Goal: Task Accomplishment & Management: Use online tool/utility

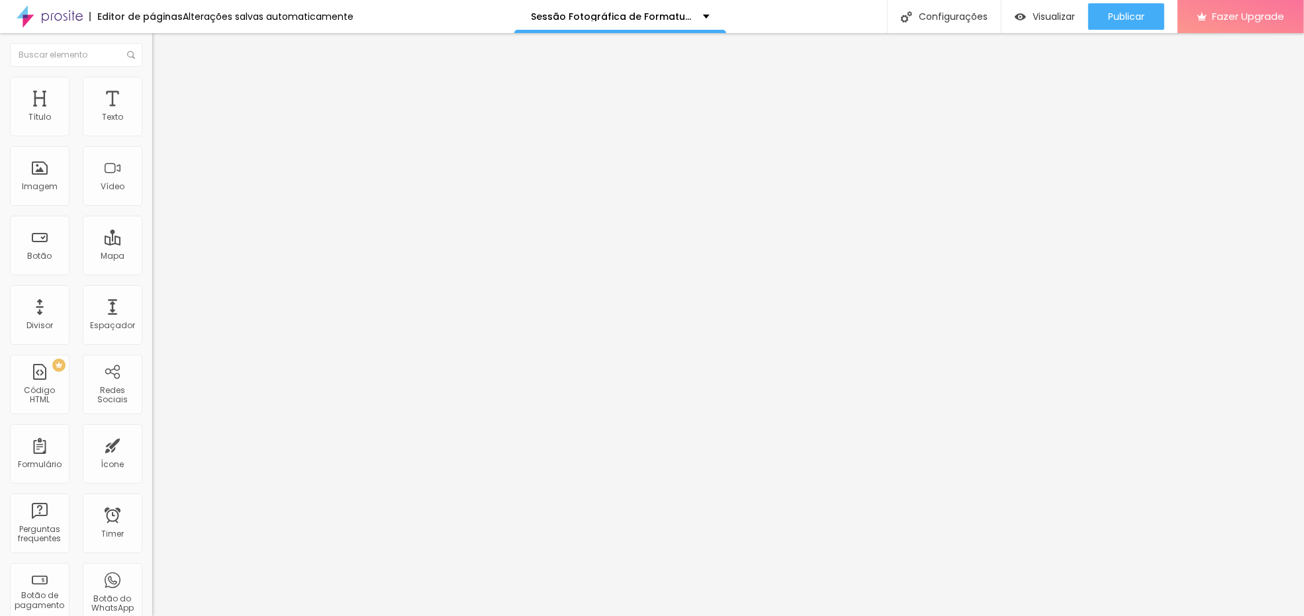
click at [251, 12] on div "Alterações salvas automaticamente" at bounding box center [268, 16] width 171 height 9
click at [234, 14] on div "Alterações salvas automaticamente" at bounding box center [268, 16] width 171 height 9
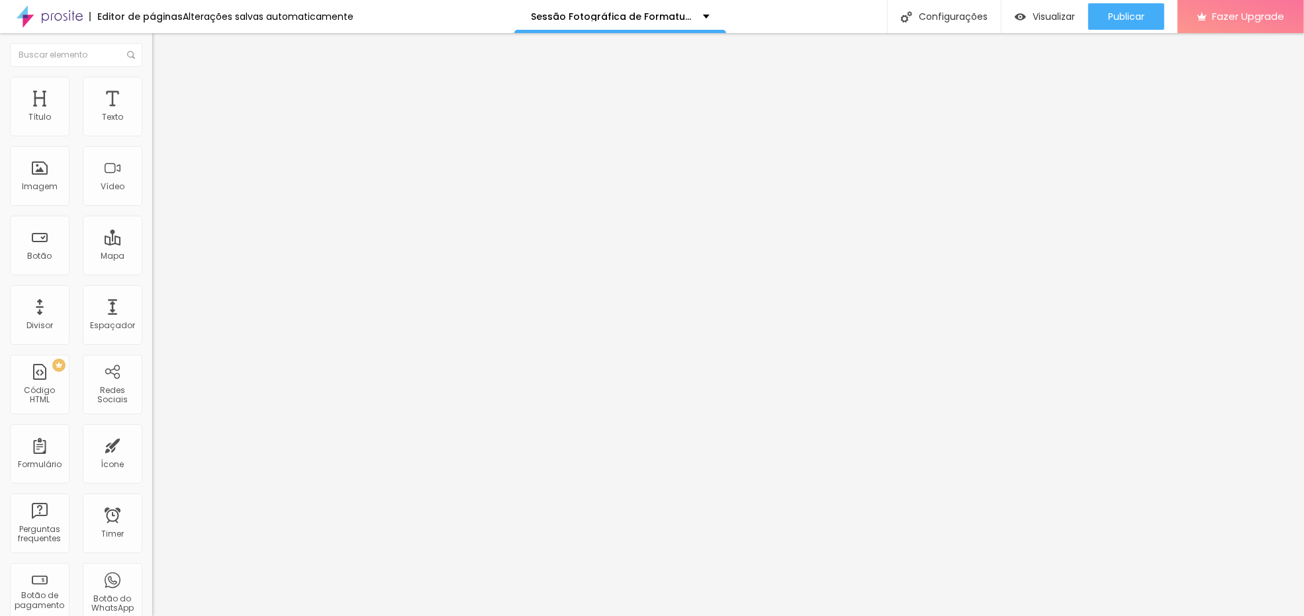
click at [298, 14] on div "Alterações salvas automaticamente" at bounding box center [268, 16] width 171 height 9
click at [152, 273] on input "[URL][DOMAIN_NAME]" at bounding box center [231, 265] width 159 height 13
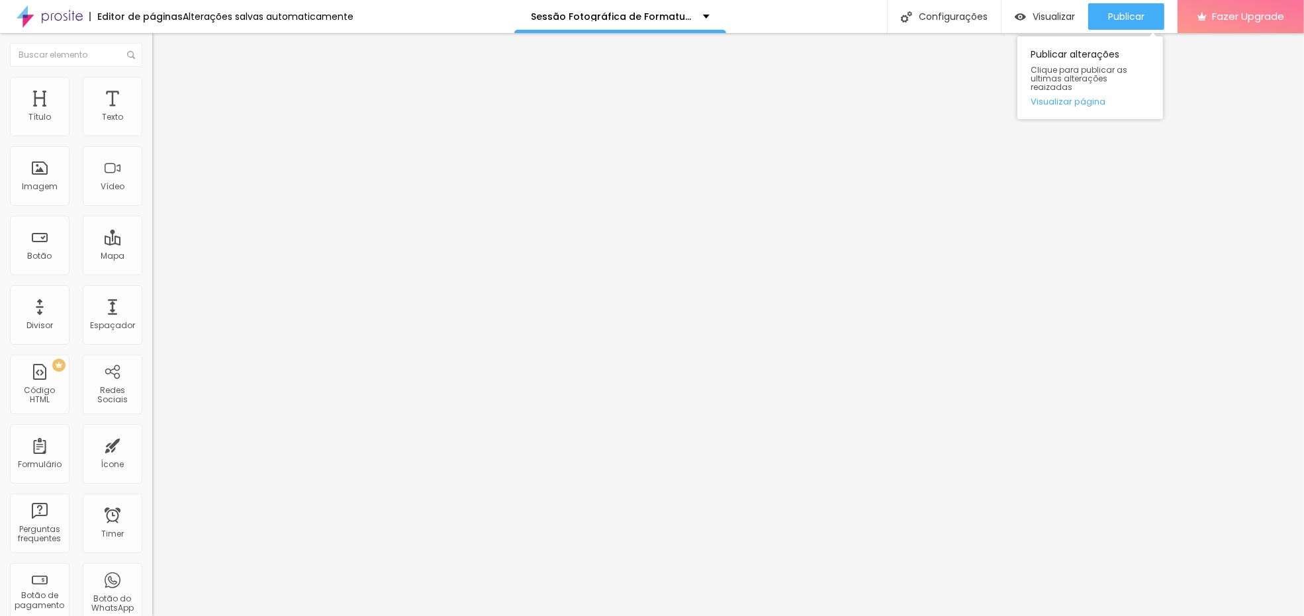
click at [1071, 98] on div "Publicar alterações Clique para publicar as ultimas alterações reaizadas Visual…" at bounding box center [1090, 77] width 146 height 83
click at [1071, 97] on link "Visualizar página" at bounding box center [1089, 101] width 119 height 9
click at [152, 134] on img at bounding box center [156, 138] width 8 height 8
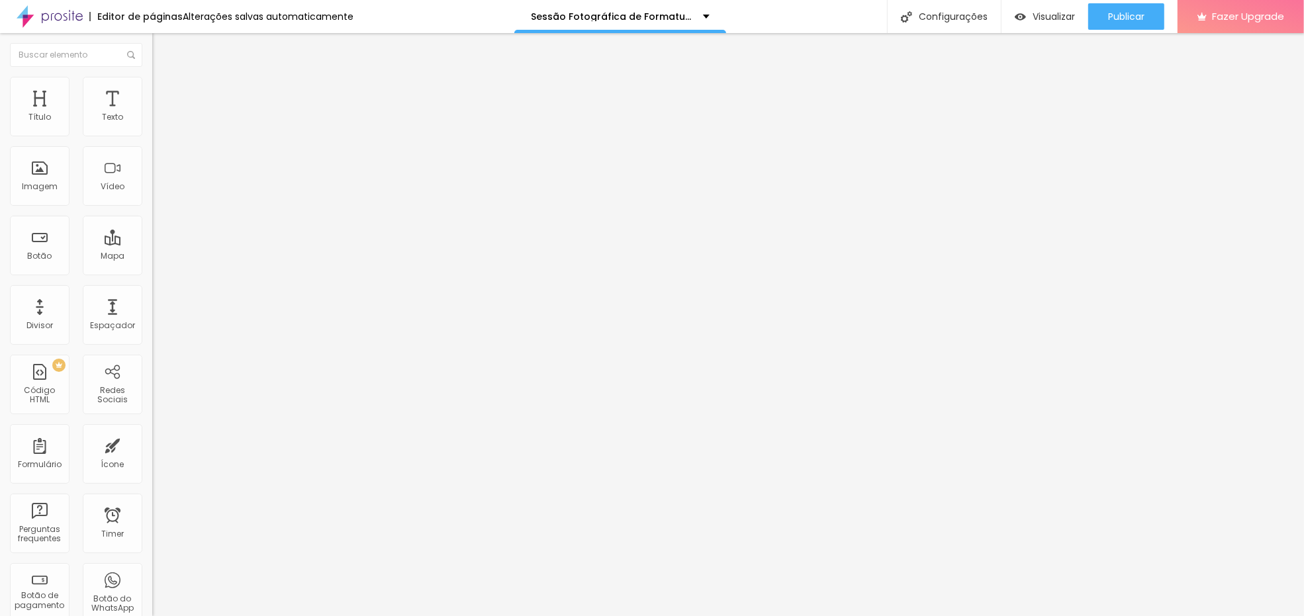
scroll to position [0, 120]
drag, startPoint x: 661, startPoint y: 276, endPoint x: 897, endPoint y: 266, distance: 235.8
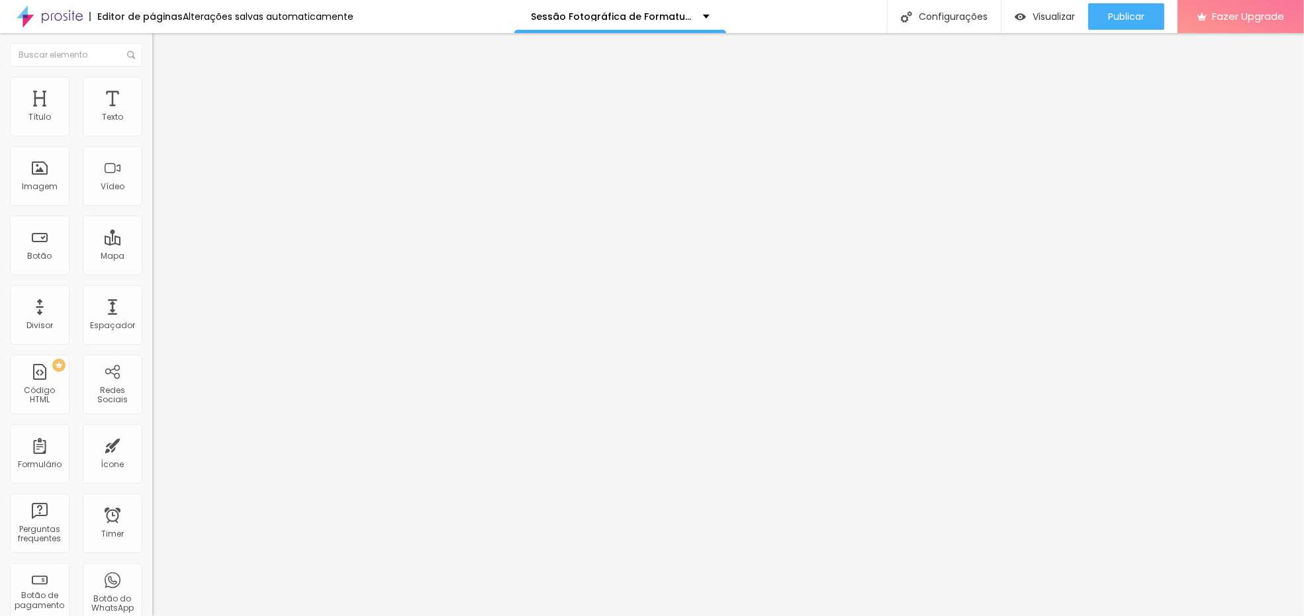
click at [152, 133] on span at bounding box center [156, 138] width 8 height 11
drag, startPoint x: 585, startPoint y: 284, endPoint x: 384, endPoint y: 284, distance: 201.2
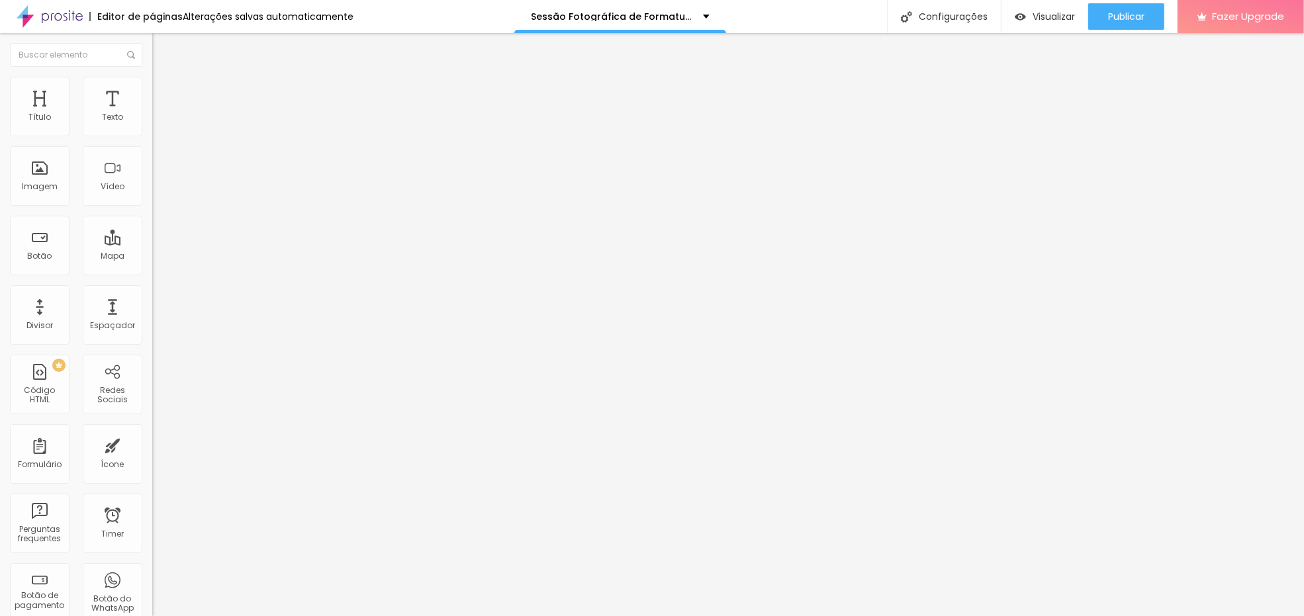
paste input "Nome do Responsável"
type input "Nome do Responsável"
click at [152, 133] on span at bounding box center [156, 138] width 8 height 11
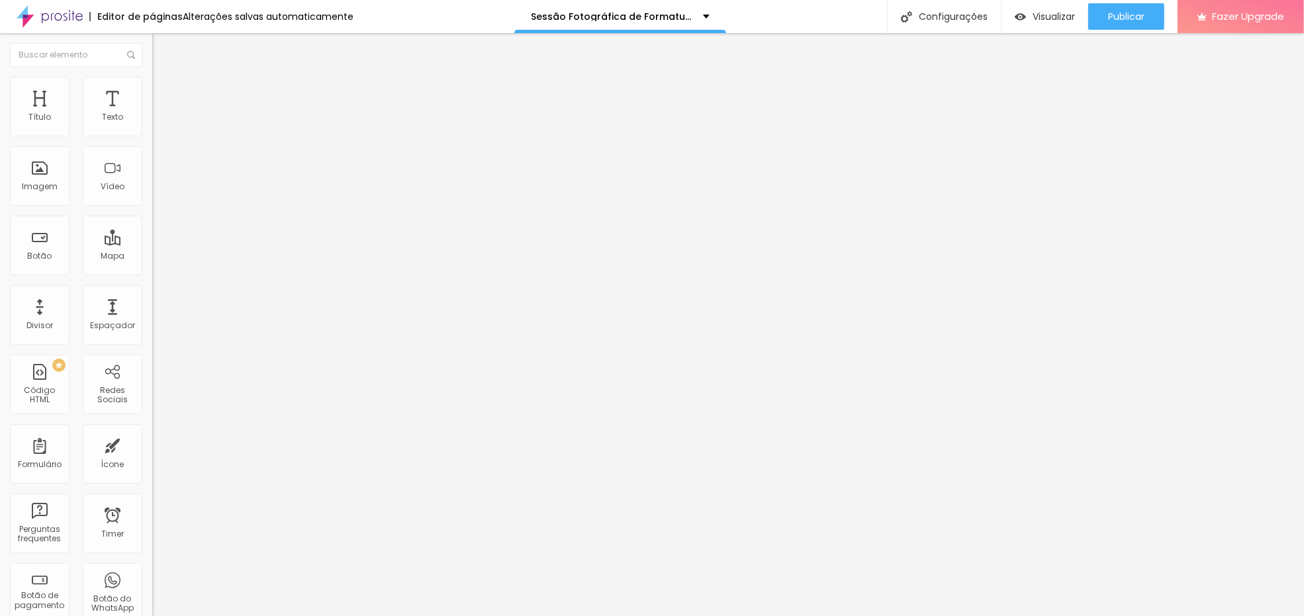
click at [152, 133] on span at bounding box center [156, 138] width 8 height 11
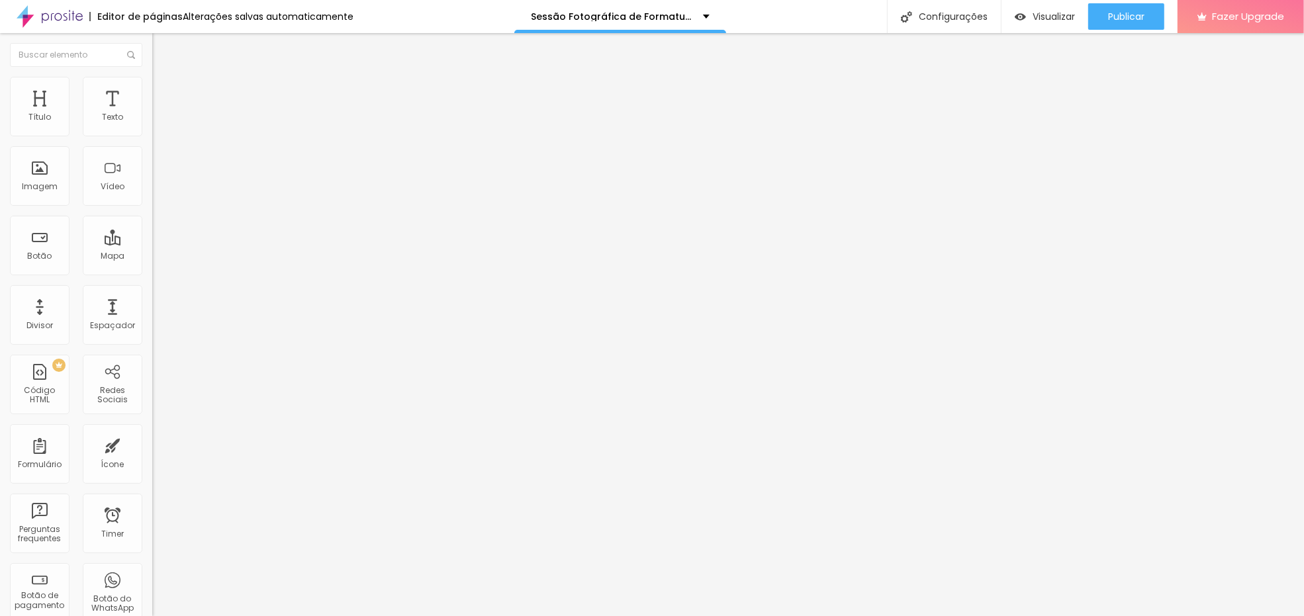
click at [152, 134] on img at bounding box center [156, 138] width 8 height 8
drag, startPoint x: 557, startPoint y: 279, endPoint x: 573, endPoint y: 283, distance: 16.9
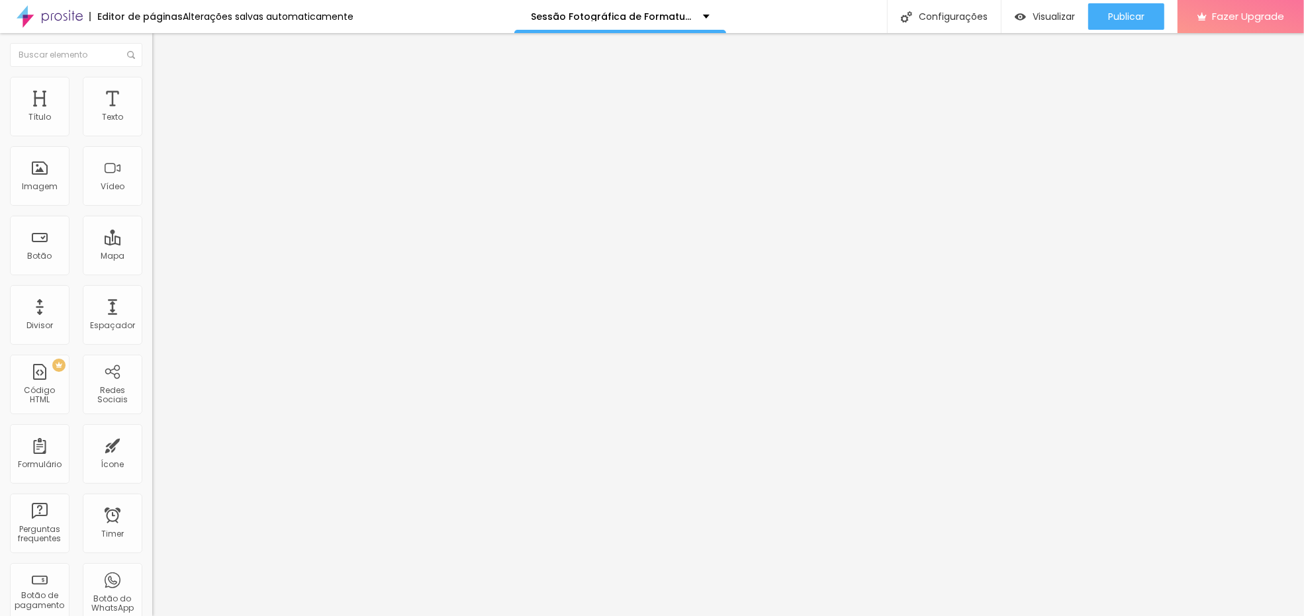
drag, startPoint x: 580, startPoint y: 279, endPoint x: 396, endPoint y: 257, distance: 185.9
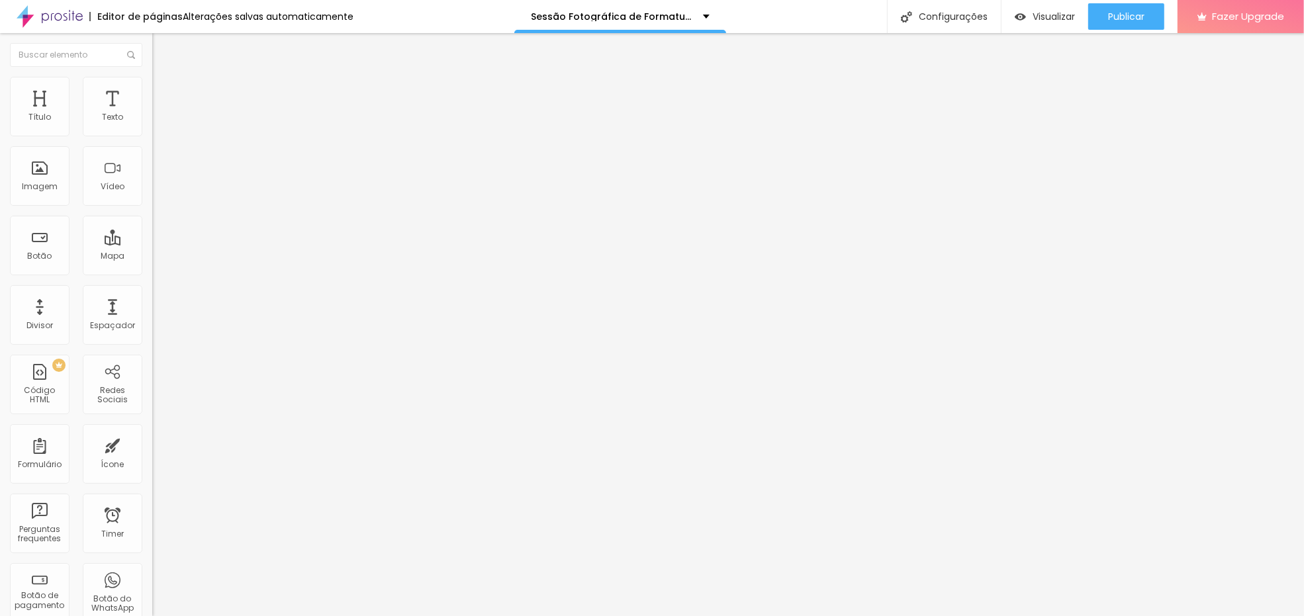
paste input "Nome do Responsável"
type input "Nome do Responsável"
click at [1127, 9] on div "Publicar" at bounding box center [1126, 16] width 36 height 26
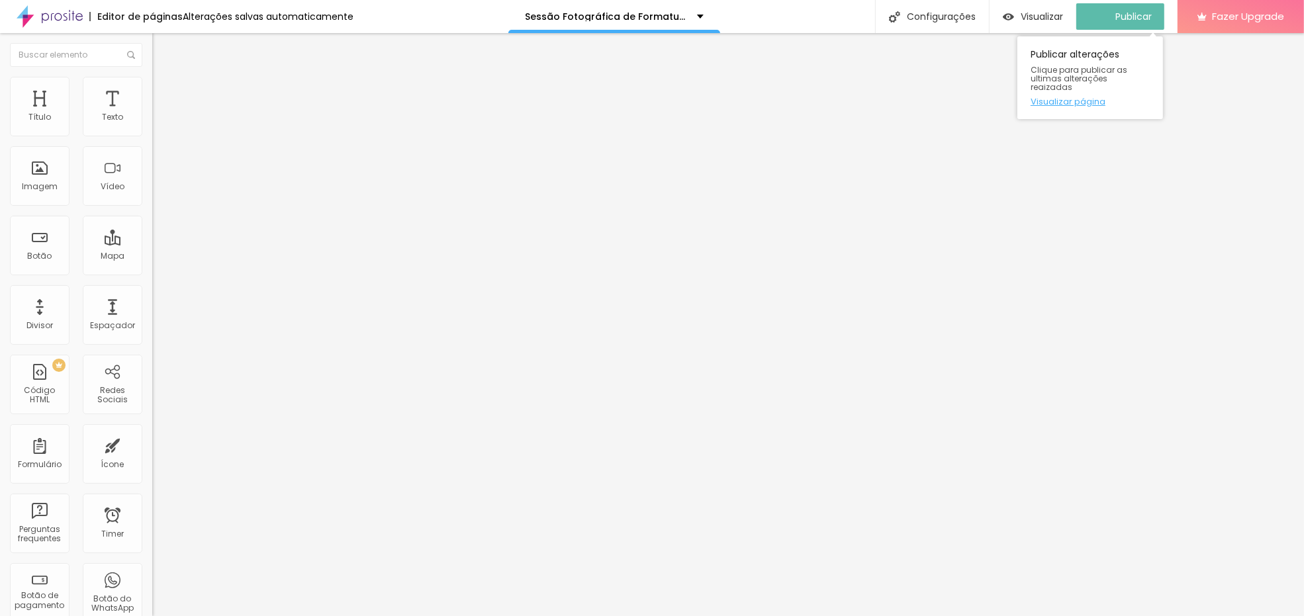
click at [1096, 97] on link "Visualizar página" at bounding box center [1089, 101] width 119 height 9
click at [1085, 97] on link "Visualizar página" at bounding box center [1089, 101] width 119 height 9
click at [164, 89] on span "Estilo" at bounding box center [174, 85] width 21 height 11
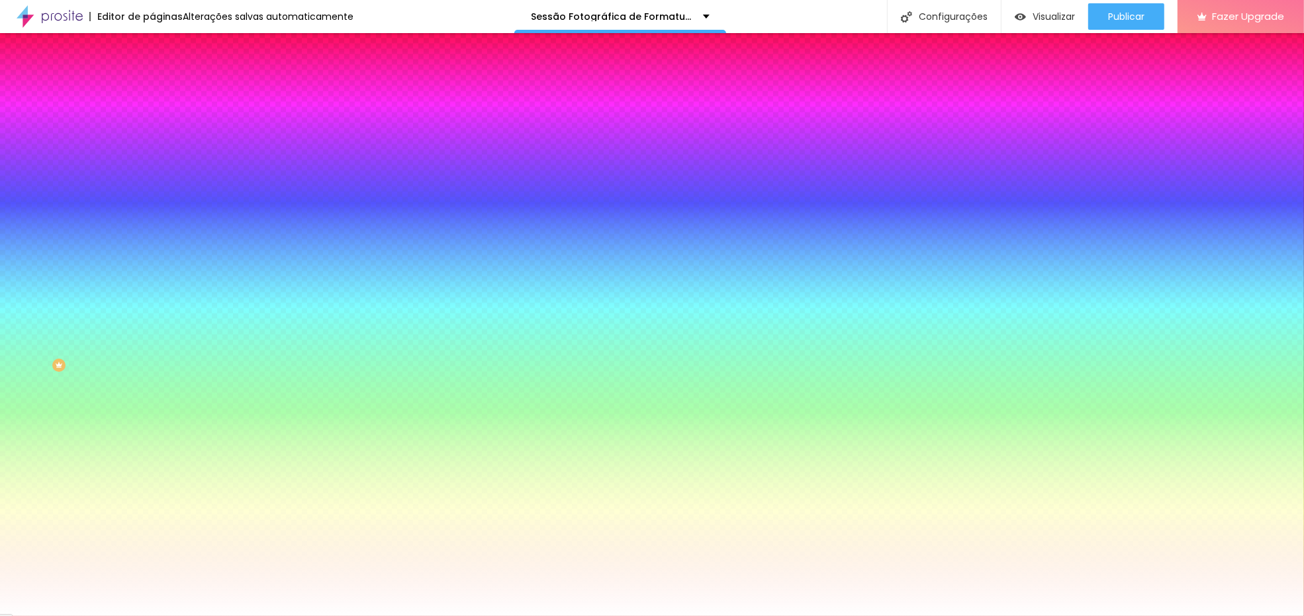
click at [152, 90] on li "Avançado" at bounding box center [228, 96] width 152 height 13
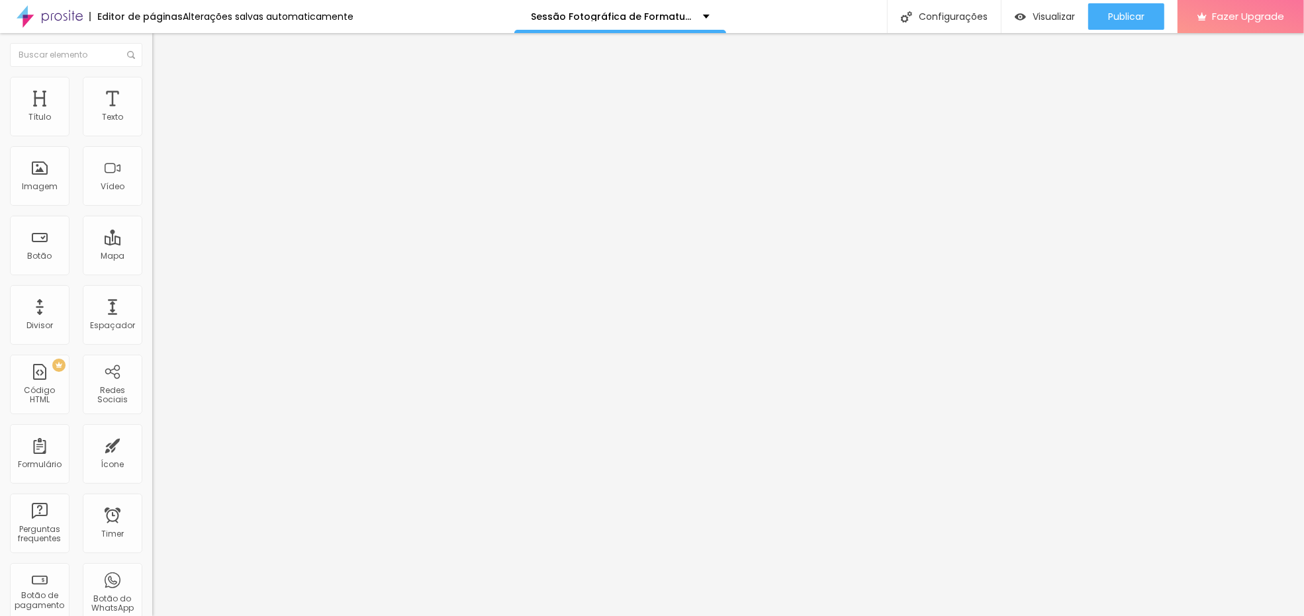
click at [152, 77] on li "Conteúdo" at bounding box center [228, 70] width 152 height 13
click at [152, 273] on input "https://www.alboompay.com/estudiofloresta/taxa-de-participacao-r-10-00-por-alun…" at bounding box center [231, 265] width 159 height 13
click at [152, 134] on img at bounding box center [156, 138] width 8 height 8
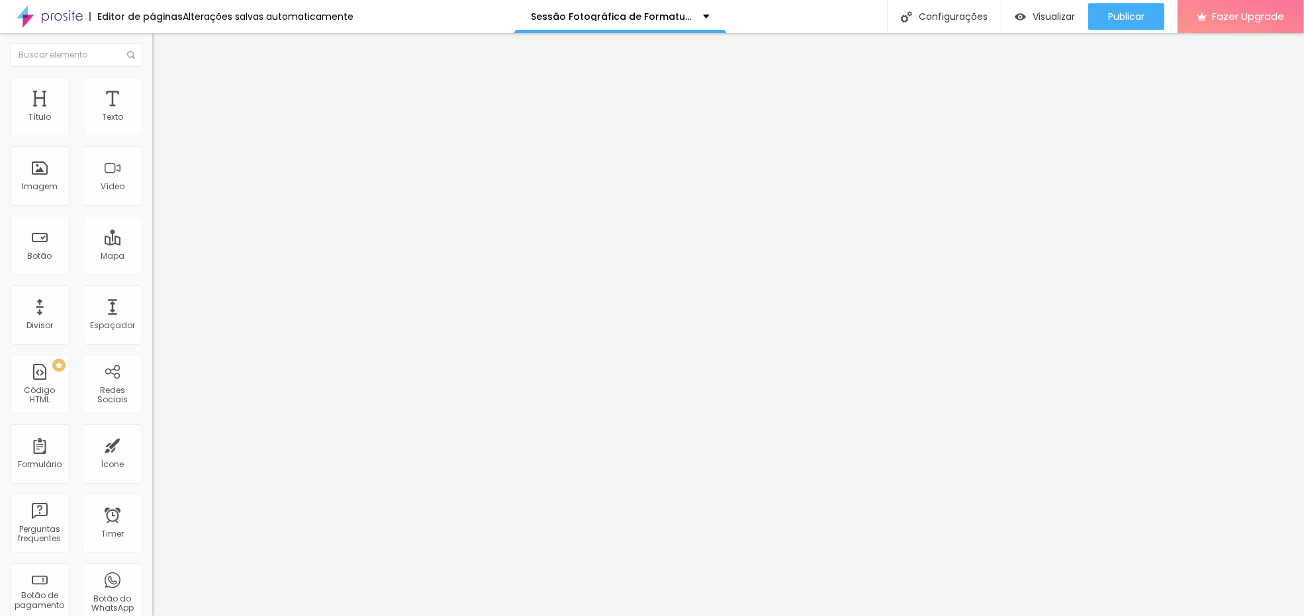
click at [152, 134] on img at bounding box center [156, 138] width 8 height 8
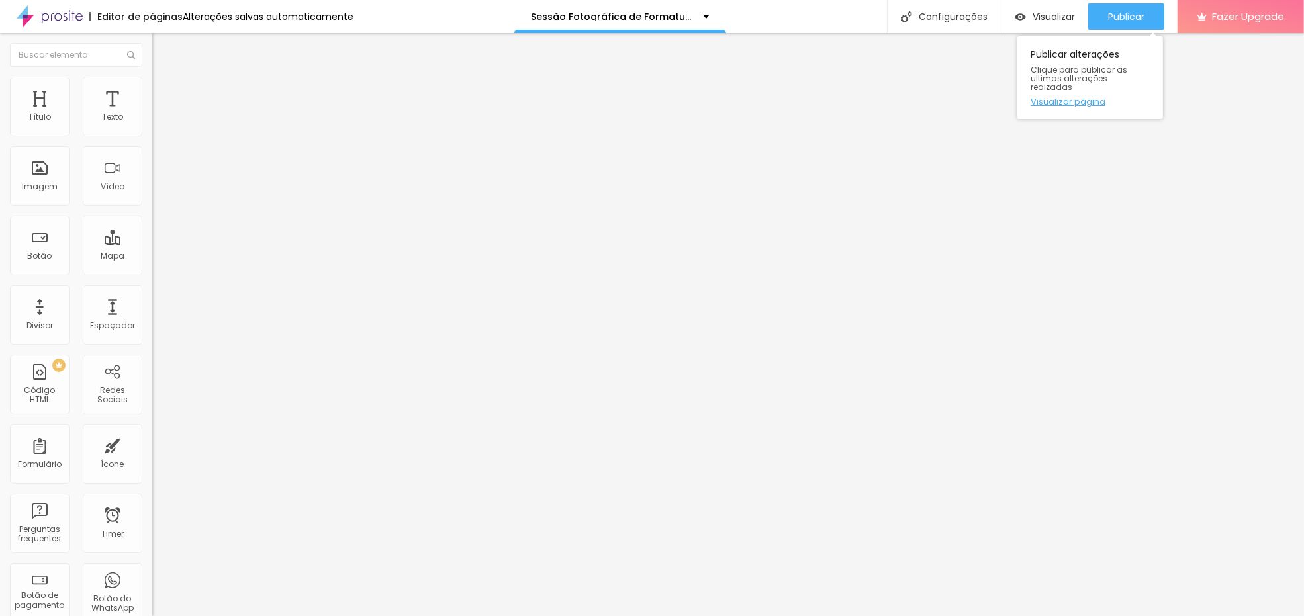
click at [1095, 97] on link "Visualizar página" at bounding box center [1089, 101] width 119 height 9
click at [152, 273] on input "https://www.alboompay.com/estudiofloresta/pacote-essencial-taxa-de-participacao" at bounding box center [231, 265] width 159 height 13
click at [152, 272] on input "https://www.alboompay.com/estudiofloresta/taxa-de-participacao-r-10-00-por-alun…" at bounding box center [231, 265] width 159 height 13
click at [152, 259] on div "URL" at bounding box center [228, 255] width 152 height 8
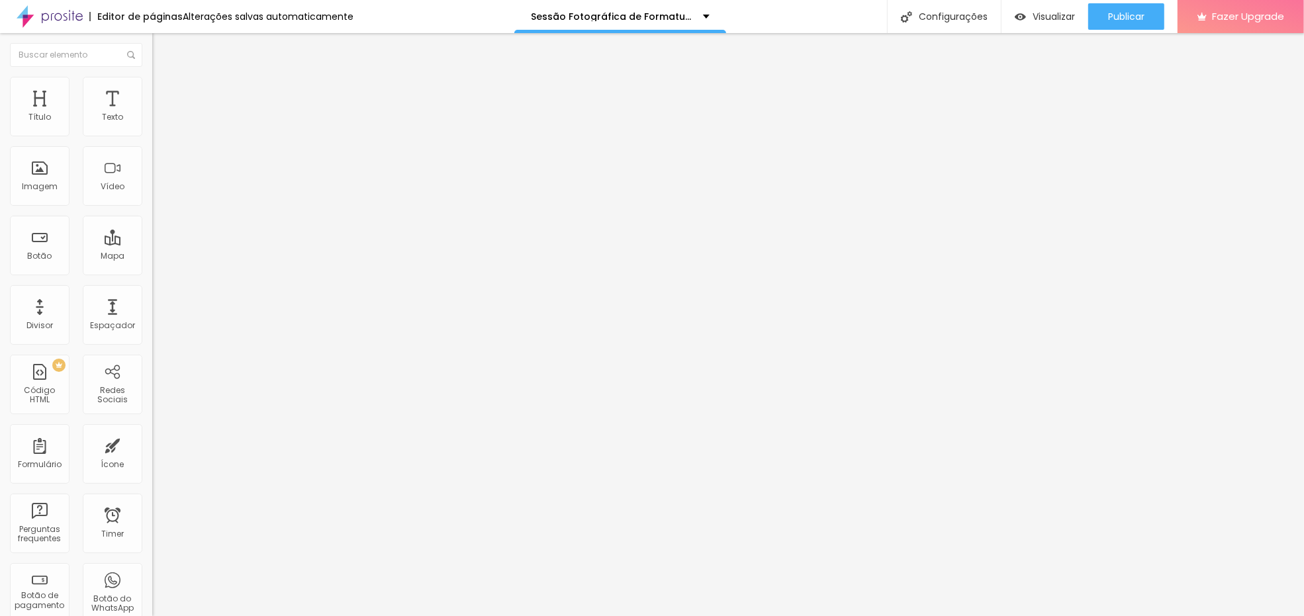
click at [152, 267] on input "https://www.alboompay.com/estudiofloresta/pacote-essencial-taxa-de-participacao" at bounding box center [231, 265] width 159 height 13
click at [152, 269] on input "https://www.alboompay.com/estudiofloresta/pacote-essencial-taxa-de-participacao" at bounding box center [231, 265] width 159 height 13
click at [152, 268] on input "https://www.alboompay.com/estudiofloresta/pacote-essencial-taxa-de-participacao" at bounding box center [231, 265] width 159 height 13
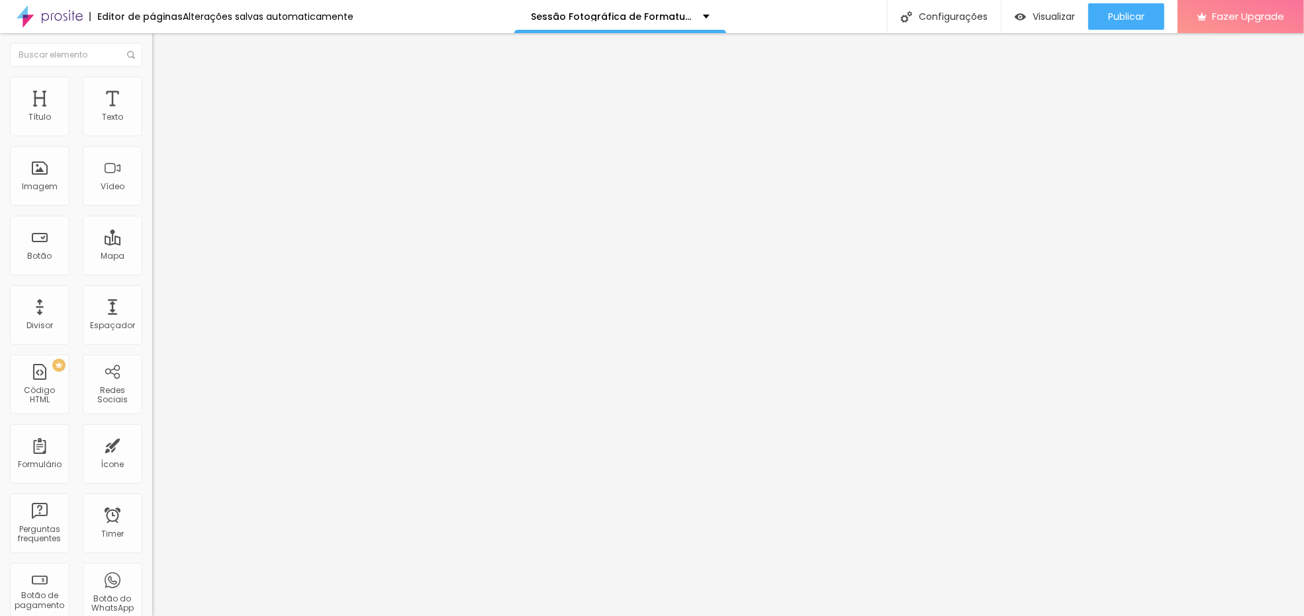
click at [152, 268] on input "https://www.alboompay.com/estudiofloresta/pacote-essencial-taxa-de-participacao" at bounding box center [231, 265] width 159 height 13
click at [152, 272] on input "https://www.alboompay.com/estudiofloresta/pacote-familia-taxa-de-participacao" at bounding box center [231, 265] width 159 height 13
click at [152, 273] on input "https://www.alboompay.com/estudiofloresta/pacote-premium-taxa-de-participacao" at bounding box center [231, 265] width 159 height 13
click at [152, 273] on input "https://www.alboompay.com/estudiofloresta/taxa-de-participacao-r-10-00-por-alun…" at bounding box center [231, 265] width 159 height 13
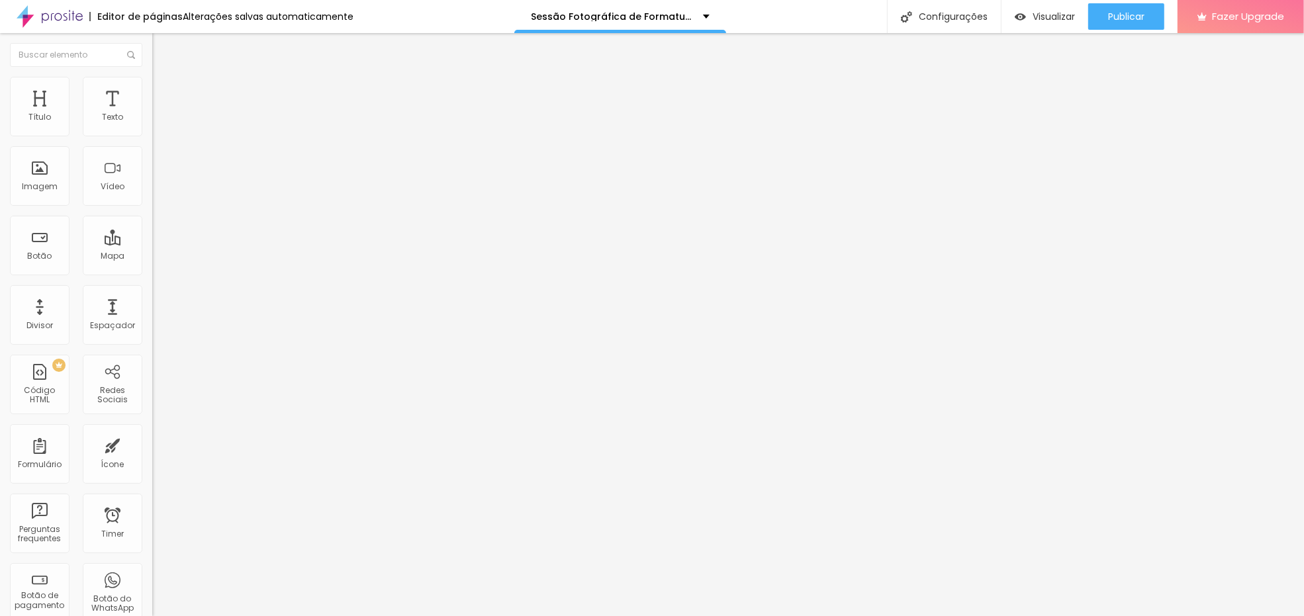
click at [152, 273] on input "https://www.alboompay.com/estudiofloresta/taxa-de-participacao-r-10-00-por-alun…" at bounding box center [231, 265] width 159 height 13
click at [152, 273] on input "https://www.alboompay.com/estudiofloresta/pacote-essencial-taxa-de-participacao" at bounding box center [231, 265] width 159 height 13
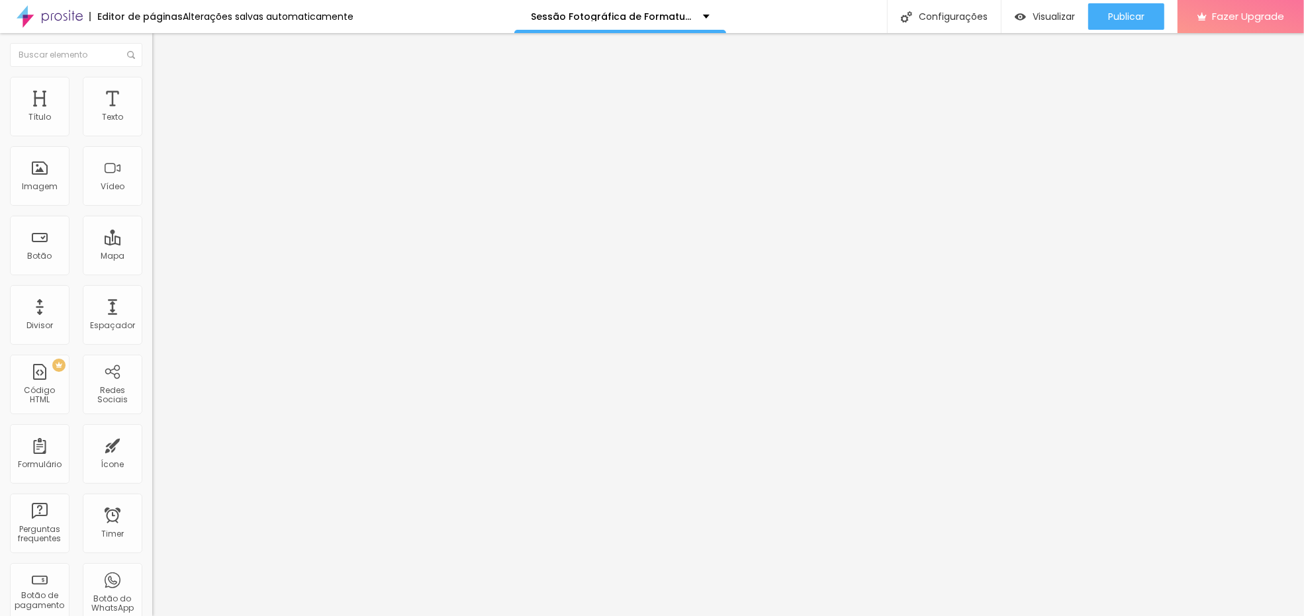
paste input "taxa-de-participacao-r-10-00-por-aluno-nao-inclui-fotos"
type input "https://www.alboompay.com/estudiofloresta/taxa-de-participacao-r-10-00-por-alun…"
click at [1132, 25] on div "Publicar" at bounding box center [1126, 16] width 36 height 26
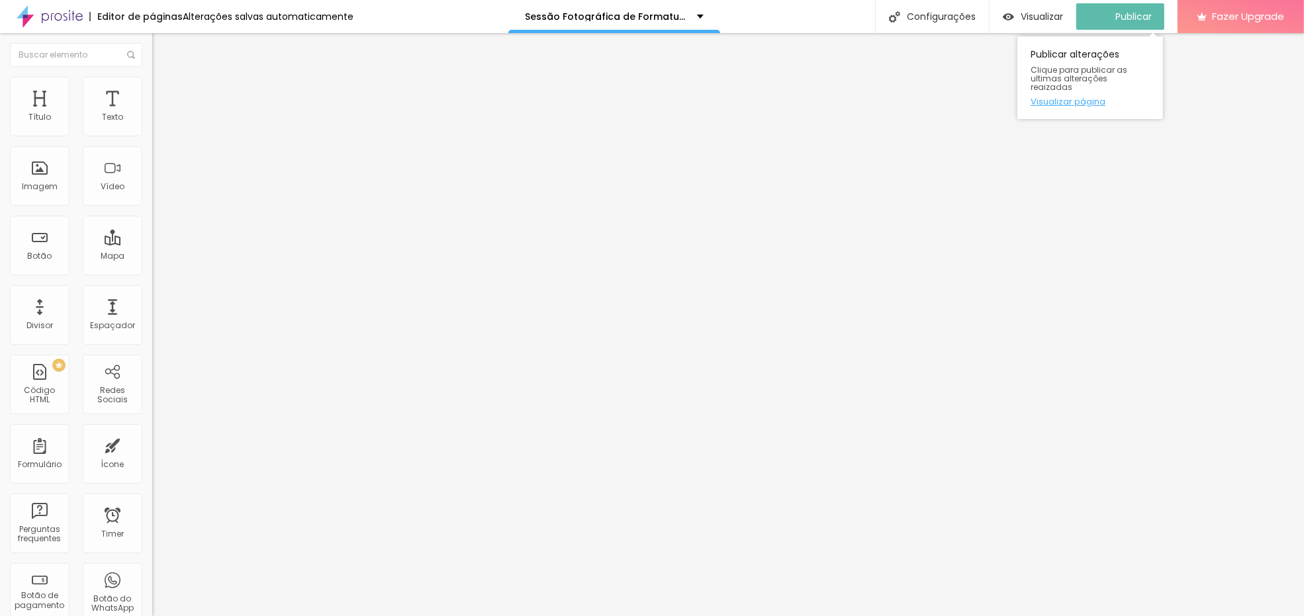
click at [1089, 97] on link "Visualizar página" at bounding box center [1089, 101] width 119 height 9
click at [152, 134] on img at bounding box center [156, 138] width 8 height 8
drag, startPoint x: 857, startPoint y: 308, endPoint x: 379, endPoint y: 310, distance: 478.5
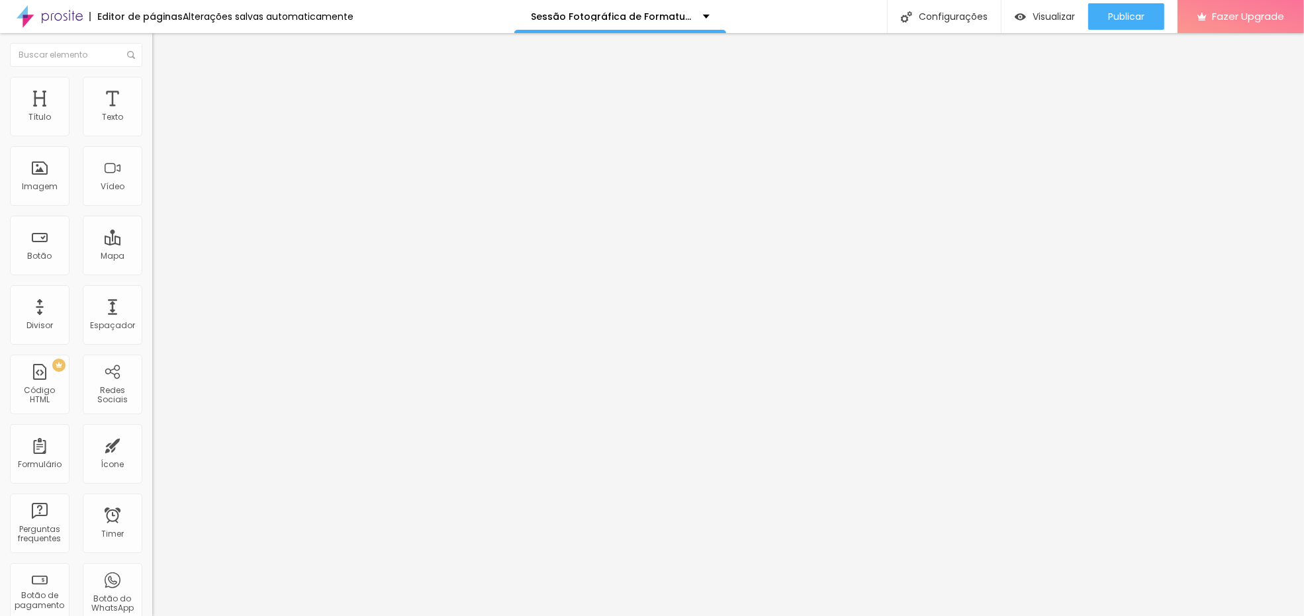
click at [152, 273] on input "https://www.alboompay.com/estudiofloresta/taxa-de-participacao-r-10-00-por-alun…" at bounding box center [231, 265] width 159 height 13
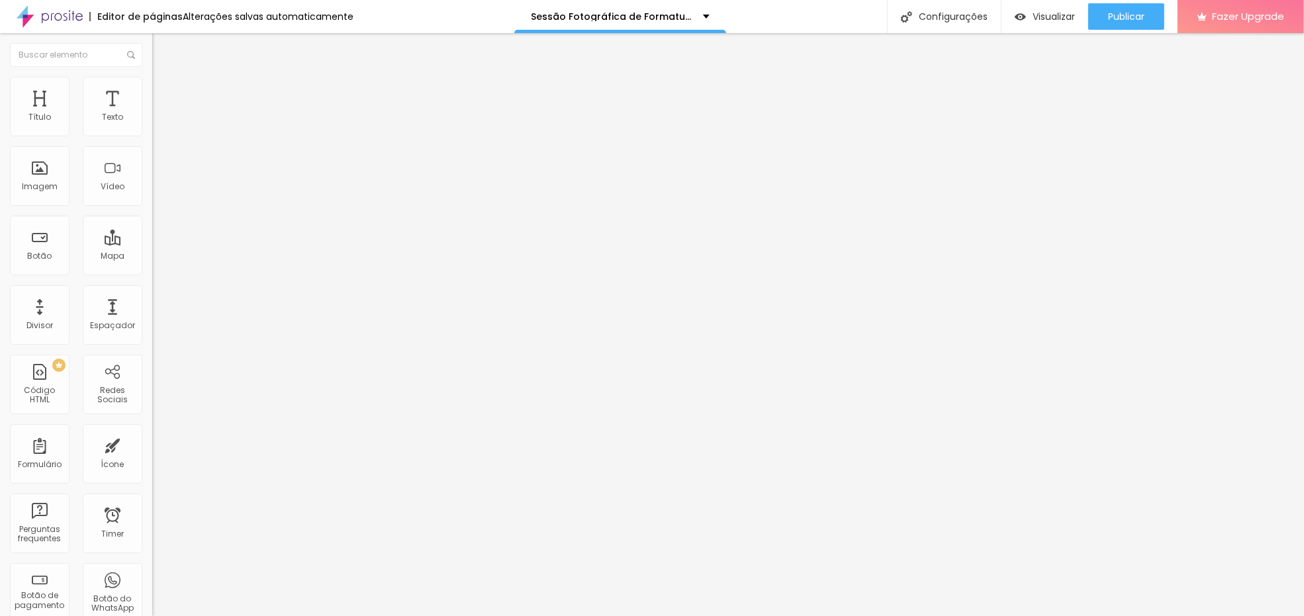
click at [152, 273] on input "https://www.alboompay.com/estudiofloresta/taxa-de-participacao-r-10-00-por-alun…" at bounding box center [231, 265] width 159 height 13
paste input "pacote-essencial-taxa-de-participacao"
type input "https://www.alboompay.com/estudiofloresta/pacote-essencial-taxa-de-participacao"
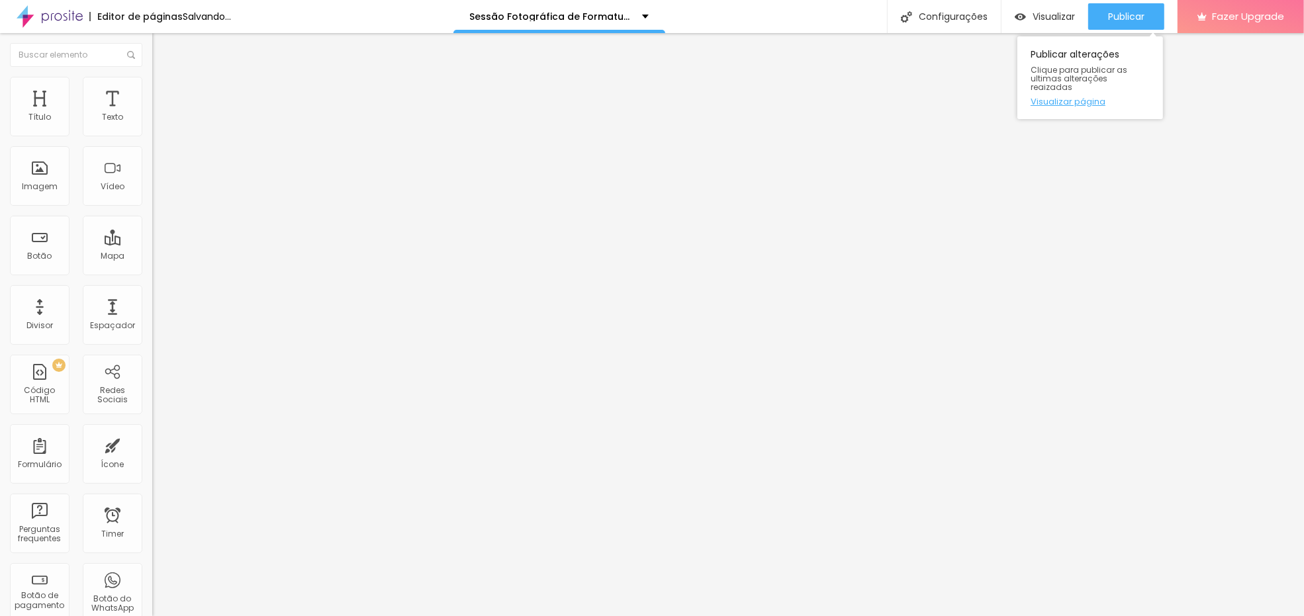
click at [1076, 97] on link "Visualizar página" at bounding box center [1089, 101] width 119 height 9
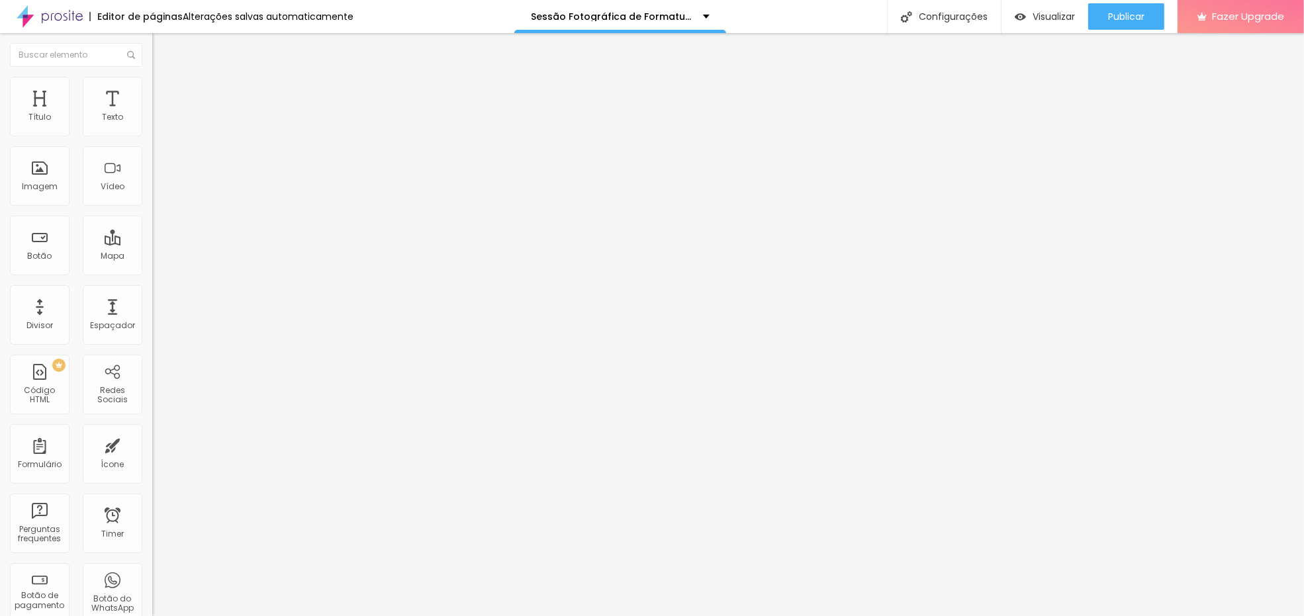
click at [152, 268] on input "https://www.alboompay.com/estudiofloresta/pacote-familia-taxa-de-participacao" at bounding box center [231, 265] width 159 height 13
click at [152, 77] on img at bounding box center [158, 83] width 12 height 12
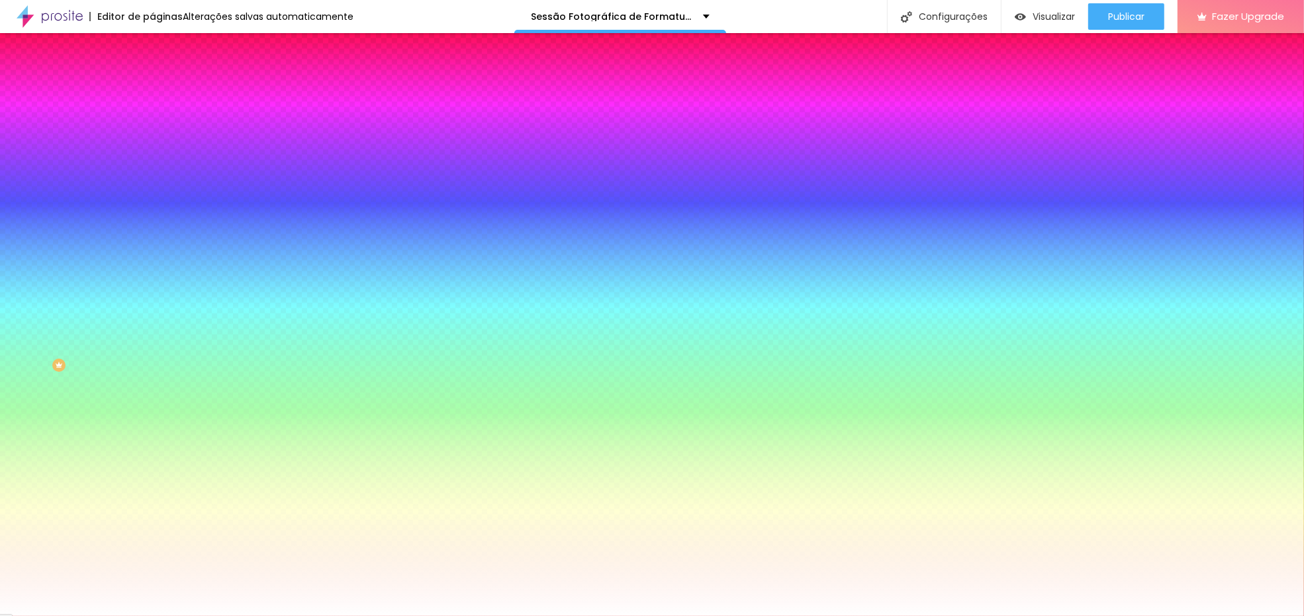
click at [152, 66] on li "Conteúdo" at bounding box center [228, 70] width 152 height 13
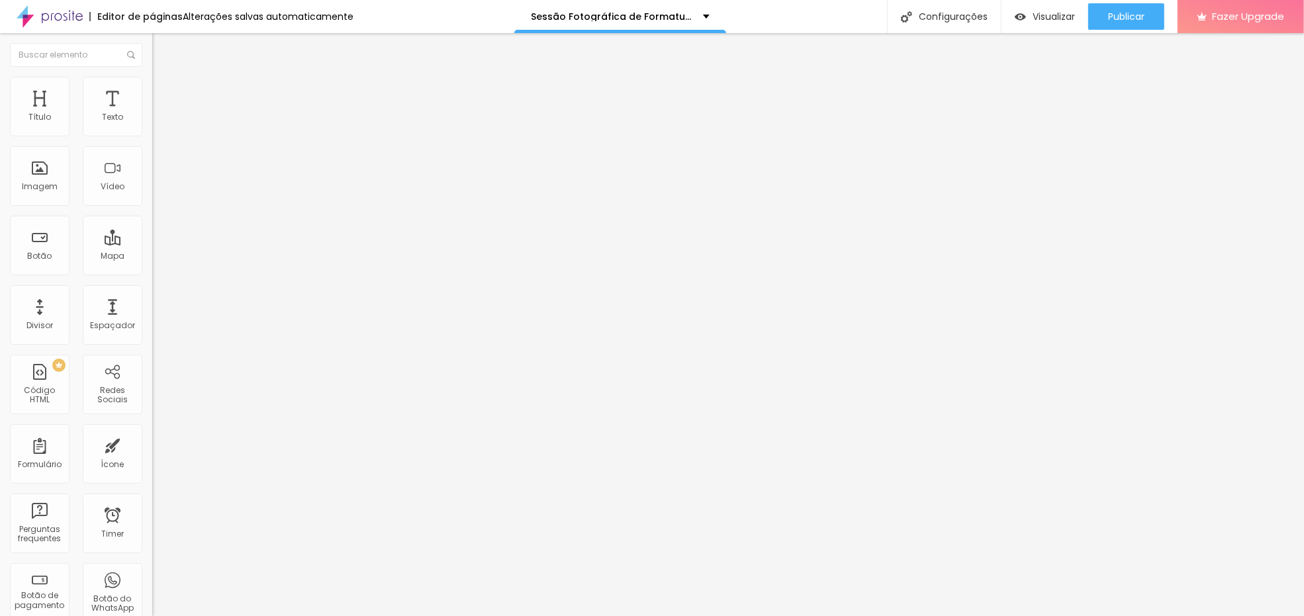
click at [161, 129] on div "Pedido de Fotos Pct Fml" at bounding box center [228, 123] width 135 height 12
click at [162, 52] on img "button" at bounding box center [167, 48] width 11 height 11
click at [152, 134] on img at bounding box center [156, 138] width 8 height 8
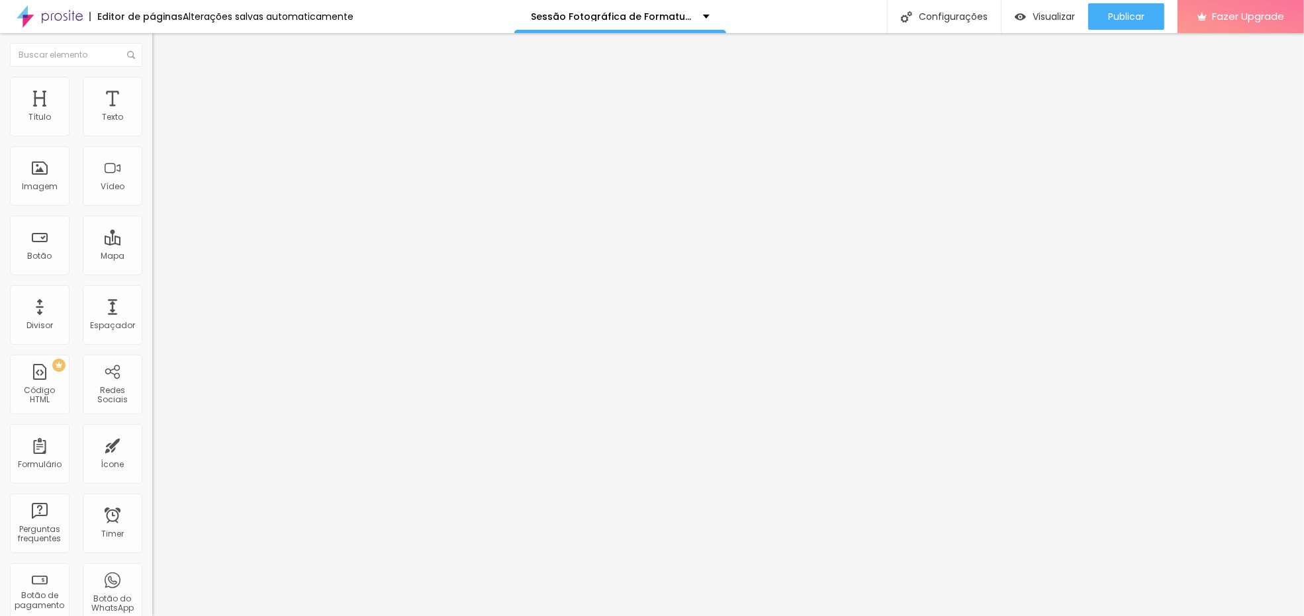
scroll to position [0, 0]
click at [164, 90] on span "Estilo" at bounding box center [174, 85] width 21 height 11
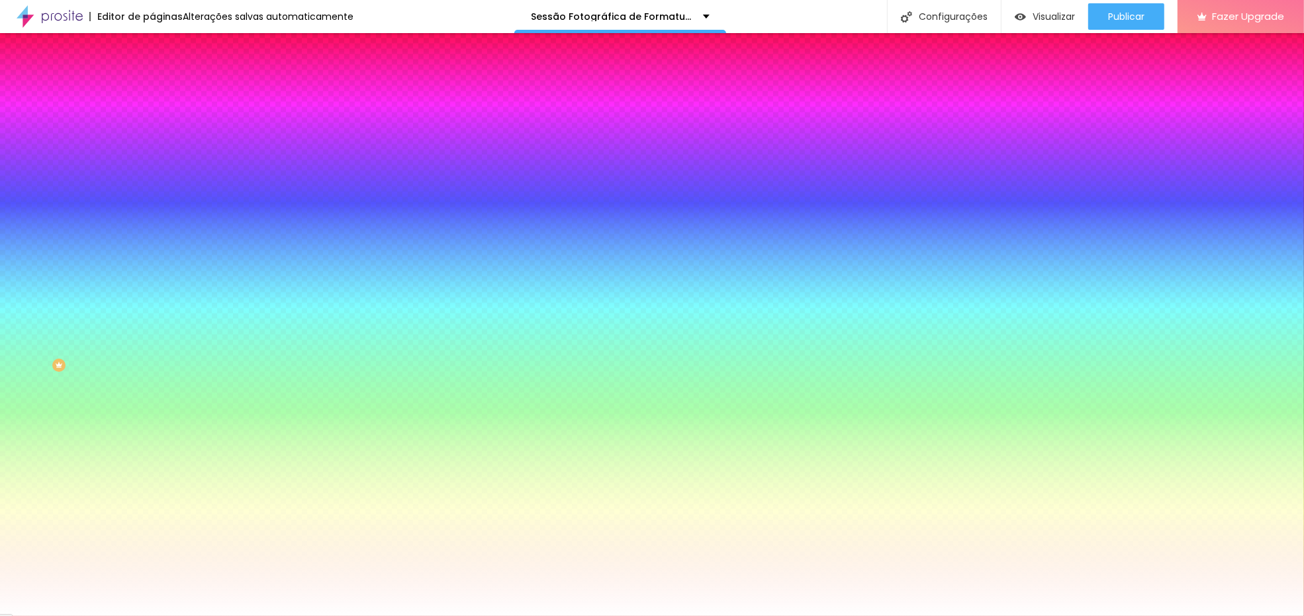
click at [164, 95] on span "Avançado" at bounding box center [186, 98] width 44 height 11
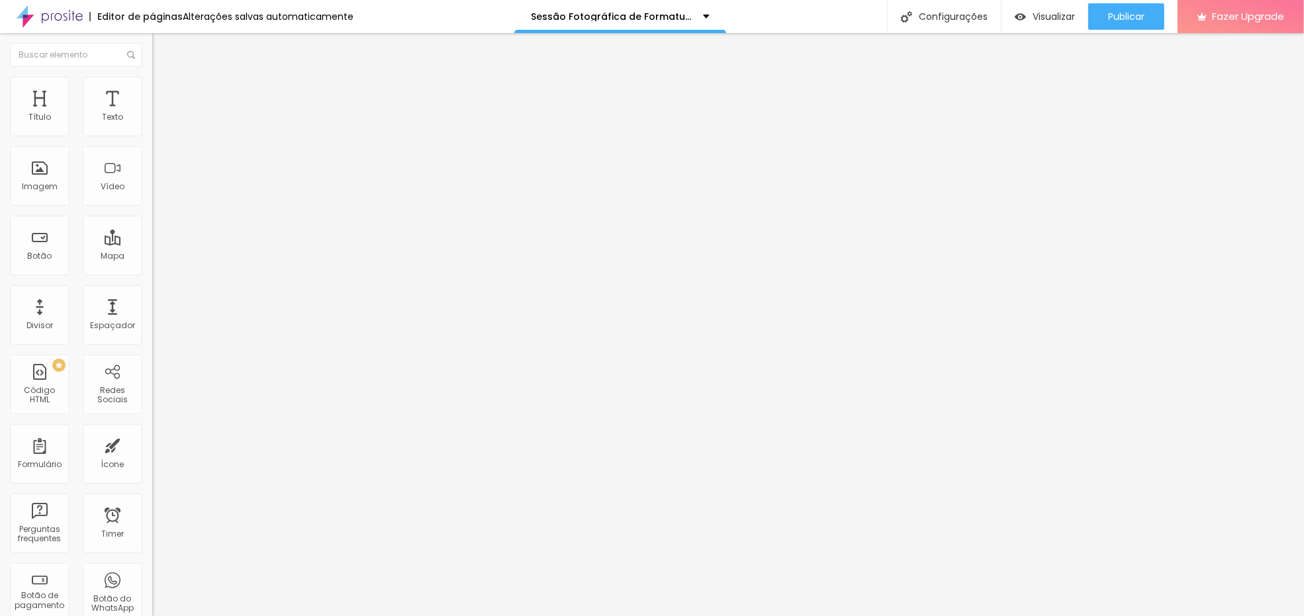
click at [152, 273] on input "https://www.alboompay.com/estudiofloresta/pacote-essencial-taxa-de-participacao" at bounding box center [231, 265] width 159 height 13
click at [1114, 13] on span "Publicar" at bounding box center [1126, 16] width 36 height 11
click at [1075, 97] on link "Visualizar página" at bounding box center [1089, 101] width 119 height 9
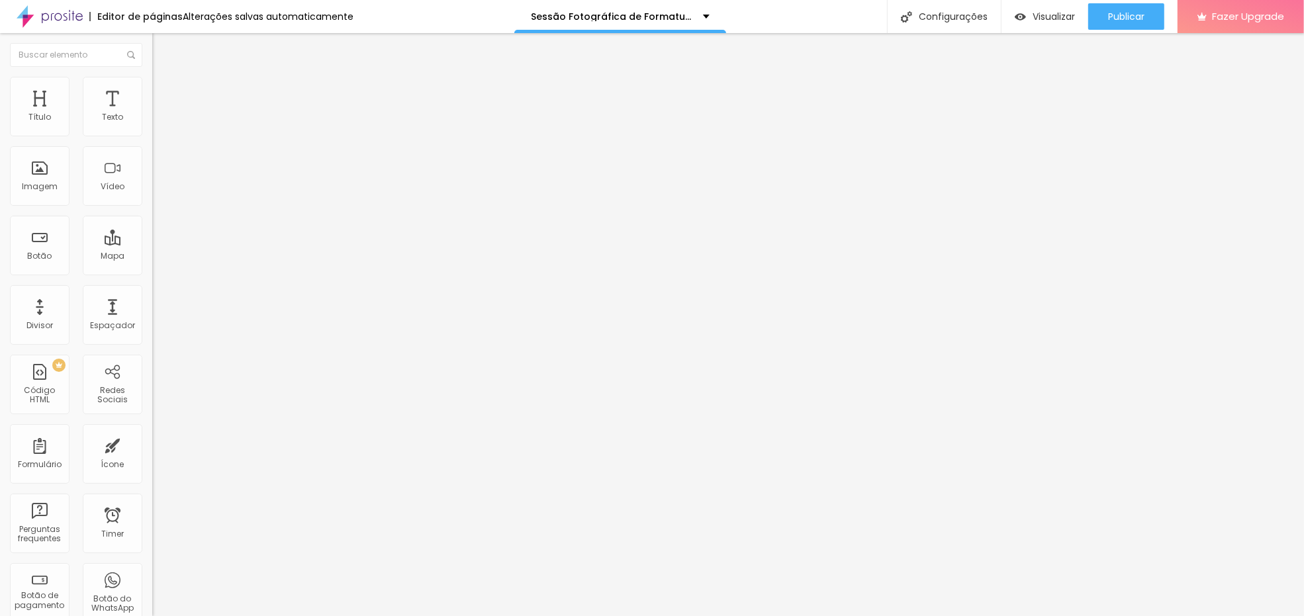
click at [152, 90] on li "Avançado" at bounding box center [228, 96] width 152 height 13
click at [152, 77] on li "Conteúdo" at bounding box center [228, 70] width 152 height 13
click at [152, 134] on img at bounding box center [156, 138] width 8 height 8
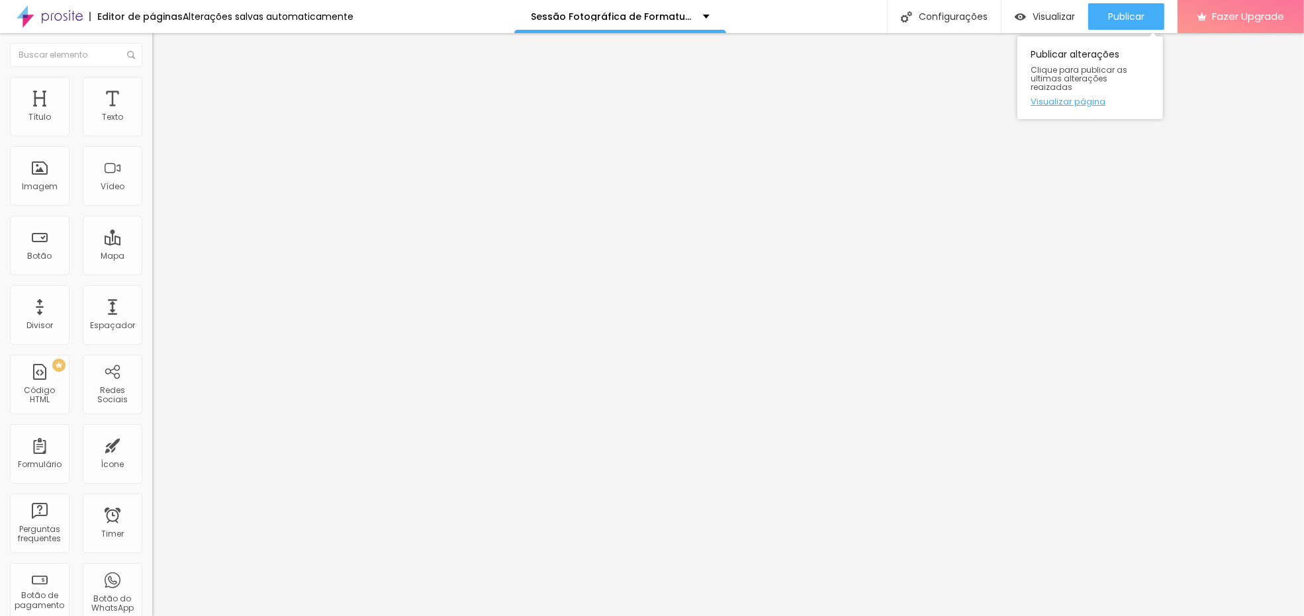
click at [1090, 97] on link "Visualizar página" at bounding box center [1089, 101] width 119 height 9
click at [152, 134] on img at bounding box center [156, 138] width 8 height 8
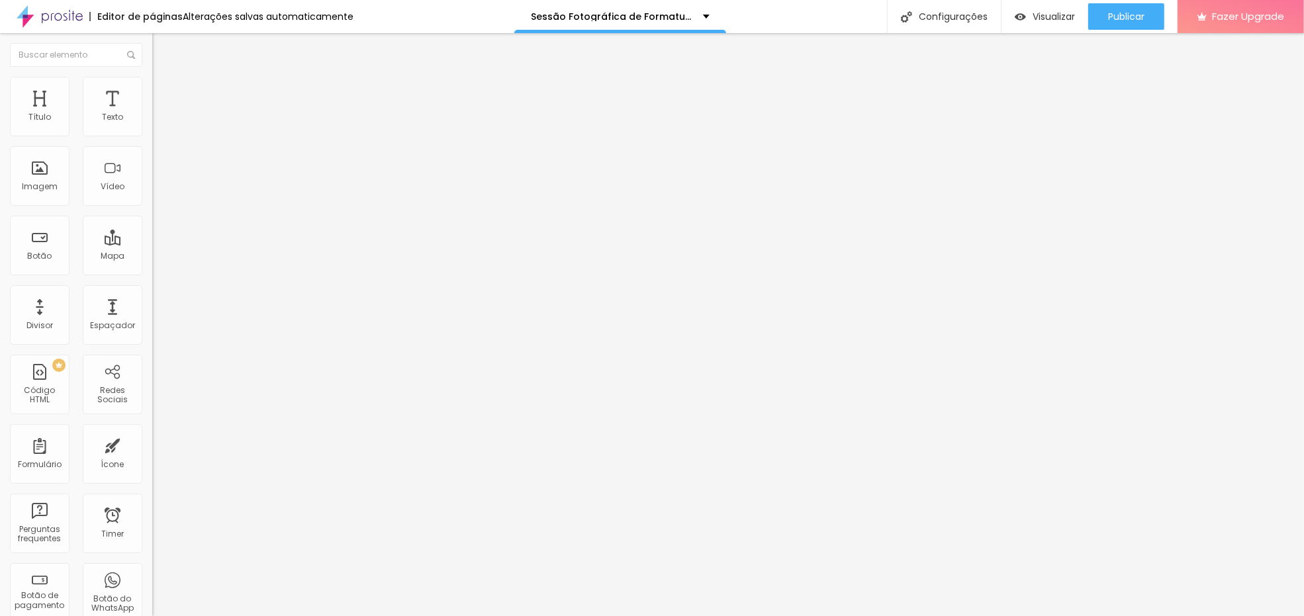
paste input "taxa-de-participacao-r-10-00-por-aluno-nao-inclui-fotos"
type input "https://www.alboompay.com/estudiofloresta/taxa-de-participacao-r-10-00-por-alun…"
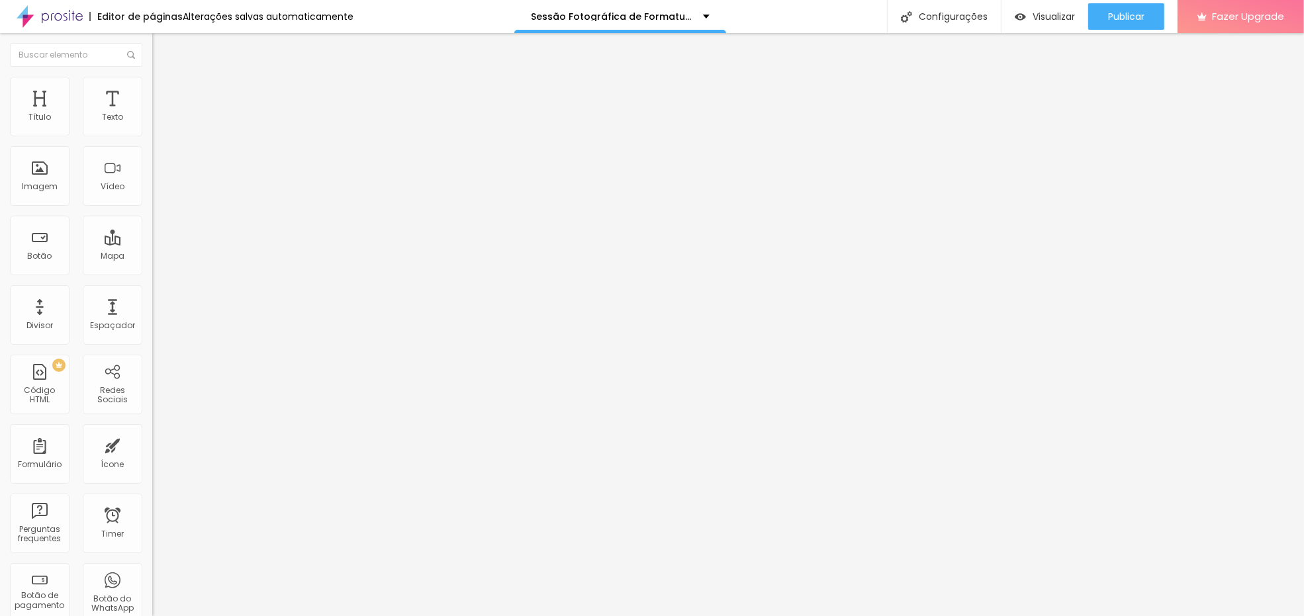
click at [152, 236] on div at bounding box center [228, 240] width 152 height 8
click at [263, 23] on div "Editor de páginas Alterações salvas automaticamente" at bounding box center [176, 16] width 353 height 33
click at [152, 90] on li "Avançado" at bounding box center [228, 96] width 152 height 13
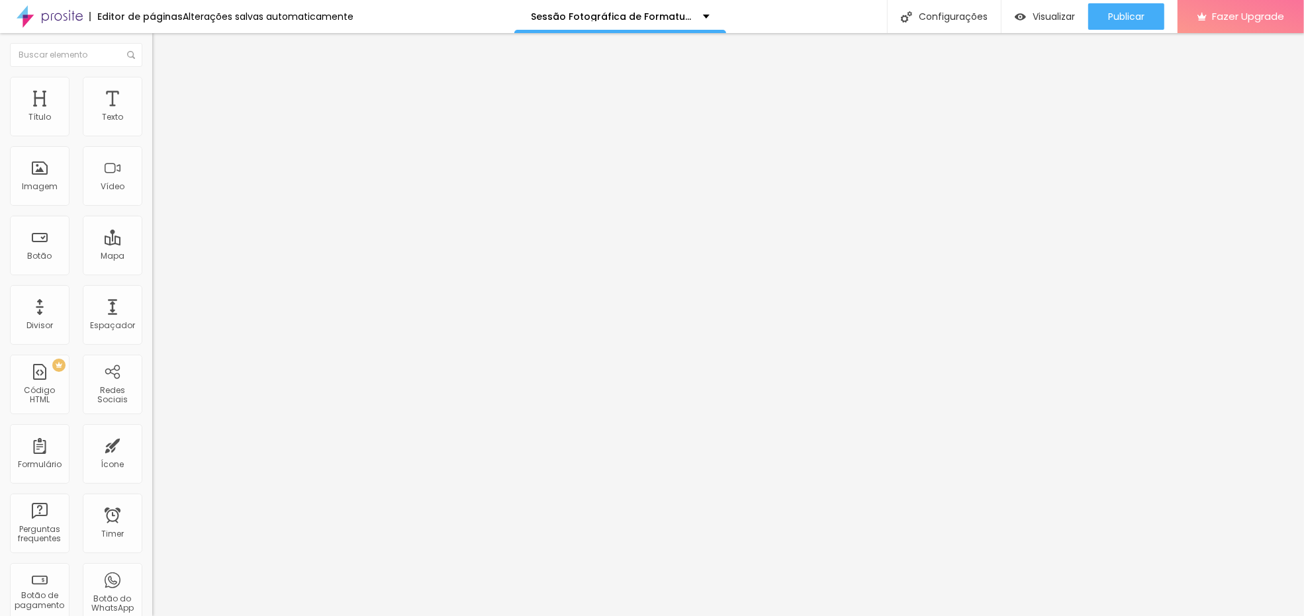
drag, startPoint x: 68, startPoint y: 203, endPoint x: 56, endPoint y: 202, distance: 12.6
click at [152, 486] on input "form1" at bounding box center [231, 492] width 159 height 13
click at [152, 90] on li "Avançado" at bounding box center [228, 96] width 152 height 13
click at [164, 93] on span "Avançado" at bounding box center [186, 98] width 44 height 11
click at [152, 90] on img at bounding box center [158, 96] width 12 height 12
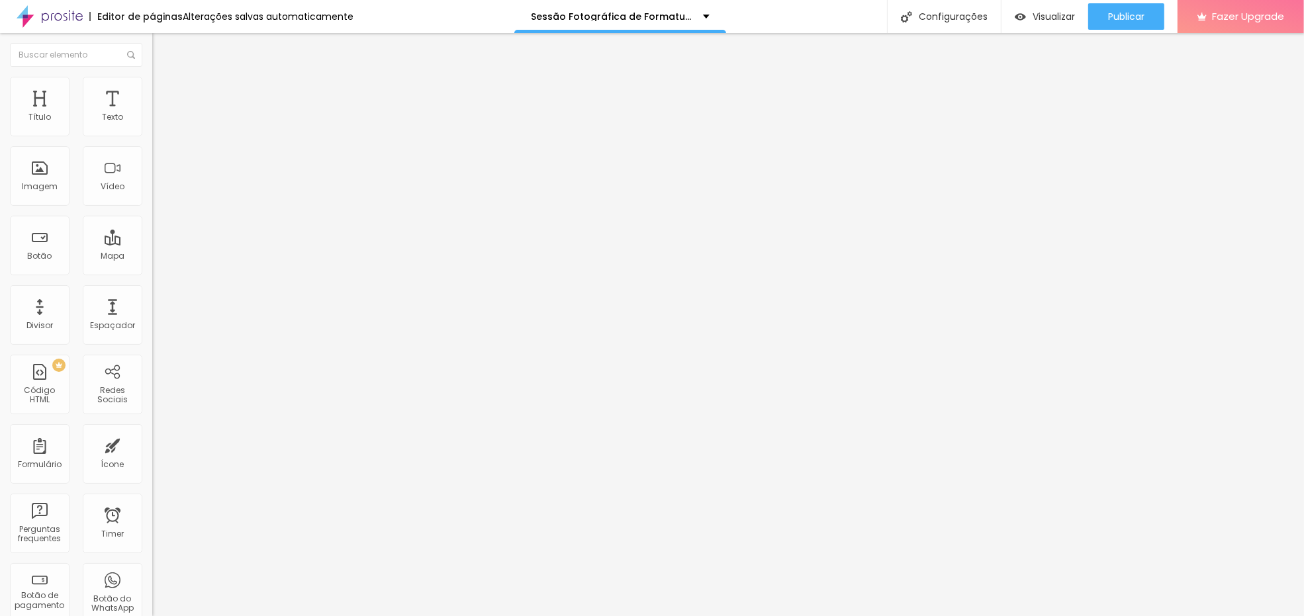
drag, startPoint x: 62, startPoint y: 200, endPoint x: 0, endPoint y: 204, distance: 61.7
click at [152, 203] on div "20 Espaçamento entre colunas 20 px Espaçamento vertical ID Html form1 Classes H…" at bounding box center [228, 381] width 152 height 557
type input "f"
click at [152, 90] on img at bounding box center [158, 96] width 12 height 12
click at [152, 86] on ul "Conteúdo Estilo Avançado" at bounding box center [228, 84] width 152 height 40
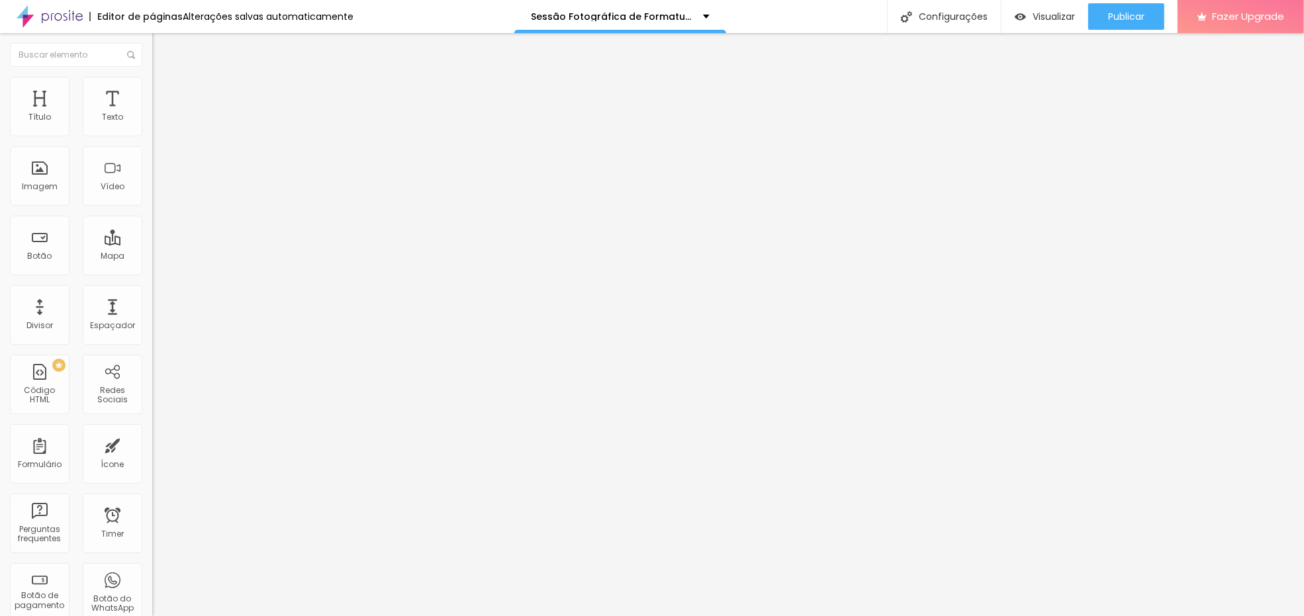
click at [152, 77] on li "Conteúdo" at bounding box center [228, 70] width 152 height 13
click at [152, 82] on img at bounding box center [158, 83] width 12 height 12
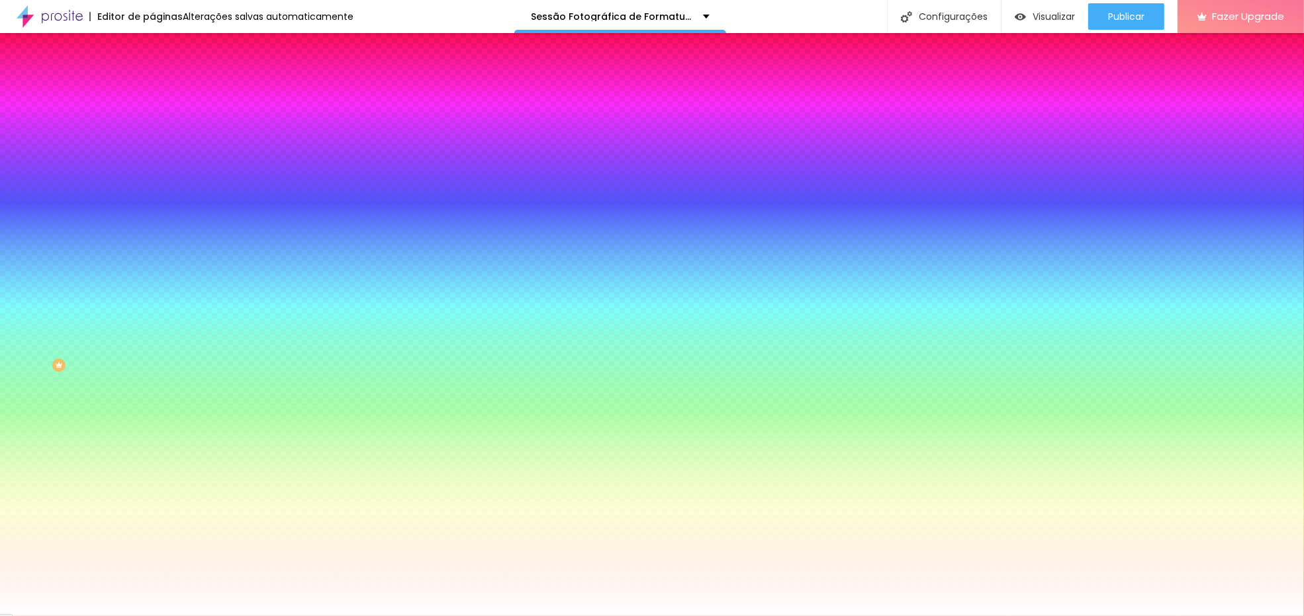
click at [152, 90] on img at bounding box center [158, 96] width 12 height 12
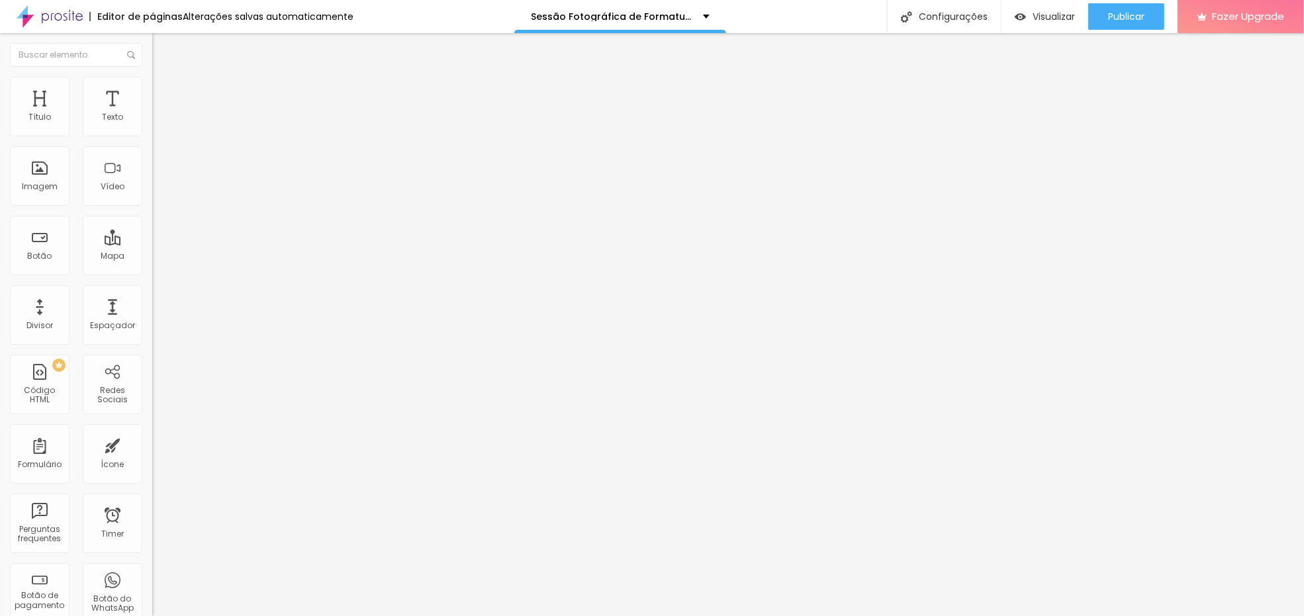
click at [152, 273] on input "https://www.alboompay.com/estudiofloresta/taxa-de-participacao-r-10-00-por-alun…" at bounding box center [231, 265] width 159 height 13
click at [152, 133] on span at bounding box center [156, 138] width 8 height 11
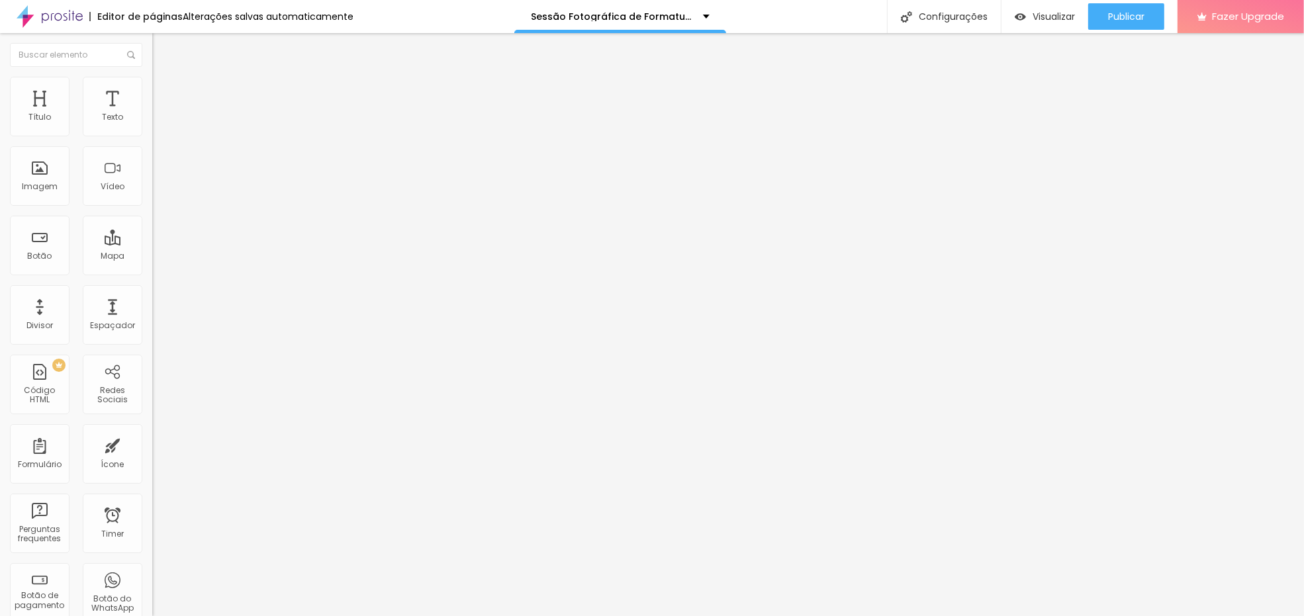
click at [152, 273] on input "https://www.alboompay.com/estudiofloresta/pacote-essencial-taxa-de-participacao" at bounding box center [231, 265] width 159 height 13
click at [152, 271] on input "https://www.alboompay.com/estudiofloresta/pacote-essencial-taxa-de-participacao" at bounding box center [231, 265] width 159 height 13
click at [152, 273] on input "https://www.alboompay.com/estudiofloresta/pacote-familia-taxa-de-participacao" at bounding box center [231, 265] width 159 height 13
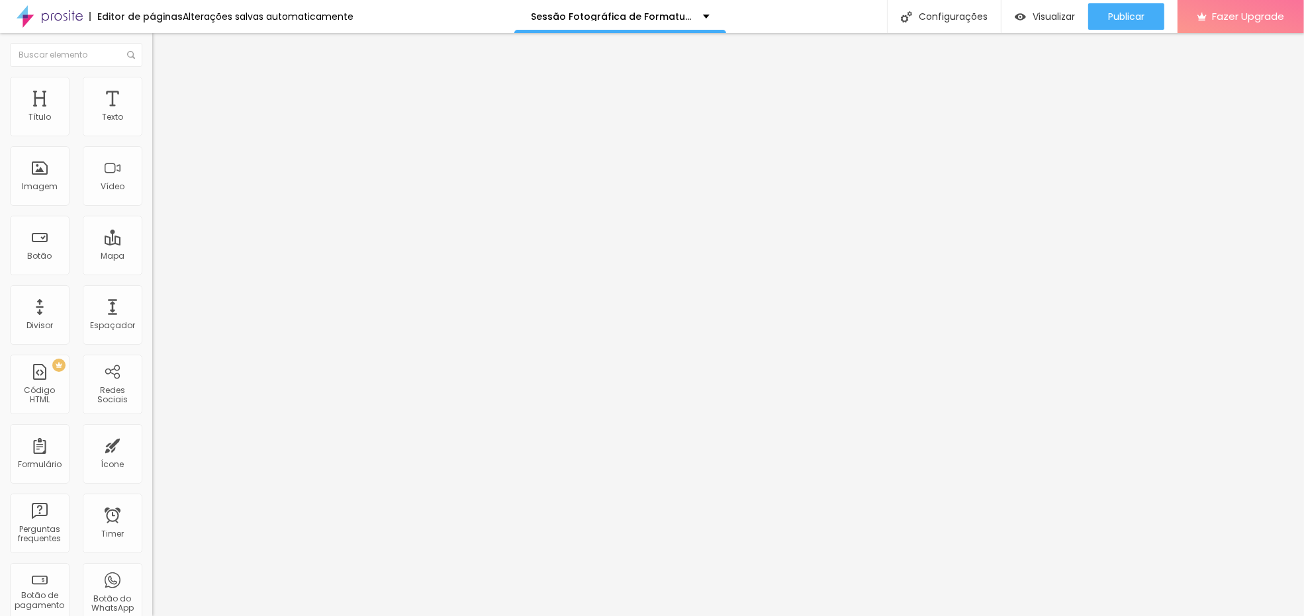
click at [152, 273] on input "https://www.alboompay.com/estudiofloresta/pacote-familia-taxa-de-participacao" at bounding box center [231, 265] width 159 height 13
click at [152, 134] on img at bounding box center [156, 138] width 8 height 8
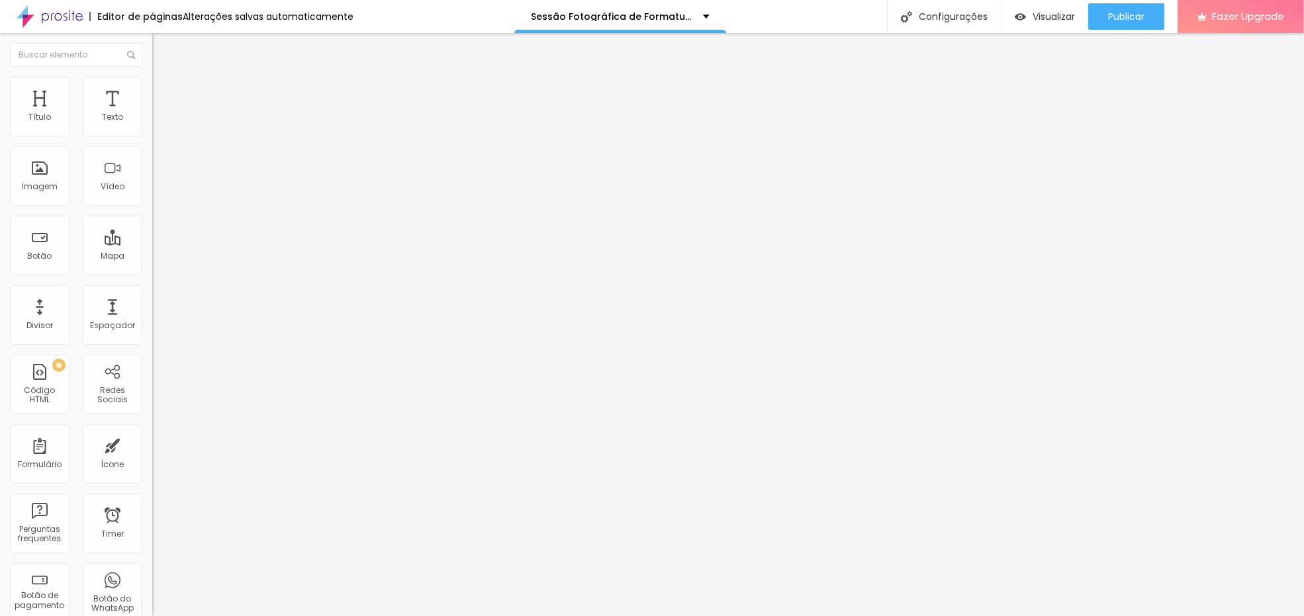
paste input "pacote-familia-taxa-de-participacao"
type input "https://www.alboompay.com/estudiofloresta/pacote-familia-taxa-de-participacao"
click at [1129, 21] on span "Publicar" at bounding box center [1126, 16] width 36 height 11
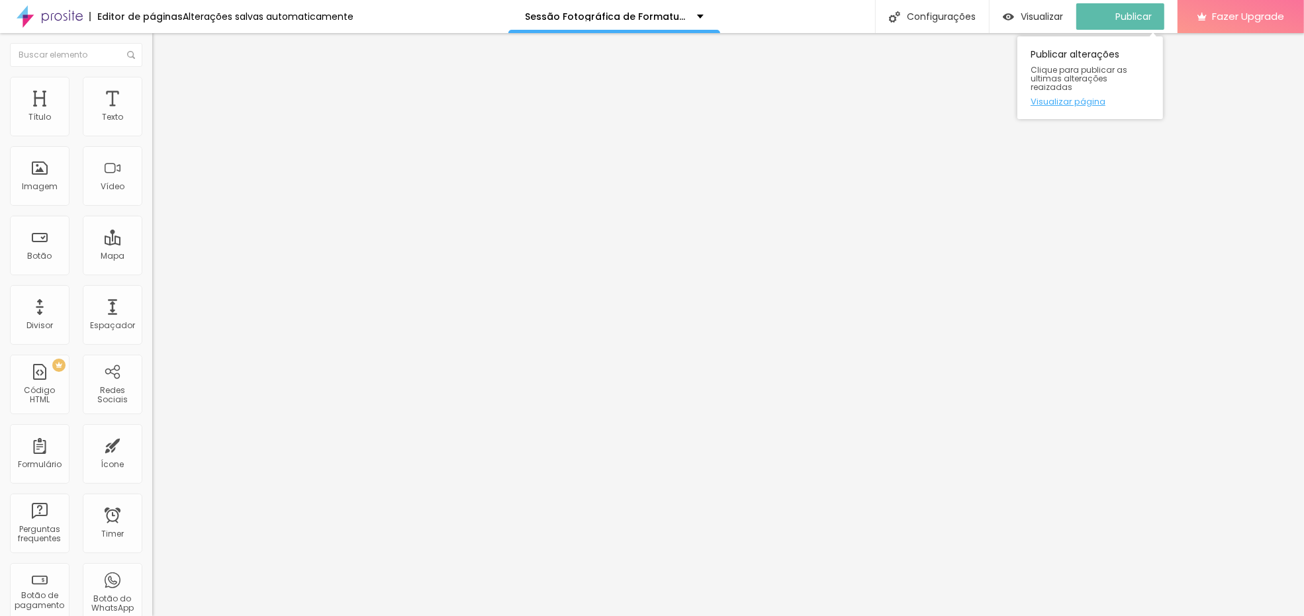
click at [1085, 97] on link "Visualizar página" at bounding box center [1089, 101] width 119 height 9
click at [152, 271] on input "https://www.alboompay.com/estudiofloresta/pacote-familia-taxa-de-participacao" at bounding box center [231, 265] width 159 height 13
click at [152, 134] on img at bounding box center [156, 138] width 8 height 8
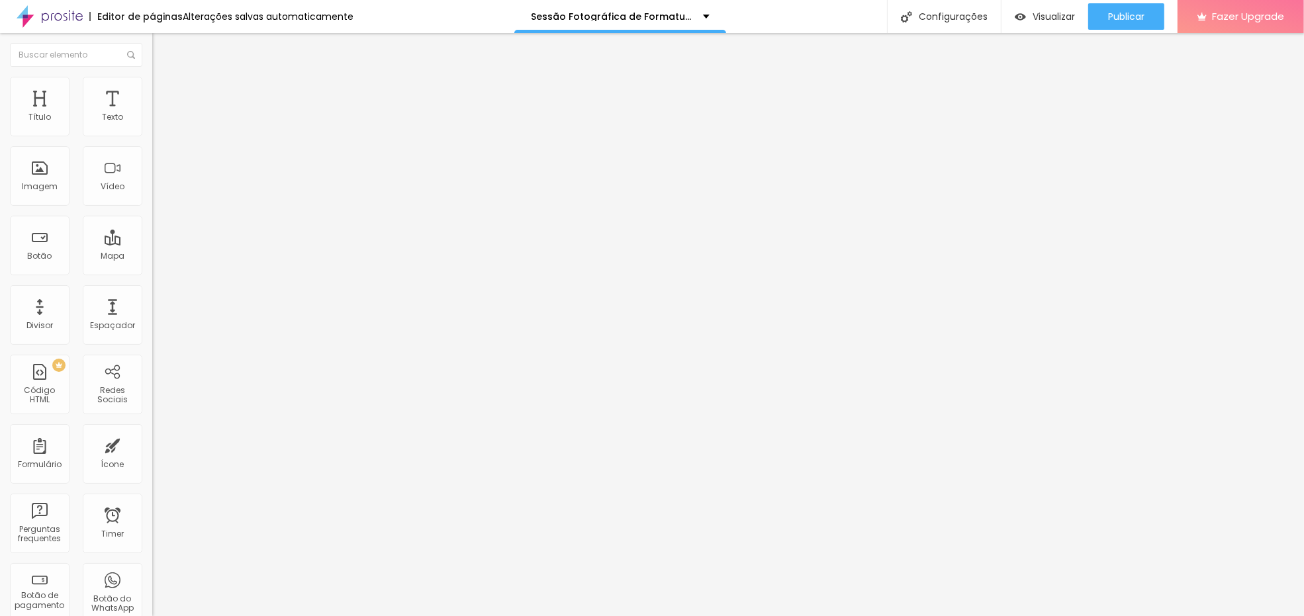
click at [152, 134] on img at bounding box center [156, 138] width 8 height 8
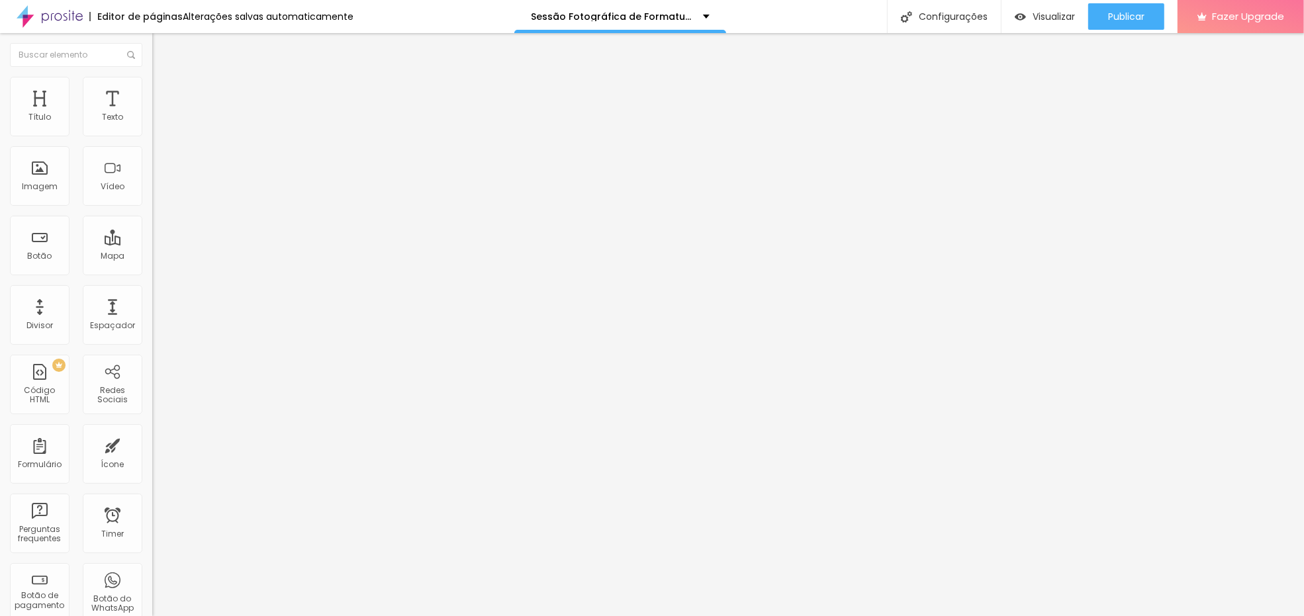
paste input "familia"
type input "https://www.alboompay.com/estudiofloresta/pacote-familia-taxa-de-participacao"
click at [152, 271] on input "https://www.alboompay.com/estudiofloresta/pacote-premium-taxa-de-participacao" at bounding box center [231, 265] width 159 height 13
click at [164, 93] on span "Avançado" at bounding box center [186, 98] width 44 height 11
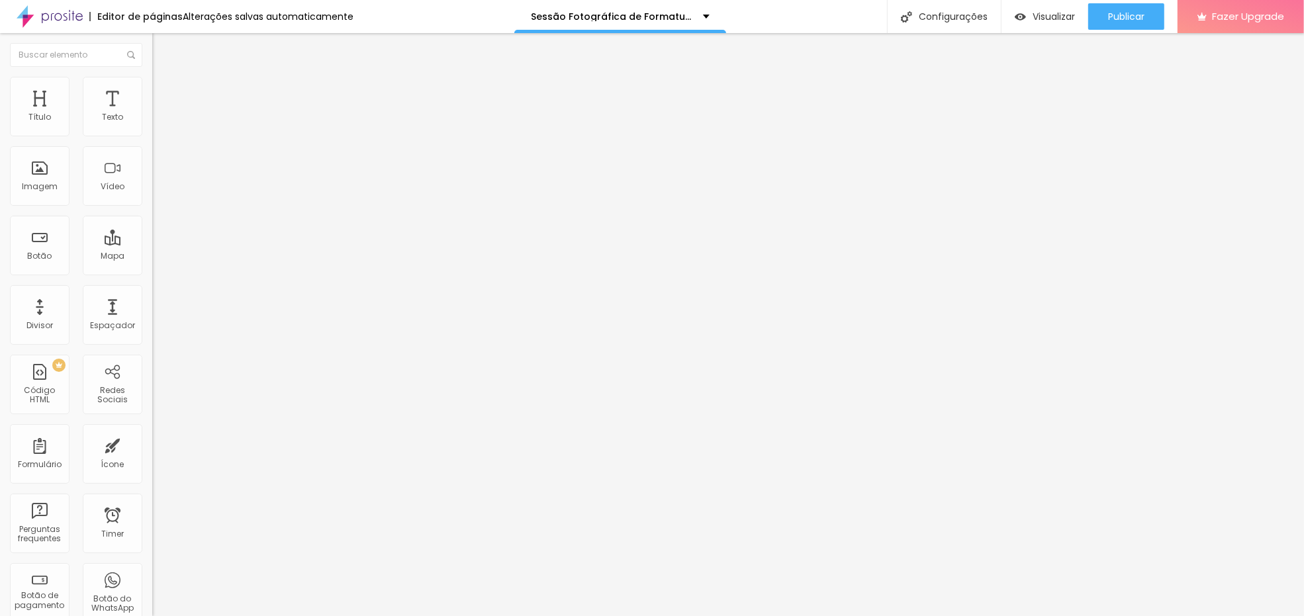
click at [152, 77] on li "Conteúdo" at bounding box center [228, 70] width 152 height 13
click at [152, 133] on span at bounding box center [156, 138] width 8 height 11
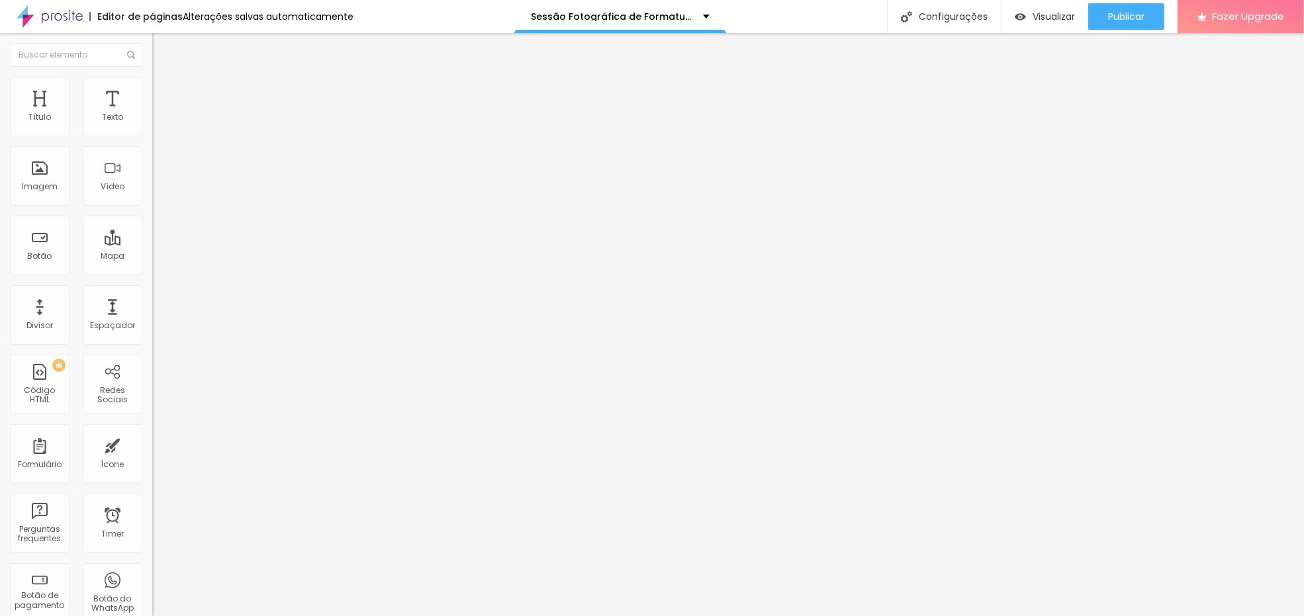
click at [1128, 27] on div "Publicar" at bounding box center [1126, 16] width 36 height 26
click at [1075, 97] on link "Visualizar página" at bounding box center [1089, 101] width 119 height 9
click at [1122, 23] on div "Publicar" at bounding box center [1126, 16] width 36 height 26
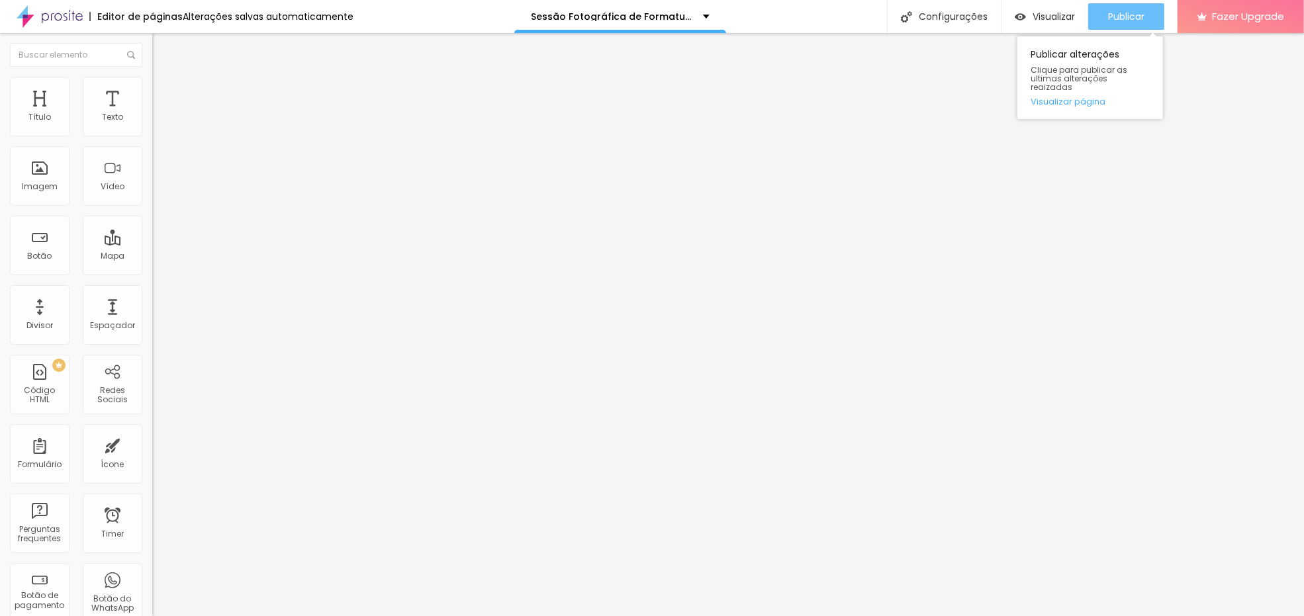
click at [1103, 15] on button "Publicar" at bounding box center [1126, 16] width 76 height 26
click at [1089, 97] on link "Visualizar página" at bounding box center [1089, 101] width 119 height 9
click at [152, 134] on img at bounding box center [156, 138] width 8 height 8
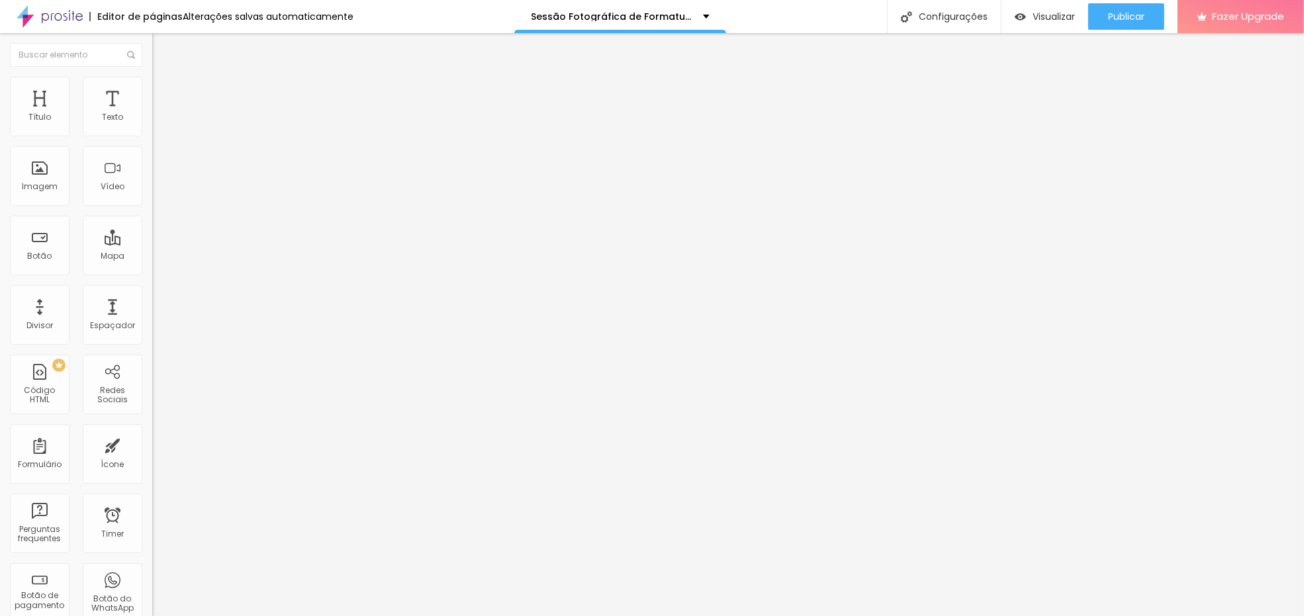
paste input "https://www.alboompay.com/estudiofloresta/taxa-de-participacao-r-10-00-por-alun…"
type input "https://www.alboompay.com/estudiofloresta/taxa-de-participacao-r-10-00-por-alun…"
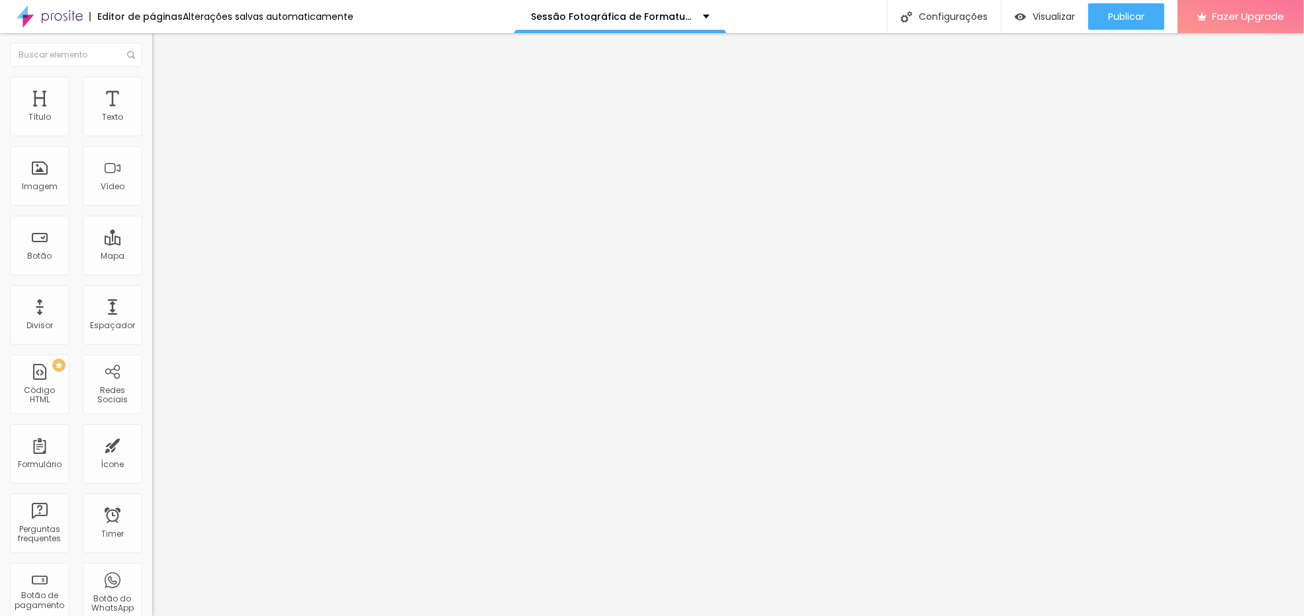
click at [152, 273] on input "https://www.alboompay.com/estudiofloresta/taxa-de-participacao-r-10-00-por-alun…" at bounding box center [231, 265] width 159 height 13
click at [152, 134] on img at bounding box center [156, 138] width 8 height 8
click at [1094, 97] on link "Visualizar página" at bounding box center [1089, 101] width 119 height 9
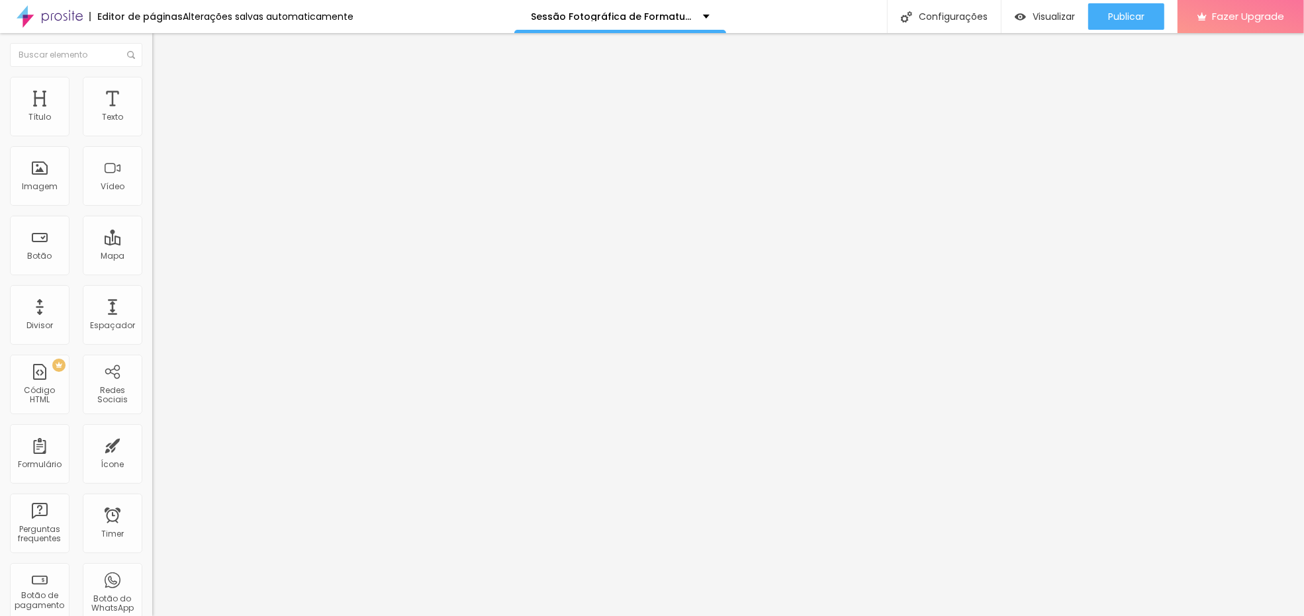
click at [152, 269] on input "https://www.alboompay.com/estudiofloresta/pacote-familia-taxa-de-participacao" at bounding box center [231, 265] width 159 height 13
click at [152, 134] on img at bounding box center [156, 138] width 8 height 8
click at [1096, 97] on link "Visualizar página" at bounding box center [1089, 101] width 119 height 9
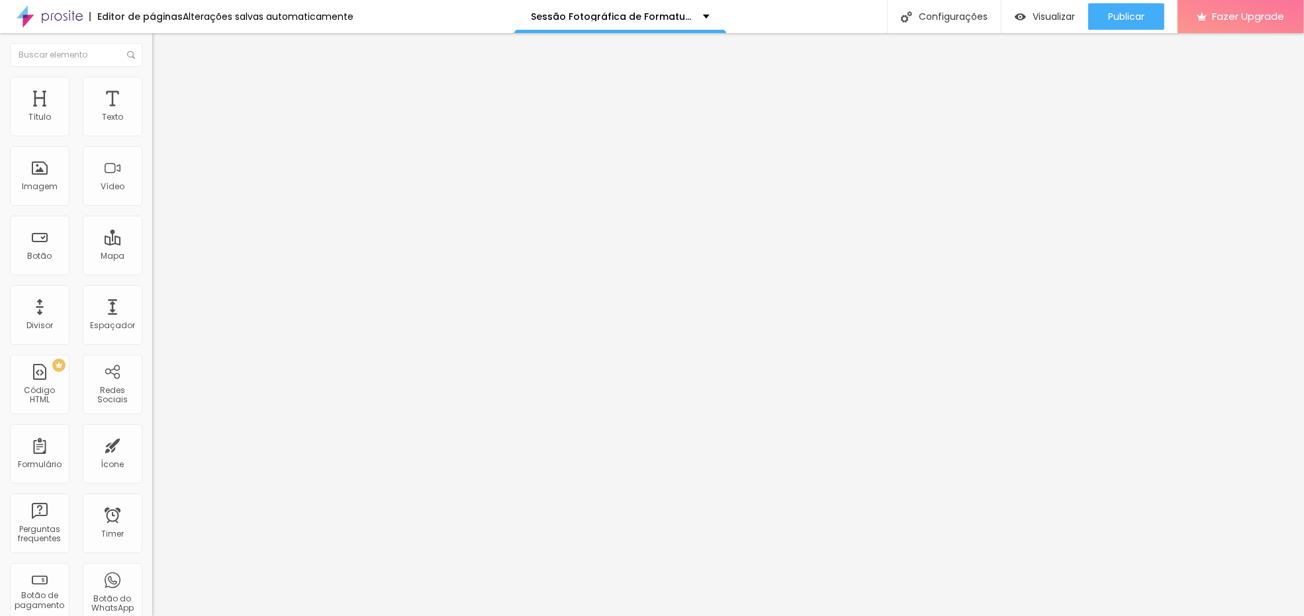
click at [152, 133] on span at bounding box center [156, 138] width 8 height 11
drag, startPoint x: 809, startPoint y: 279, endPoint x: 523, endPoint y: 281, distance: 285.2
drag, startPoint x: 577, startPoint y: 282, endPoint x: 413, endPoint y: 272, distance: 164.4
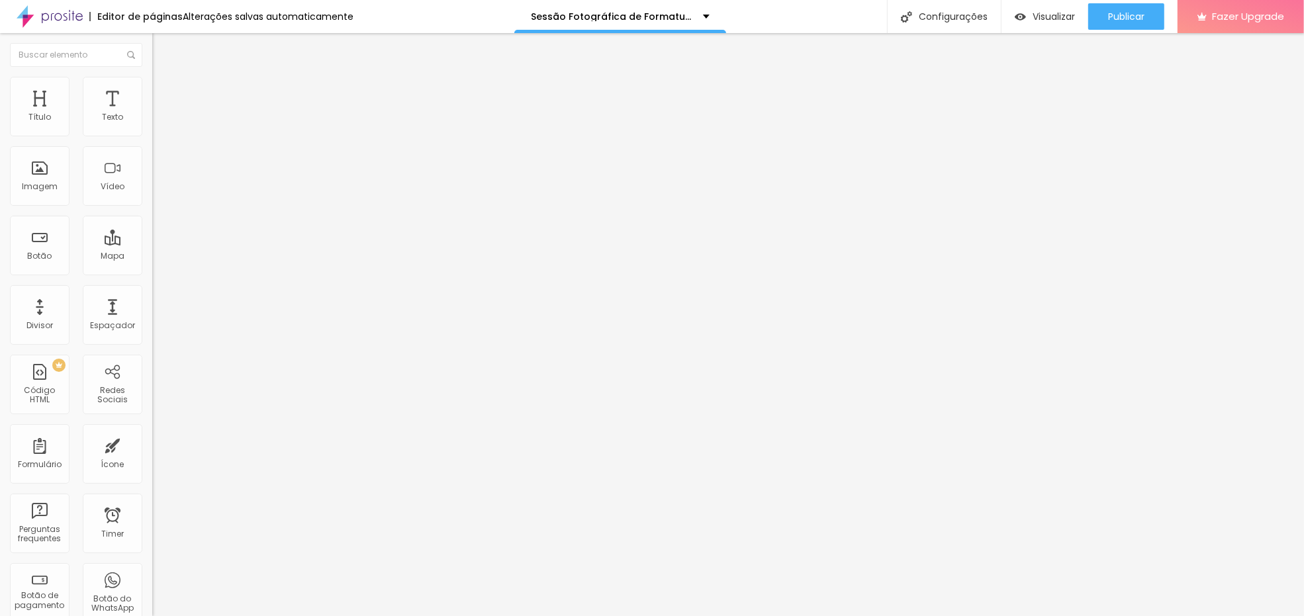
drag, startPoint x: 625, startPoint y: 273, endPoint x: 527, endPoint y: 259, distance: 98.3
paste input "Nome do Responsável"
type input "Nome do Responsável"
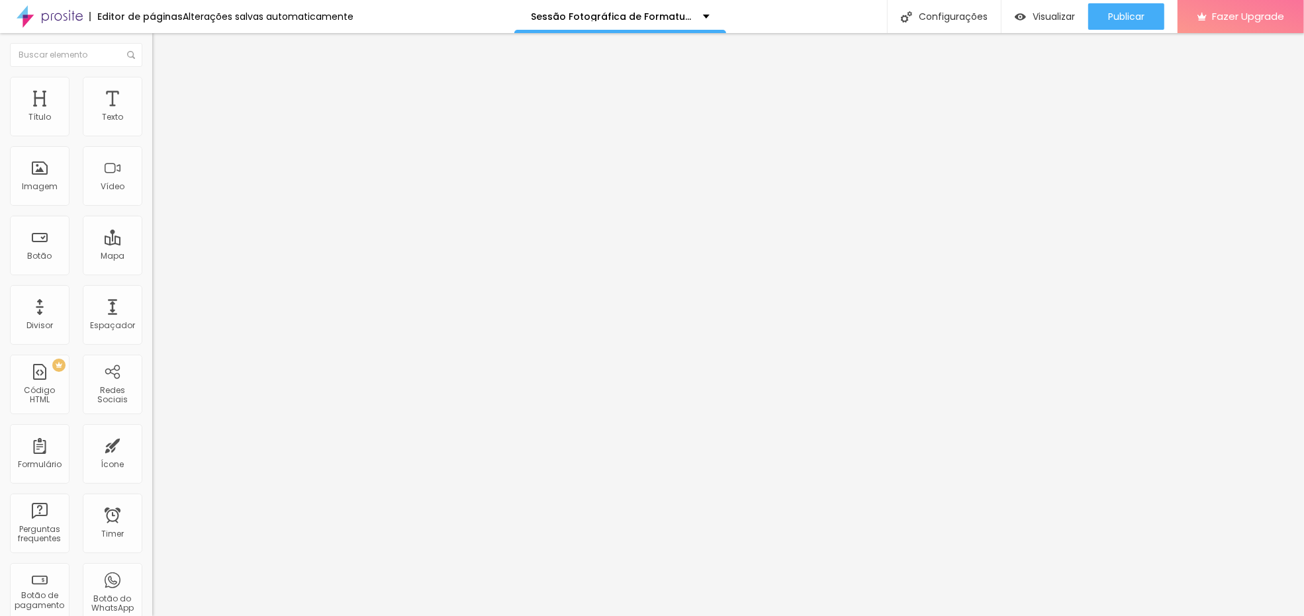
click at [152, 273] on input "https://www.alboompay.com/estudiofloresta/pacote-premium-taxa-de-participacao" at bounding box center [231, 265] width 159 height 13
click at [152, 134] on img at bounding box center [156, 138] width 8 height 8
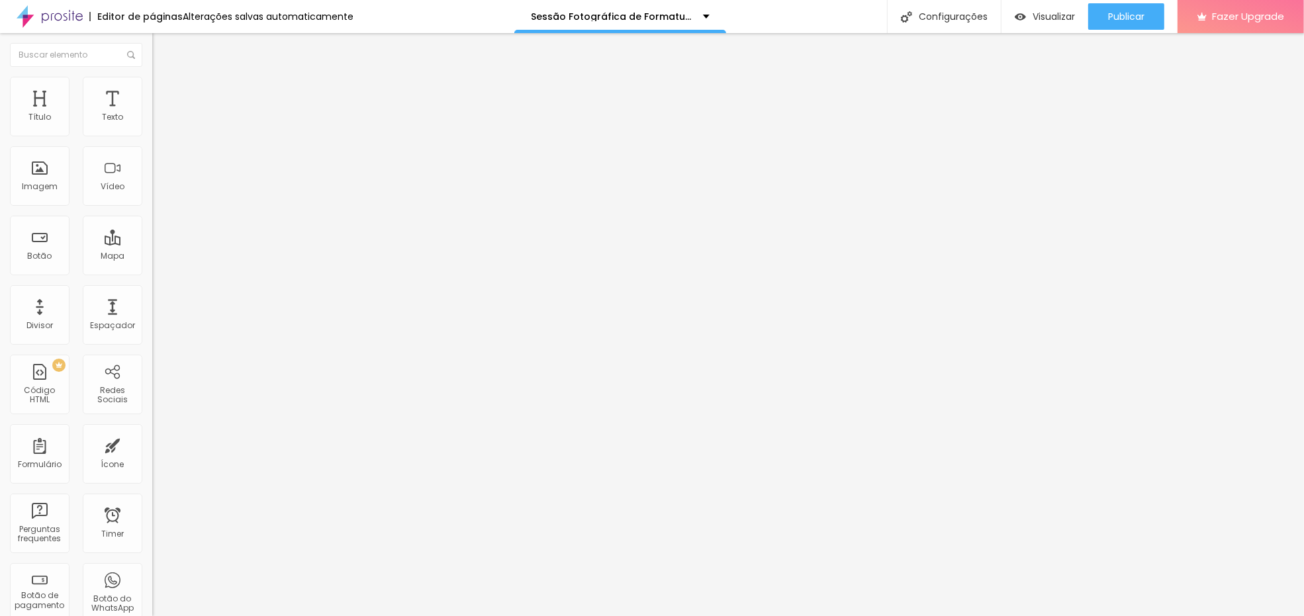
click at [152, 83] on li "Estilo" at bounding box center [228, 83] width 152 height 13
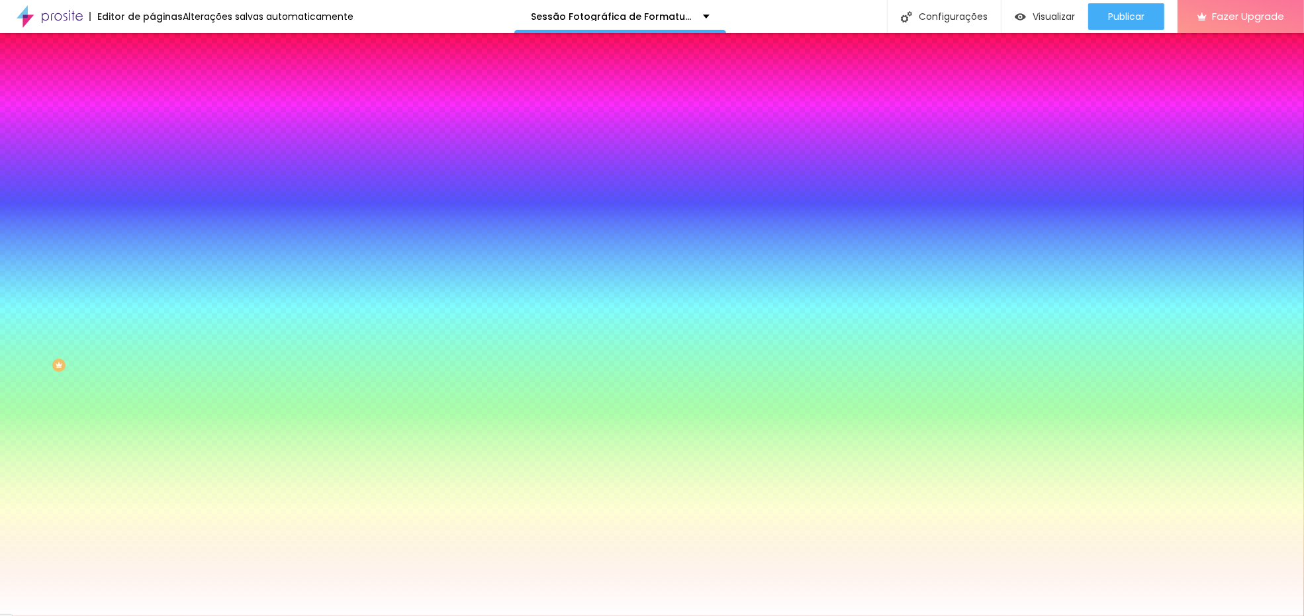
click at [152, 90] on li "Avançado" at bounding box center [228, 96] width 152 height 13
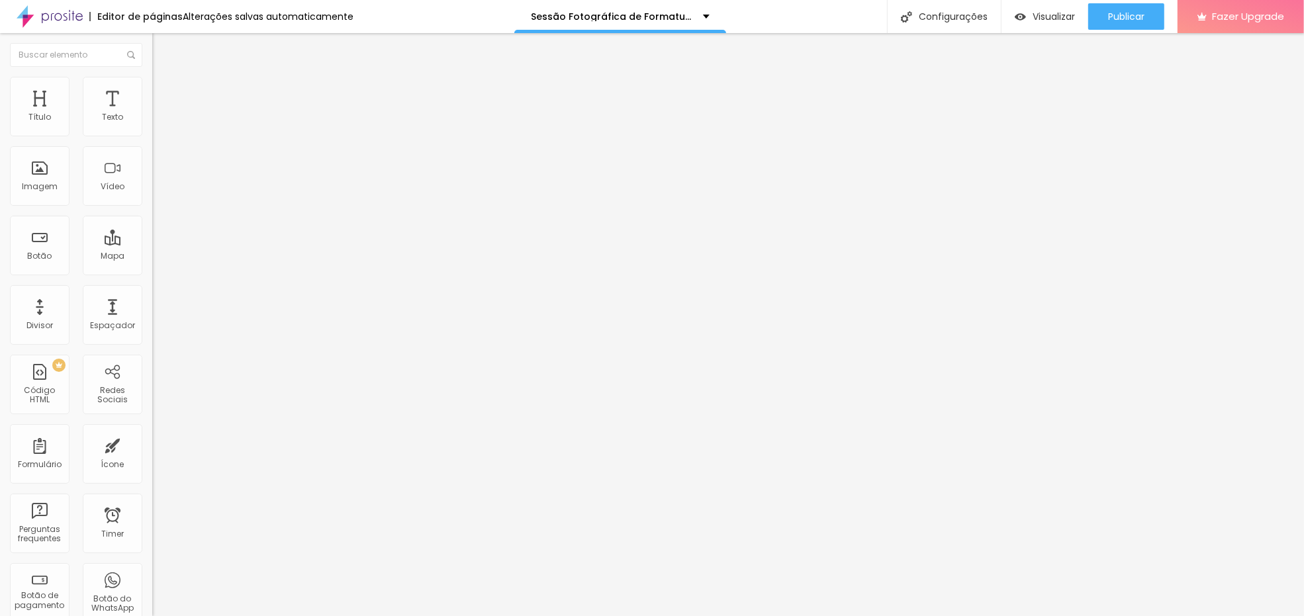
click at [152, 90] on li "Avançado" at bounding box center [228, 96] width 152 height 13
click at [152, 87] on li "Estilo" at bounding box center [228, 83] width 152 height 13
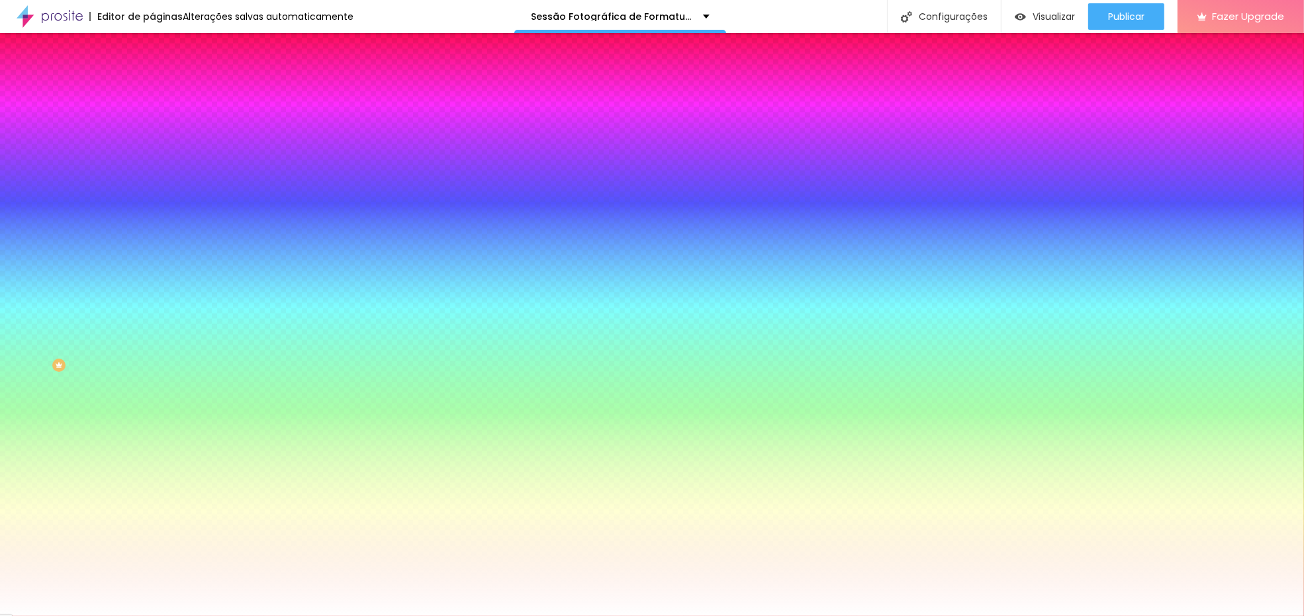
click at [152, 90] on li "Avançado" at bounding box center [228, 96] width 152 height 13
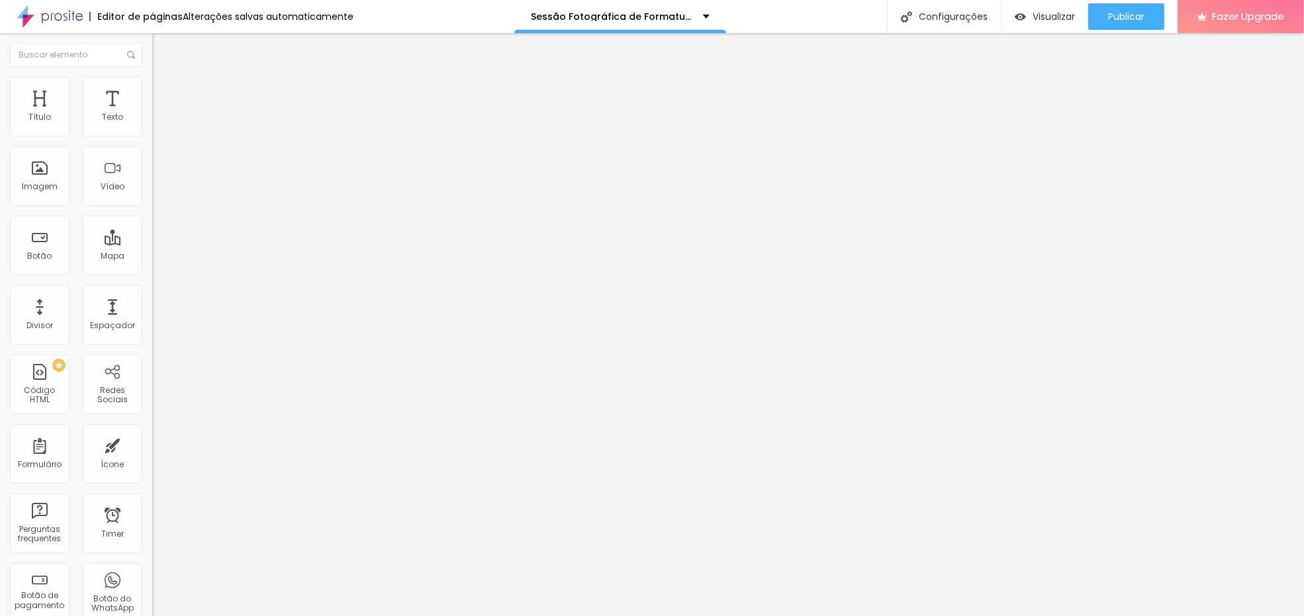
click at [152, 77] on li "Conteúdo" at bounding box center [228, 70] width 152 height 13
click at [152, 99] on li "Avançado" at bounding box center [228, 96] width 152 height 13
click at [152, 90] on img at bounding box center [158, 96] width 12 height 12
click at [152, 77] on li "Conteúdo" at bounding box center [228, 70] width 152 height 13
click at [152, 90] on li "Avançado" at bounding box center [228, 96] width 152 height 13
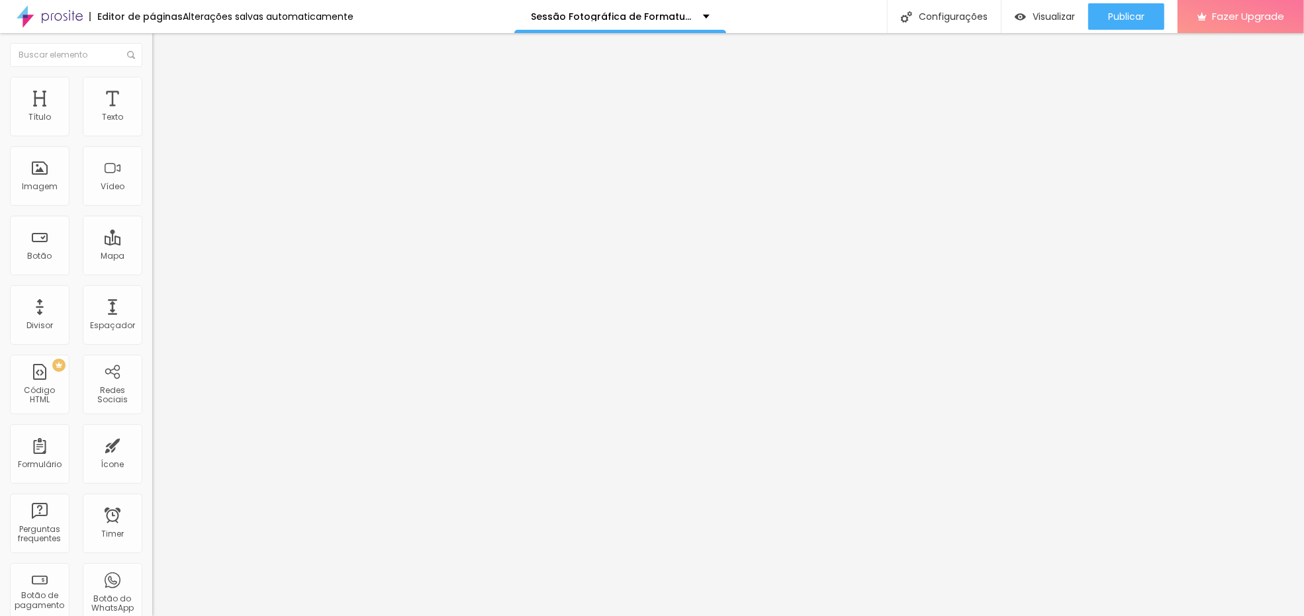
click at [152, 87] on li "Estilo" at bounding box center [228, 83] width 152 height 13
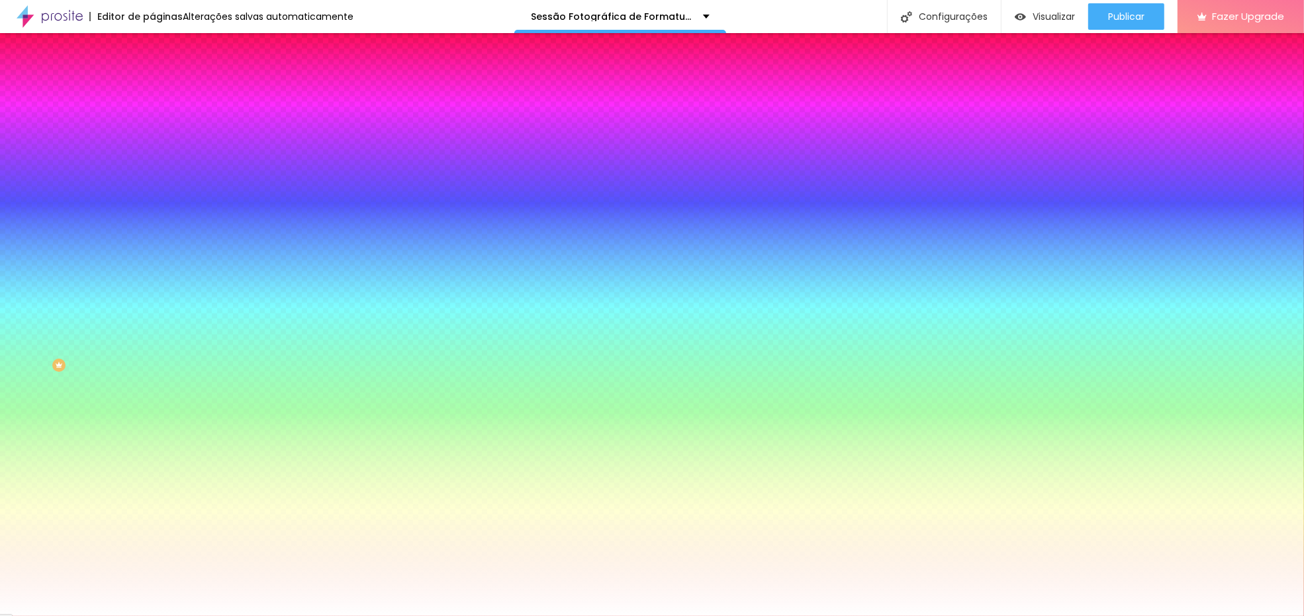
click at [152, 90] on li "Avançado" at bounding box center [228, 96] width 152 height 13
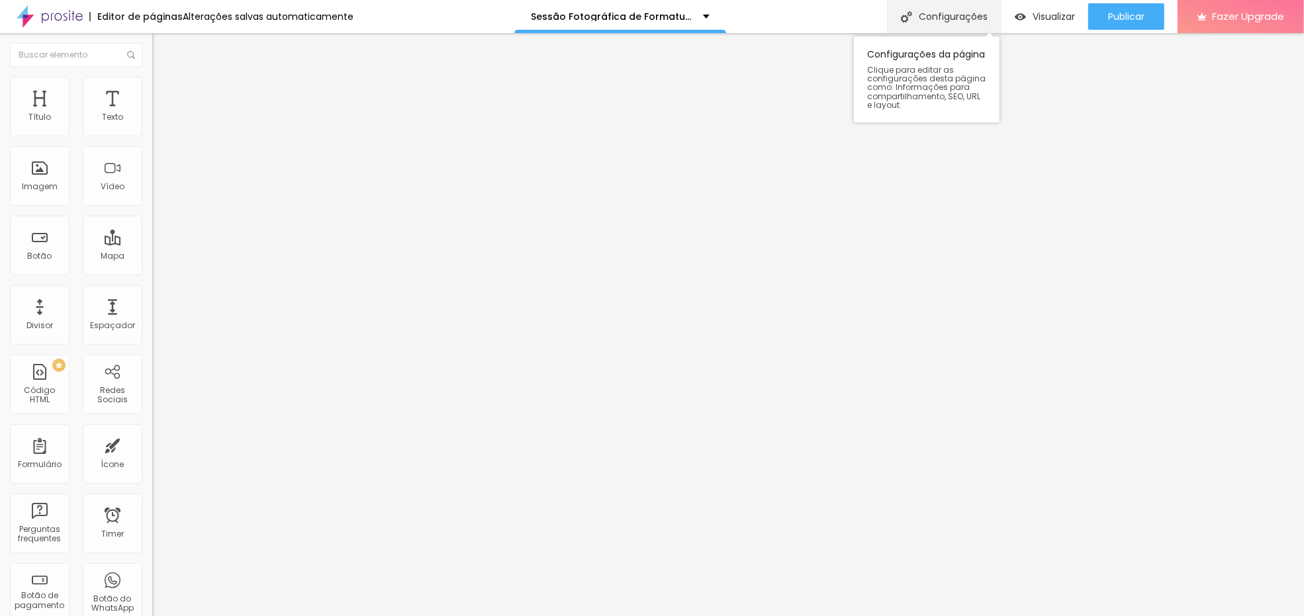
click at [981, 23] on div "Configurações" at bounding box center [944, 16] width 114 height 33
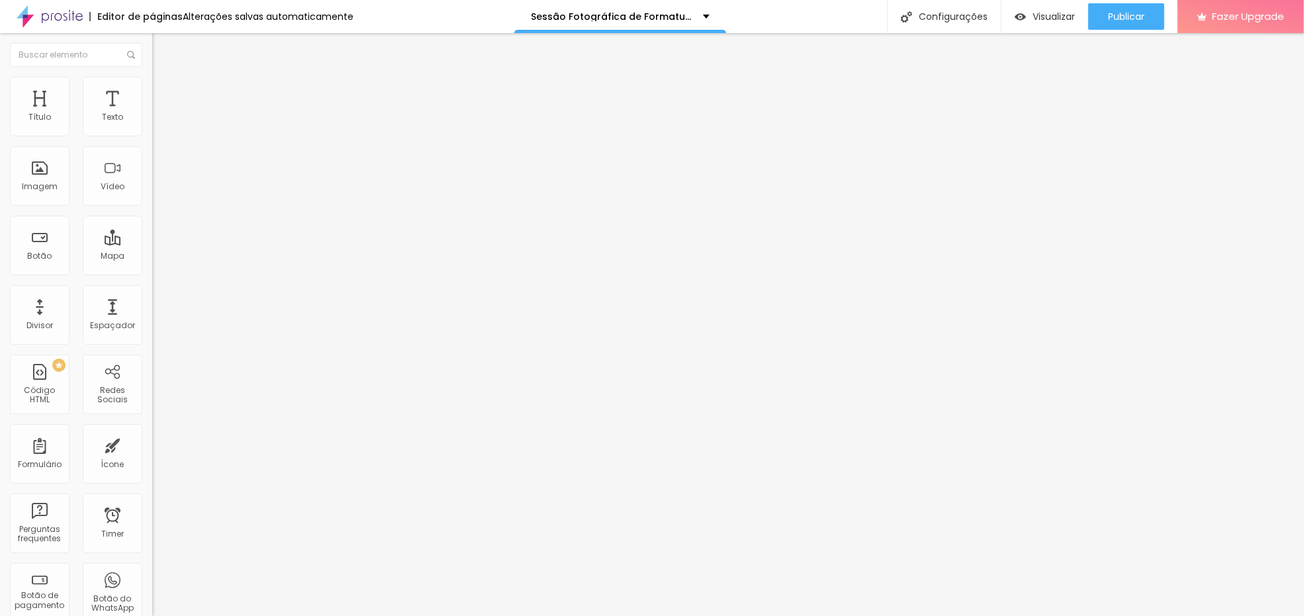
drag, startPoint x: 1179, startPoint y: 402, endPoint x: 774, endPoint y: 539, distance: 428.4
click at [152, 133] on span at bounding box center [156, 138] width 8 height 11
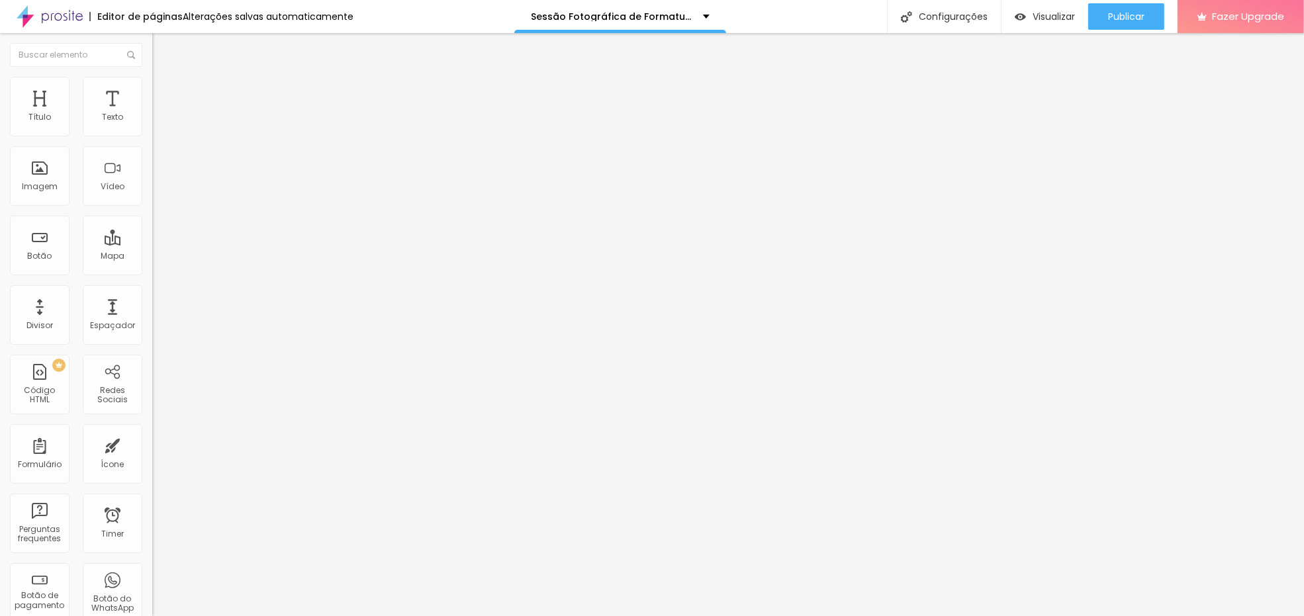
click at [152, 134] on div "Pedido de Fotos Pct Fml" at bounding box center [228, 122] width 152 height 23
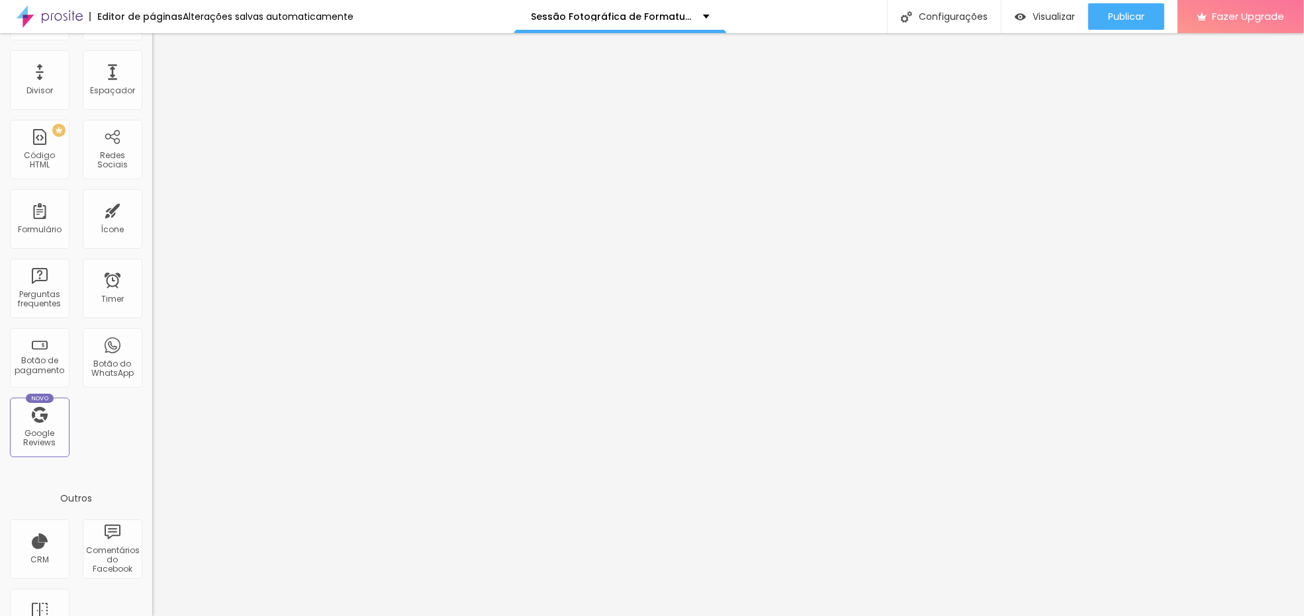
scroll to position [0, 0]
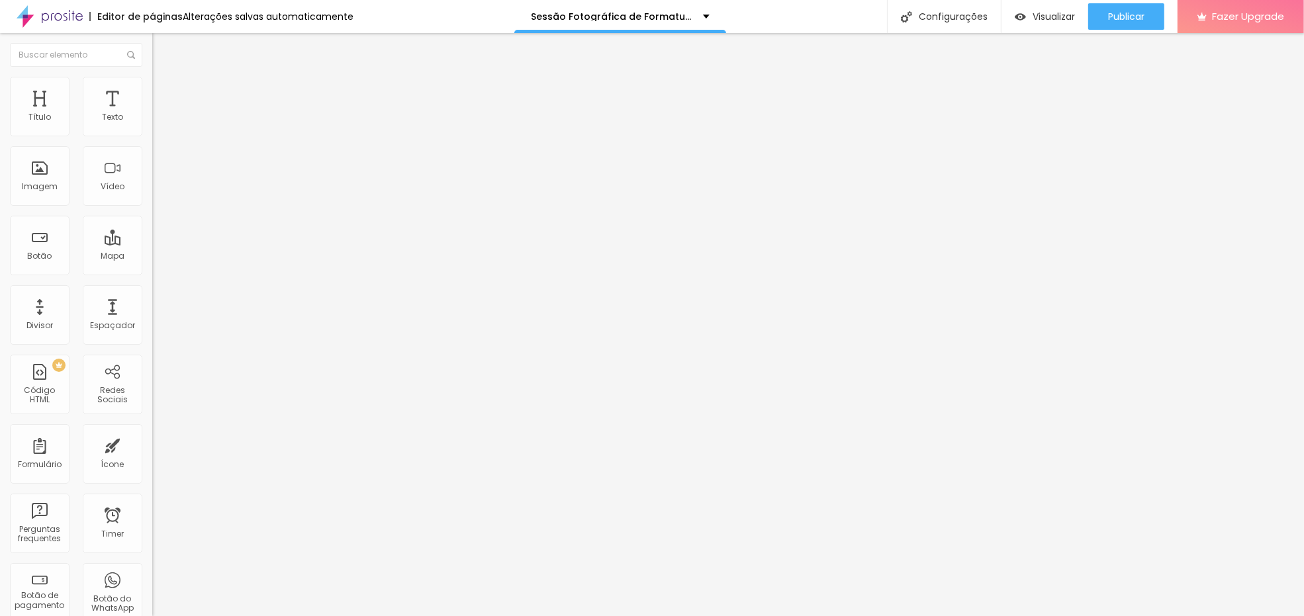
click at [162, 46] on img "button" at bounding box center [167, 48] width 11 height 11
click at [152, 60] on button "Editar Botão" at bounding box center [228, 48] width 152 height 30
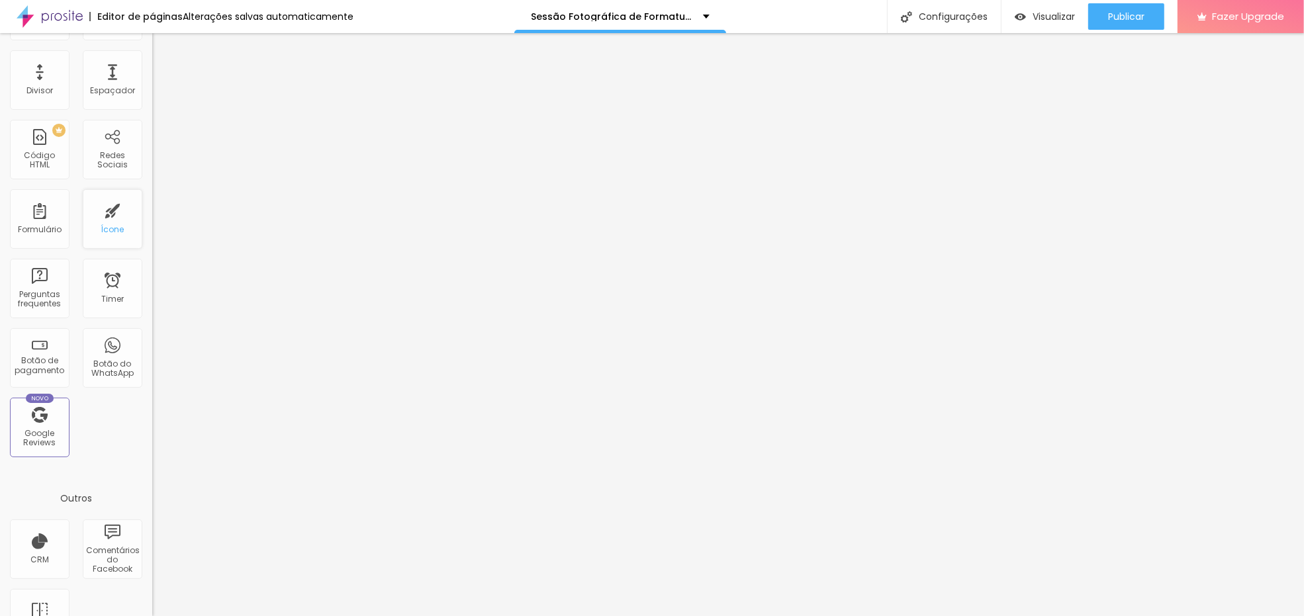
scroll to position [353, 0]
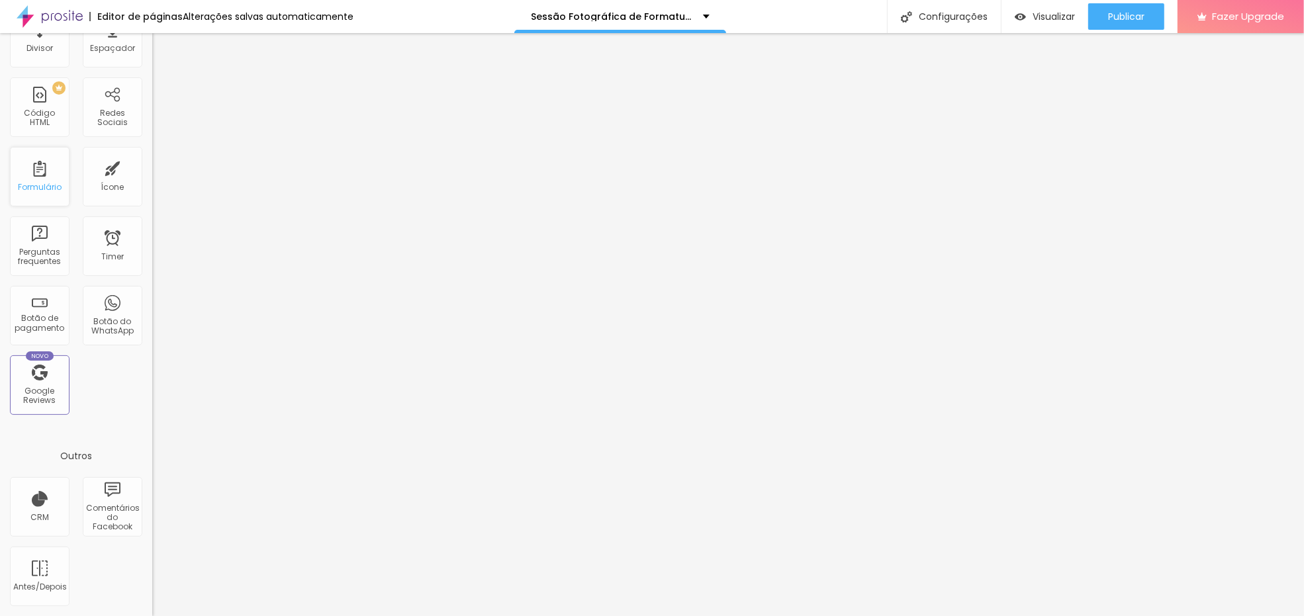
click at [56, 192] on div "Formulário" at bounding box center [40, 187] width 44 height 9
click at [28, 206] on div "Formulário" at bounding box center [40, 177] width 60 height 60
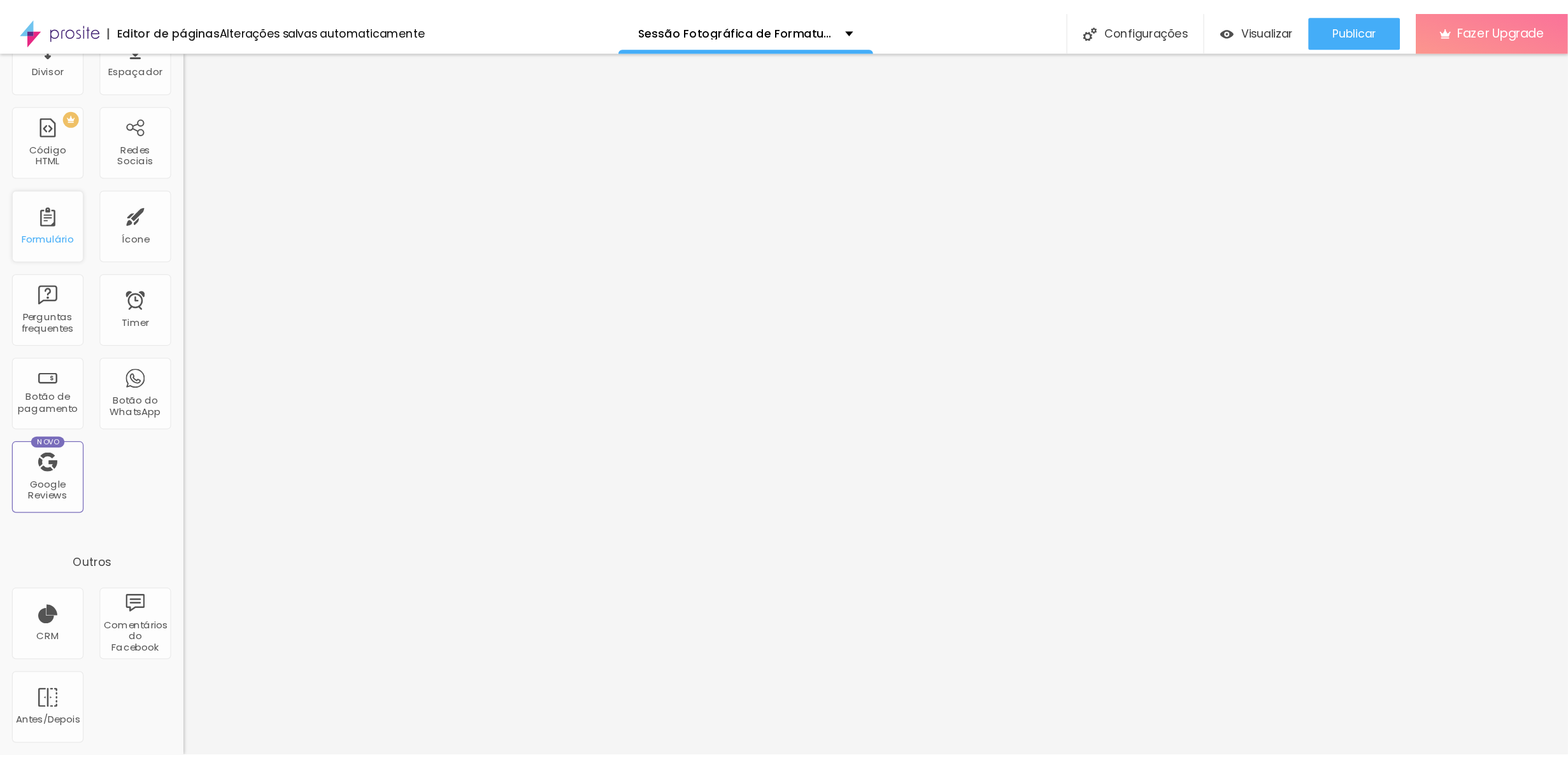
scroll to position [0, 0]
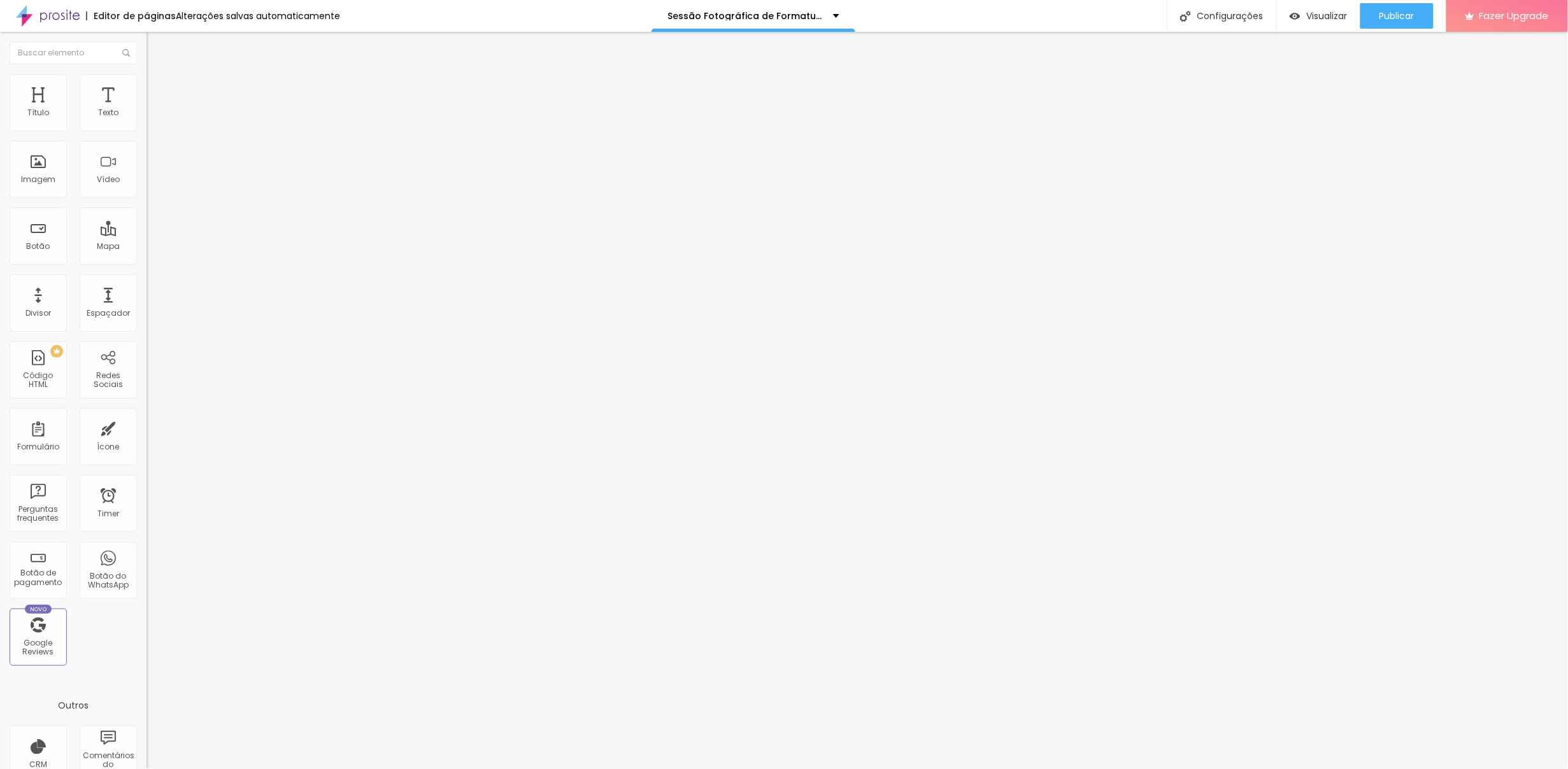
click at [146, 129] on img at bounding box center [150, 133] width 8 height 8
drag, startPoint x: 678, startPoint y: 208, endPoint x: 509, endPoint y: 215, distance: 169.1
type input "Taxa de participação"
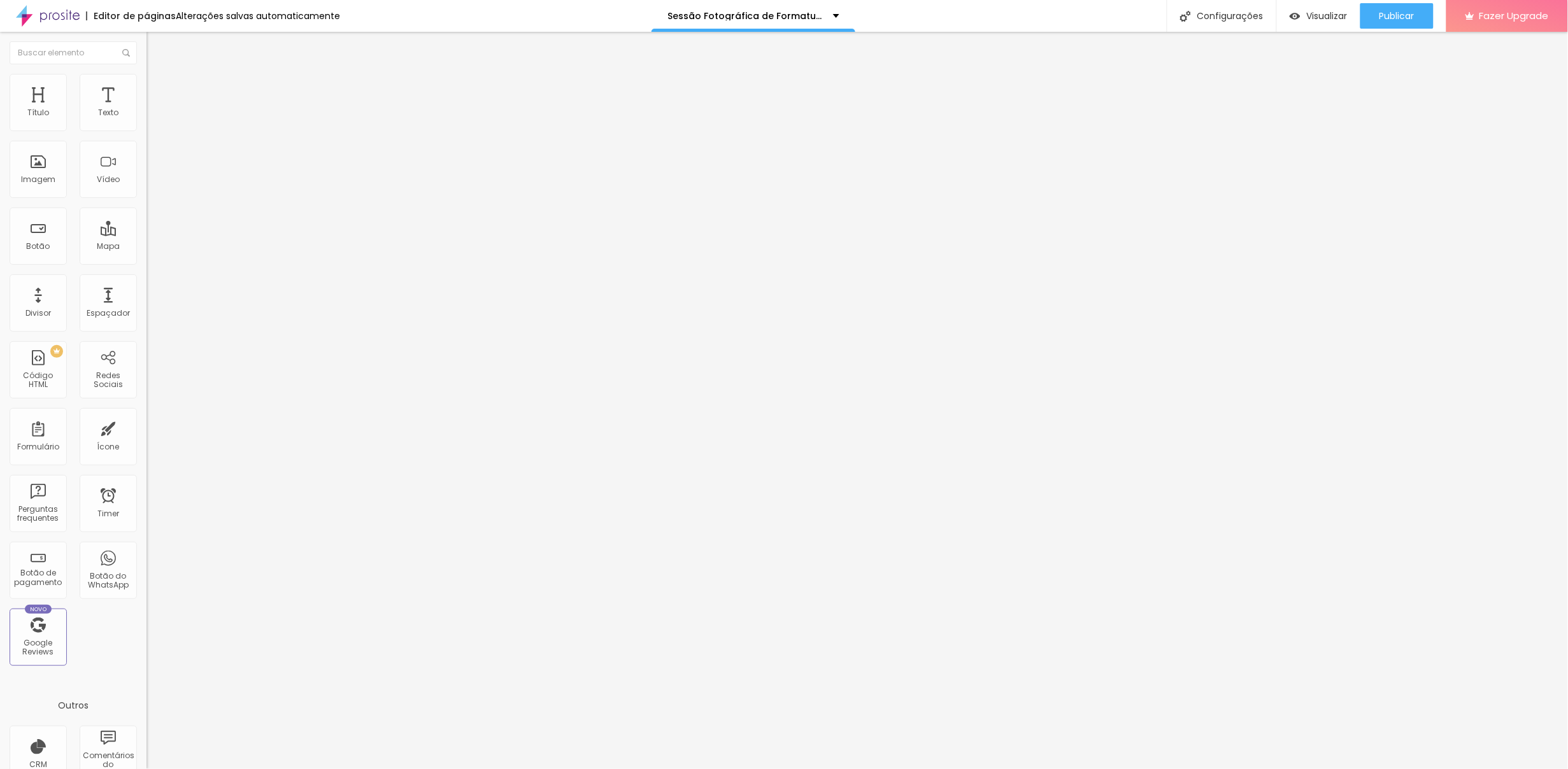
drag, startPoint x: 938, startPoint y: 357, endPoint x: 690, endPoint y: 367, distance: 248.2
type input "Nome do Responsável"
drag, startPoint x: 652, startPoint y: 353, endPoint x: 554, endPoint y: 364, distance: 98.6
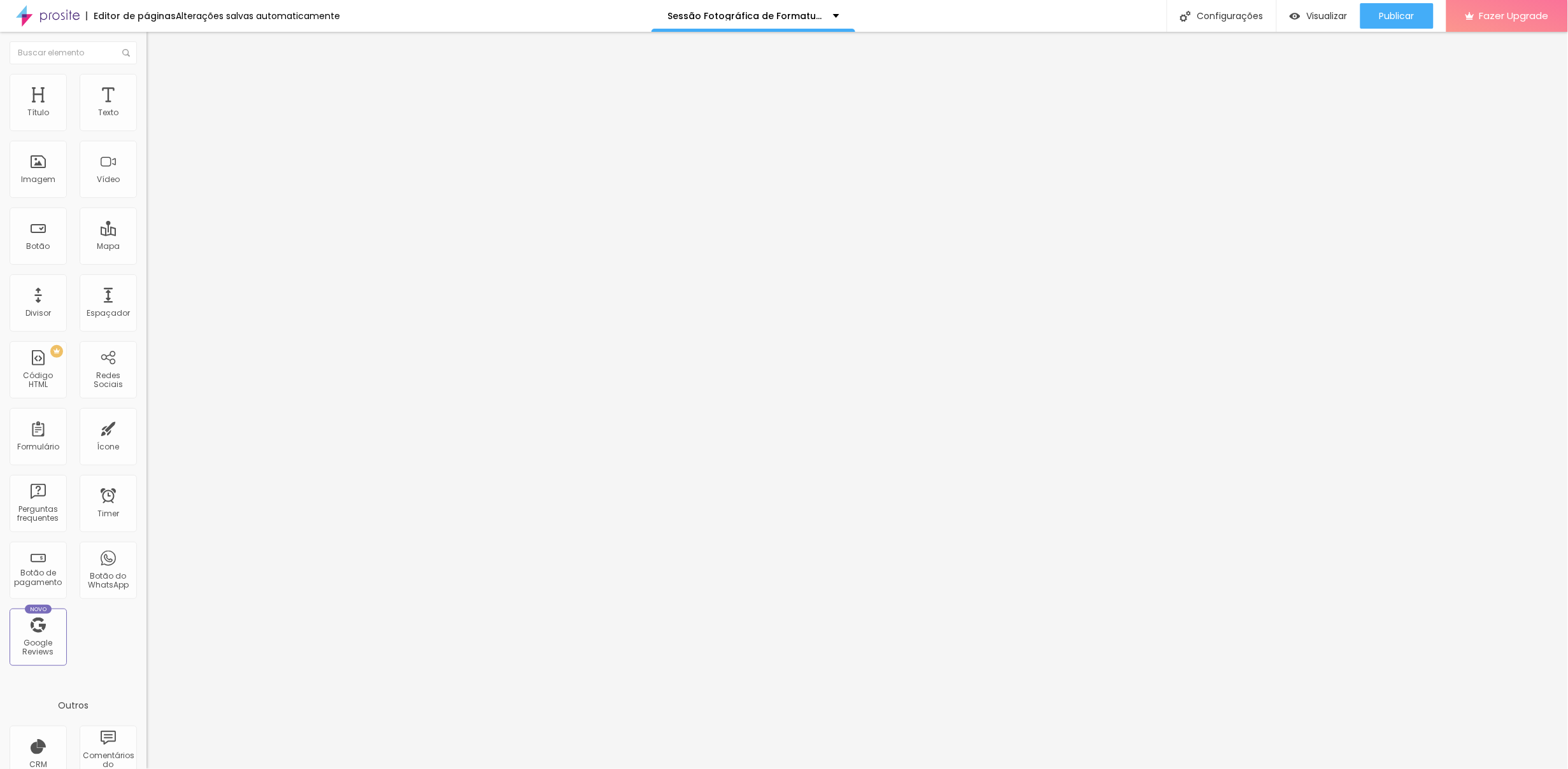
type input "Nome do Responsável"
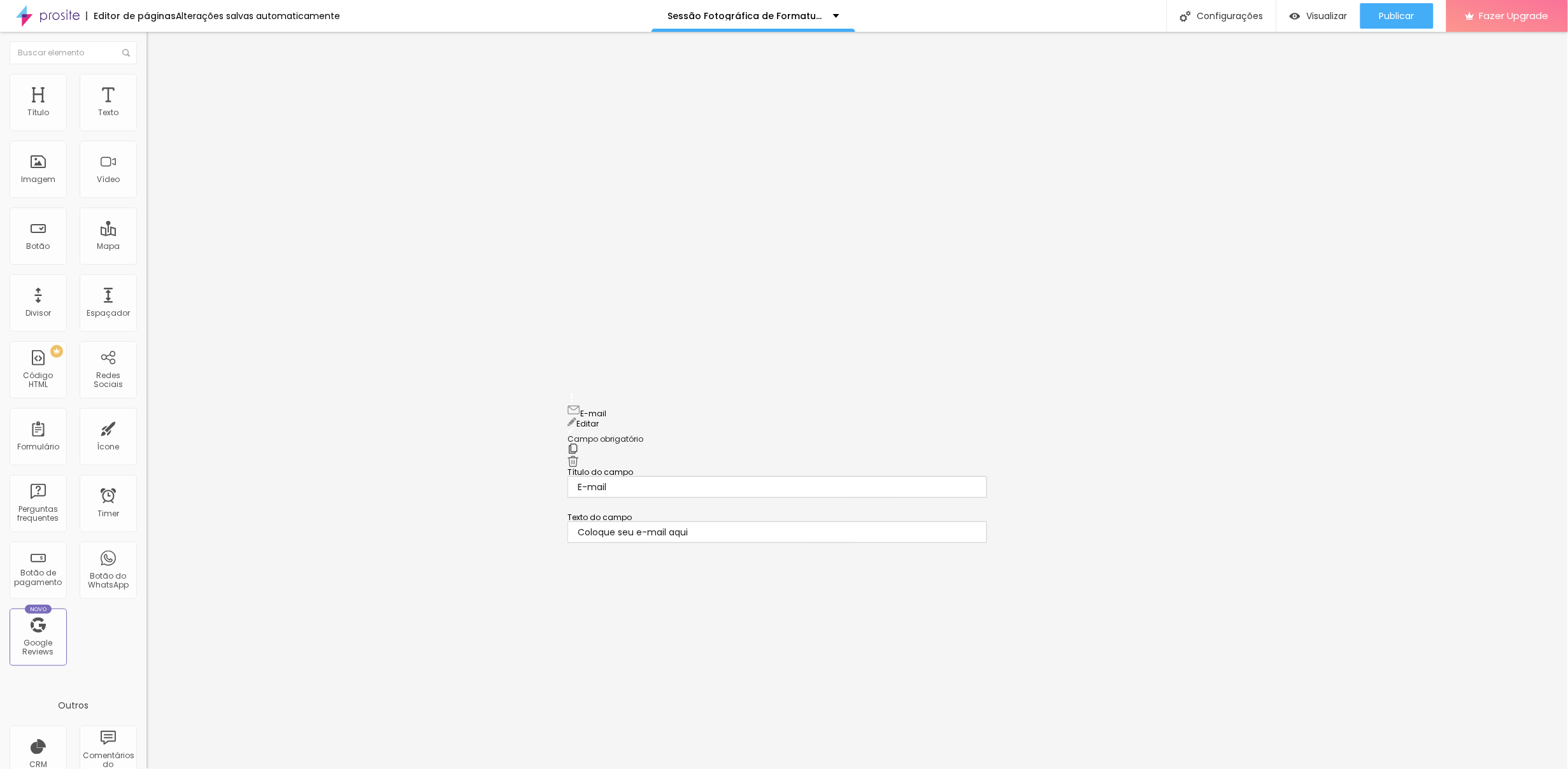
drag, startPoint x: 571, startPoint y: 330, endPoint x: 572, endPoint y: 428, distance: 98.0
drag, startPoint x: 654, startPoint y: 370, endPoint x: 540, endPoint y: 372, distance: 114.0
type input "Whatsapp do responsável"
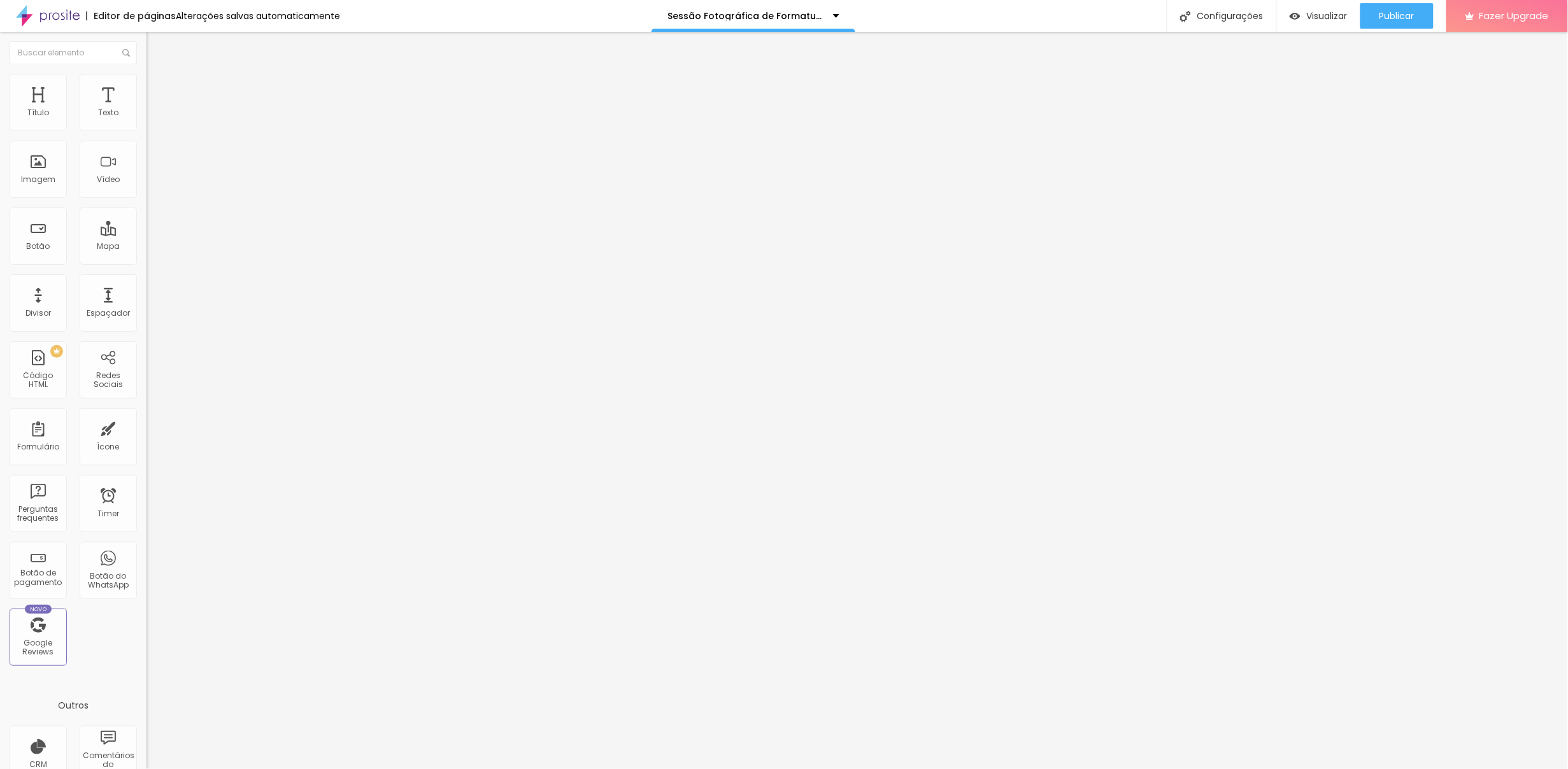
type input "Whatsapp com o DDD"
click at [1001, 592] on div at bounding box center [784, 782] width 1568 height 12
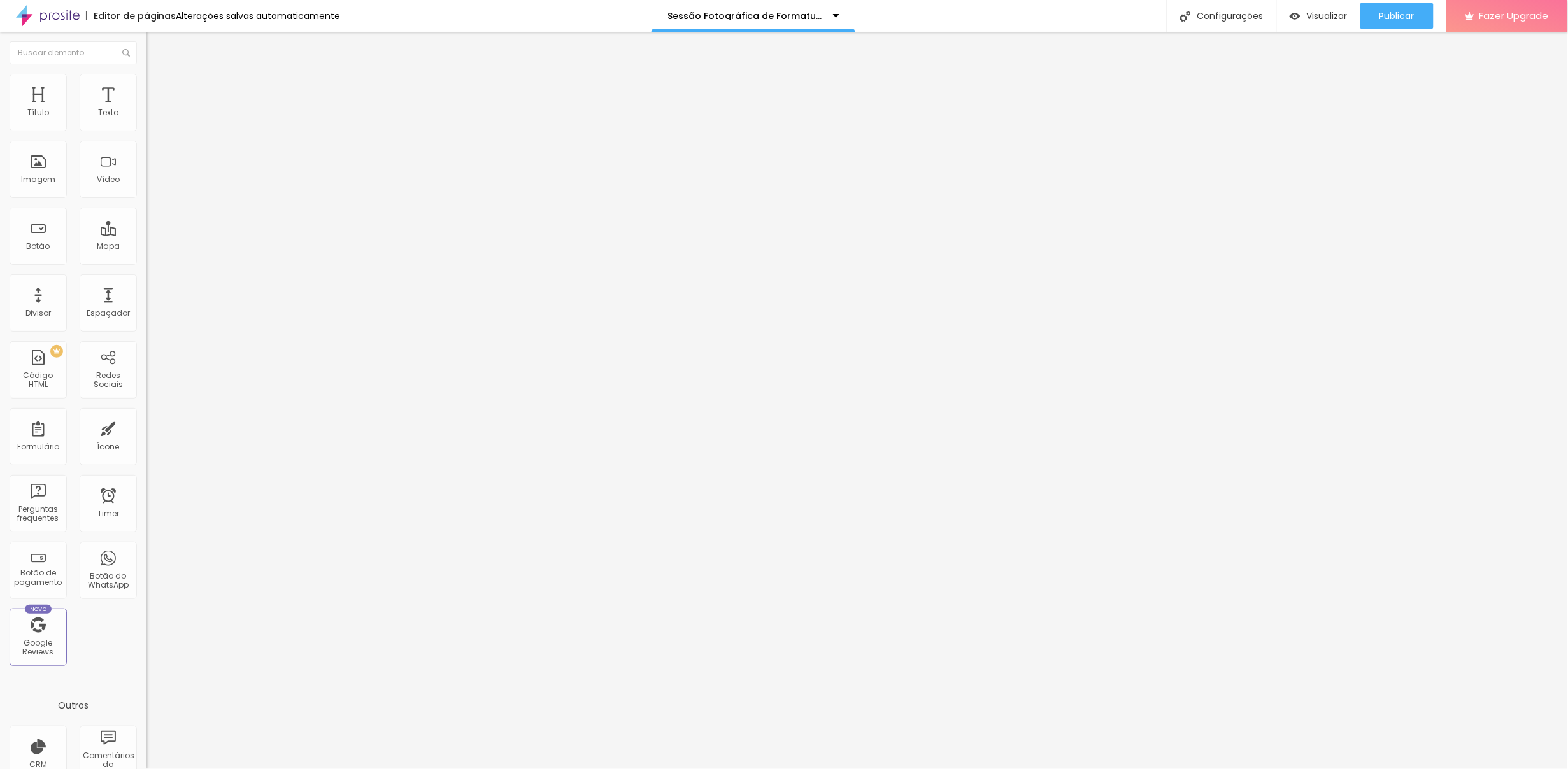
click at [156, 46] on img "button" at bounding box center [161, 46] width 11 height 11
click at [146, 129] on div "captação leads" at bounding box center [219, 117] width 146 height 22
drag, startPoint x: 603, startPoint y: 226, endPoint x: 458, endPoint y: 221, distance: 145.1
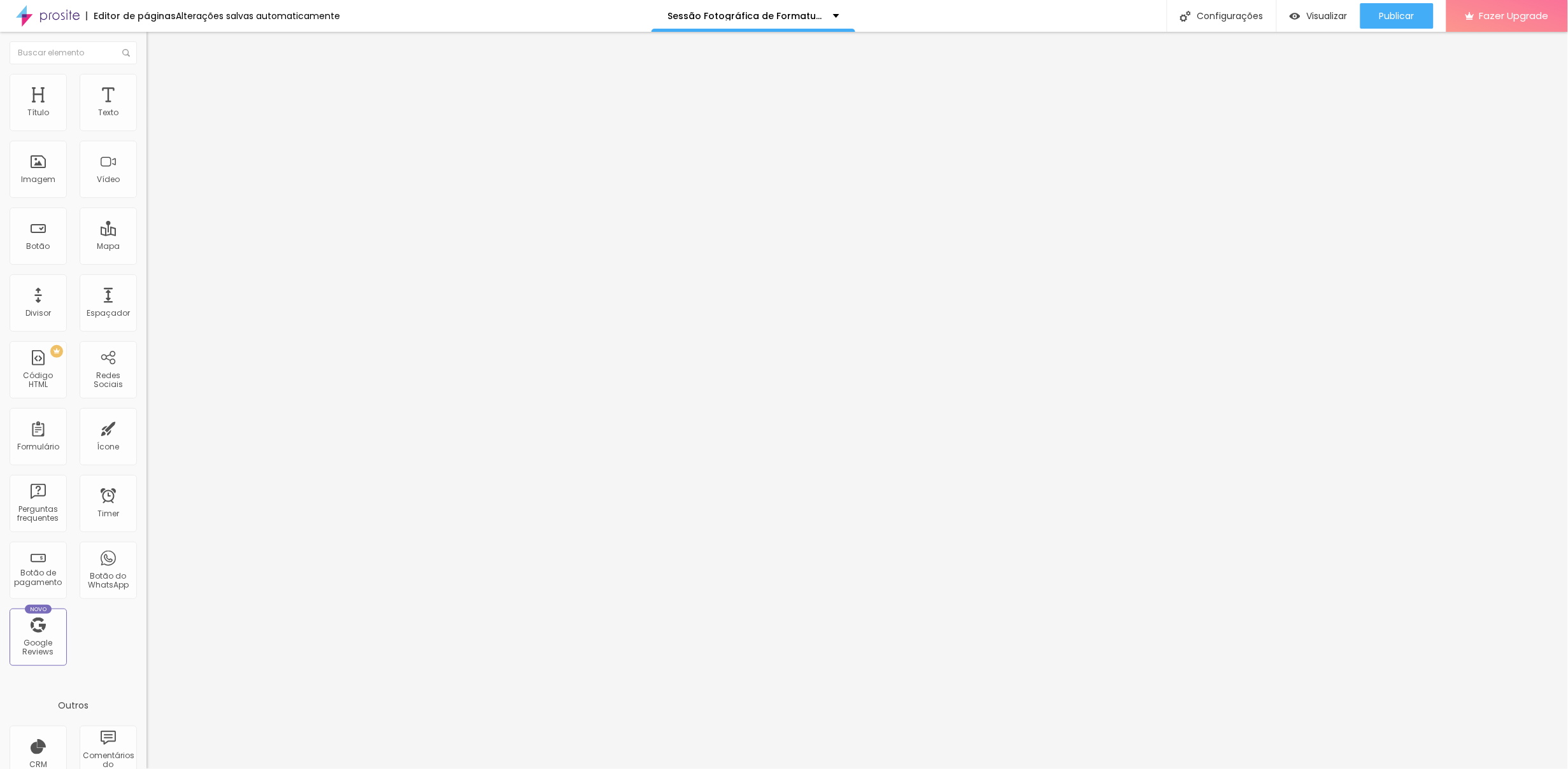
type input "p"
type input "taxa de participação"
drag, startPoint x: 647, startPoint y: 359, endPoint x: 563, endPoint y: 364, distance: 84.1
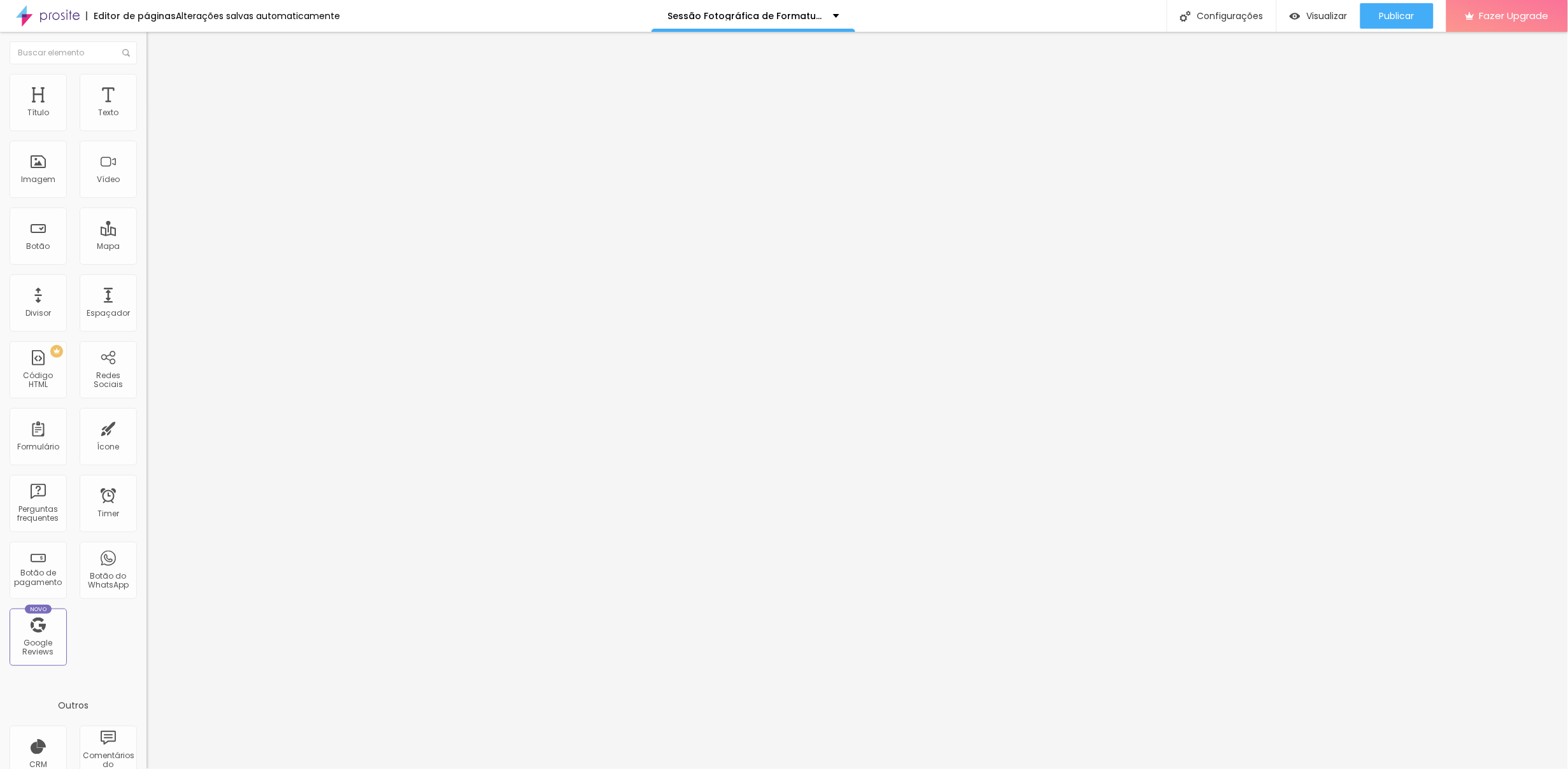
type input "Nome do Responsável"
drag, startPoint x: 903, startPoint y: 353, endPoint x: 692, endPoint y: 351, distance: 211.0
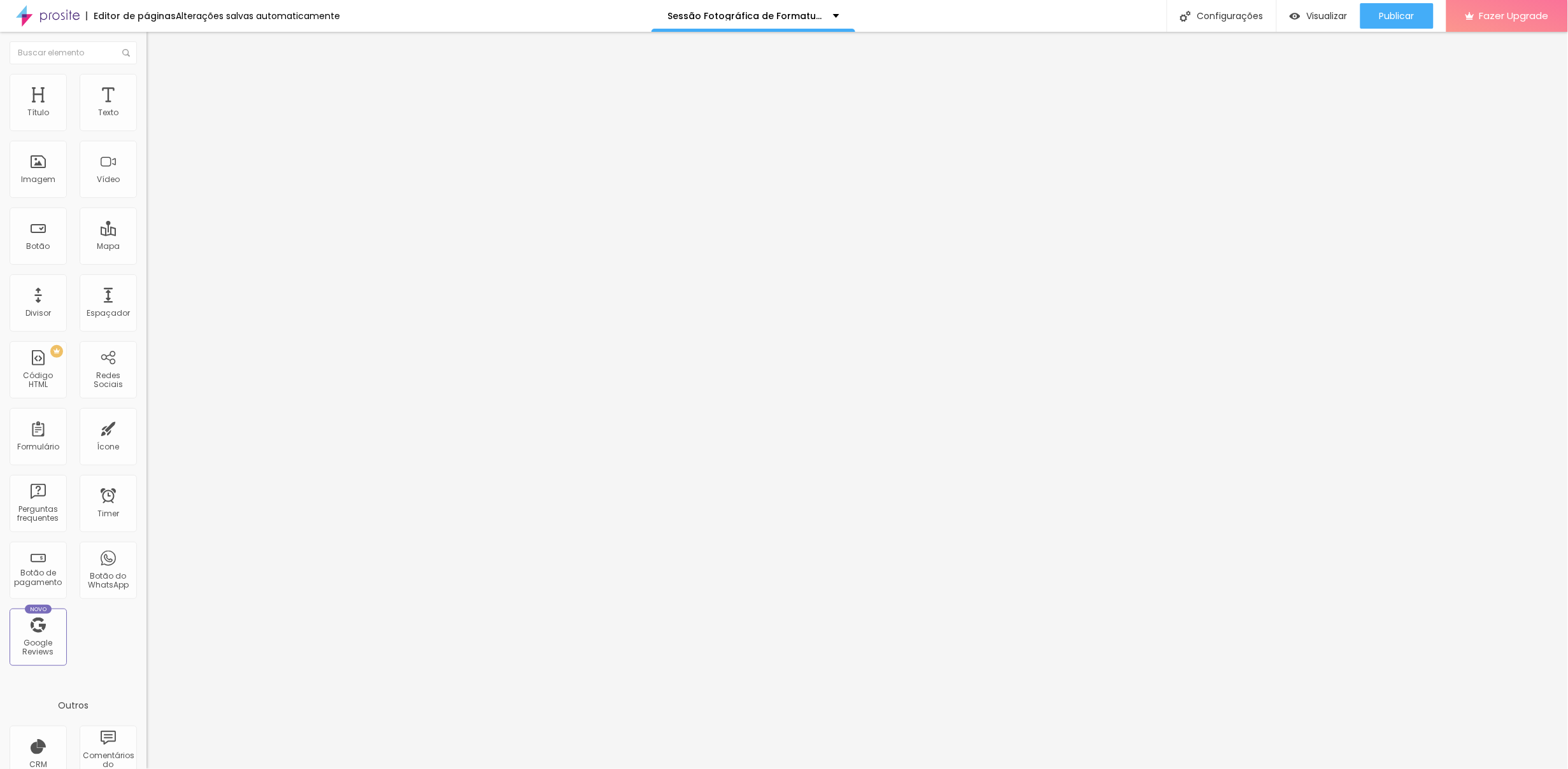
type input "Nome do Responsável"
drag, startPoint x: 575, startPoint y: 413, endPoint x: 606, endPoint y: 415, distance: 31.1
drag, startPoint x: 574, startPoint y: 353, endPoint x: 568, endPoint y: 434, distance: 81.2
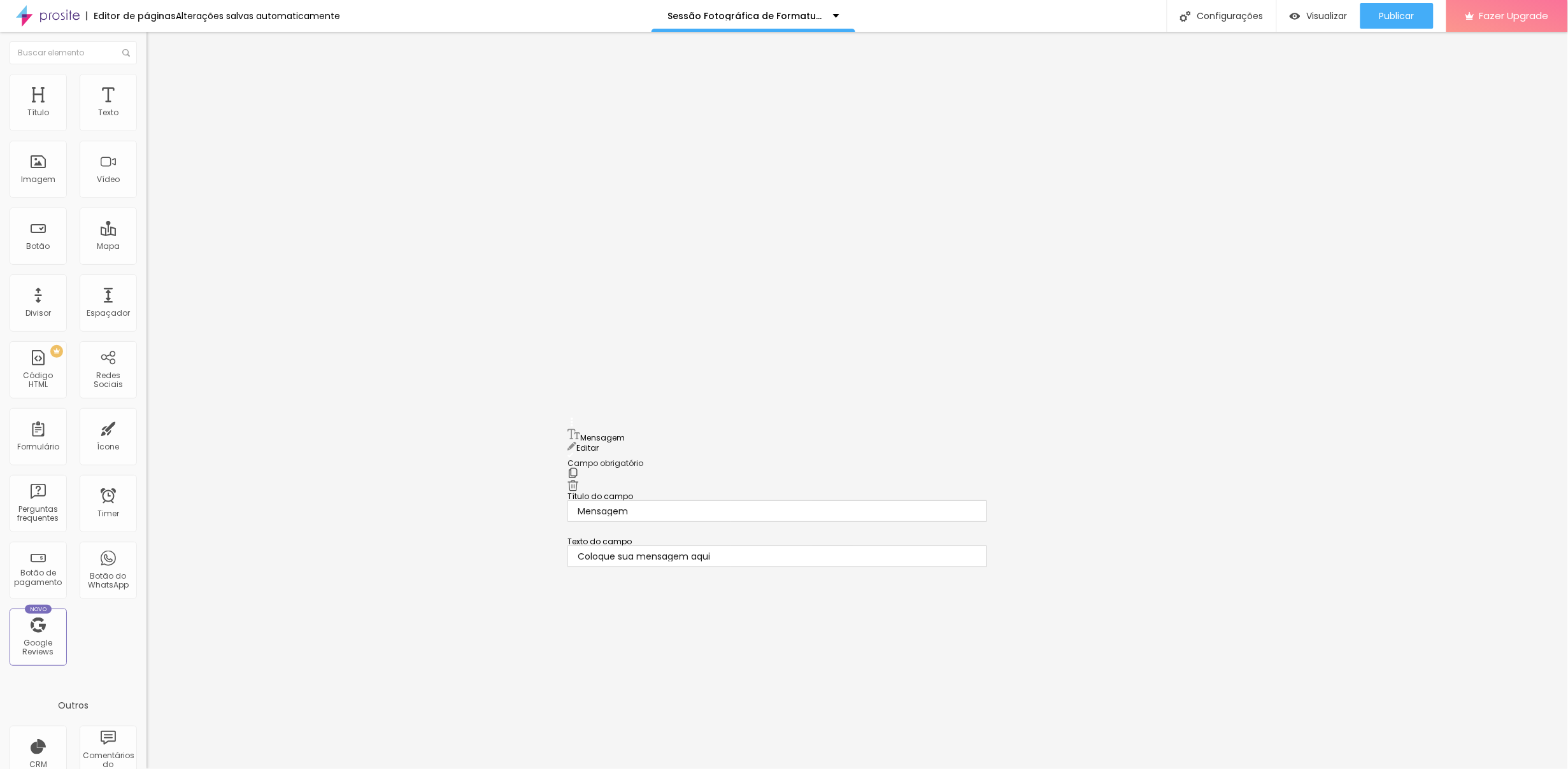
drag, startPoint x: 572, startPoint y: 349, endPoint x: 581, endPoint y: 383, distance: 35.2
drag, startPoint x: 572, startPoint y: 341, endPoint x: 575, endPoint y: 488, distance: 147.0
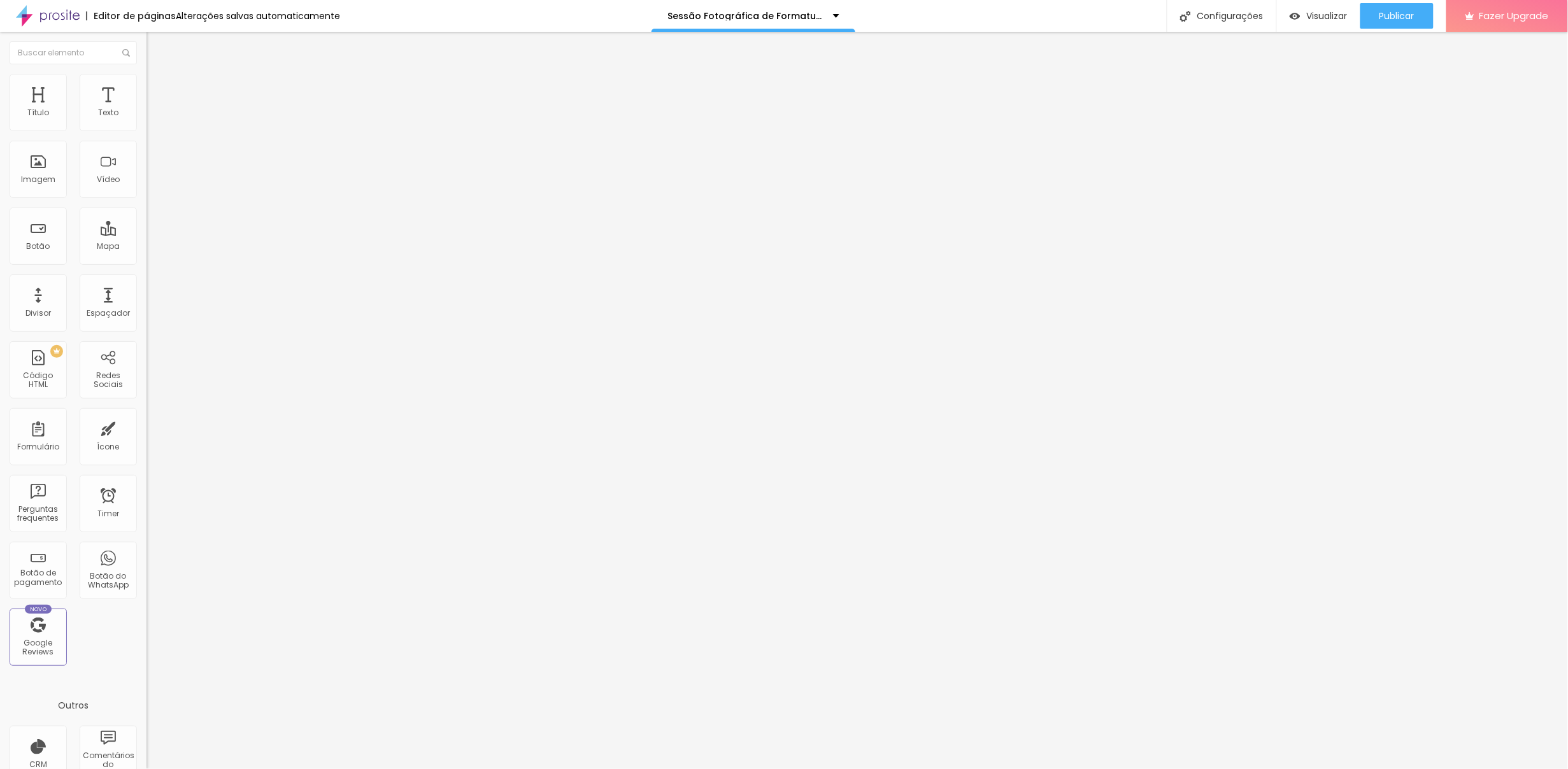
scroll to position [20, 0]
drag, startPoint x: 622, startPoint y: 328, endPoint x: 615, endPoint y: 357, distance: 29.8
drag, startPoint x: 574, startPoint y: 361, endPoint x: 575, endPoint y: 327, distance: 34.0
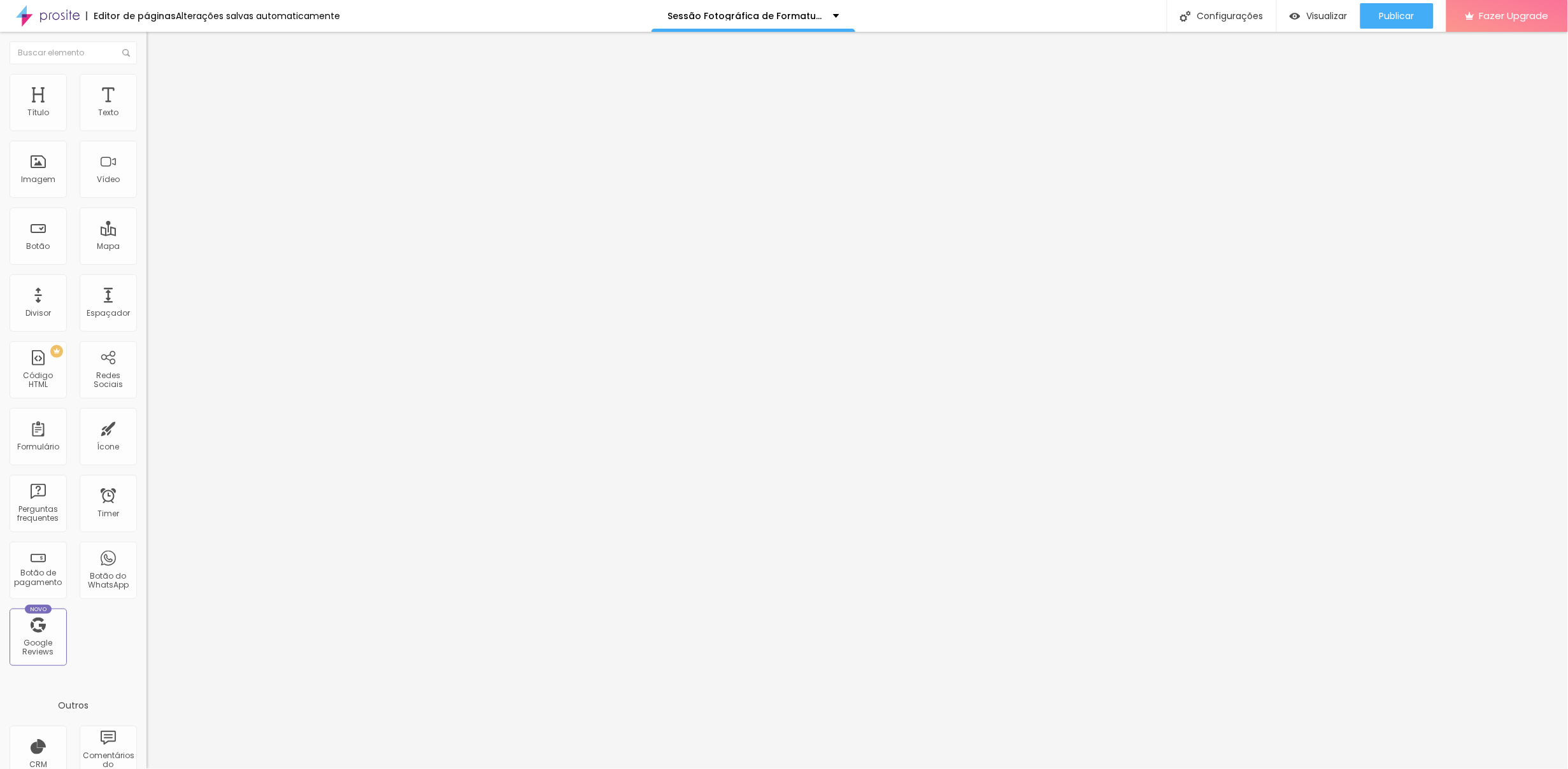
drag, startPoint x: 657, startPoint y: 373, endPoint x: 578, endPoint y: 373, distance: 79.0
type input "Whatsapp do responsável"
drag, startPoint x: 942, startPoint y: 376, endPoint x: 658, endPoint y: 390, distance: 284.3
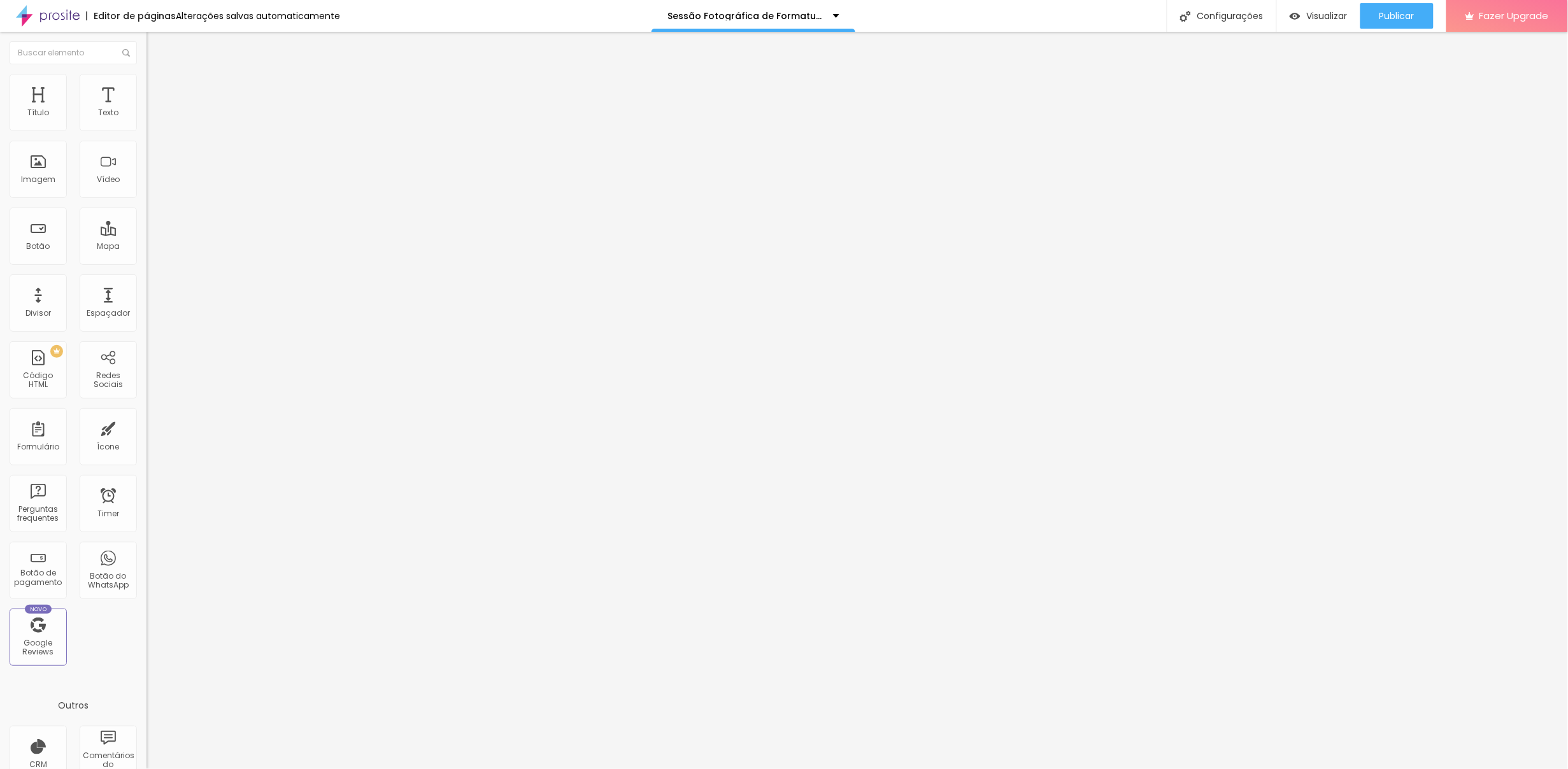
type input "Whatsapp com o DDD"
drag, startPoint x: 660, startPoint y: 421, endPoint x: 536, endPoint y: 424, distance: 124.0
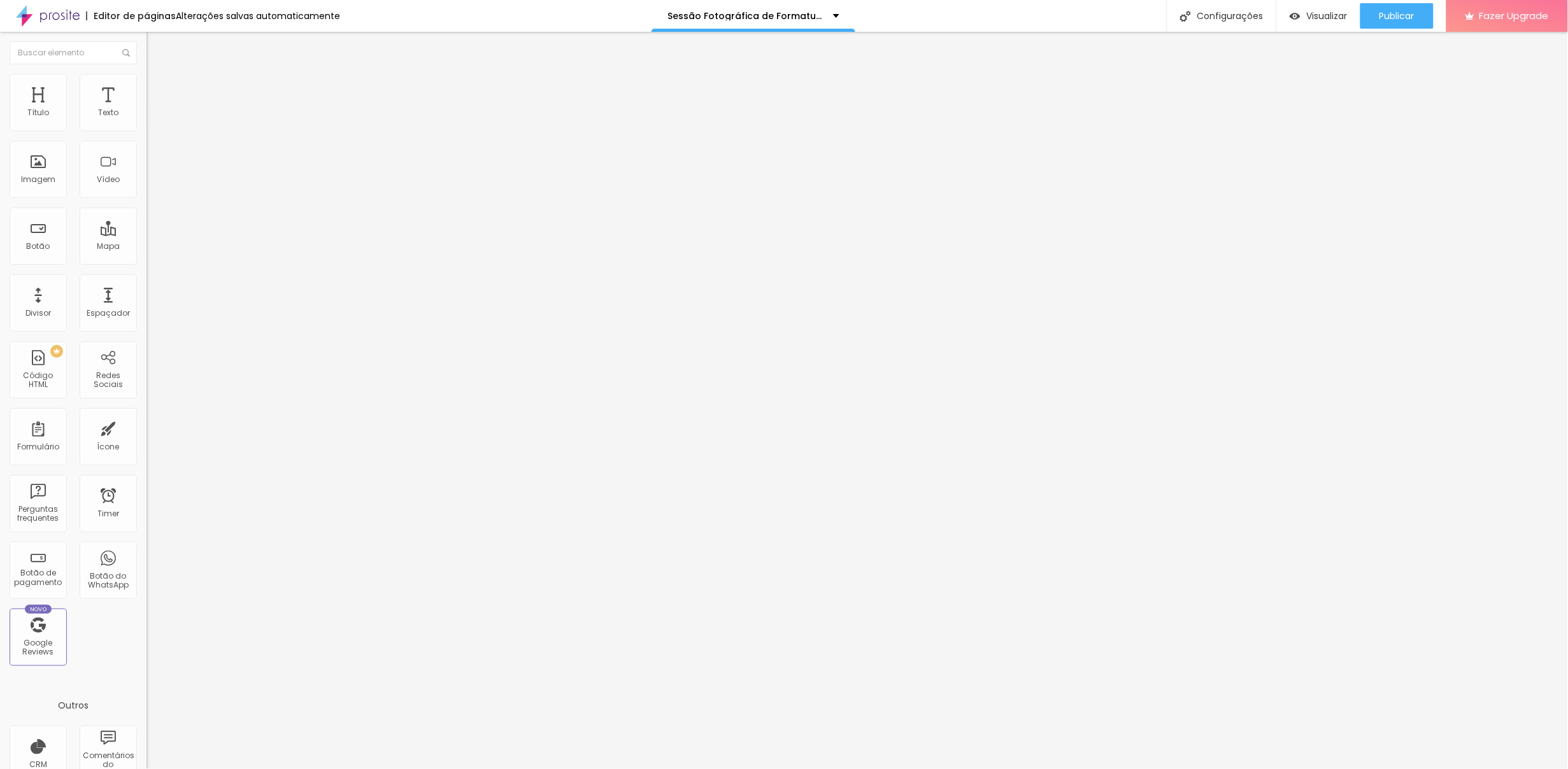
type input "E-mail do responsável"
drag, startPoint x: 904, startPoint y: 414, endPoint x: 877, endPoint y: 415, distance: 27.0
drag, startPoint x: 833, startPoint y: 419, endPoint x: 681, endPoint y: 423, distance: 152.1
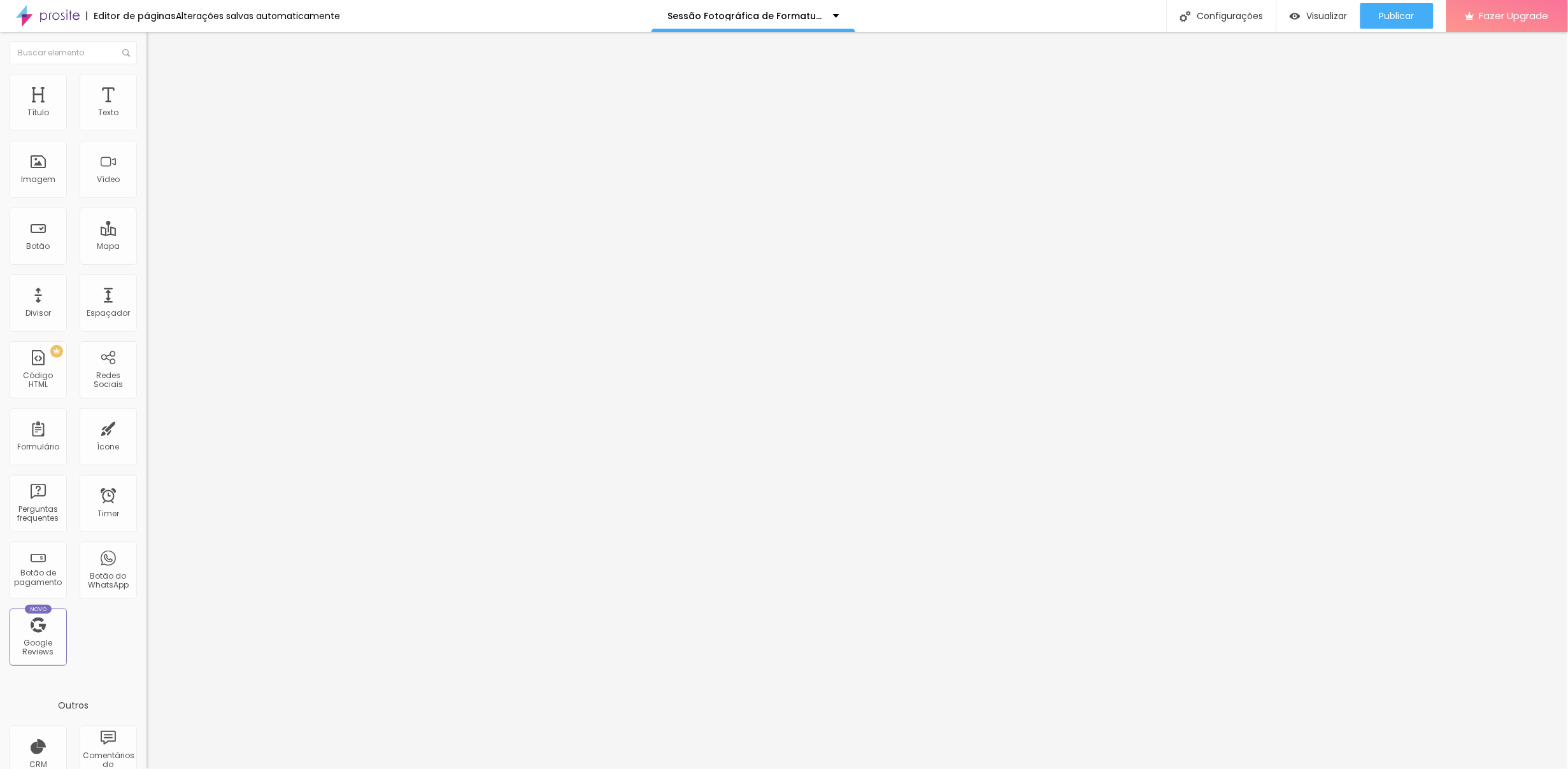
type input "O seu e-mail"
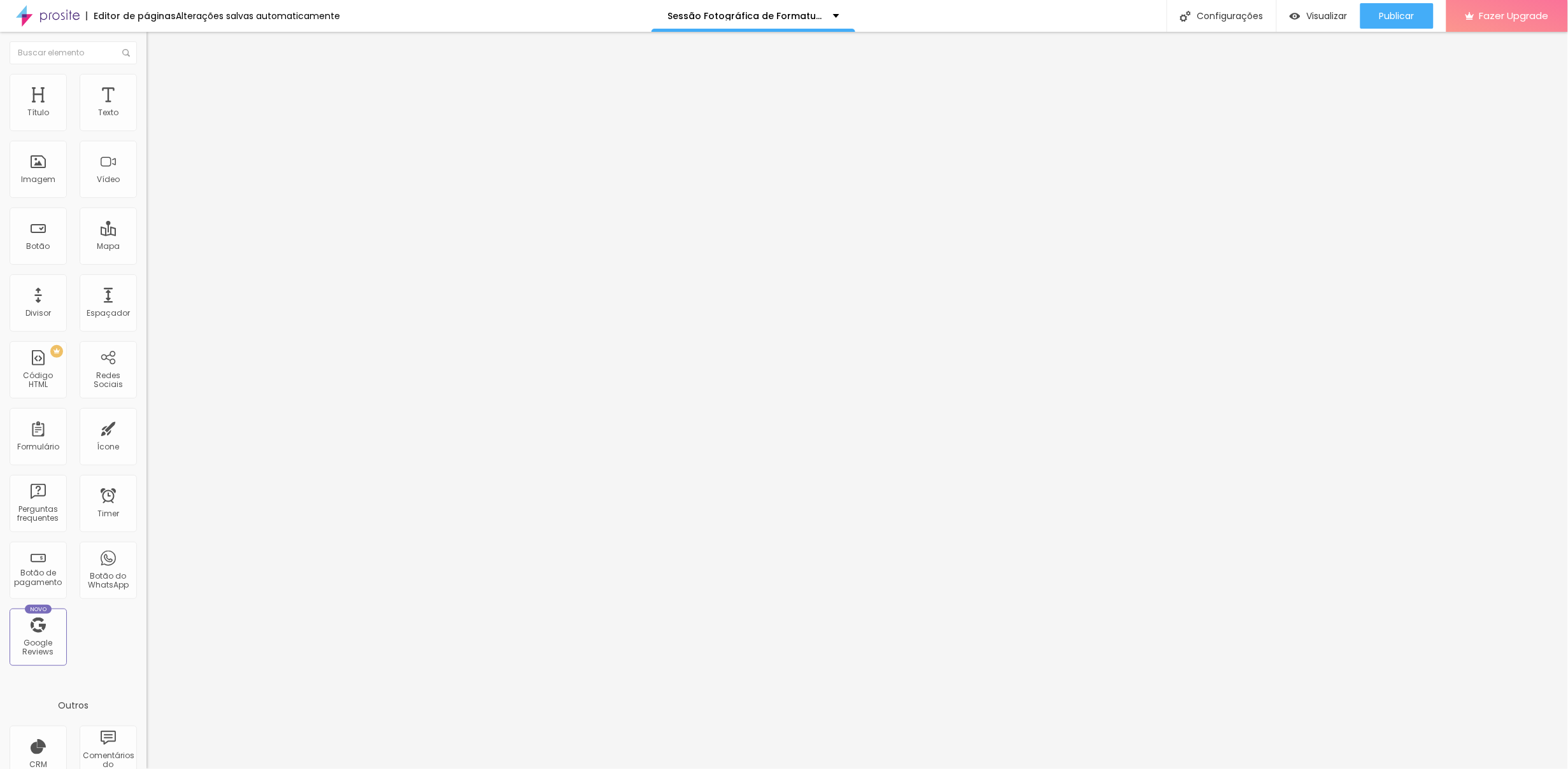
drag, startPoint x: 663, startPoint y: 464, endPoint x: 505, endPoint y: 469, distance: 158.1
type input "Nome da escola"
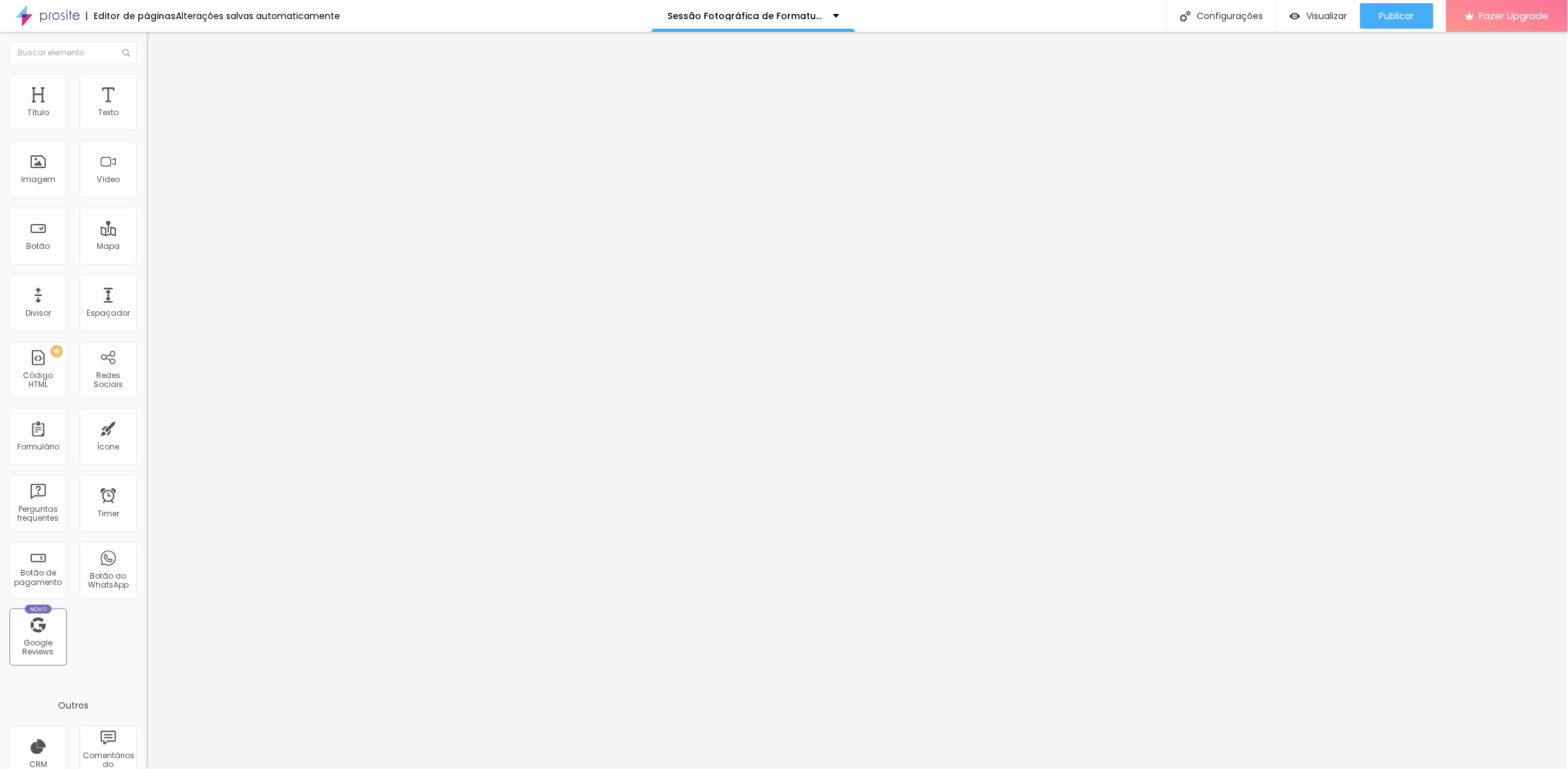
paste input "Nome da escola atendida"
type input "Nome da escola atendida"
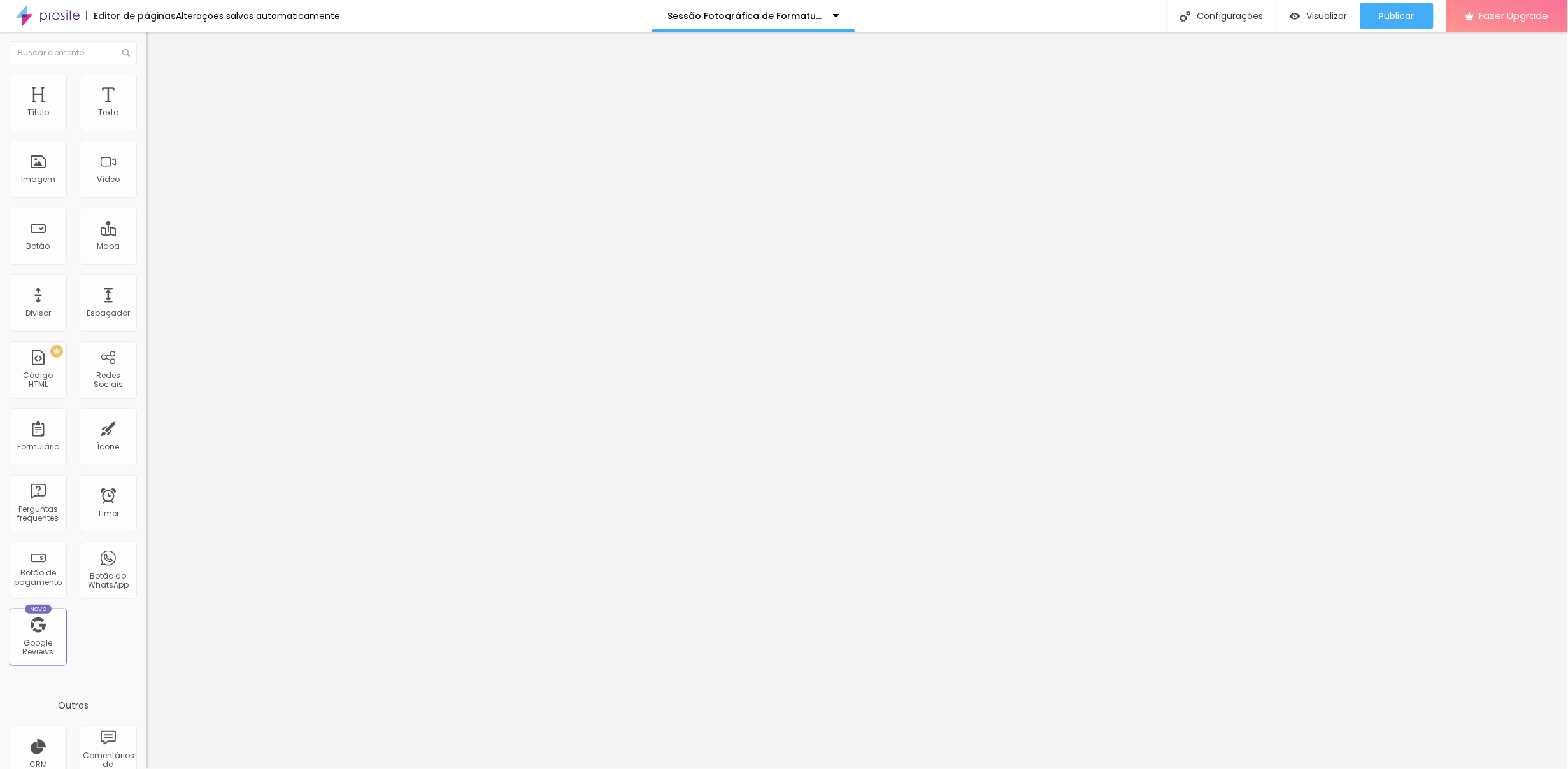
drag, startPoint x: 708, startPoint y: 417, endPoint x: 830, endPoint y: 421, distance: 122.1
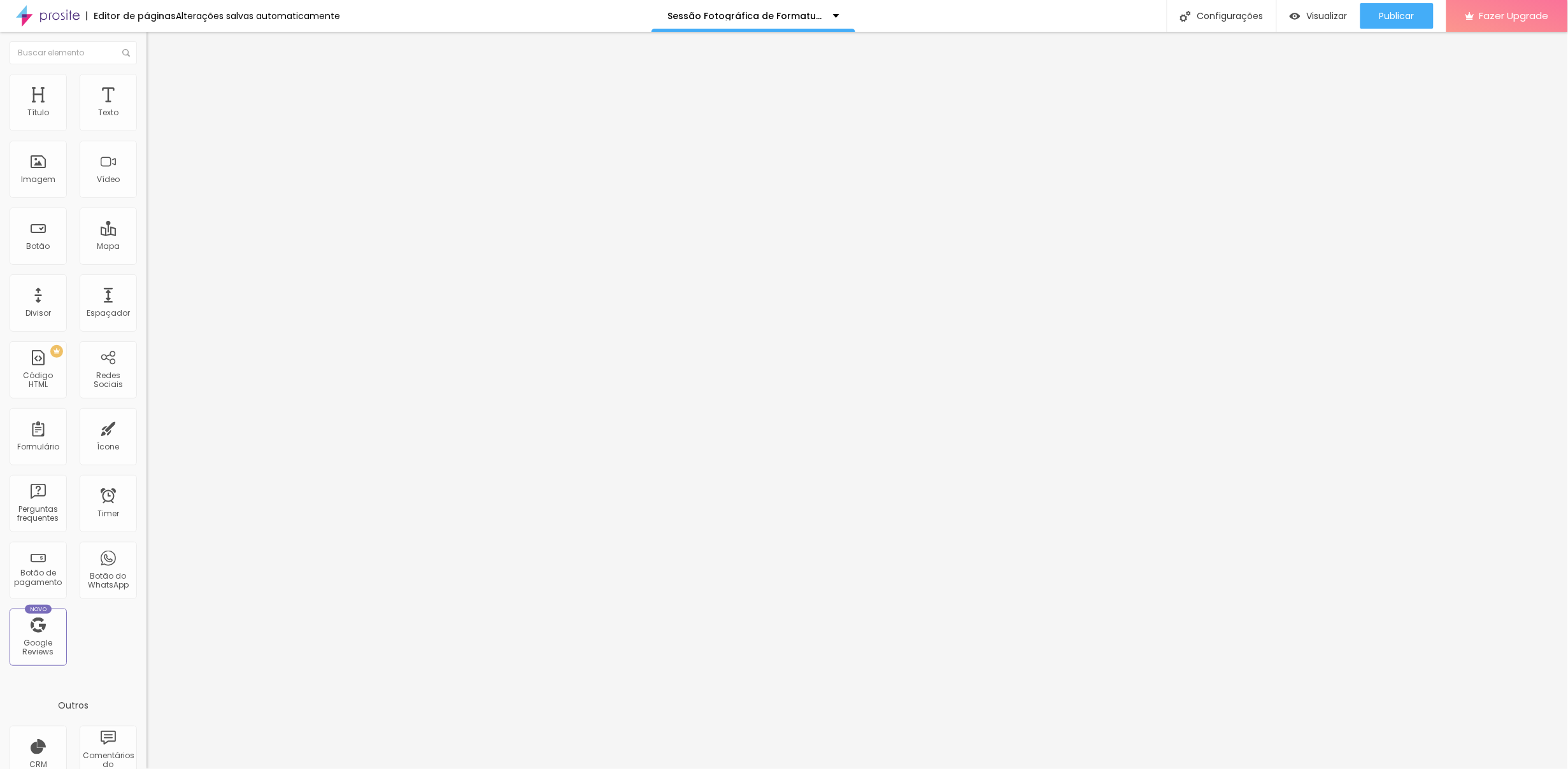
type input "Data da realização das fotos: dia/mês/ano"
paste input "dia/mês/ano"
drag, startPoint x: 798, startPoint y: 420, endPoint x: 899, endPoint y: 445, distance: 104.0
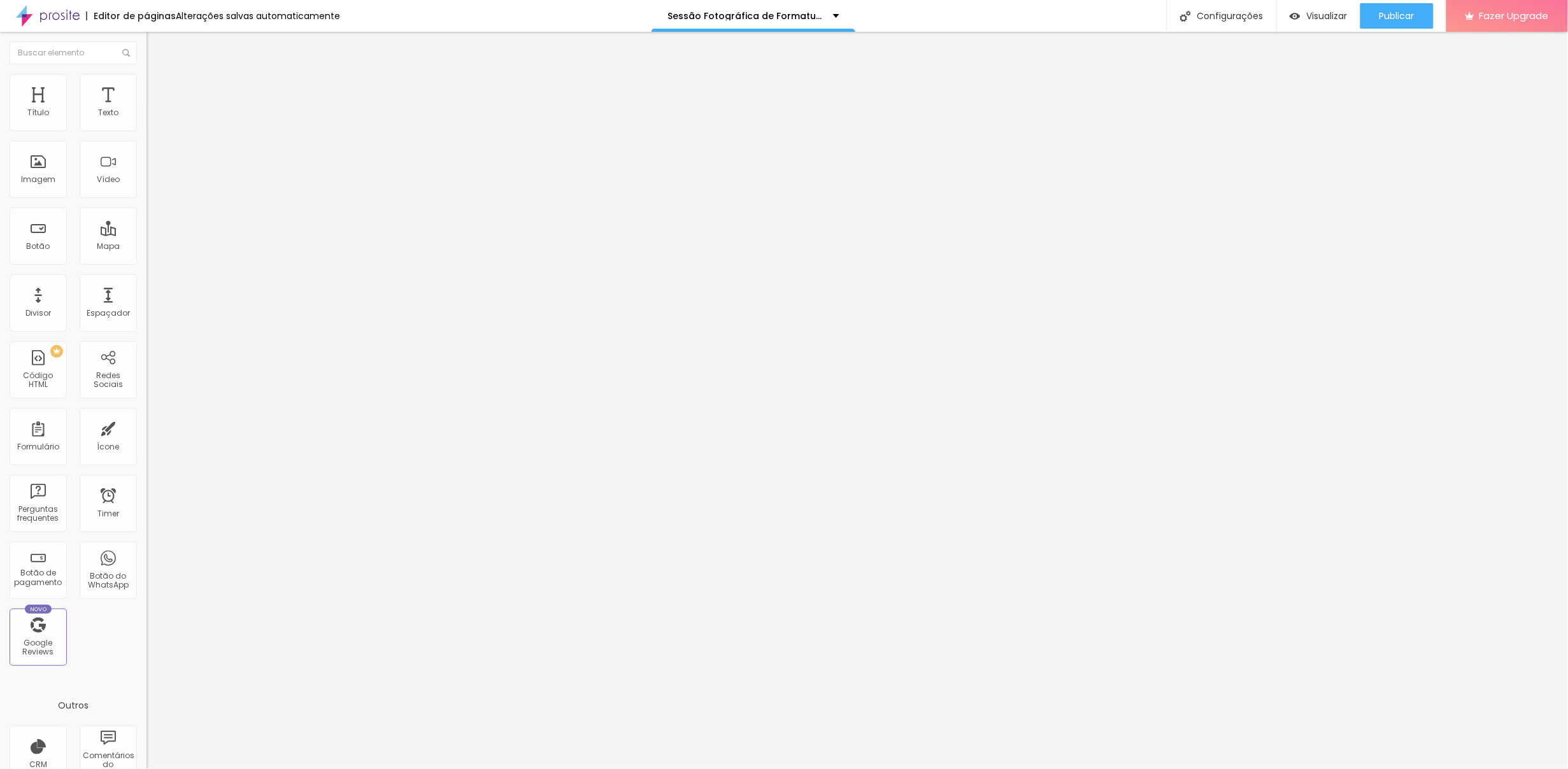
type input "Dia/Mês/Ano"
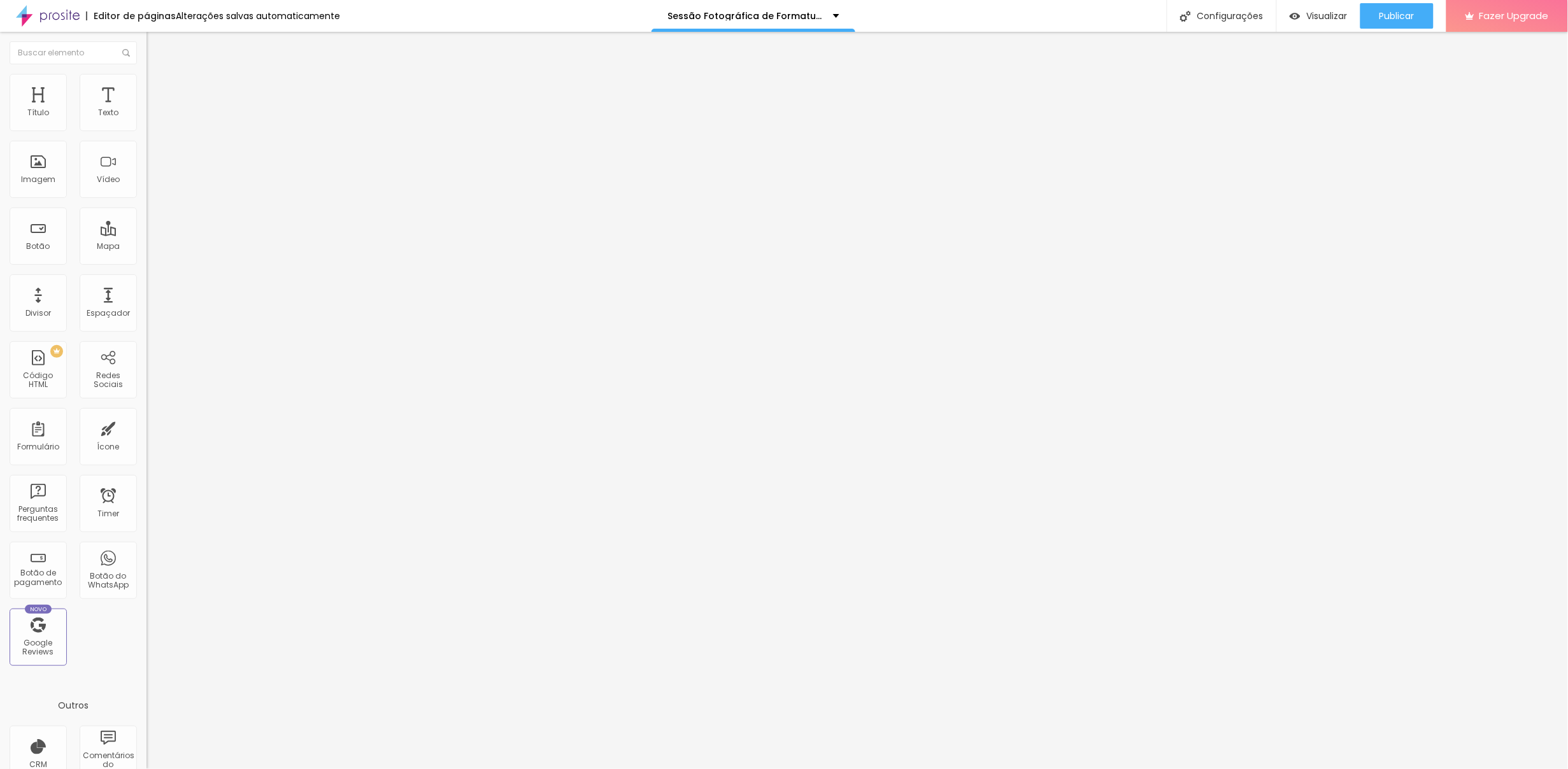
type input "Nome do Aluno(a) Atendido(a)"
type input "Nome completo do aluno(a)"
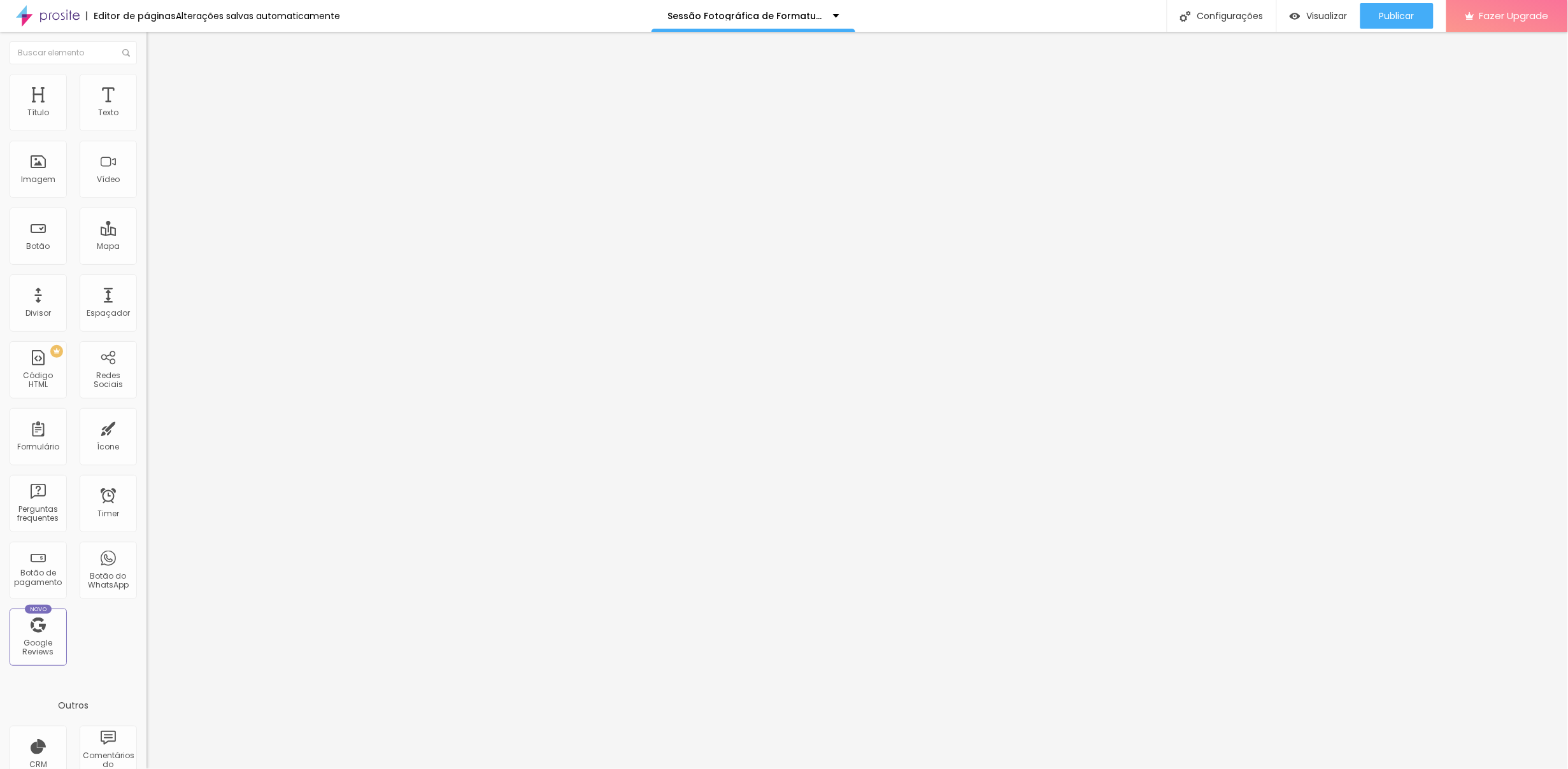
drag, startPoint x: 639, startPoint y: 500, endPoint x: 581, endPoint y: 505, distance: 58.2
type input "Turno/Turma/Professor(a)"
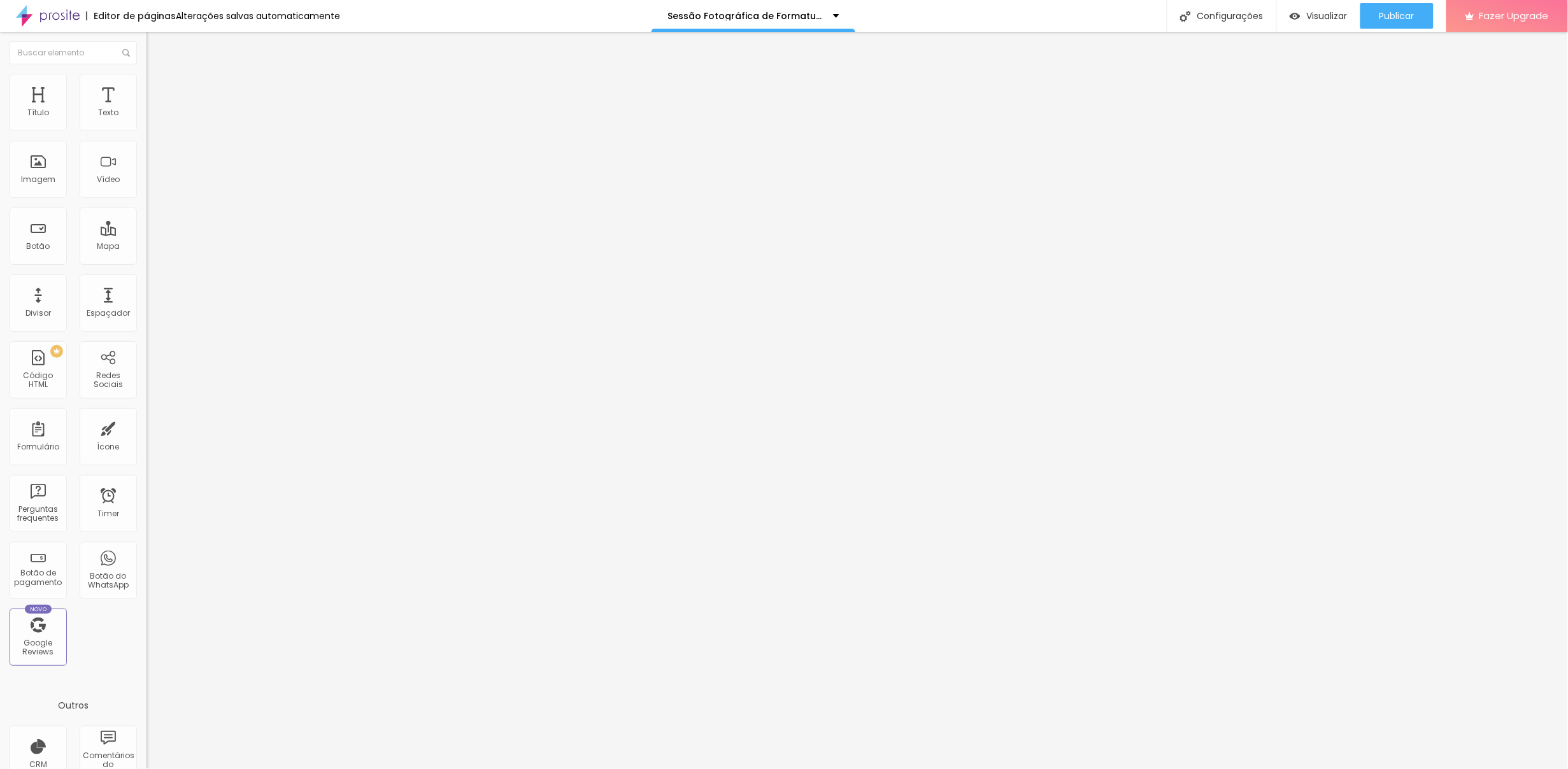
type input "Preencha conforme solicitado"
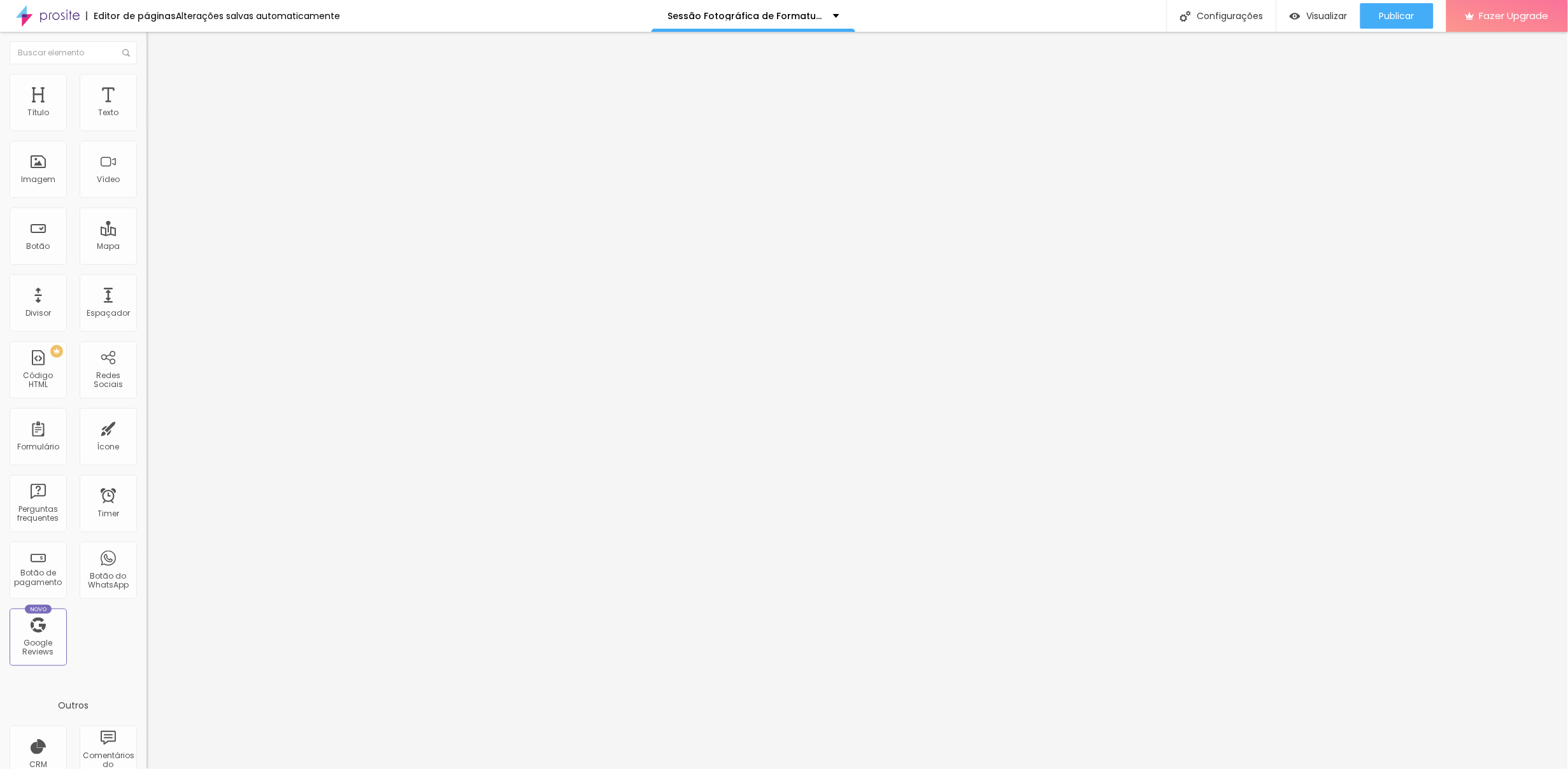
drag, startPoint x: 628, startPoint y: 457, endPoint x: 568, endPoint y: 450, distance: 60.4
type input "Escolha uma opção:"
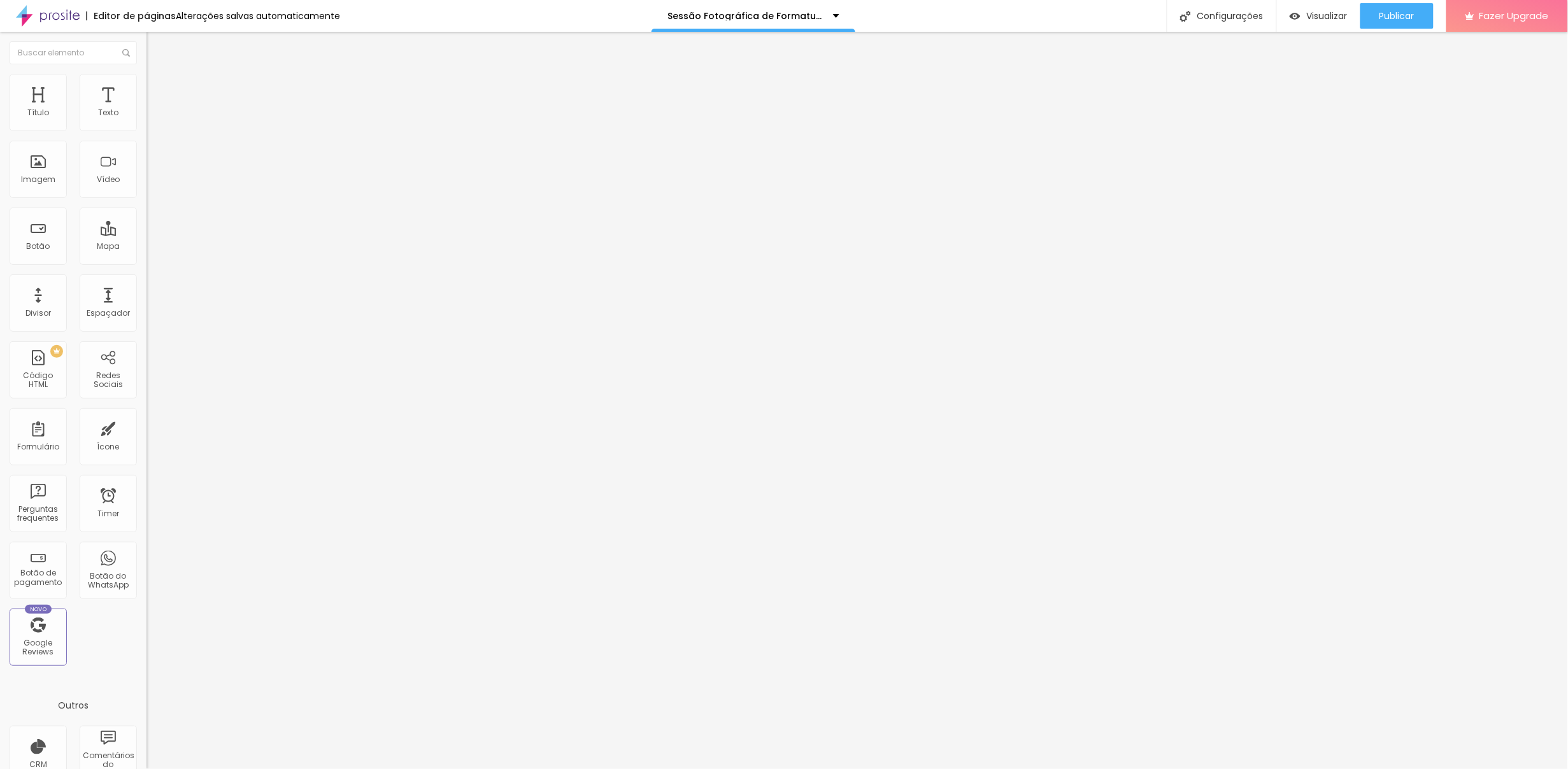
drag, startPoint x: 812, startPoint y: 445, endPoint x: 821, endPoint y: 452, distance: 11.4
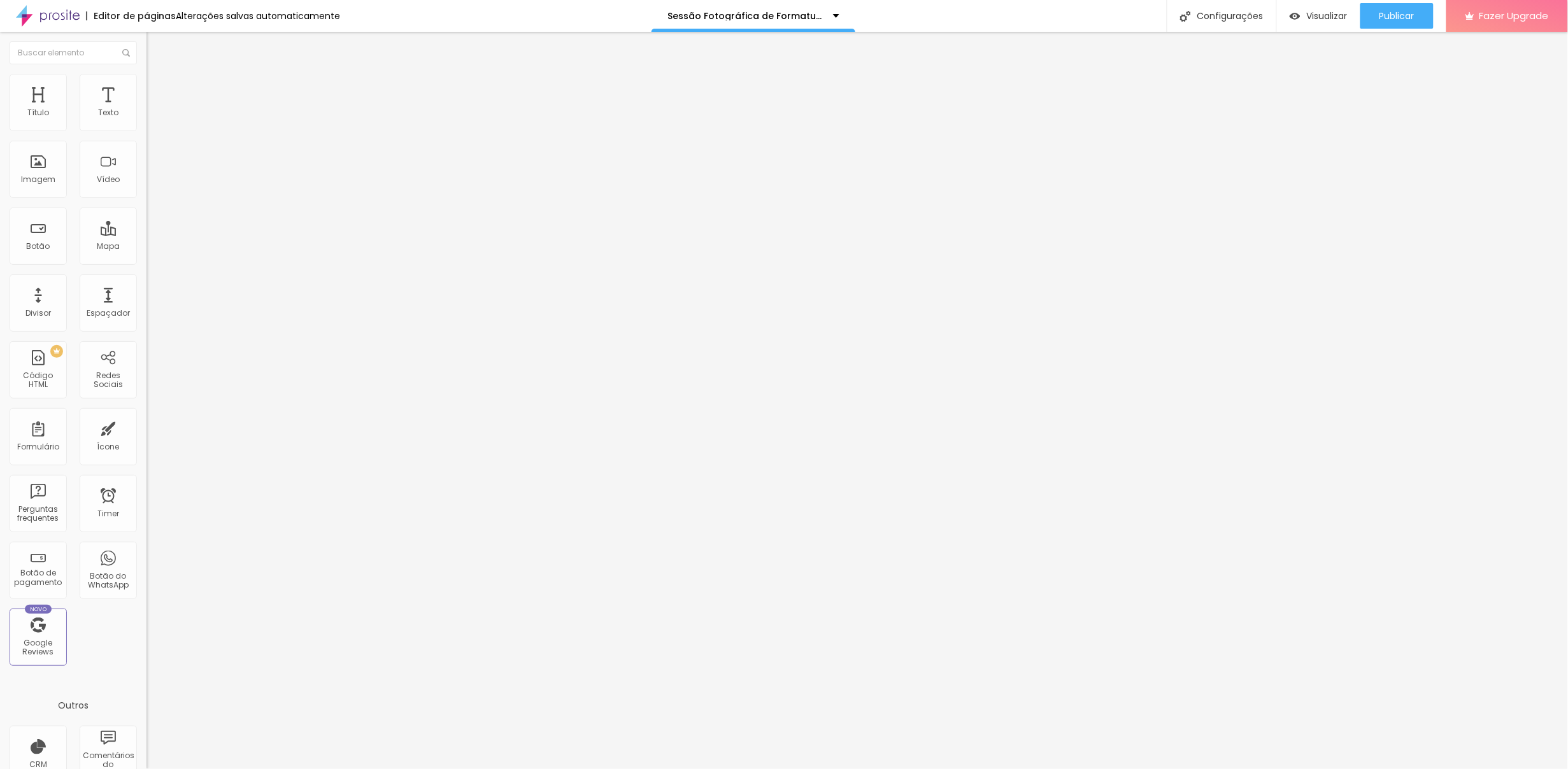
type input "Entregar as fotografias na escola Enviar para a minha cada meu pedido"
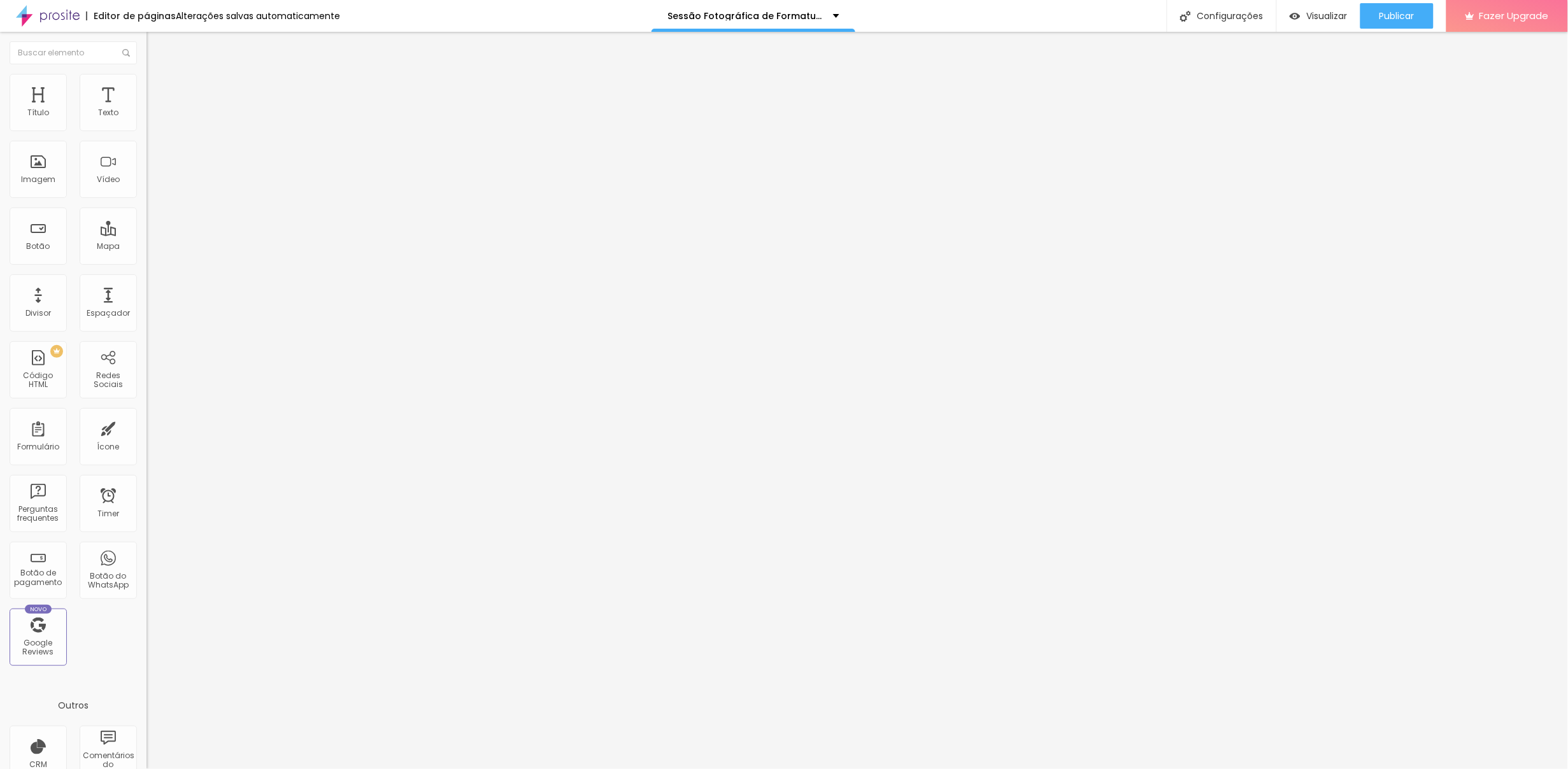
drag, startPoint x: 650, startPoint y: 501, endPoint x: 545, endPoint y: 494, distance: 105.2
paste input "Caso tenha selecionado acima, a opção de receber seu material, na sua residênci…"
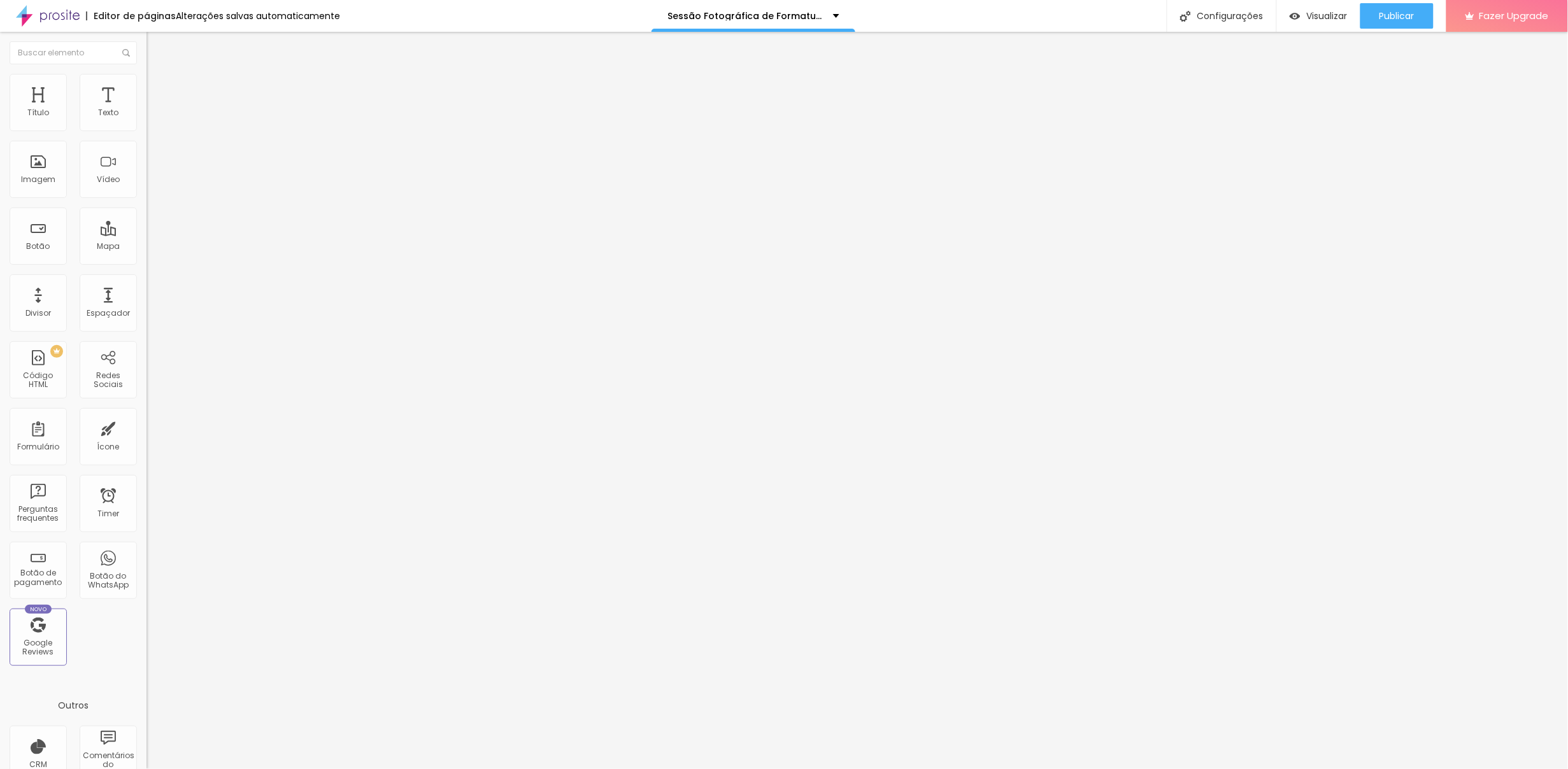
scroll to position [0, 545]
type input "Caso tenha selecionado acima, a opção de receber seu material, na sua residênci…"
paste input "Seu endereço completo com o CEP para cálculo do FRETE"
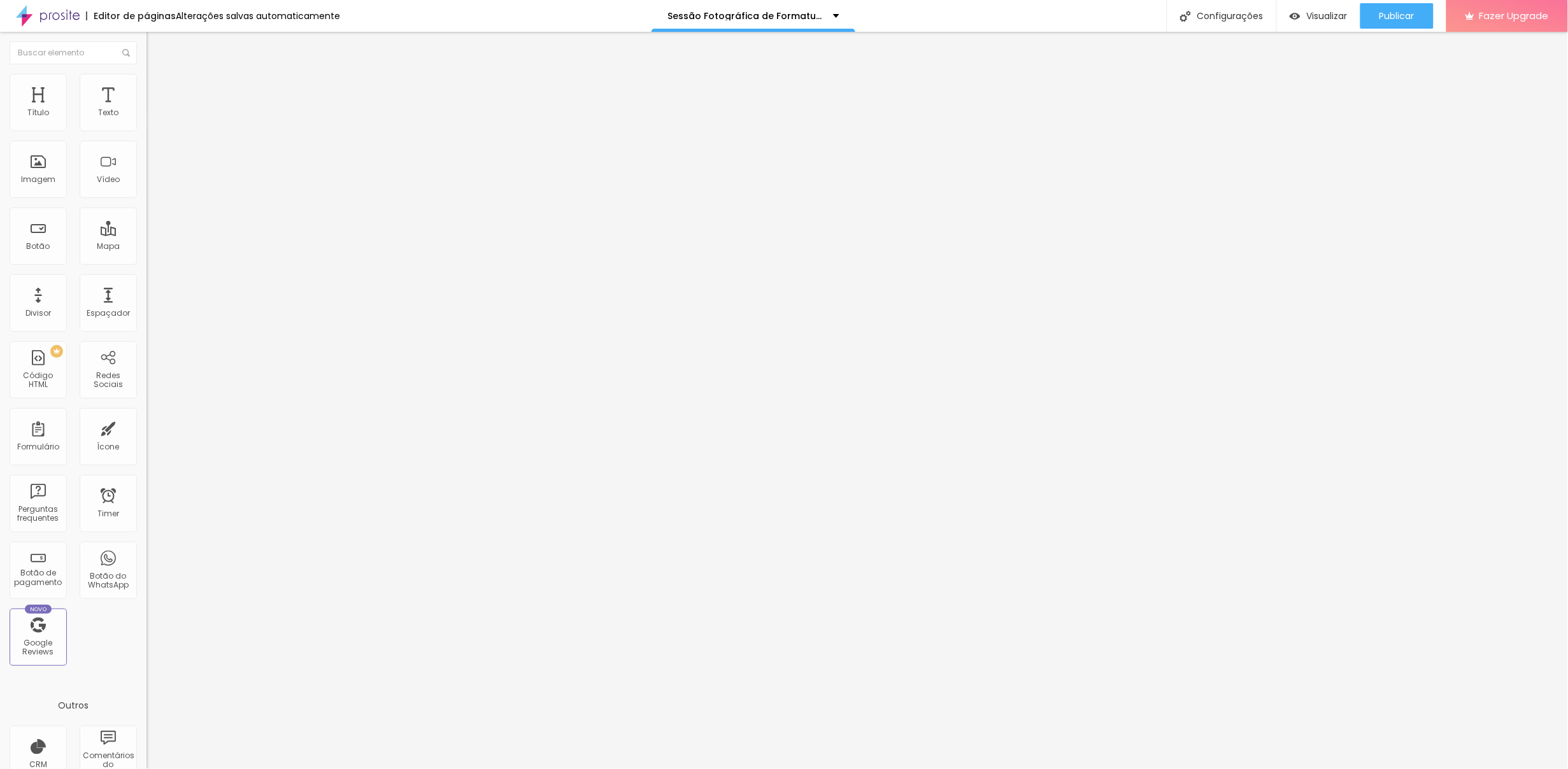
scroll to position [300, 0]
type input "Seu endereço completo com o CEP para cálculo do FRETE"
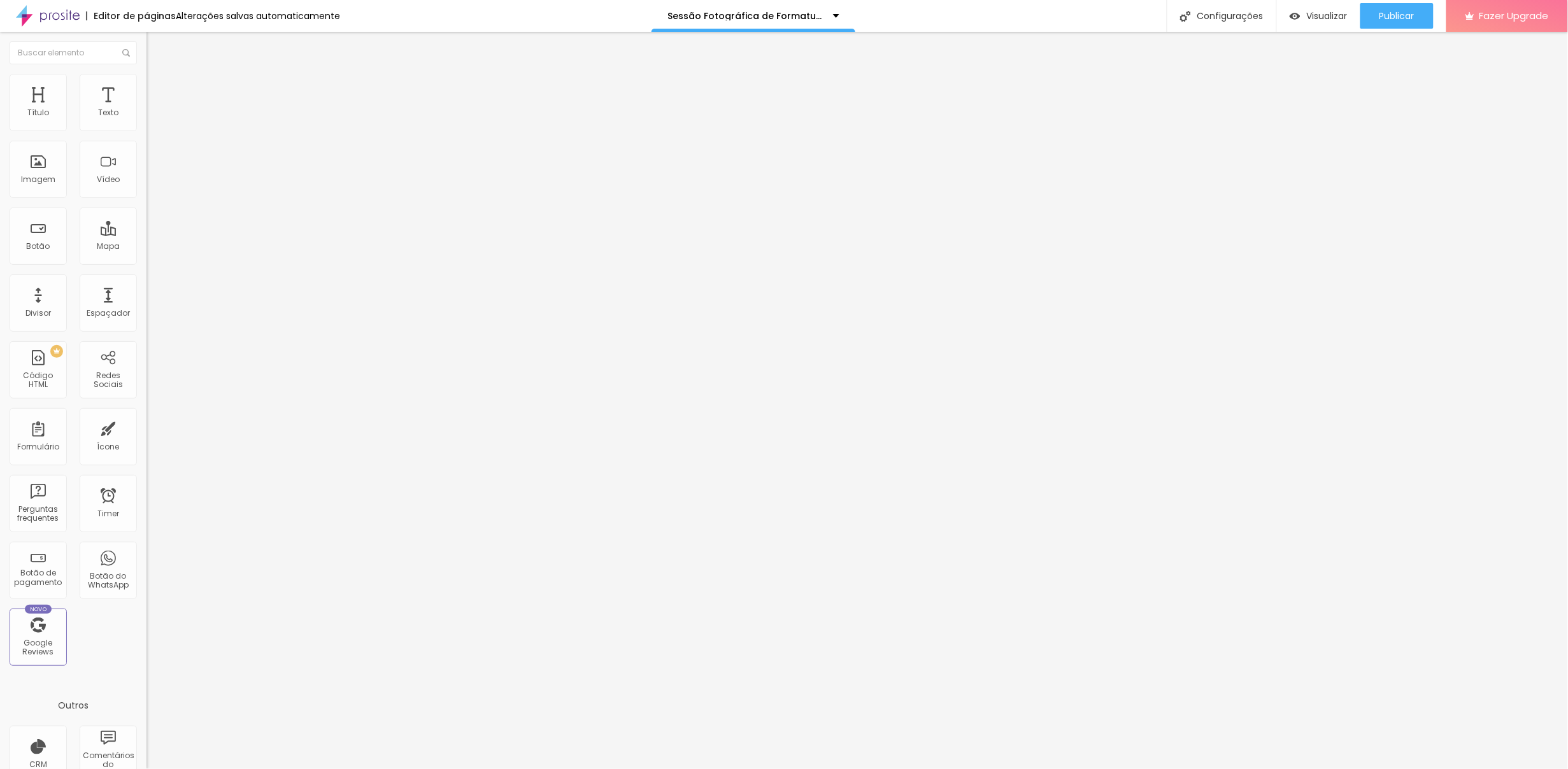
paste input "Caso deseje adquirir uma quantidade maior de fotografias, descreva aqui o que d…"
type input "NomeCaso deseje adquirir uma quantidade maior de fotografias, descreva aqui o q…"
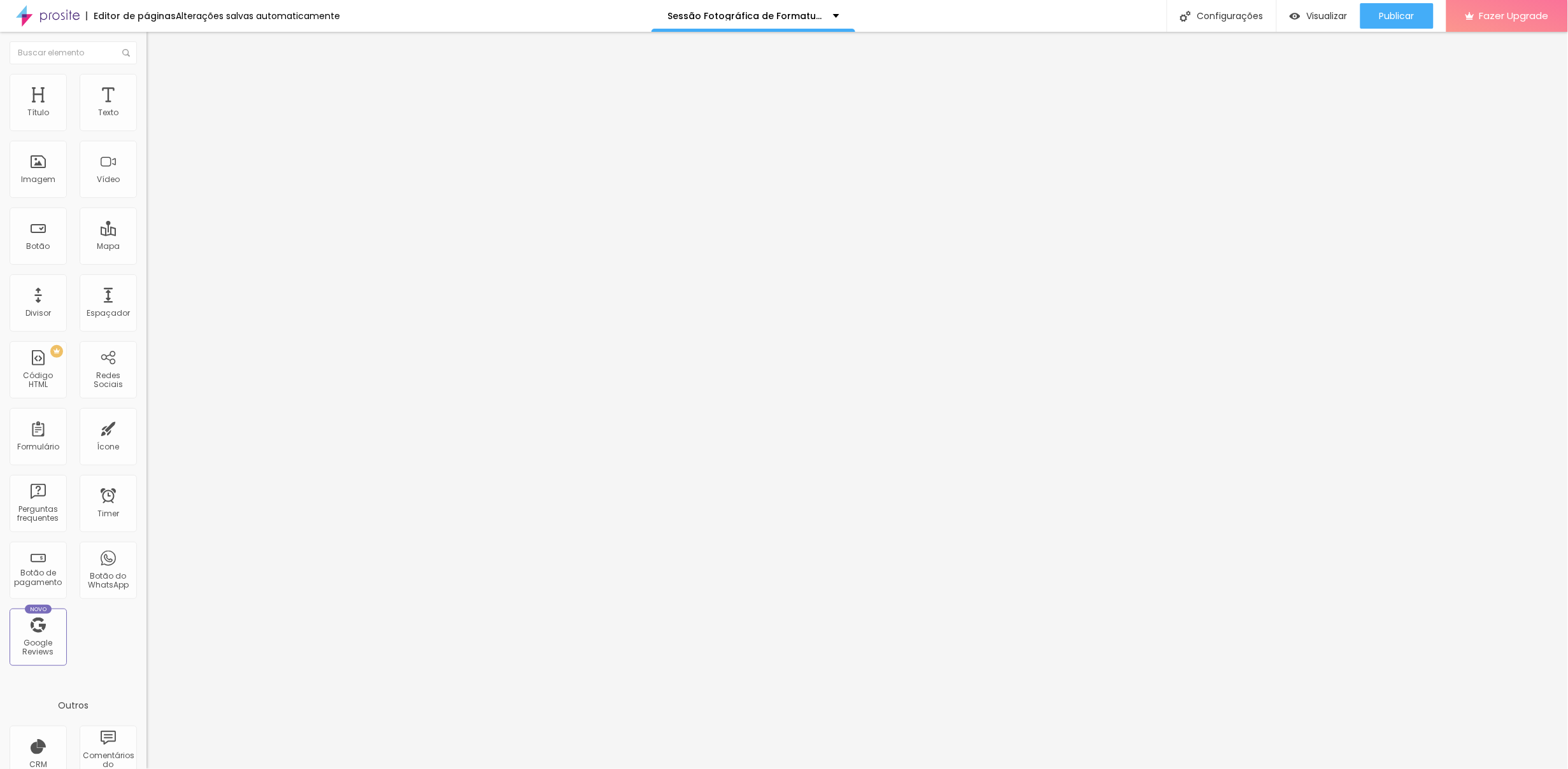
drag, startPoint x: 709, startPoint y: 462, endPoint x: 572, endPoint y: 462, distance: 137.0
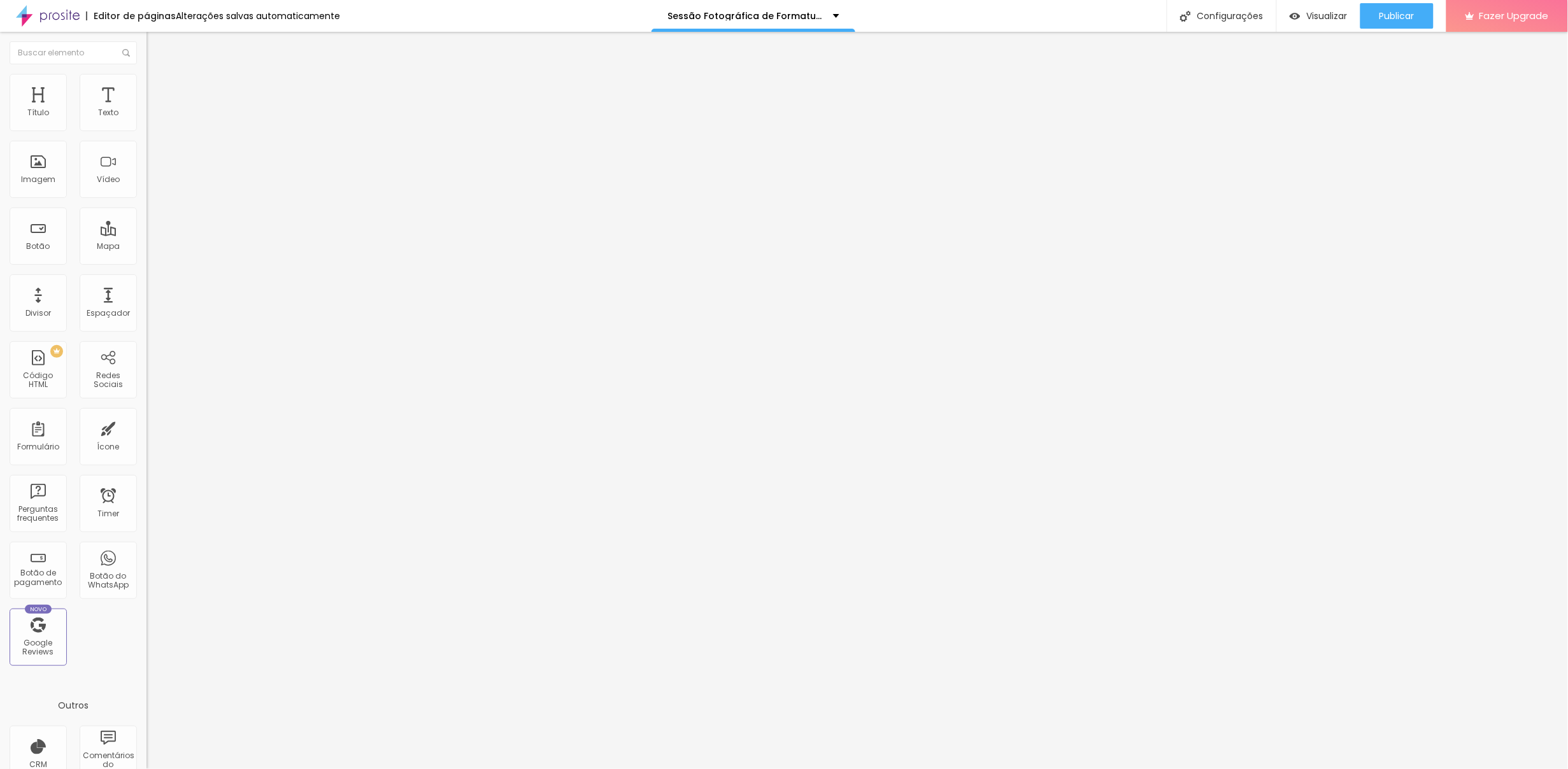
paste input "AUTORIZAÇÃO DE USO DE IMAGEM E VÍDEO : A CONTRATANTE autoriza, de forma livre e…"
type input "AUTORIZAÇÃO DE USO DE IMAGEM E VÍDEO : A CONTRATANTE autoriza, de forma livre e…"
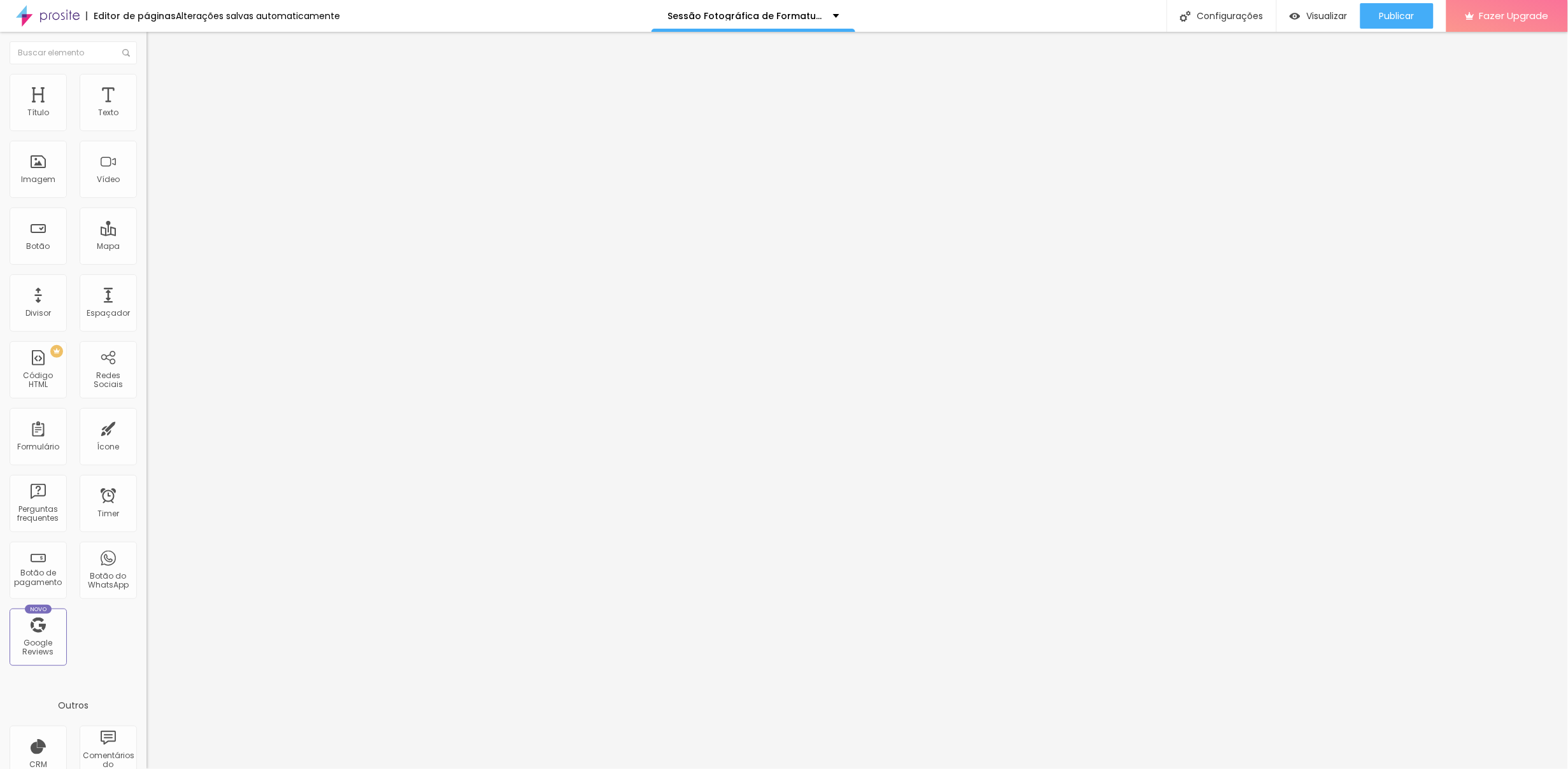
type input "O"
type input "Marcação Obrigatoria"
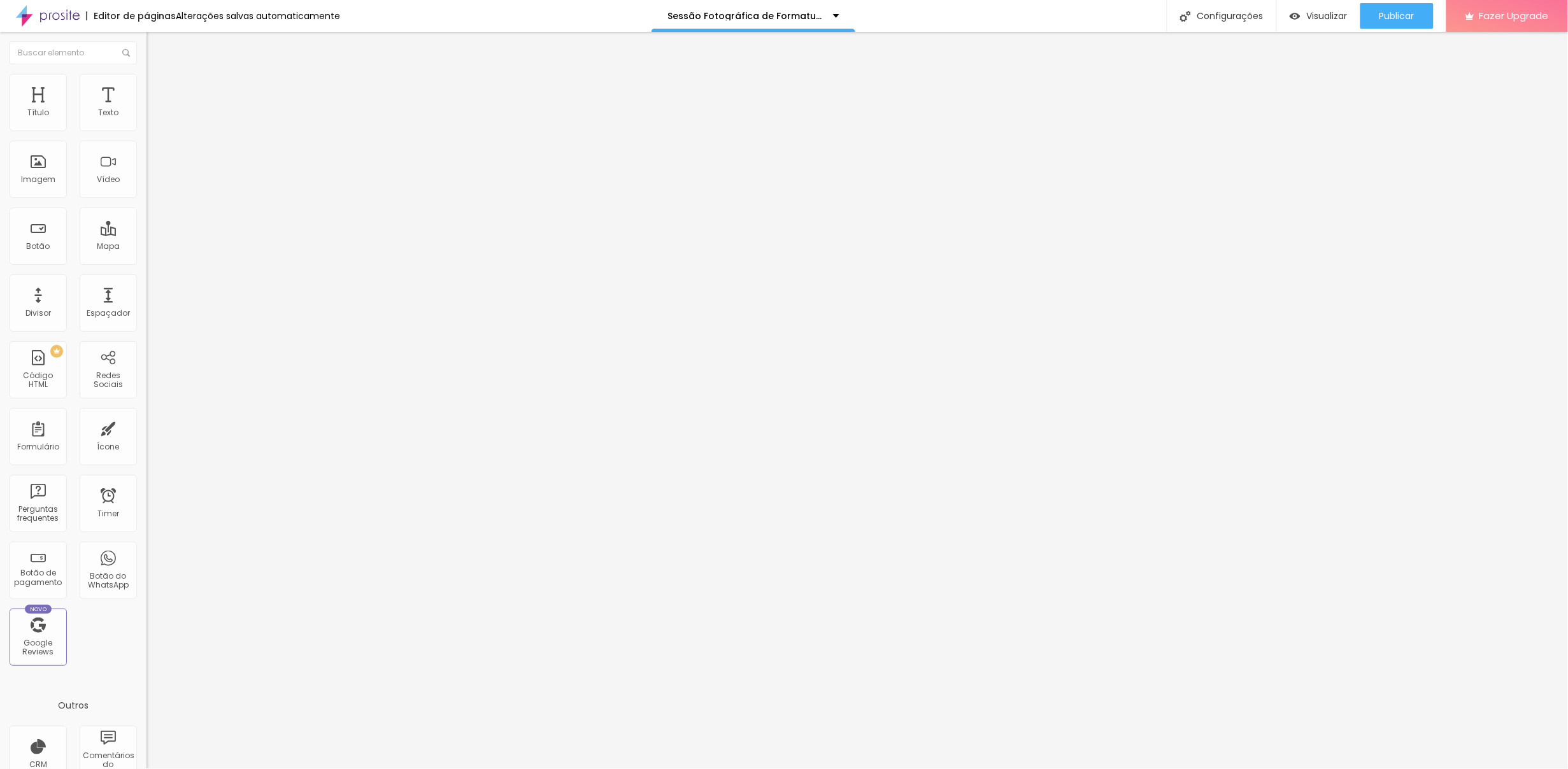
click at [146, 84] on li "Estilo" at bounding box center [219, 80] width 146 height 13
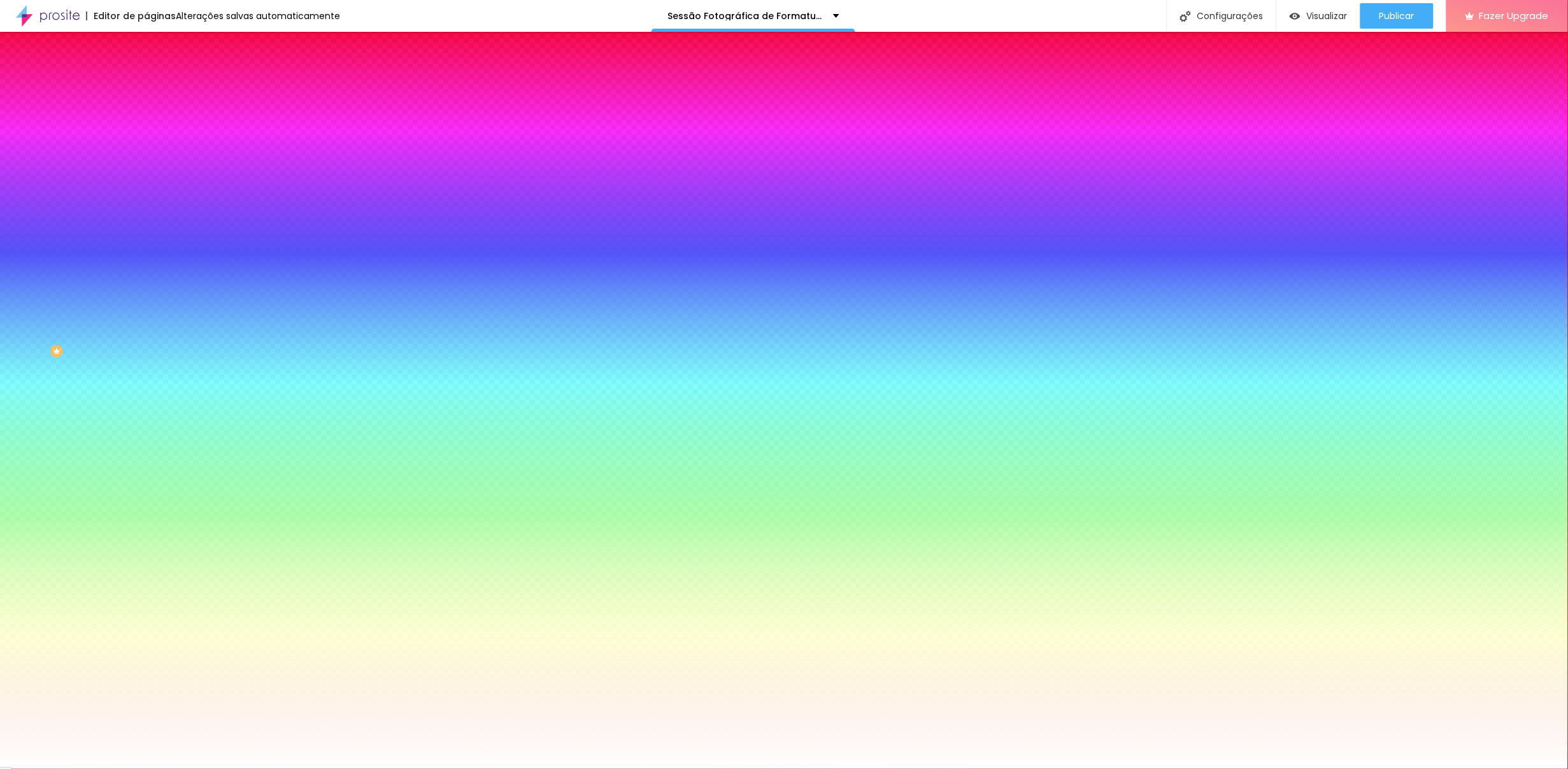
click at [146, 117] on span "Adicionar imagem" at bounding box center [187, 112] width 82 height 11
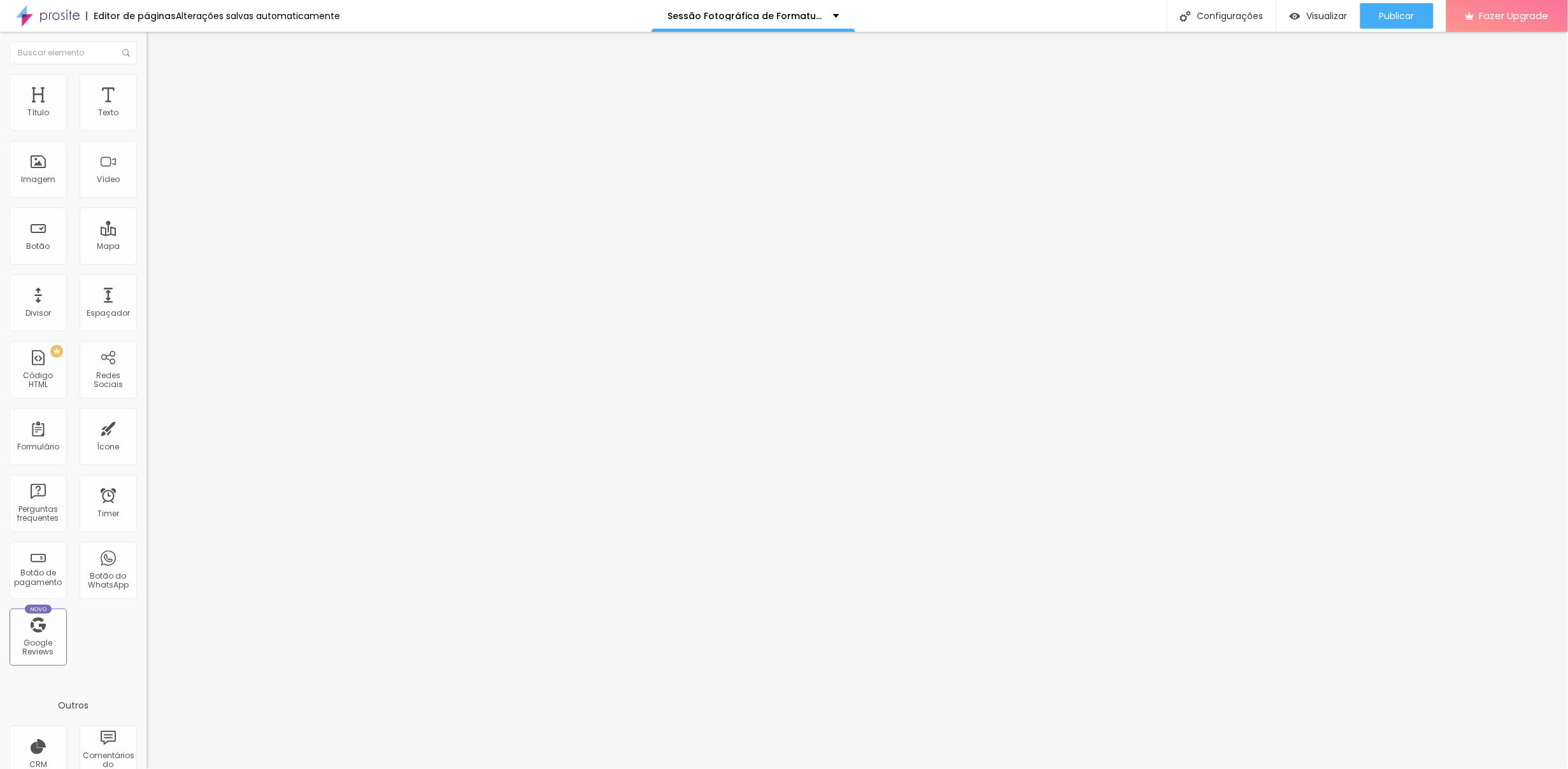
click at [146, 80] on img at bounding box center [152, 80] width 12 height 12
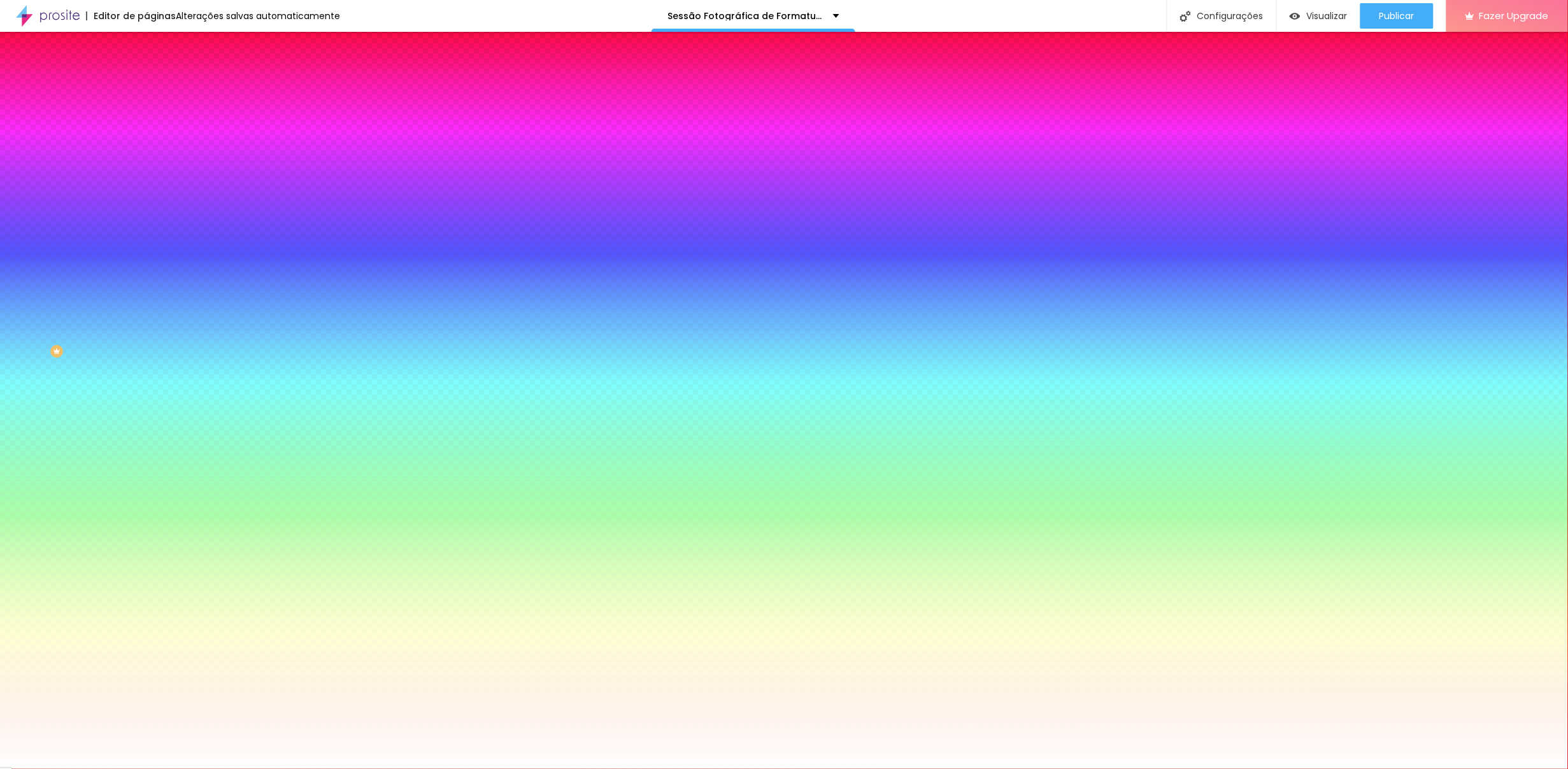
click at [152, 174] on icon "button" at bounding box center [156, 170] width 8 height 8
type input "1"
type input "2"
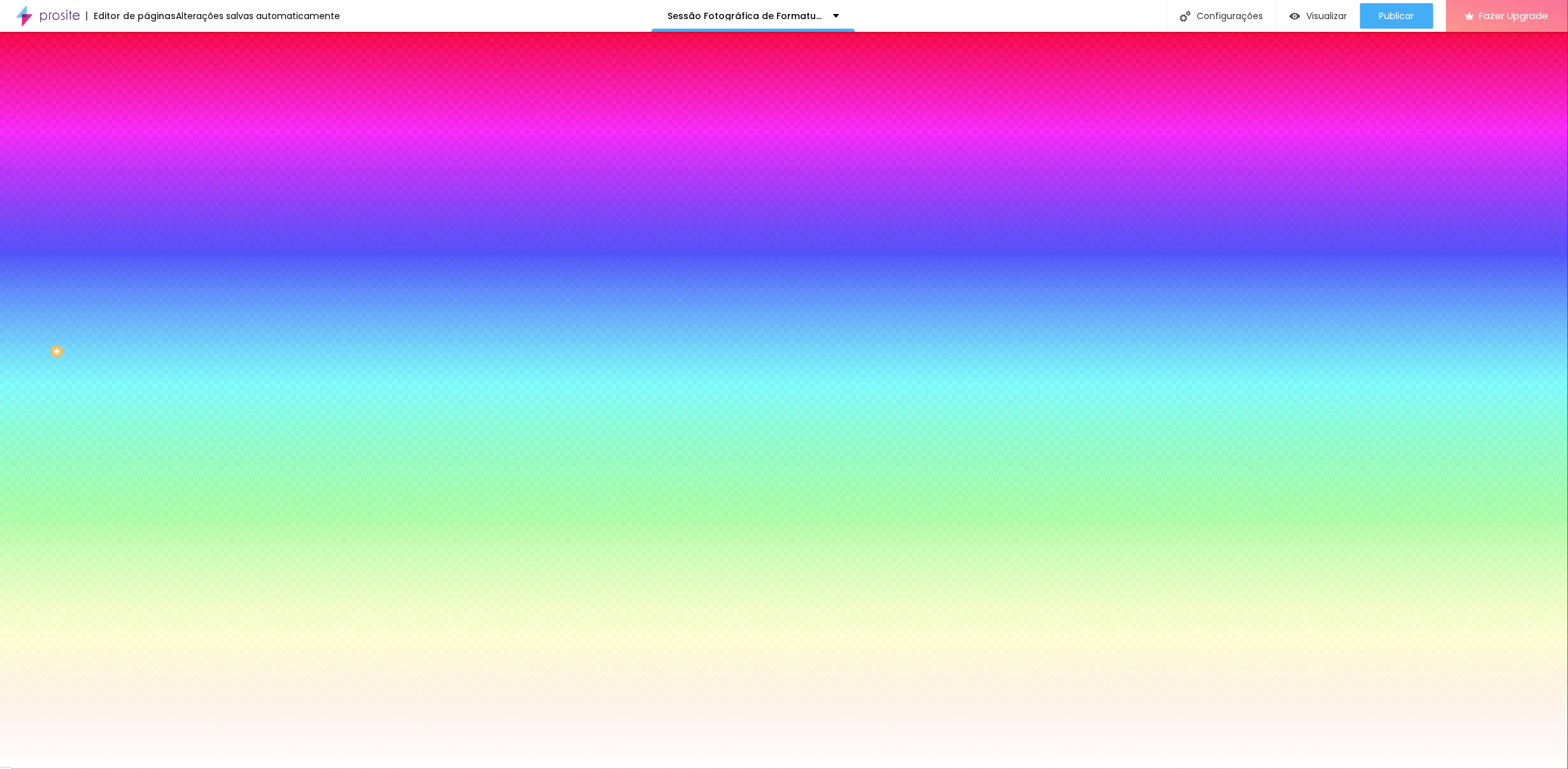
type input "16"
type input "18"
type input "21"
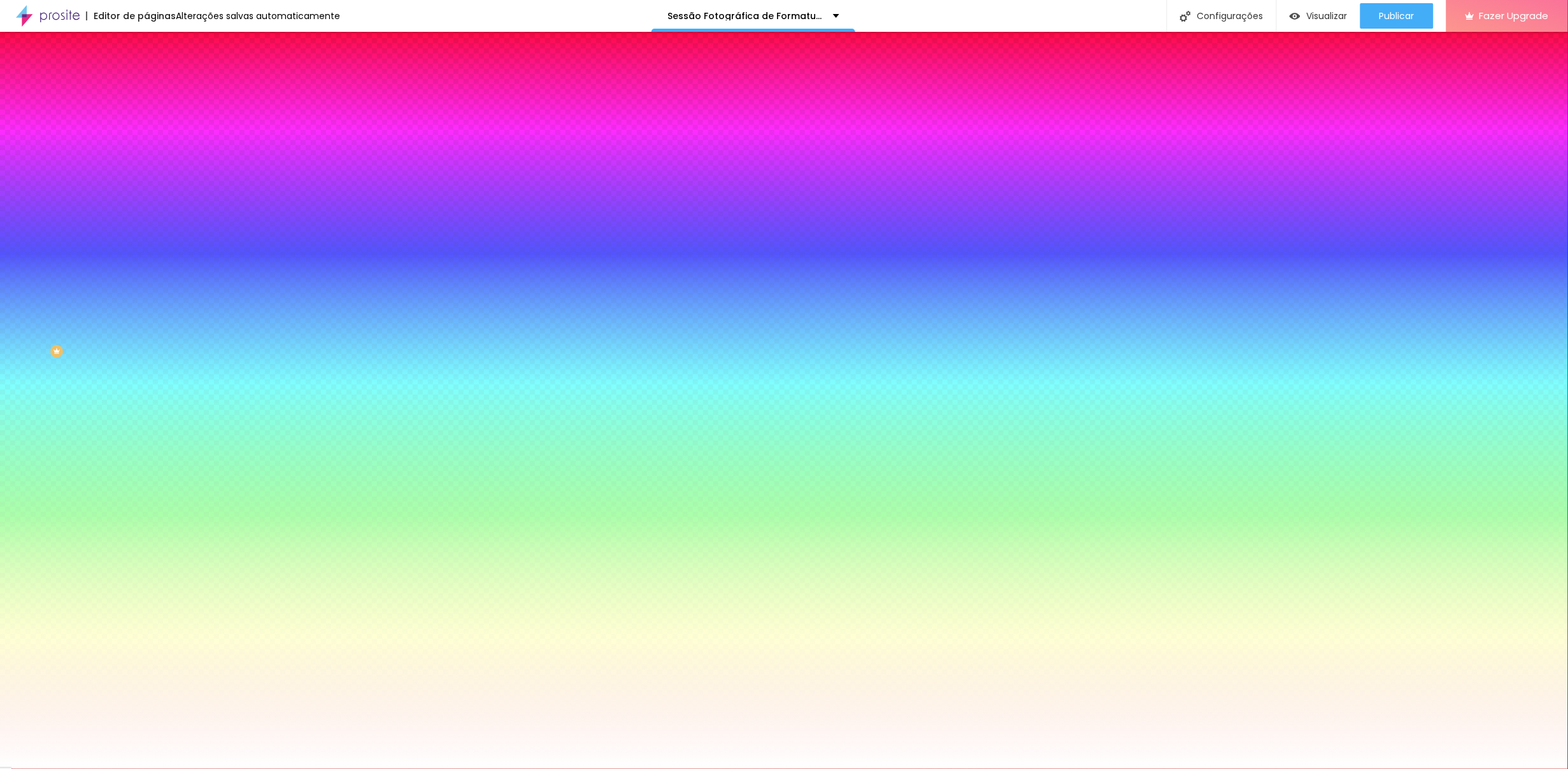
type input "21"
type input "24"
type input "25"
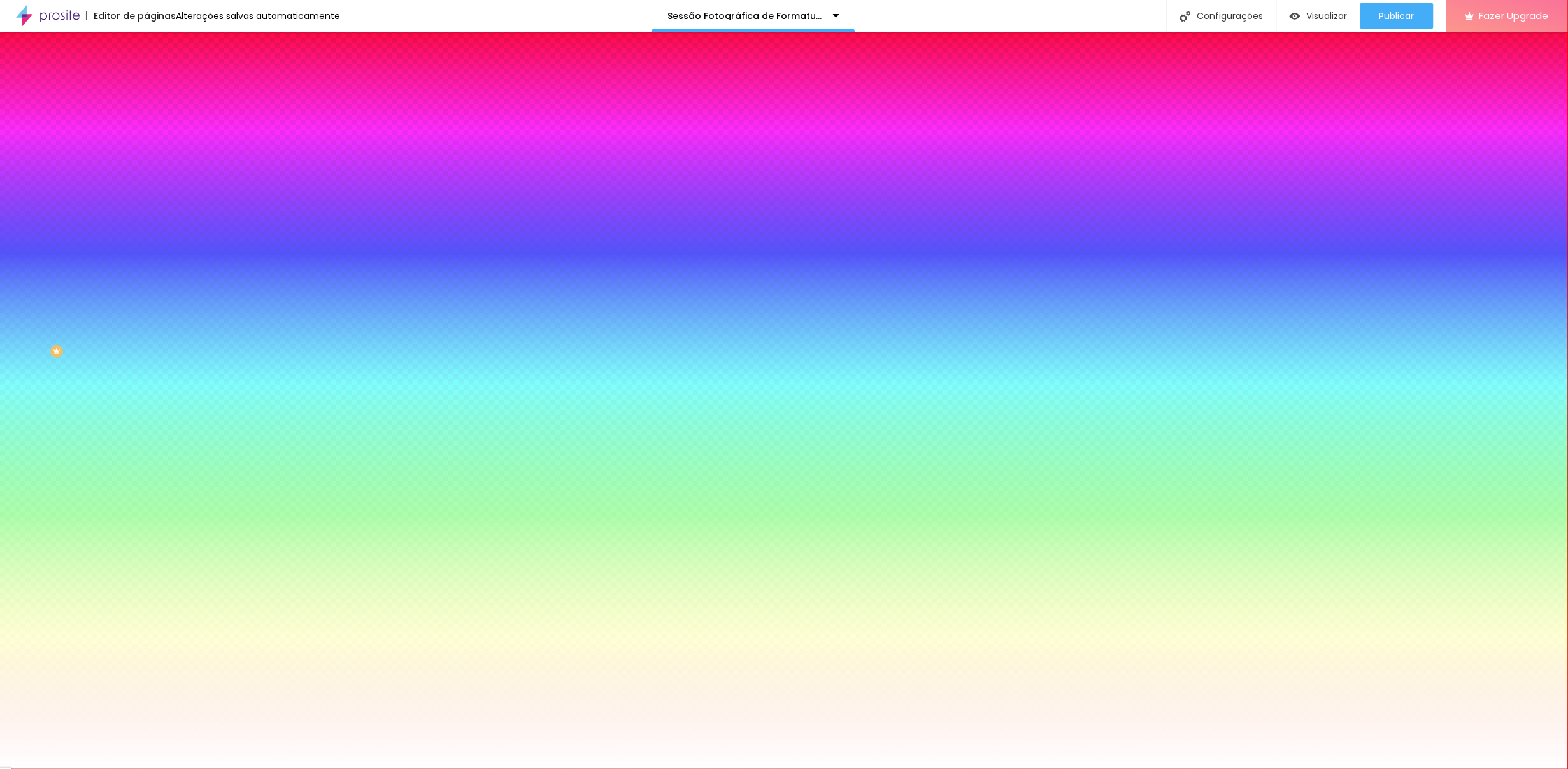
type input "28"
type input "30"
drag, startPoint x: 142, startPoint y: 229, endPoint x: 383, endPoint y: 223, distance: 241.1
type input "30"
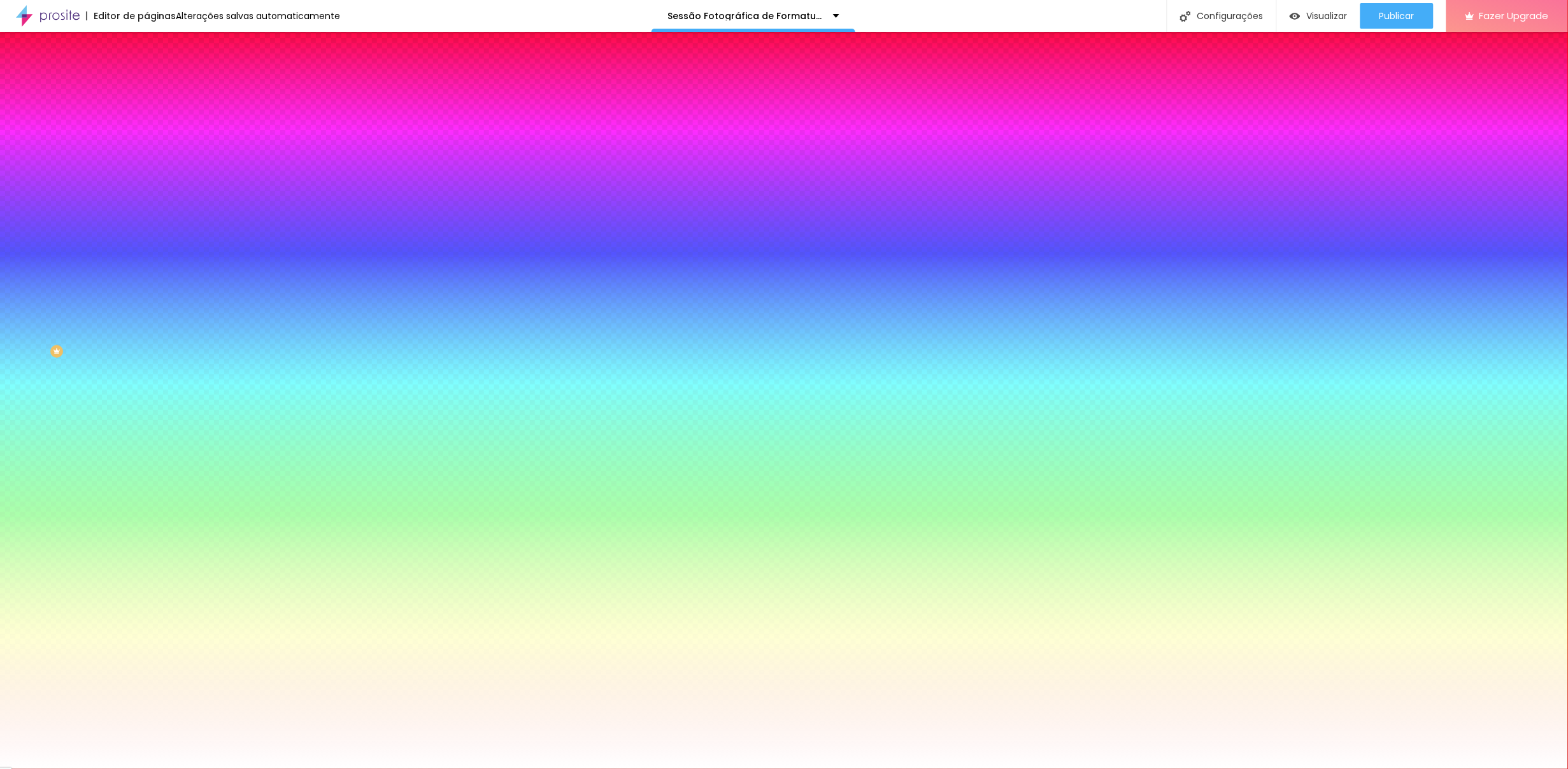
click at [504, 592] on div at bounding box center [784, 769] width 1568 height 0
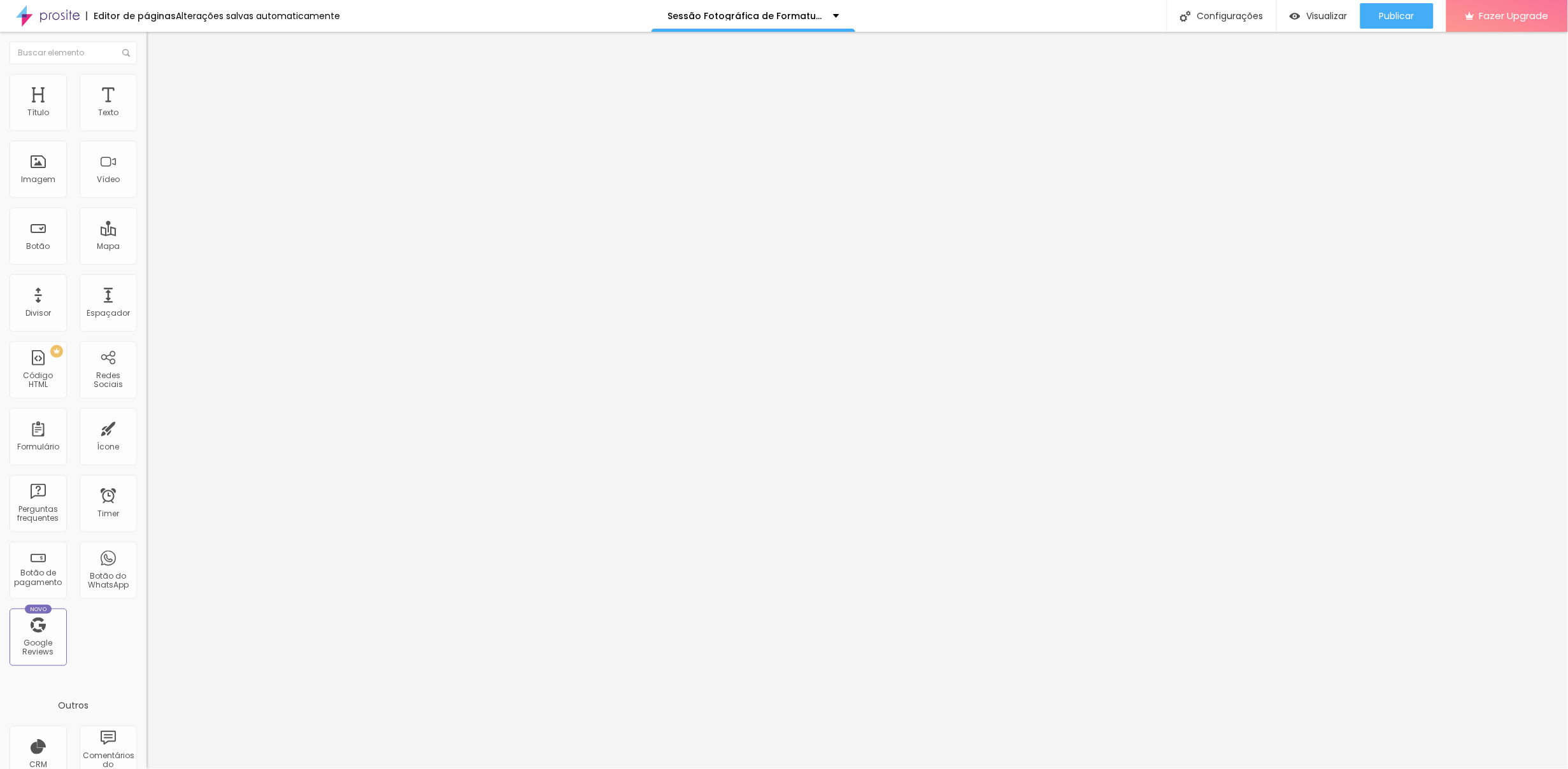
click at [146, 77] on img at bounding box center [152, 80] width 12 height 12
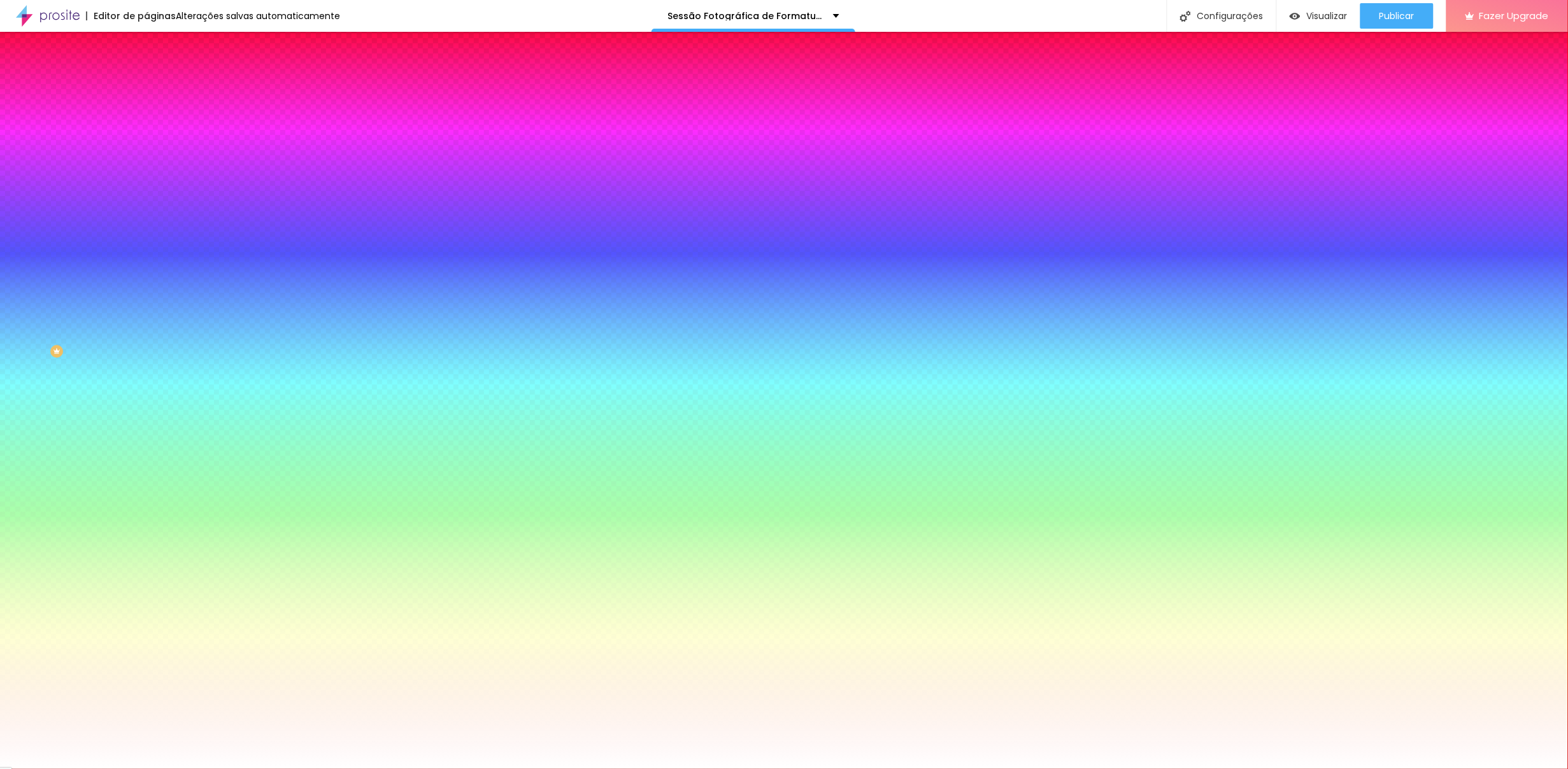
click at [146, 176] on button "button" at bounding box center [155, 171] width 18 height 13
click at [129, 592] on div at bounding box center [784, 769] width 1568 height 0
click at [153, 211] on icon "button" at bounding box center [155, 213] width 5 height 5
type input "91"
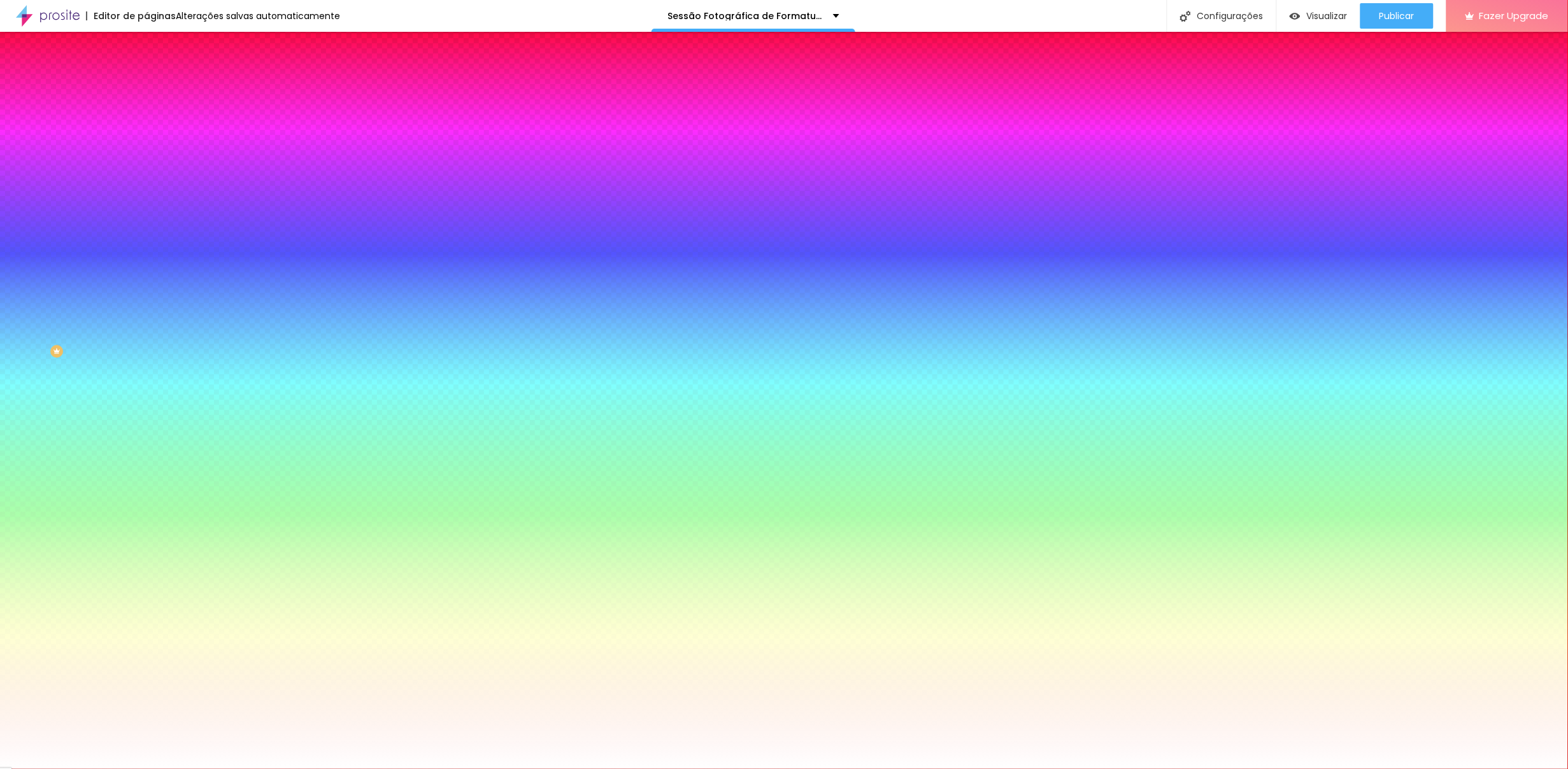
type input "100"
type input "0"
drag, startPoint x: 214, startPoint y: 365, endPoint x: 193, endPoint y: 364, distance: 21.0
type input "0"
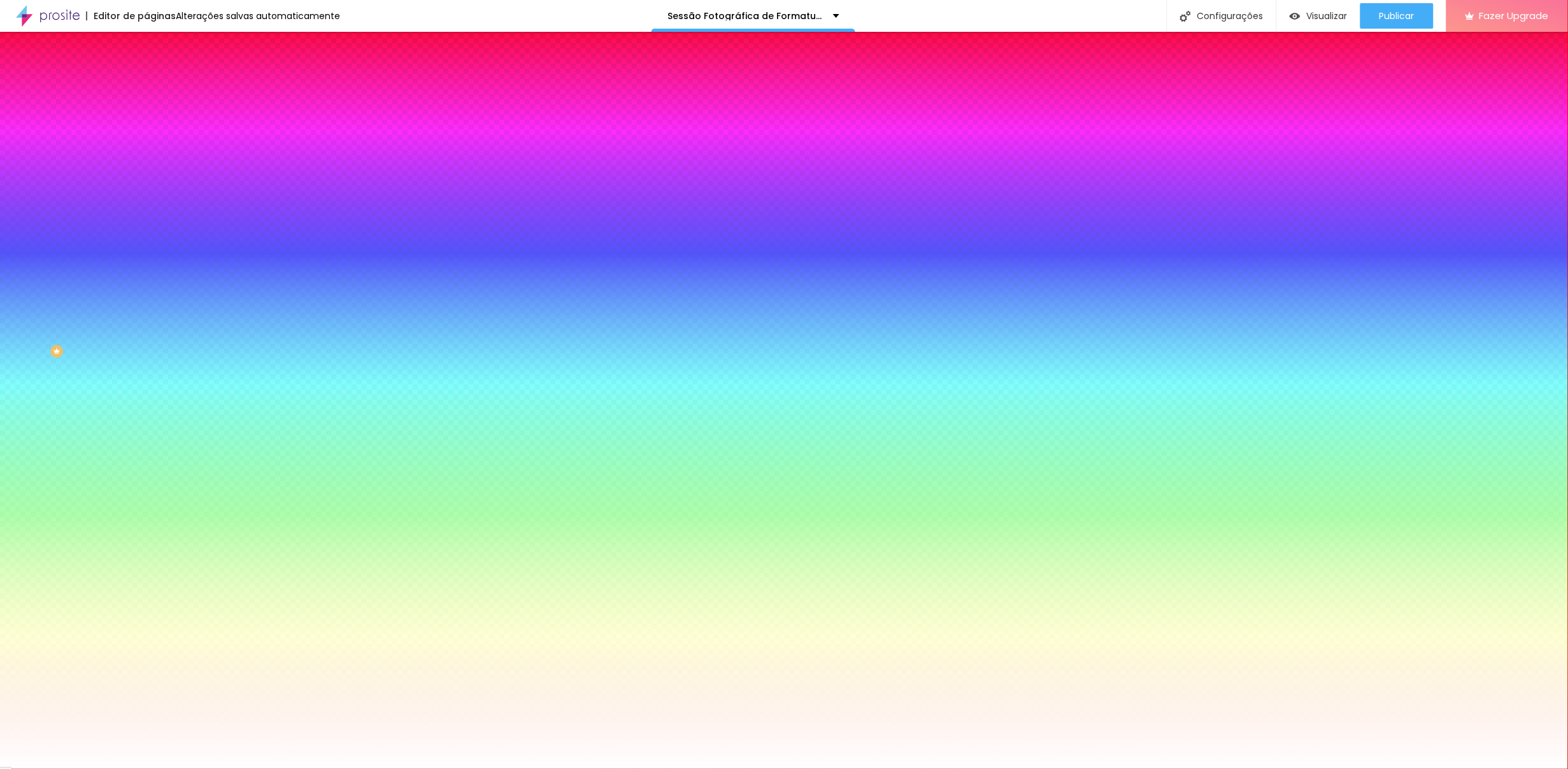
click at [228, 592] on div at bounding box center [784, 777] width 1568 height 0
click at [239, 592] on div at bounding box center [784, 777] width 1568 height 0
click at [284, 592] on div at bounding box center [784, 769] width 1568 height 0
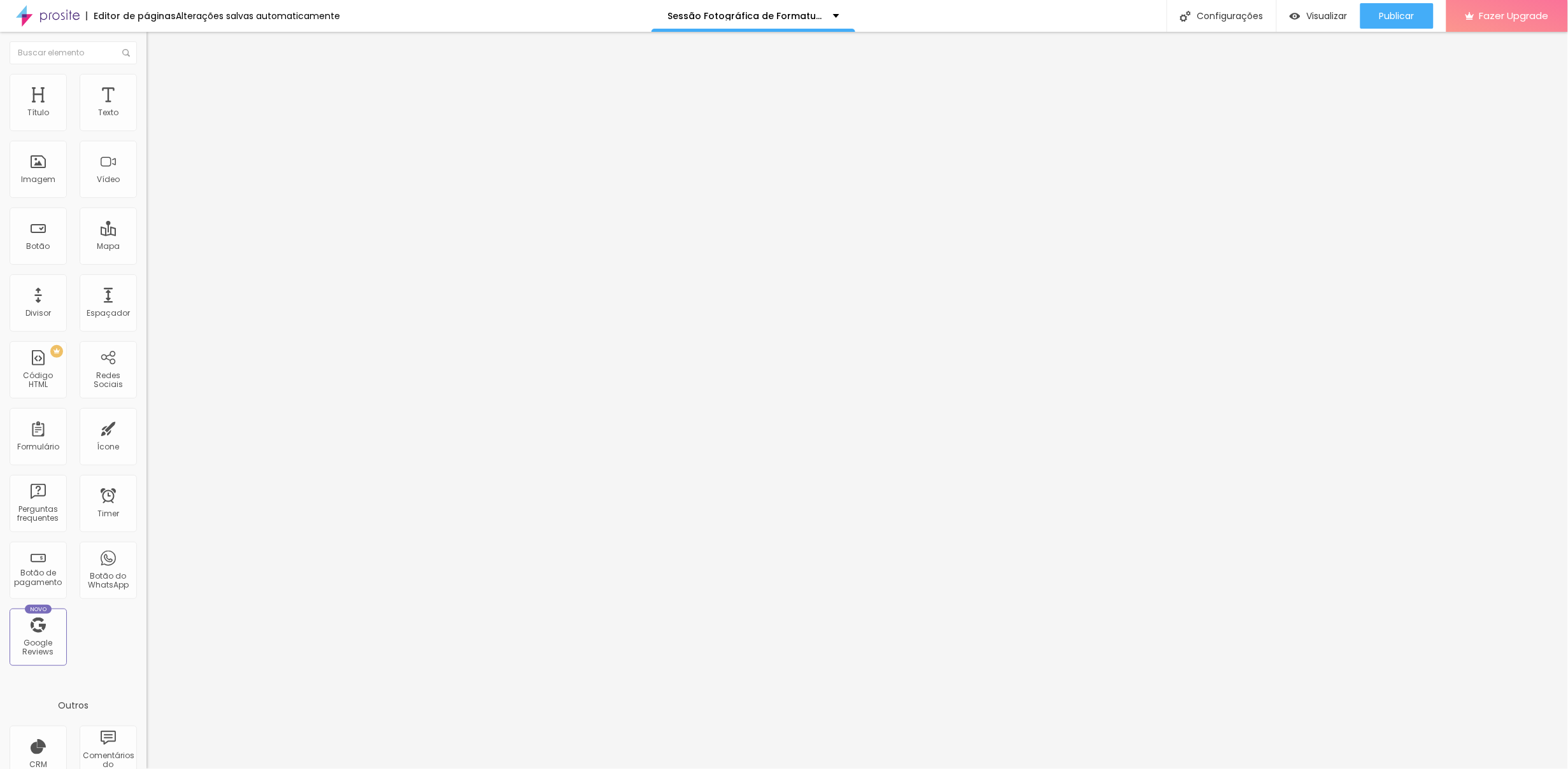
click at [158, 86] on span "Estilo" at bounding box center [167, 82] width 20 height 11
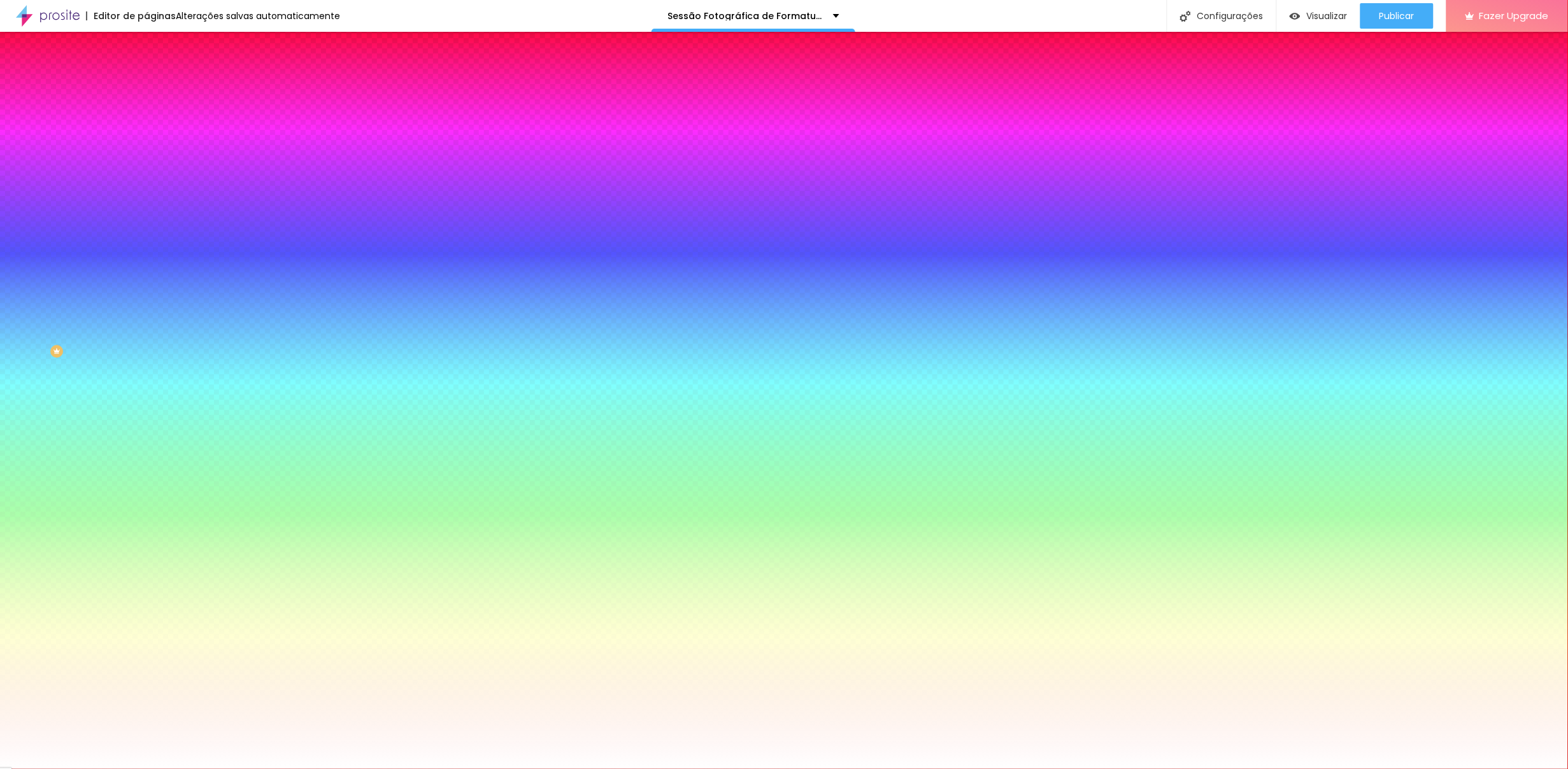
click at [152, 327] on icon "button" at bounding box center [156, 327] width 8 height 8
click at [349, 592] on div at bounding box center [784, 769] width 1568 height 0
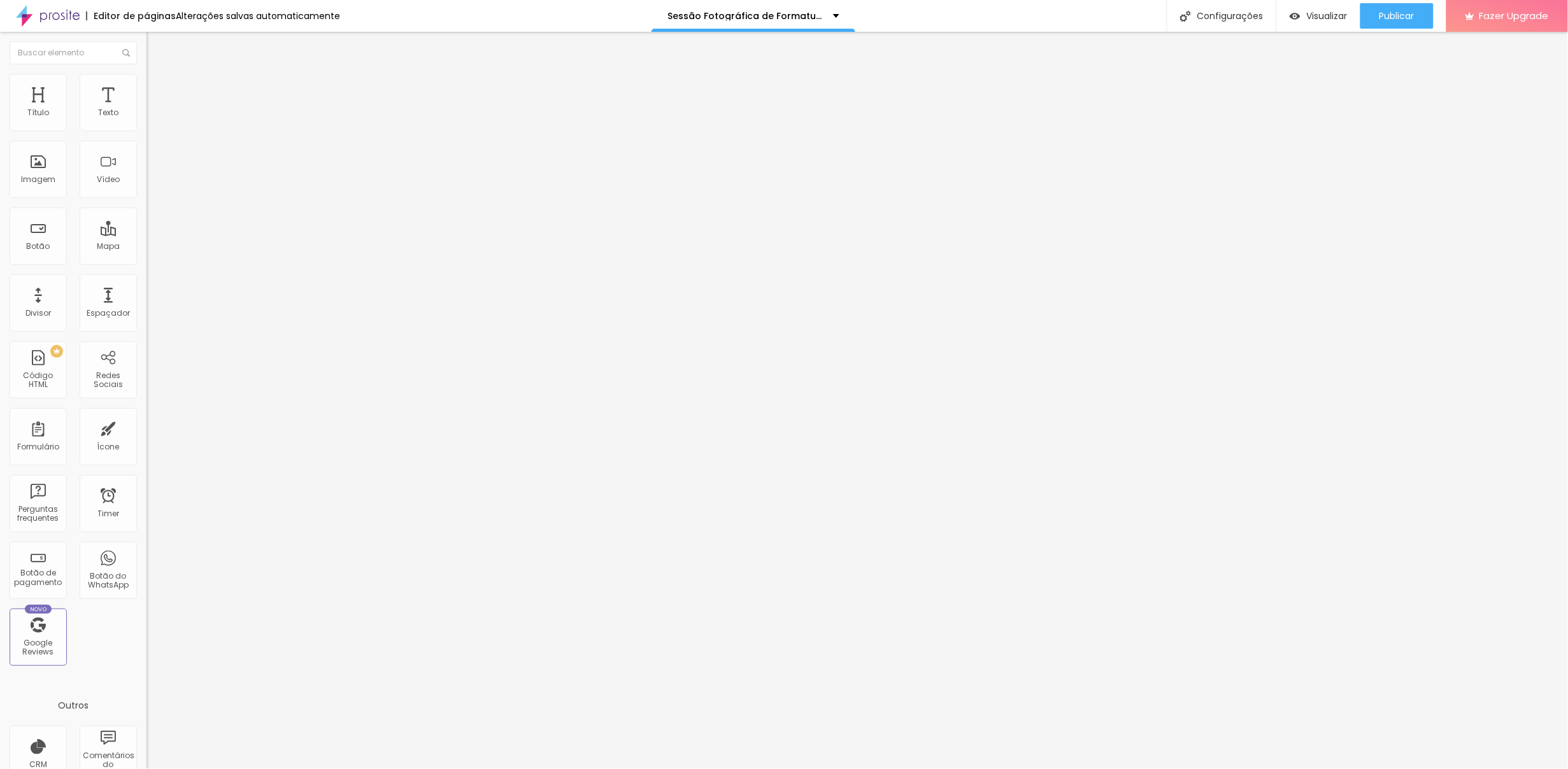
click at [158, 88] on span "Estilo" at bounding box center [167, 82] width 20 height 11
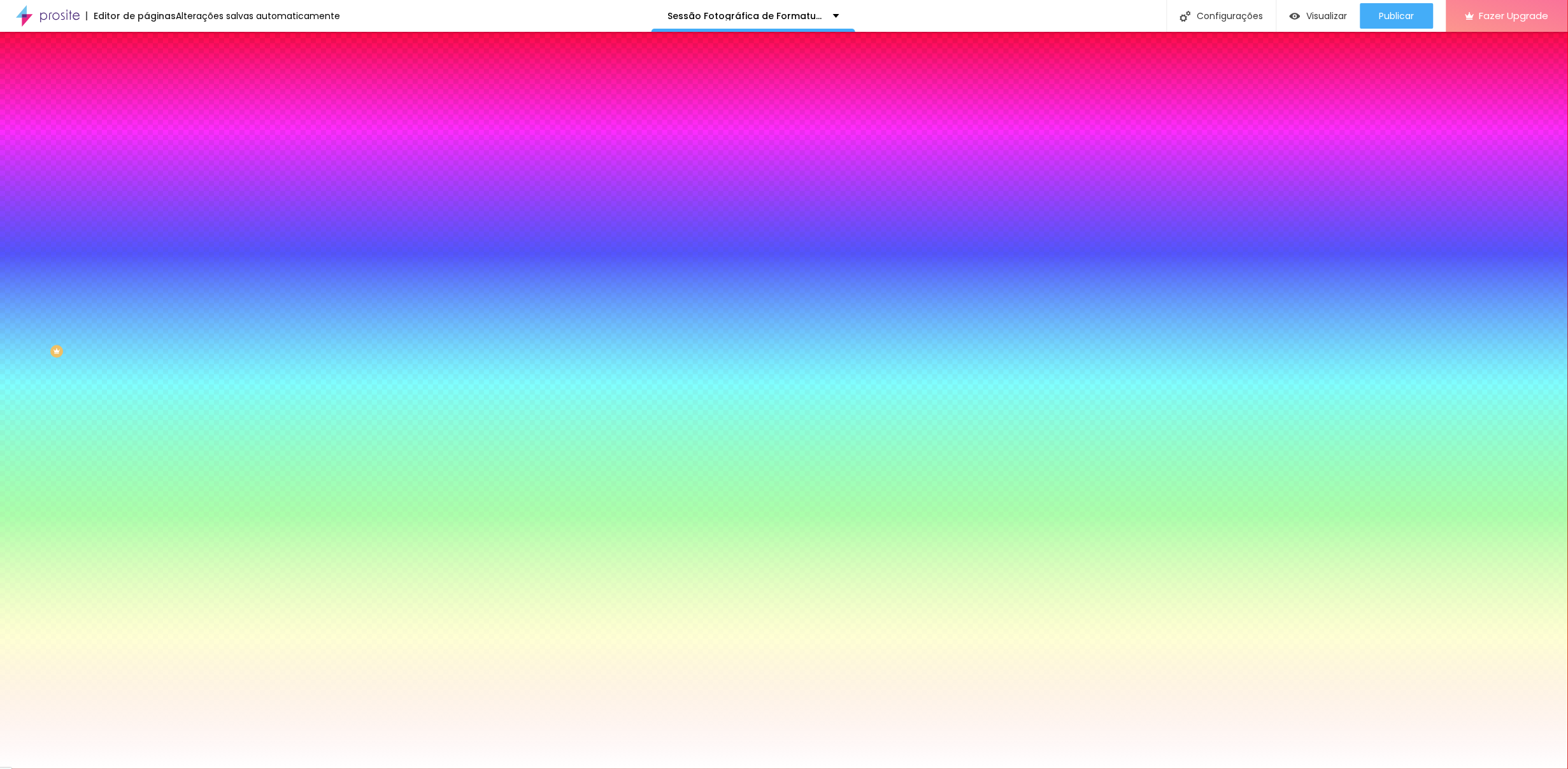
click at [152, 201] on icon "button" at bounding box center [156, 205] width 8 height 8
type input "2"
type input "25"
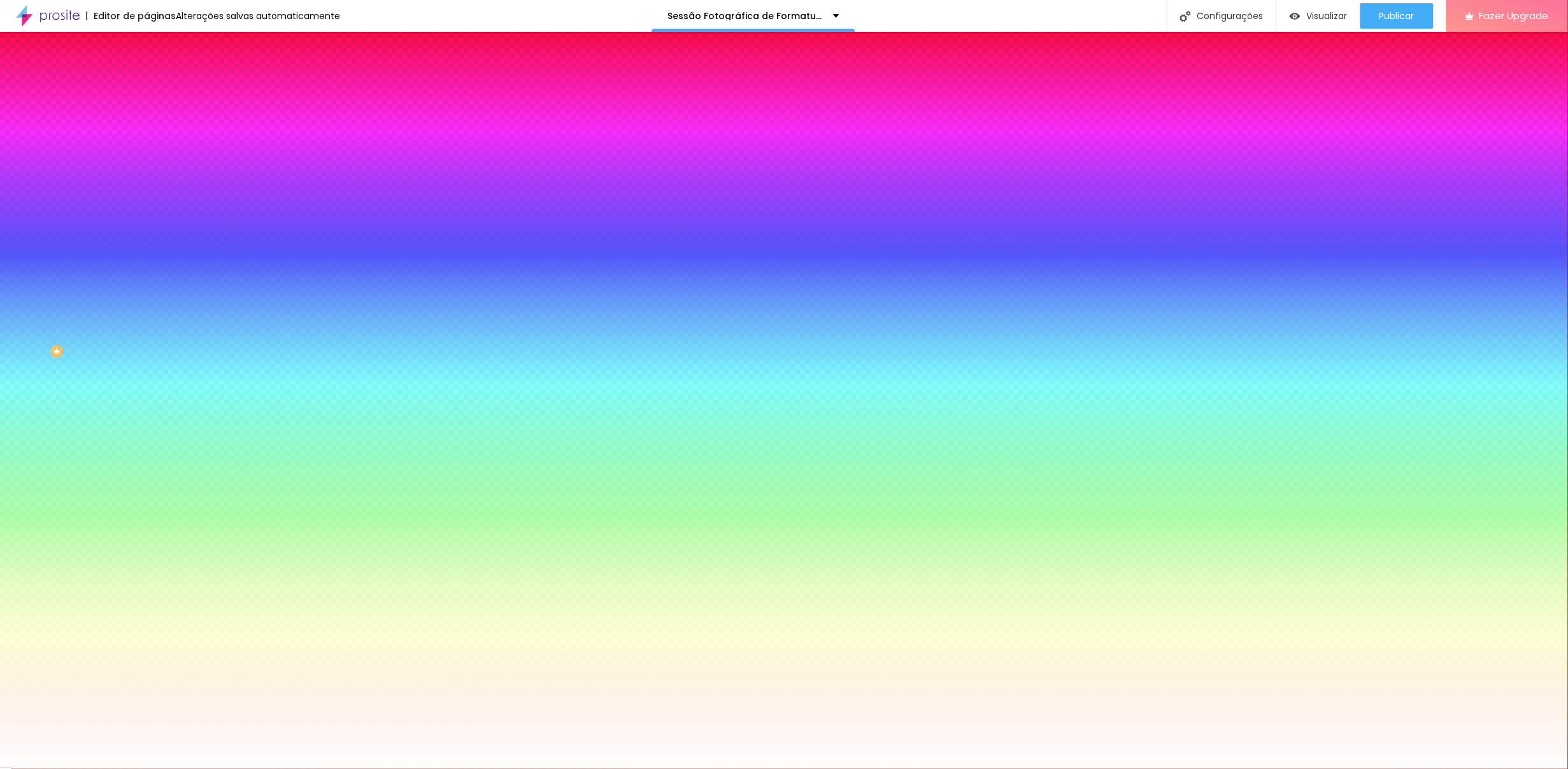
type input "31"
type input "37"
type input "43"
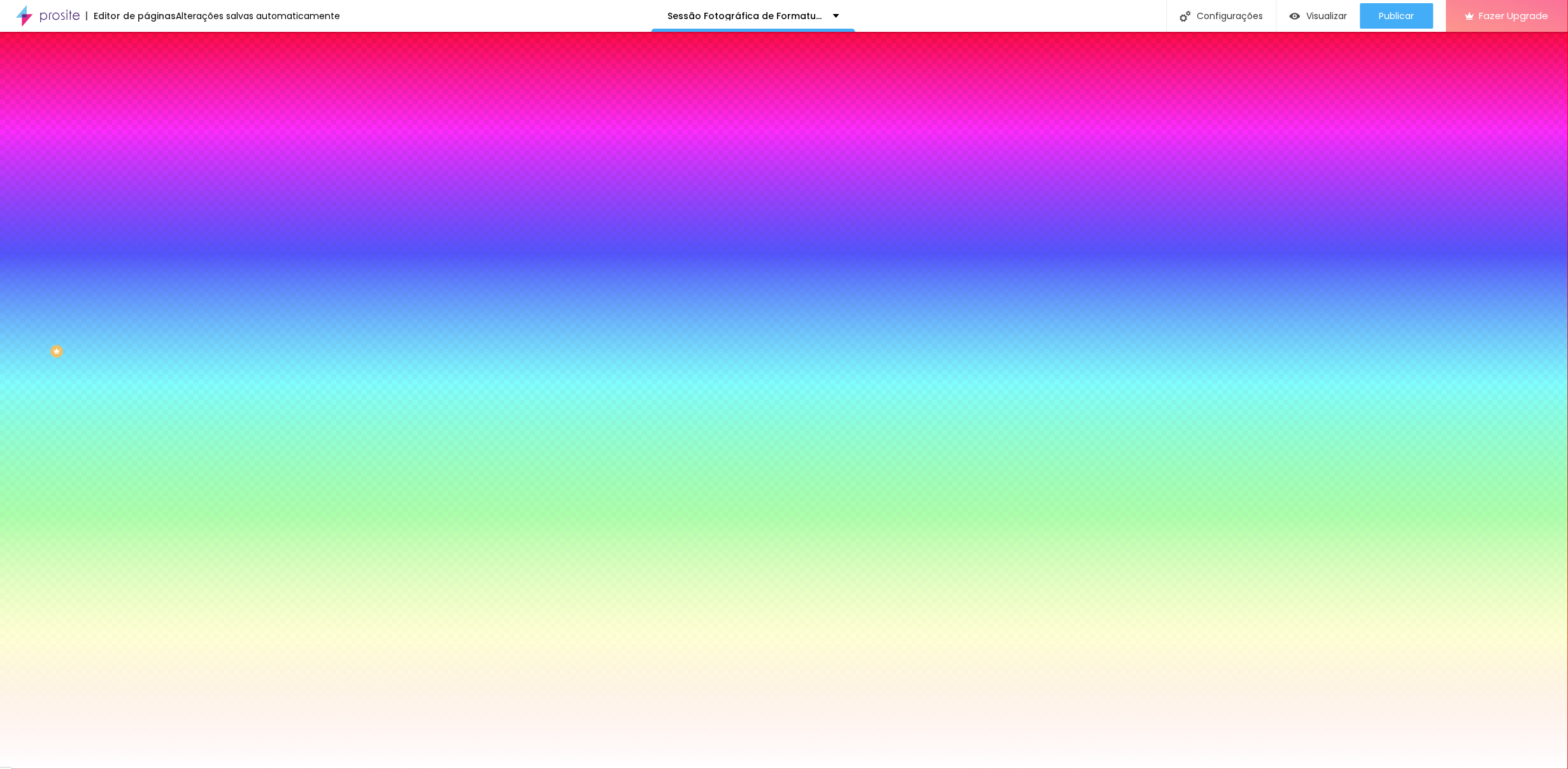
type input "43"
type input "50"
drag, startPoint x: 144, startPoint y: 233, endPoint x: 371, endPoint y: 241, distance: 227.1
type input "50"
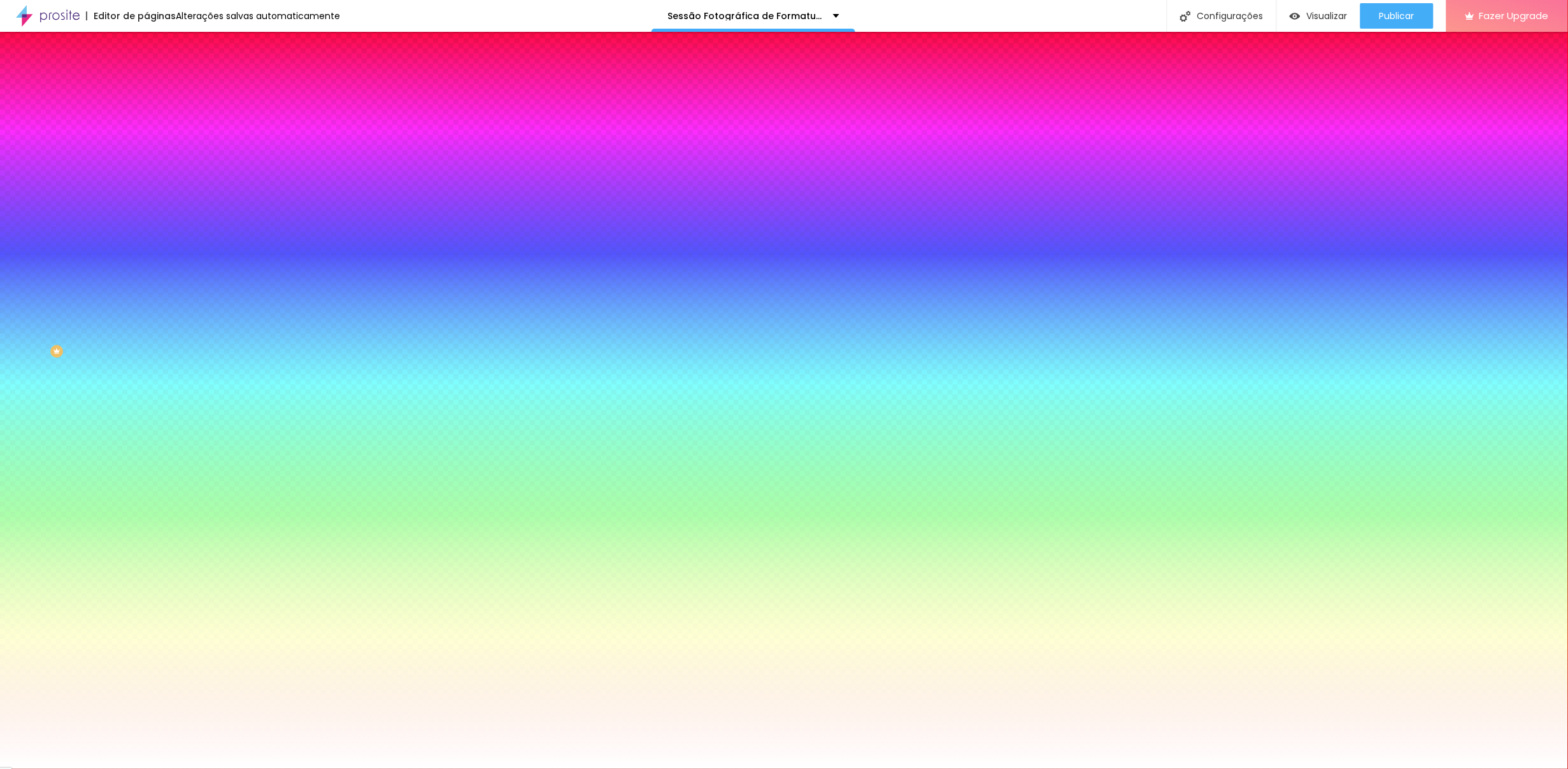
click at [389, 592] on div at bounding box center [784, 769] width 1568 height 0
click at [153, 167] on icon "button" at bounding box center [155, 168] width 5 height 5
click at [93, 592] on div at bounding box center [784, 769] width 1568 height 0
click at [146, 199] on button "button" at bounding box center [155, 206] width 18 height 13
type input "48"
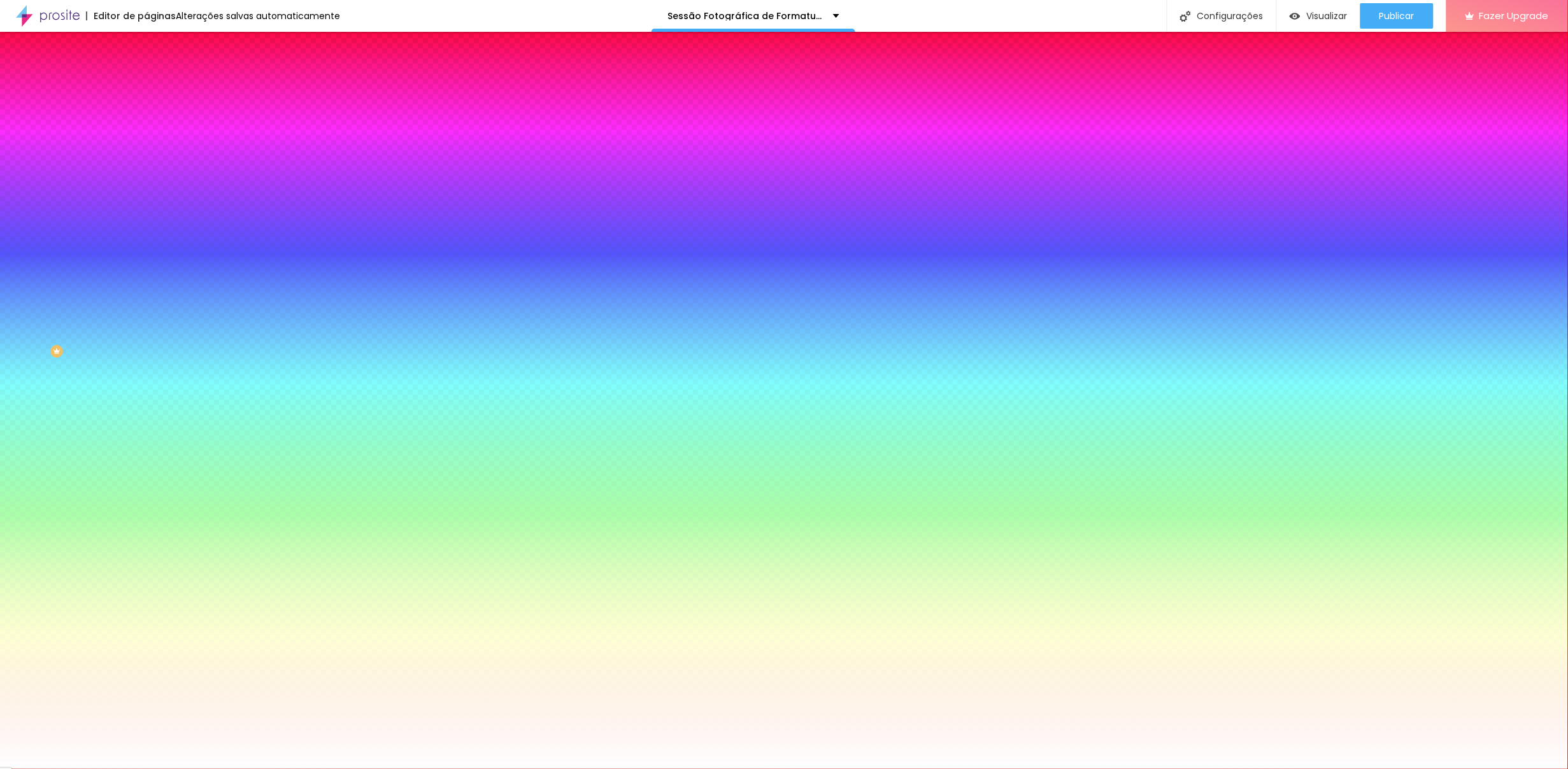
type input "48"
type input "12"
type input "0"
drag, startPoint x: 279, startPoint y: 234, endPoint x: 80, endPoint y: 244, distance: 199.3
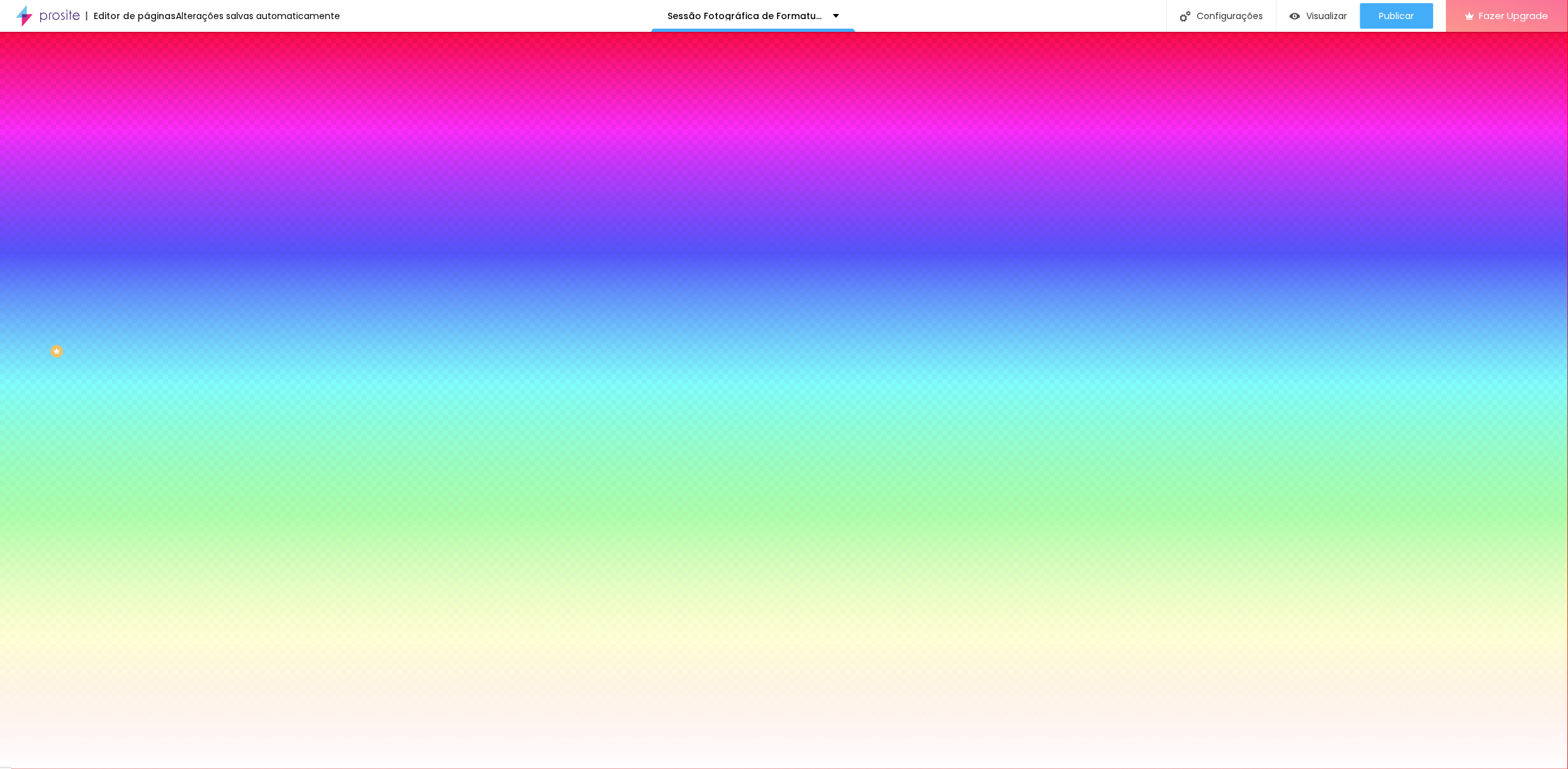
type input "0"
type input "6"
type input "14"
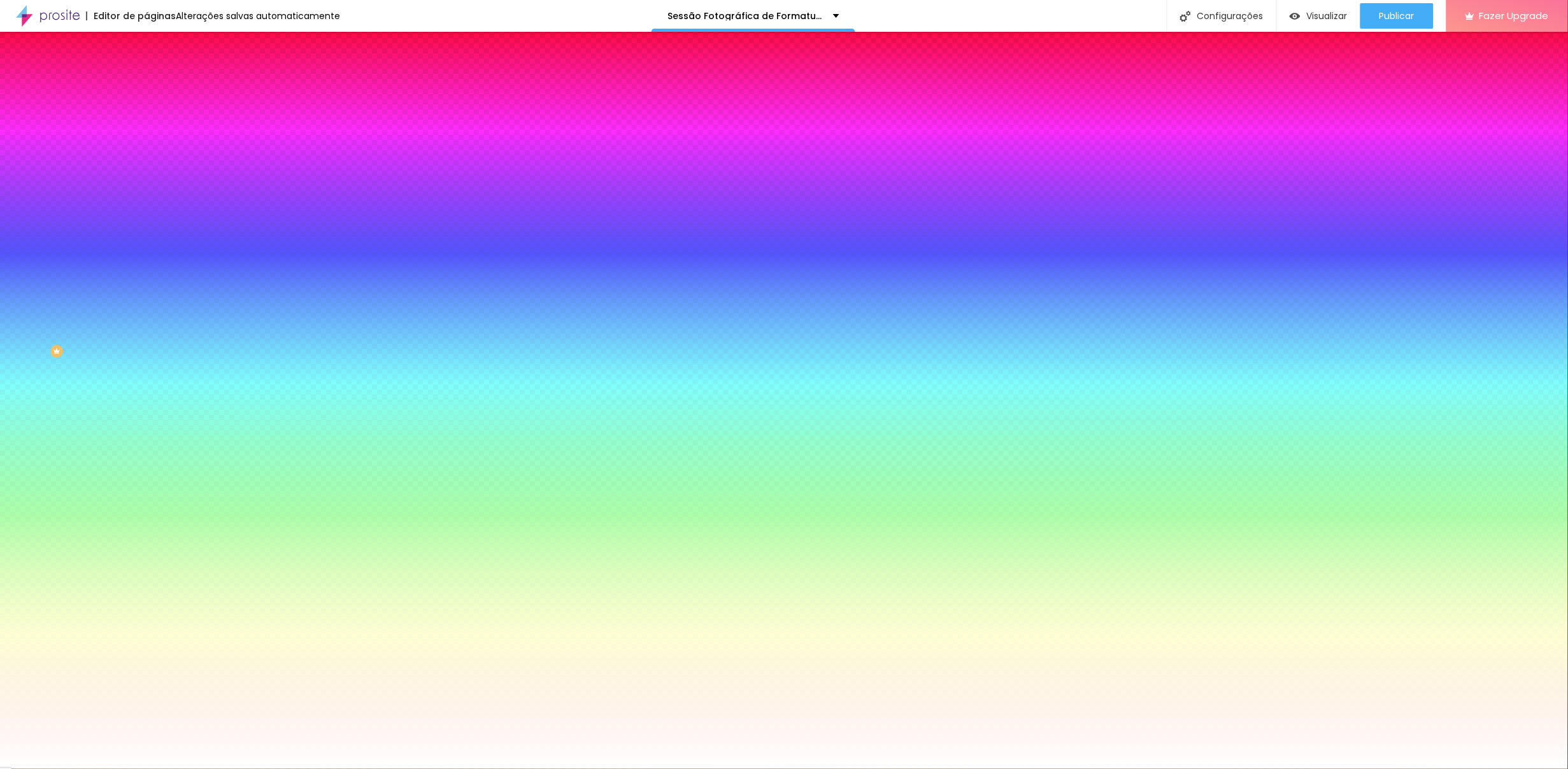
drag, startPoint x: 141, startPoint y: 232, endPoint x: 180, endPoint y: 232, distance: 39.0
type input "14"
click at [441, 592] on div at bounding box center [784, 769] width 1568 height 0
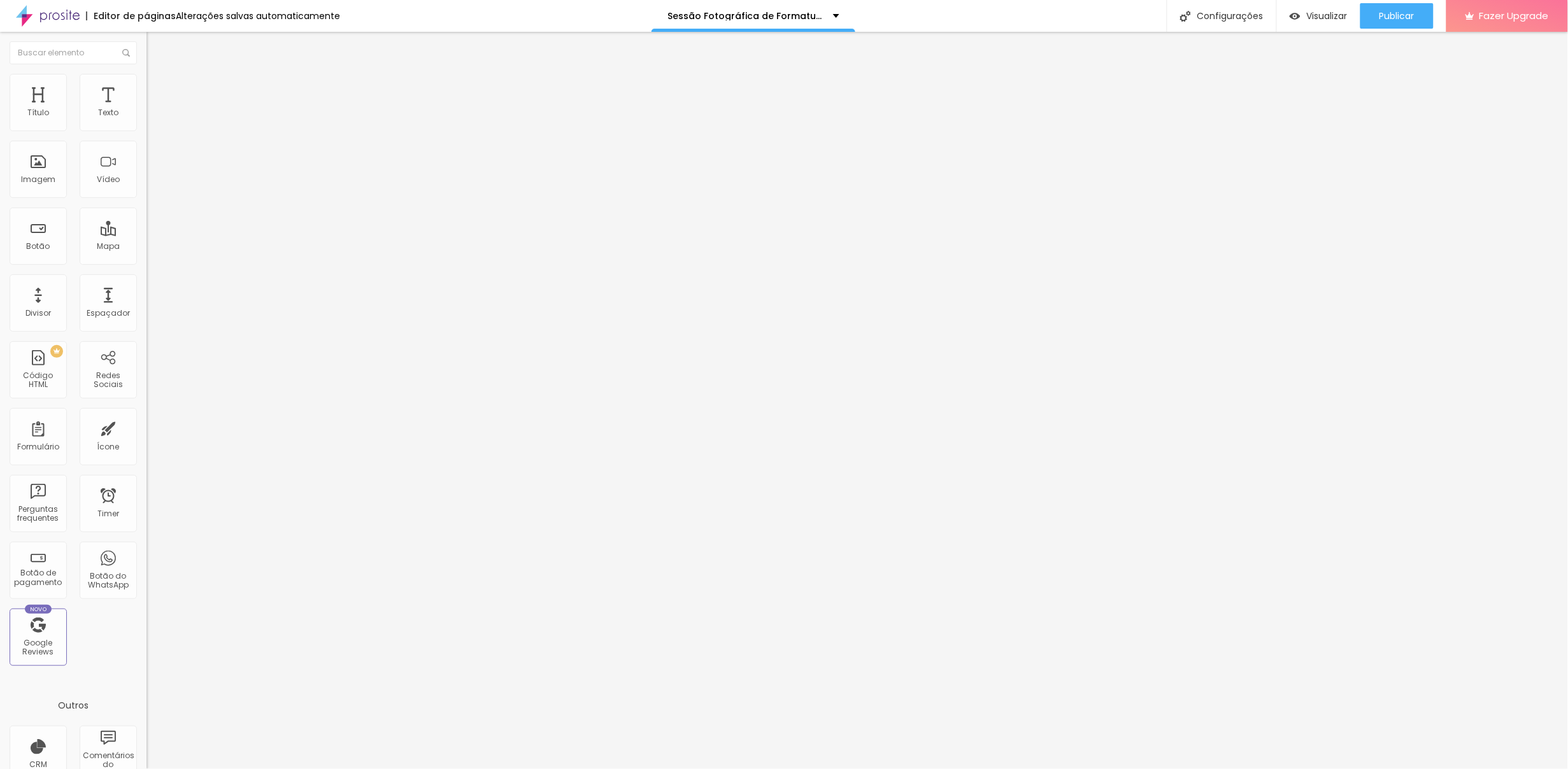
click at [146, 78] on li "Estilo" at bounding box center [219, 80] width 146 height 13
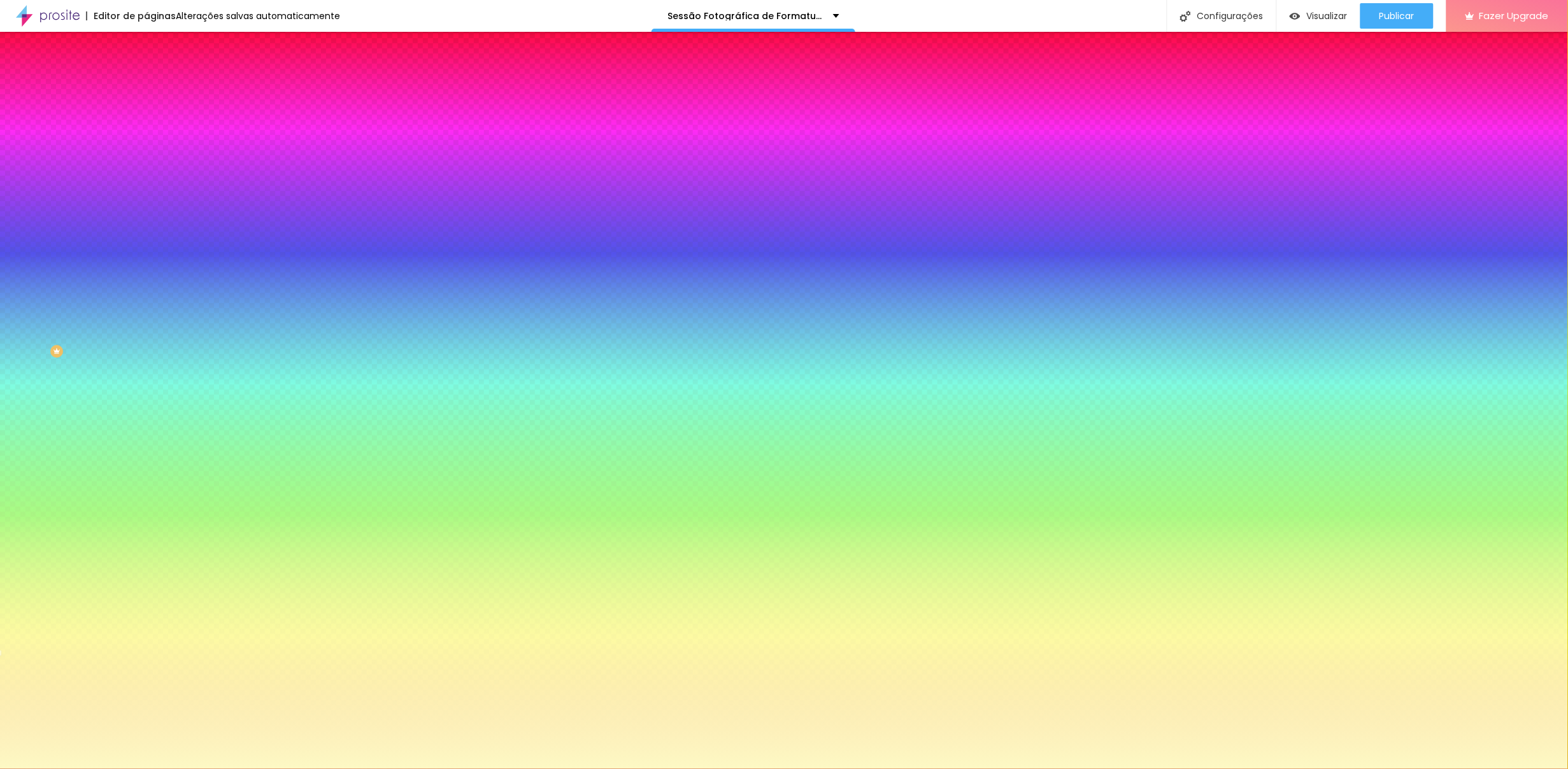
click at [152, 201] on icon "button" at bounding box center [156, 205] width 8 height 8
click at [370, 592] on div at bounding box center [784, 769] width 1568 height 0
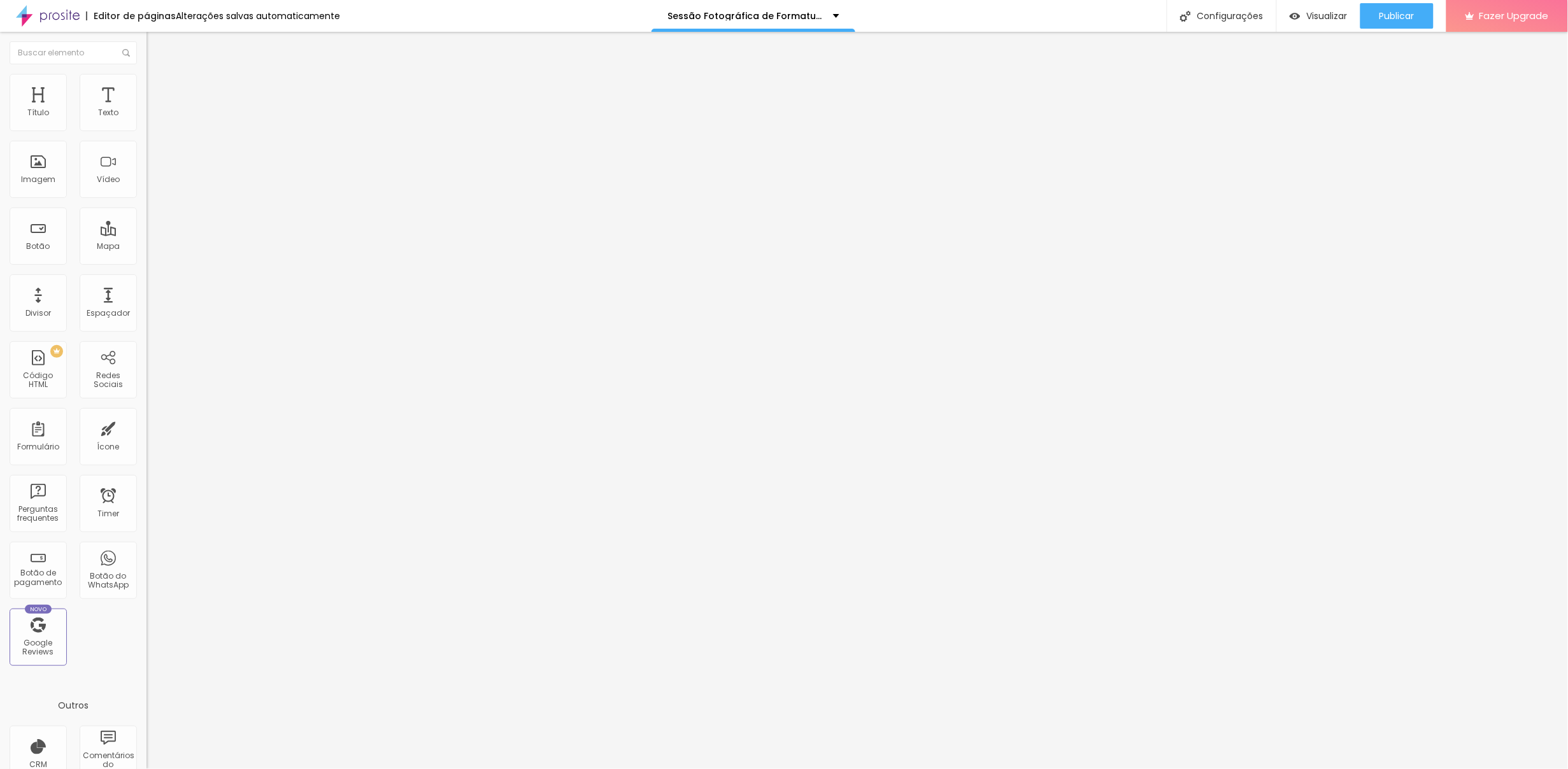
click at [158, 86] on span "Estilo" at bounding box center [167, 82] width 20 height 11
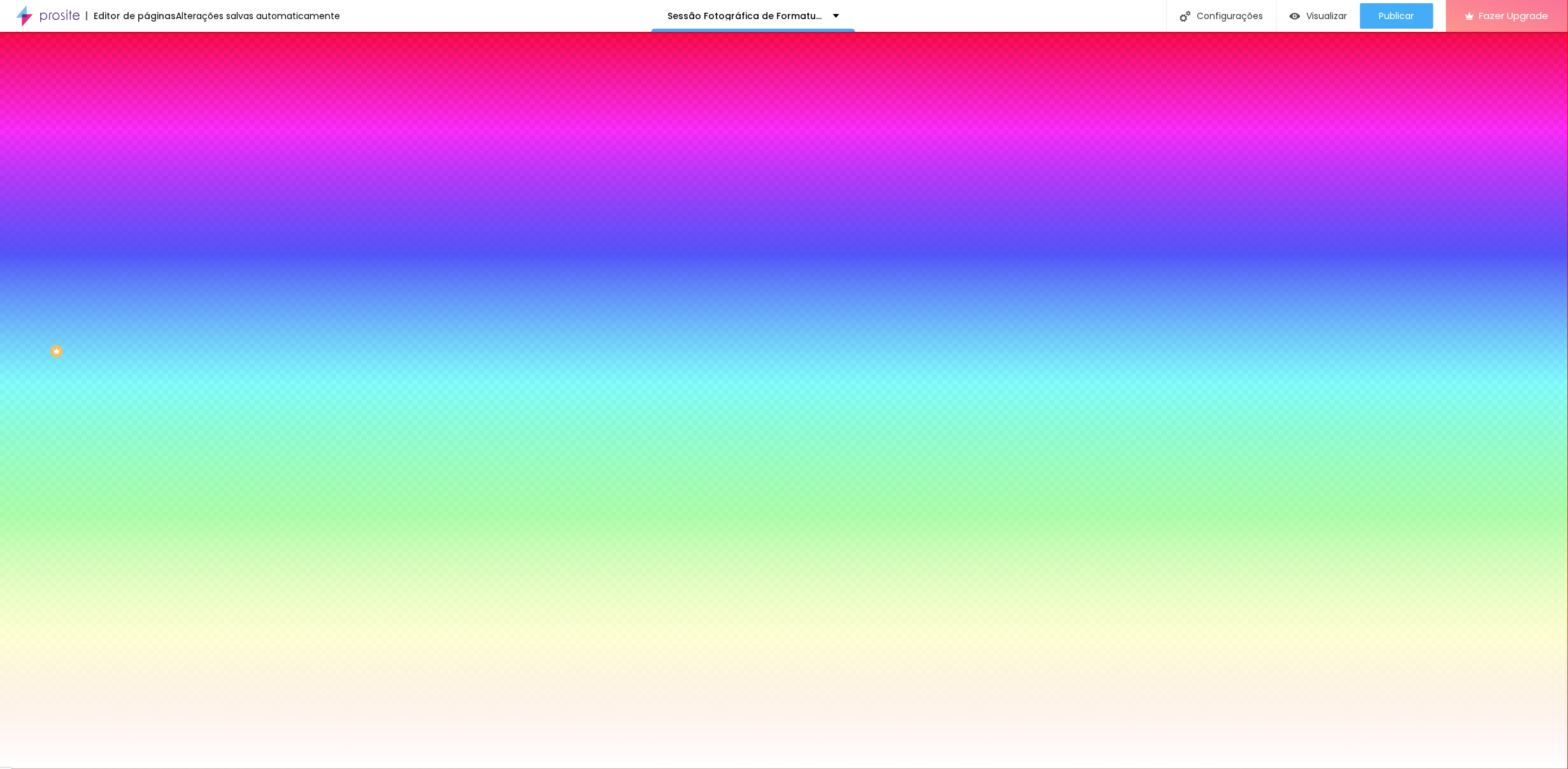
click at [153, 167] on icon "button" at bounding box center [155, 168] width 5 height 5
drag, startPoint x: 80, startPoint y: 202, endPoint x: 112, endPoint y: 196, distance: 32.6
click at [82, 592] on div at bounding box center [784, 769] width 1568 height 0
click at [146, 199] on button "button" at bounding box center [155, 206] width 18 height 13
type input "12"
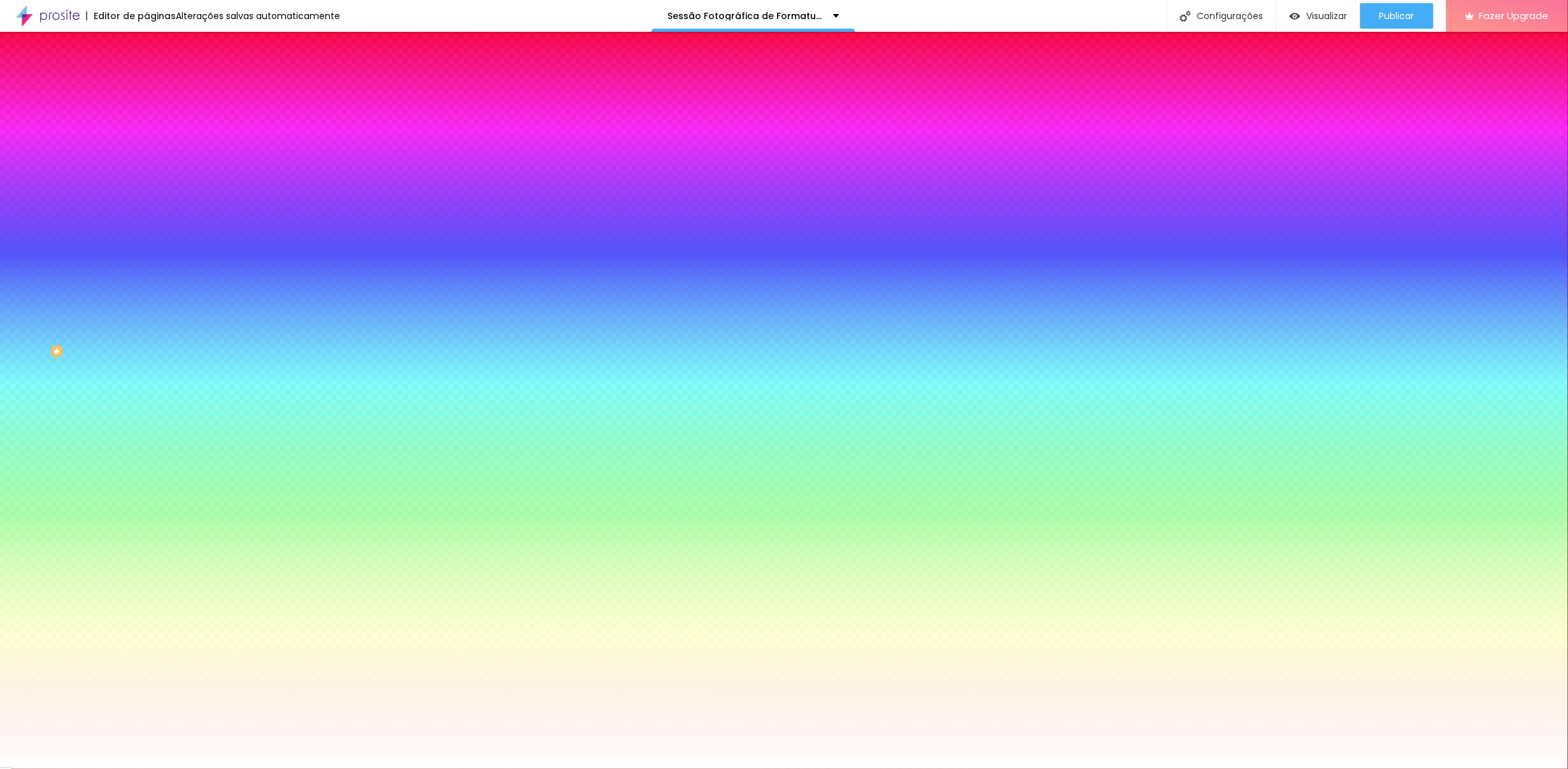
type input "12"
type input "14"
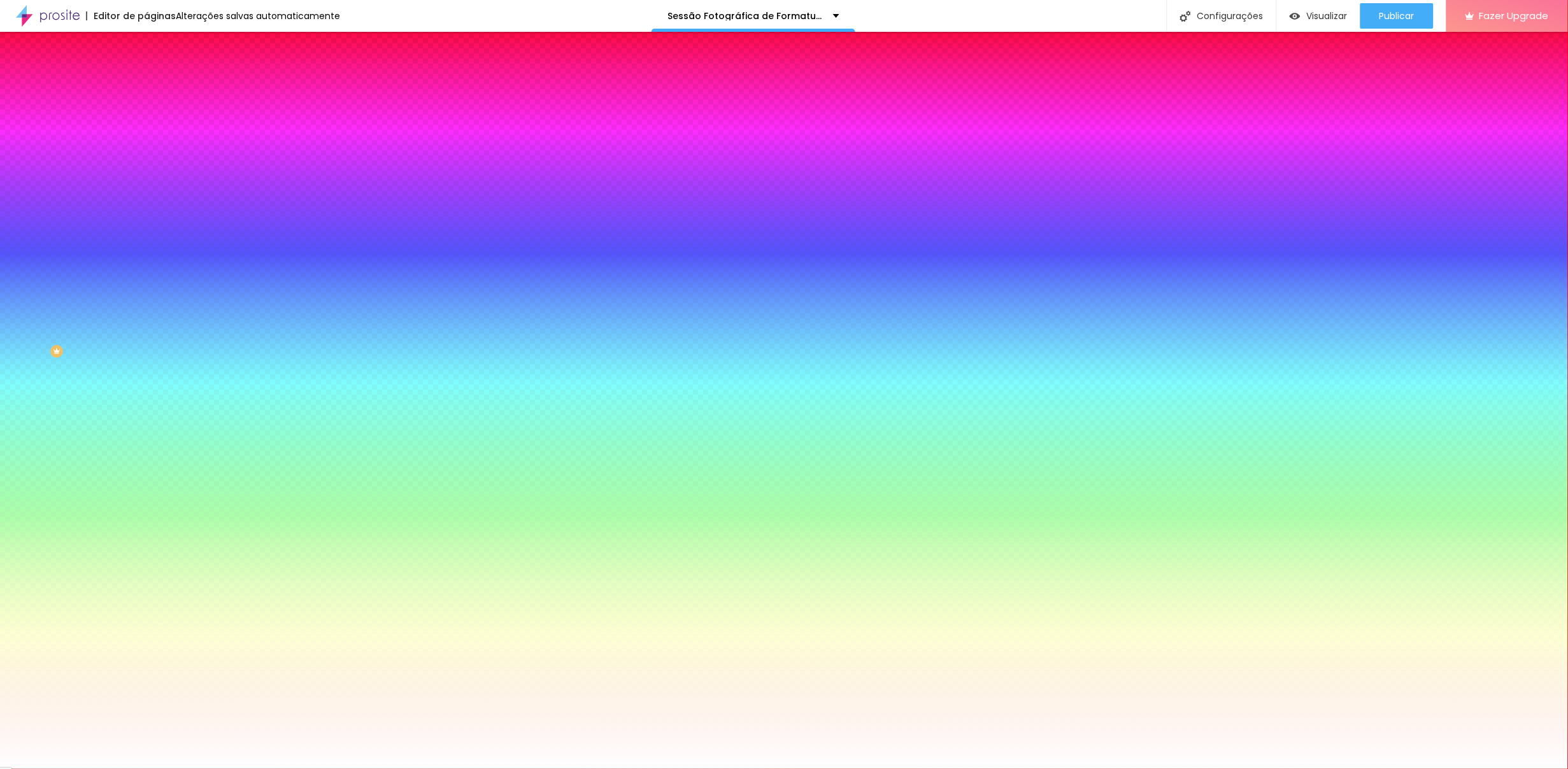
type input "15"
type input "14"
type input "13"
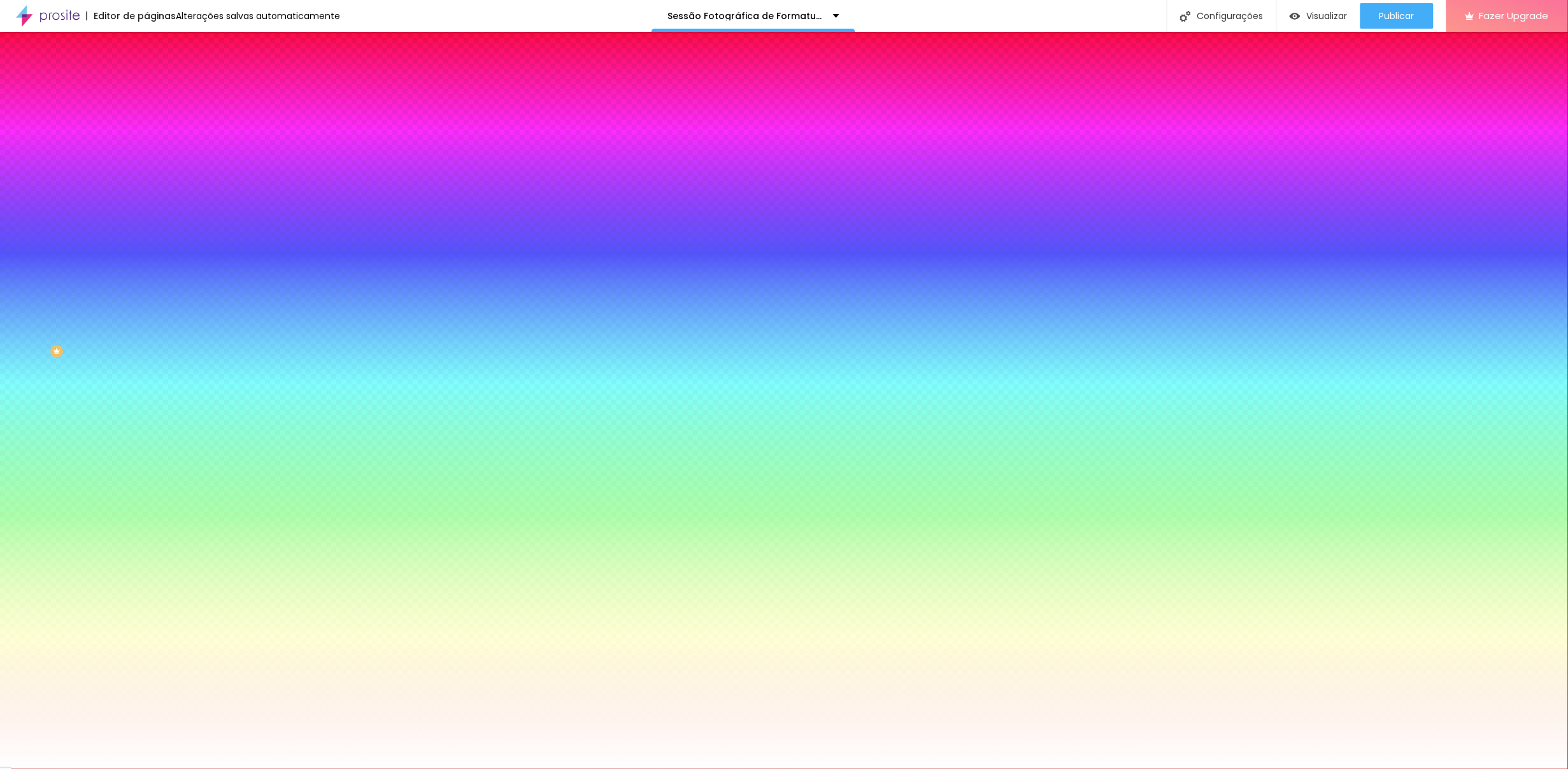
type input "13"
type input "3"
type input "1"
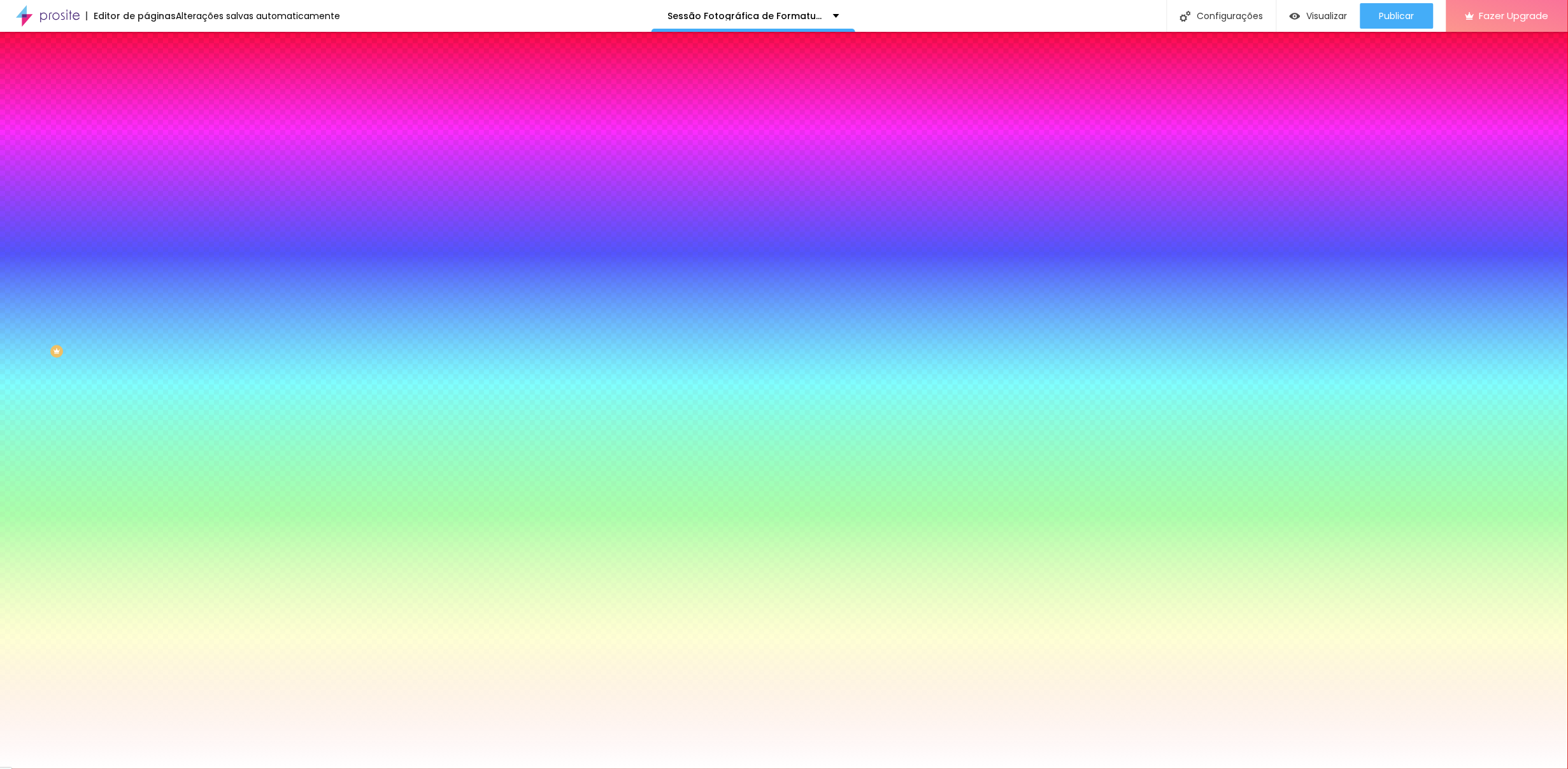
type input "1"
drag, startPoint x: 277, startPoint y: 379, endPoint x: 278, endPoint y: 414, distance: 35.0
click at [278, 414] on body "Editor de páginas Salvando... Sessão Fotográfica de Formatura Configurações Con…" at bounding box center [784, 384] width 1568 height 769
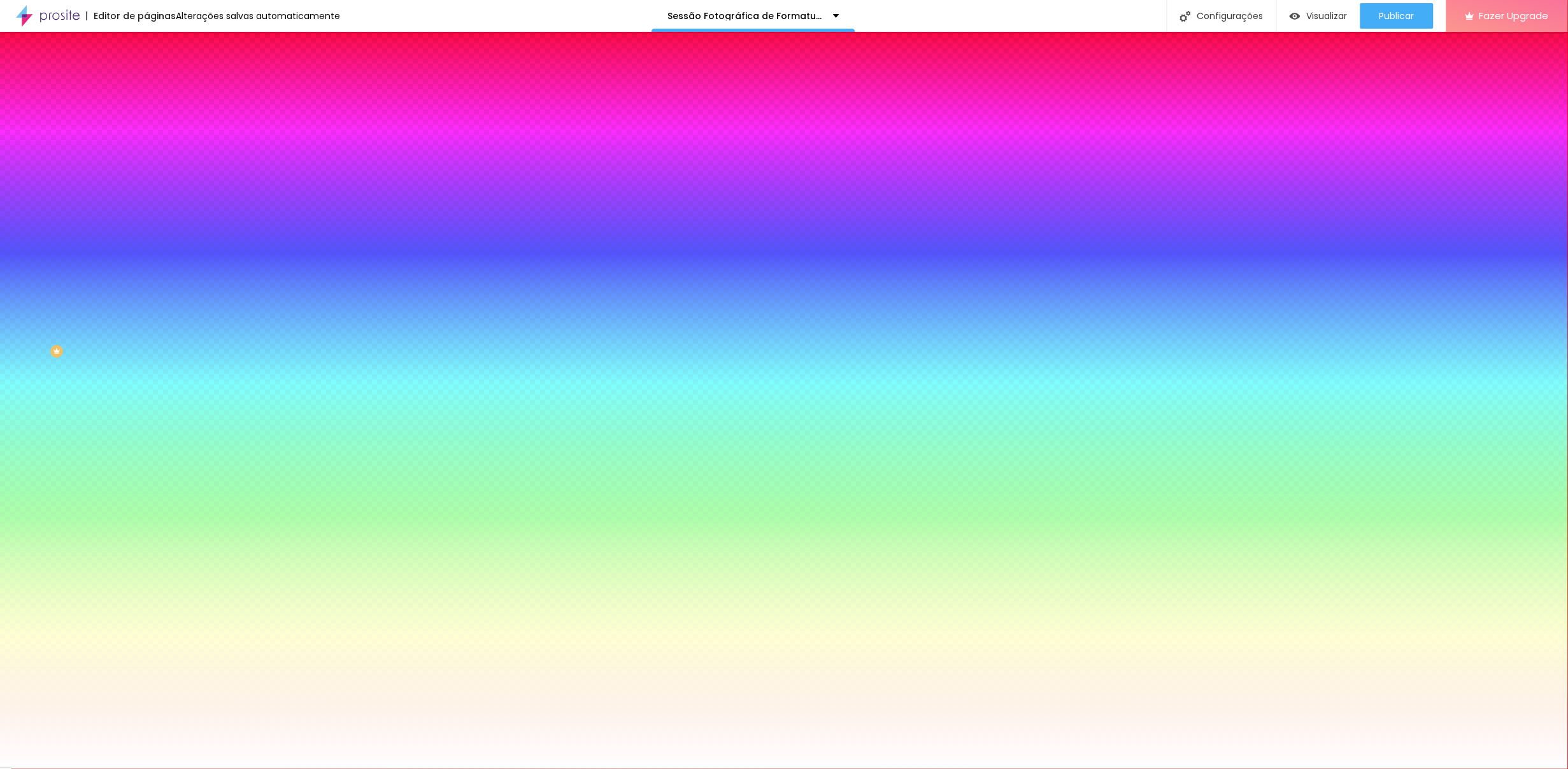
click at [332, 592] on div at bounding box center [784, 769] width 1568 height 0
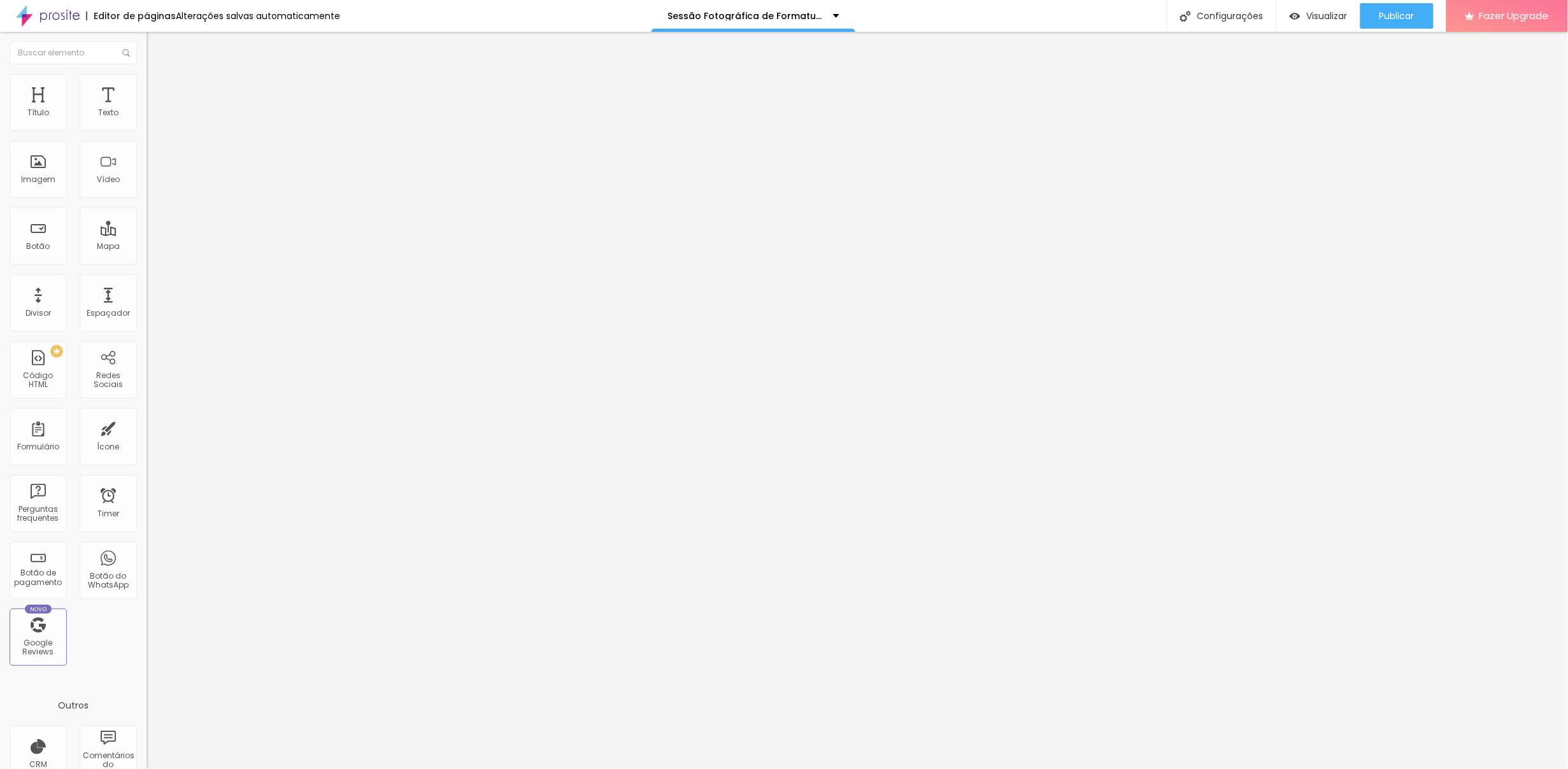
click at [158, 88] on span "Estilo" at bounding box center [167, 82] width 20 height 11
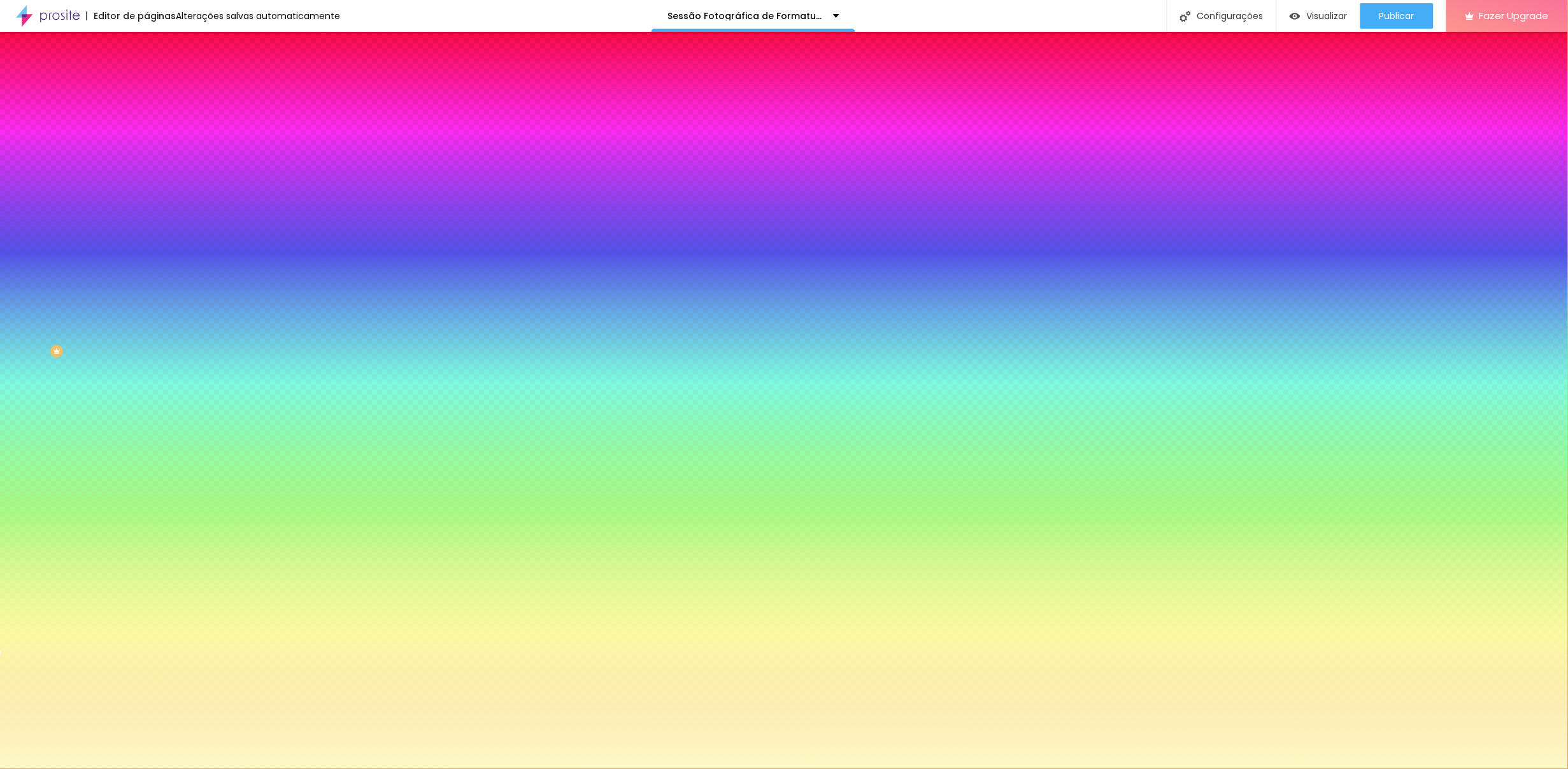
click at [146, 127] on input "#FDF9C4" at bounding box center [222, 127] width 153 height 13
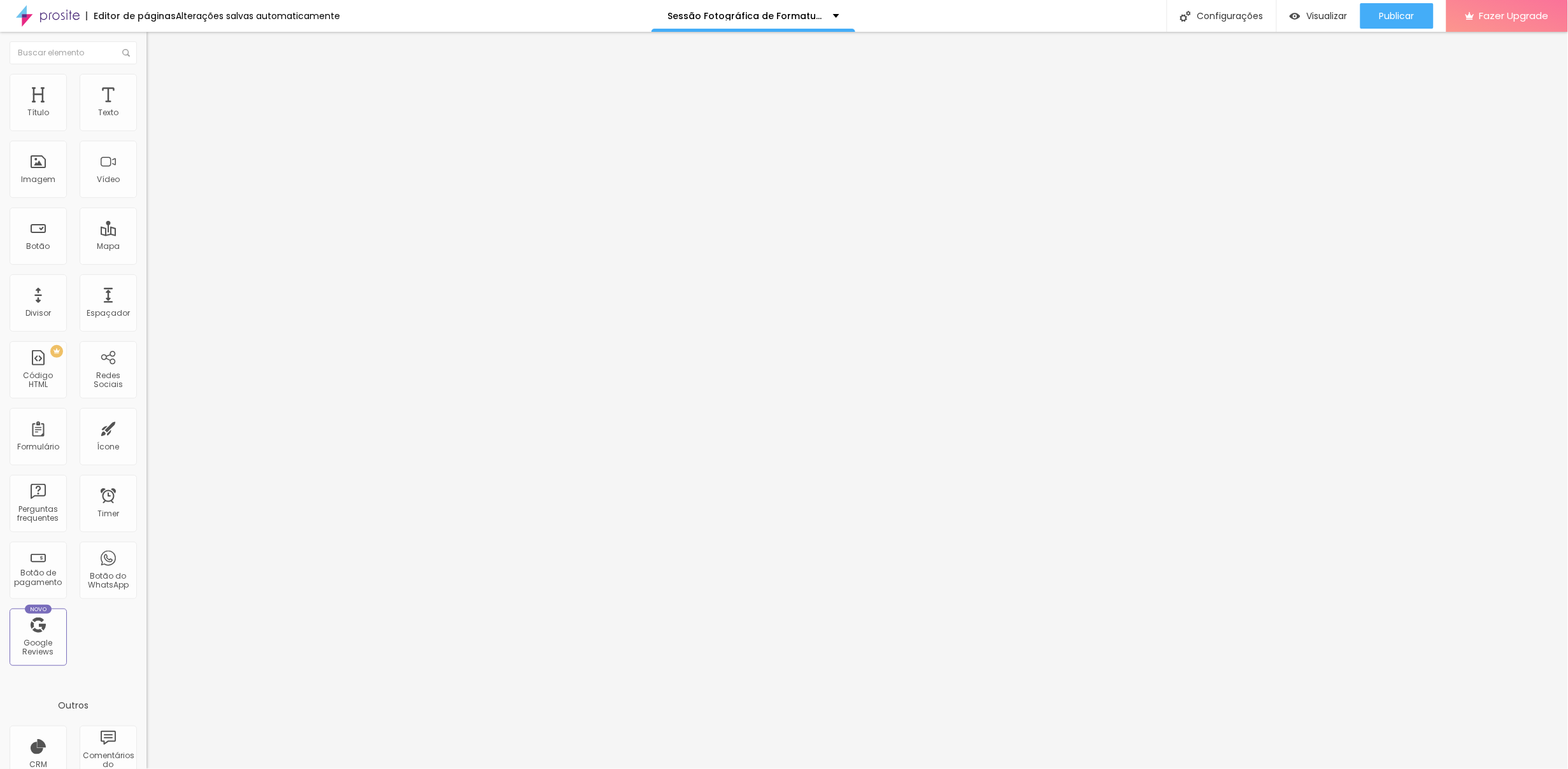
click at [158, 88] on span "Estilo" at bounding box center [167, 82] width 20 height 11
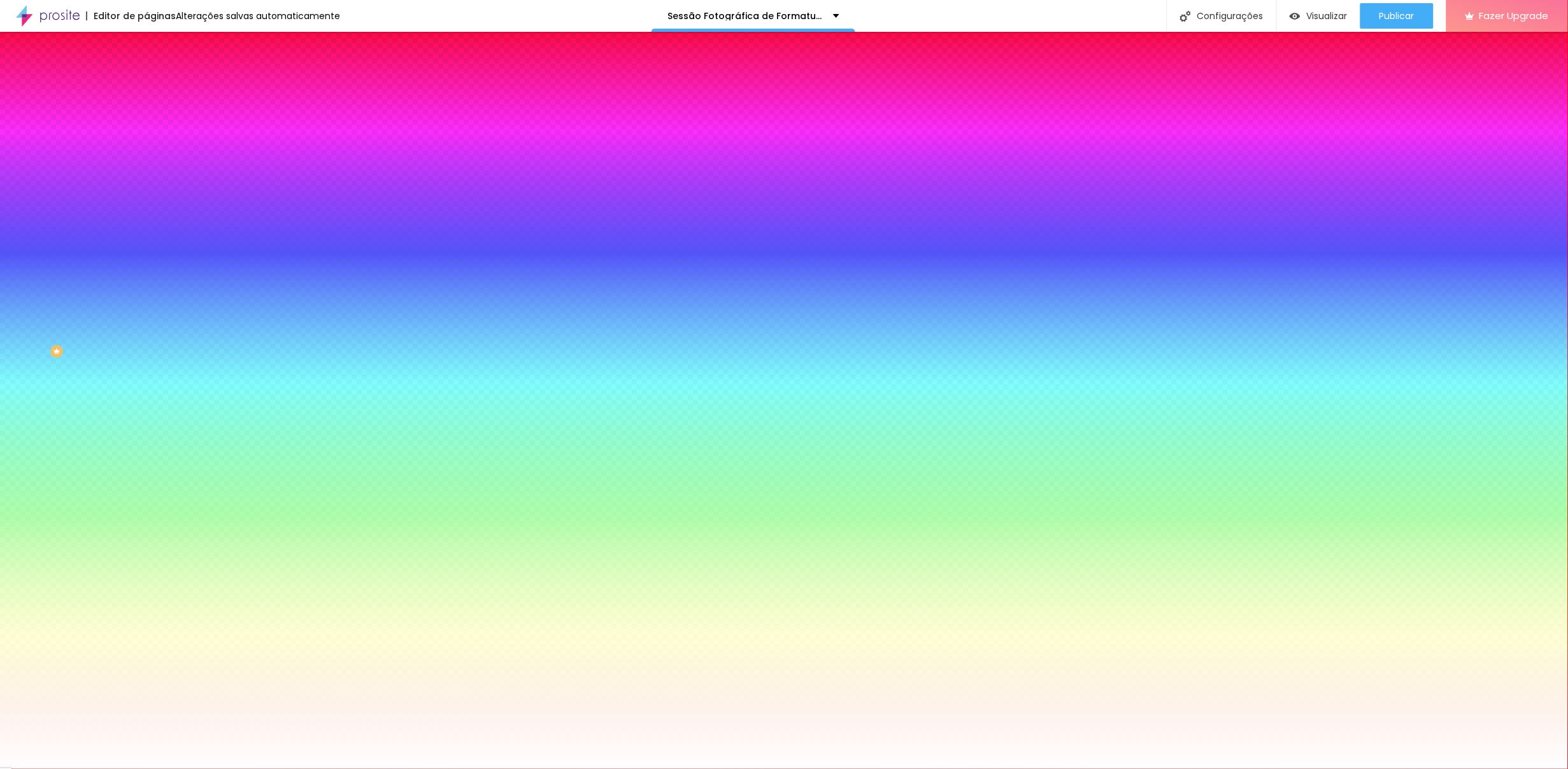
click at [146, 126] on input "#FFFFFF" at bounding box center [222, 127] width 153 height 13
paste input "DF9C4"
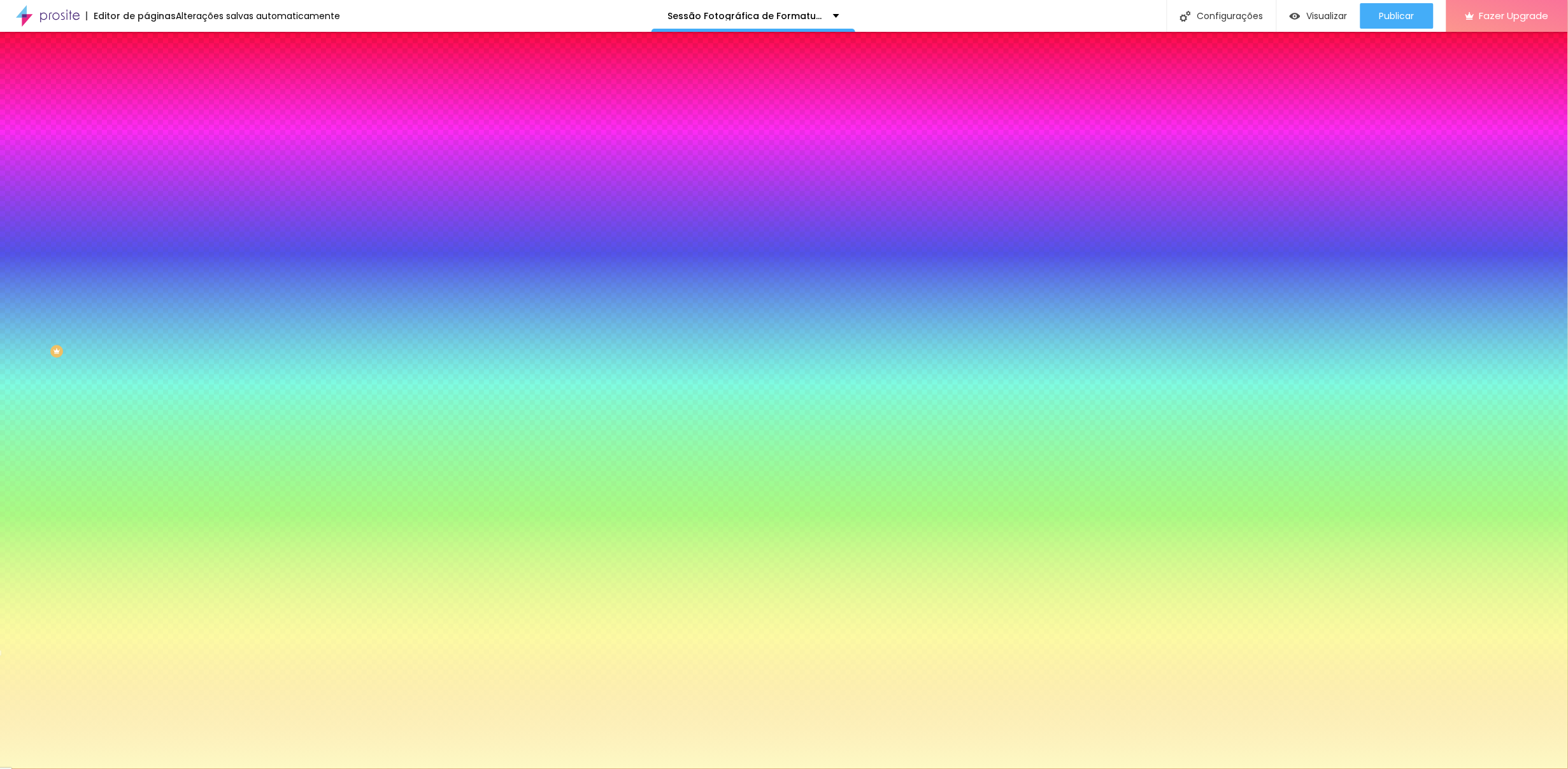
type input "#FDF9C4"
click at [146, 121] on div at bounding box center [219, 121] width 146 height 0
drag, startPoint x: 122, startPoint y: 177, endPoint x: 126, endPoint y: 126, distance: 51.2
click at [146, 126] on div "Cor de fundo Voltar ao padrão #FDF9C4" at bounding box center [219, 116] width 146 height 35
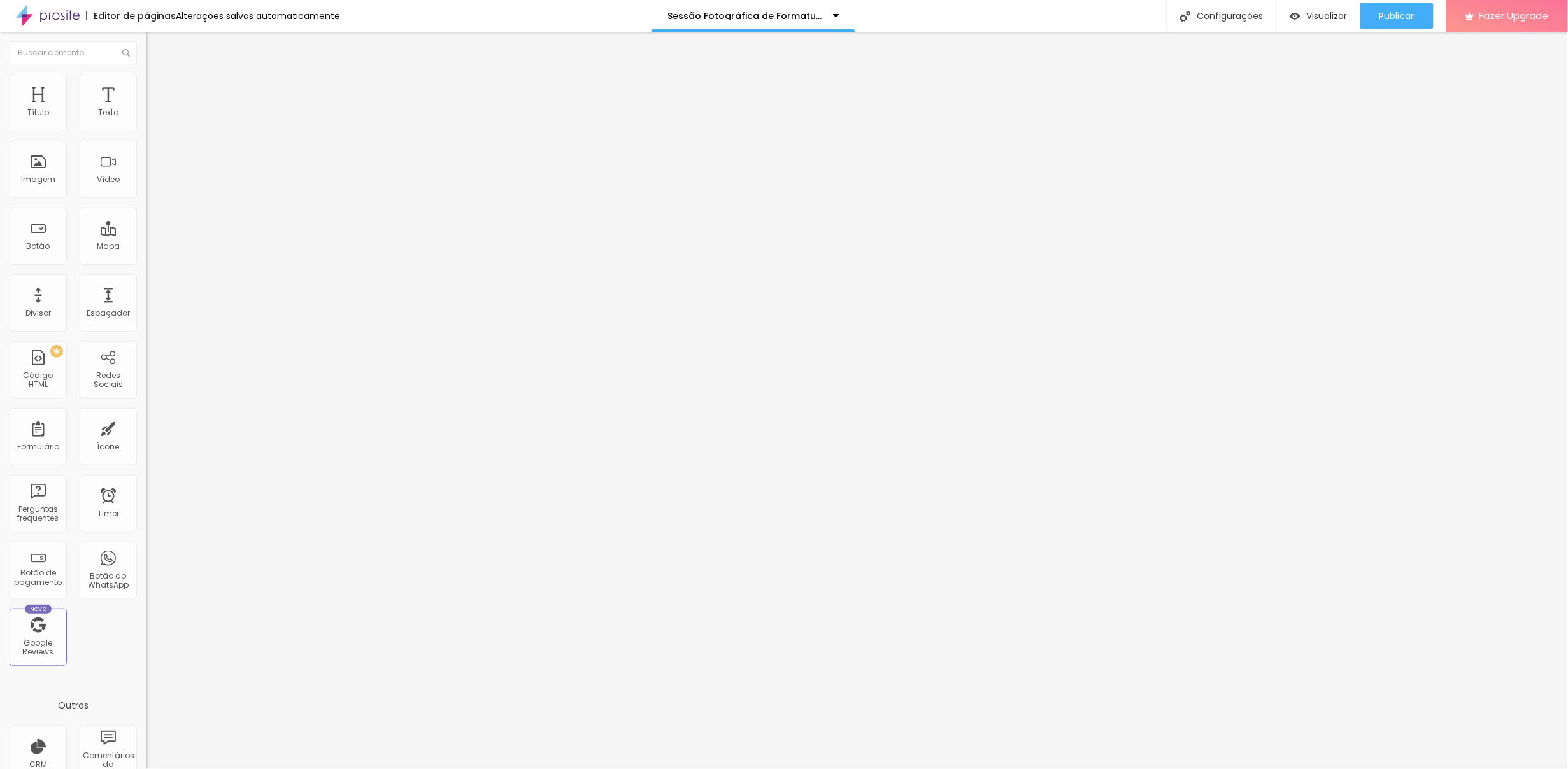
click at [158, 88] on span "Estilo" at bounding box center [167, 82] width 20 height 11
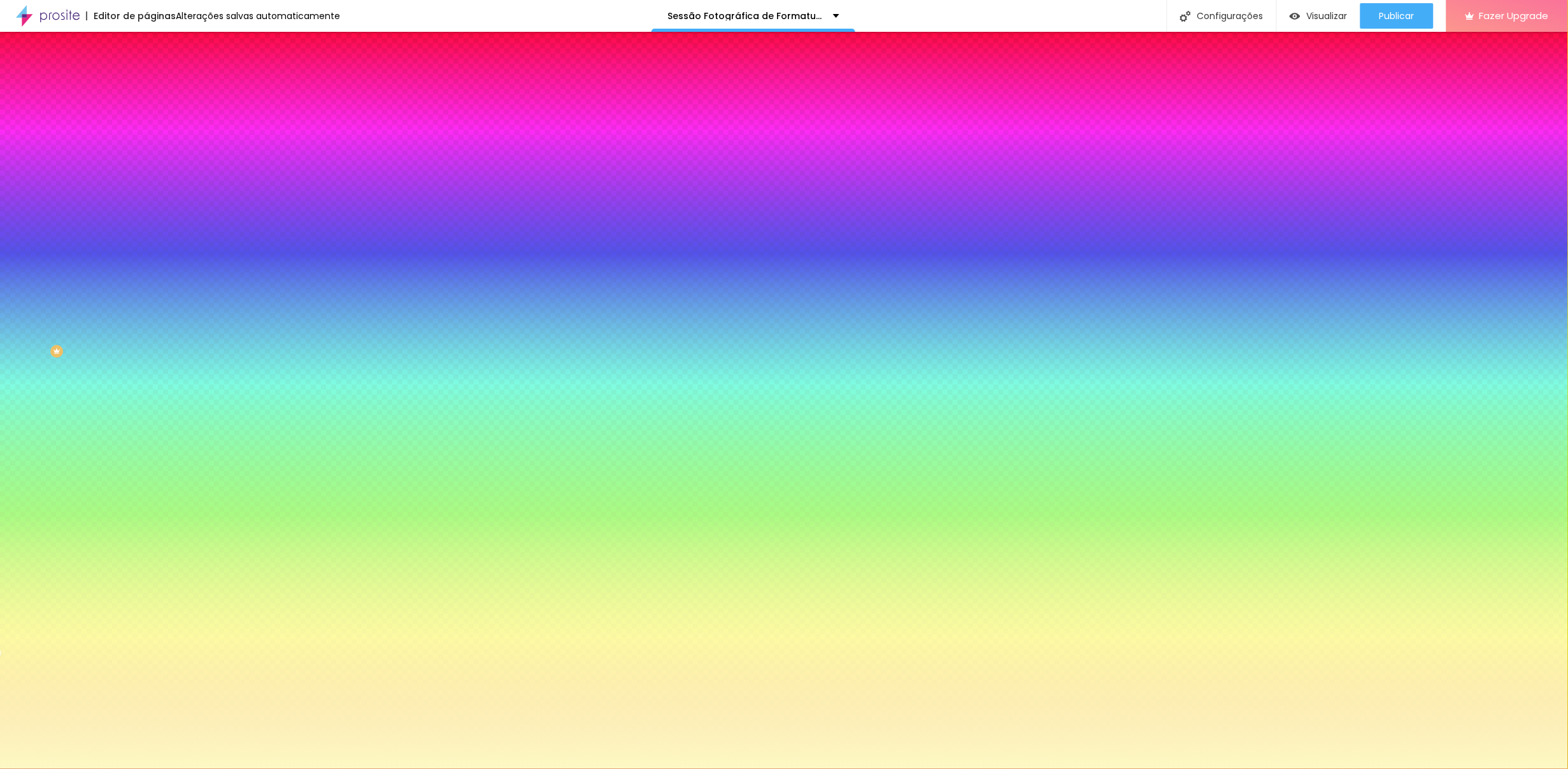
click at [153, 167] on icon "button" at bounding box center [155, 168] width 5 height 5
click at [487, 592] on div at bounding box center [784, 769] width 1568 height 0
click at [158, 90] on span "Avançado" at bounding box center [179, 94] width 42 height 11
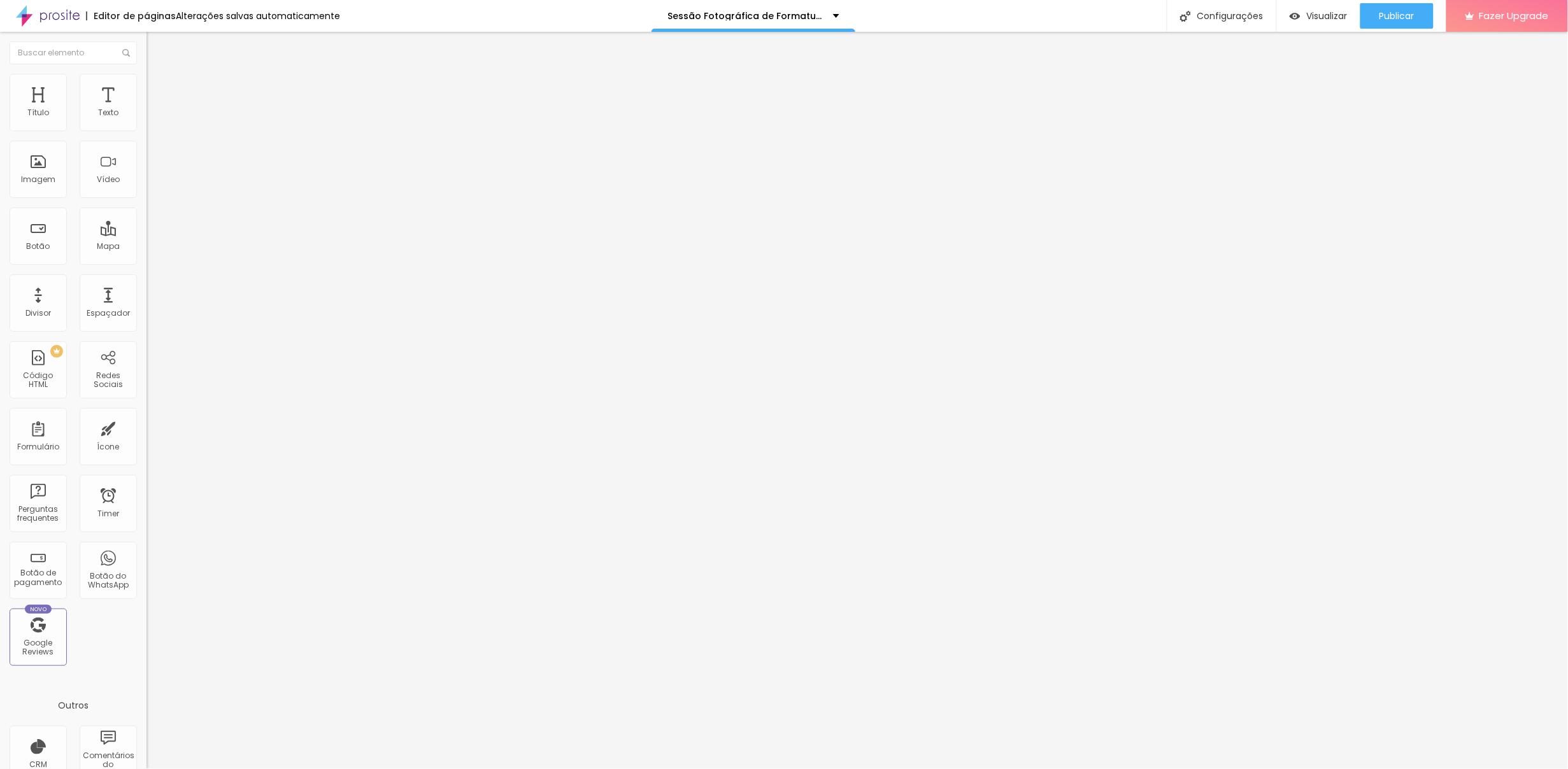
click at [146, 87] on li "Avançado" at bounding box center [219, 92] width 146 height 13
click at [146, 80] on img at bounding box center [152, 80] width 12 height 12
click at [146, 129] on img at bounding box center [150, 133] width 8 height 8
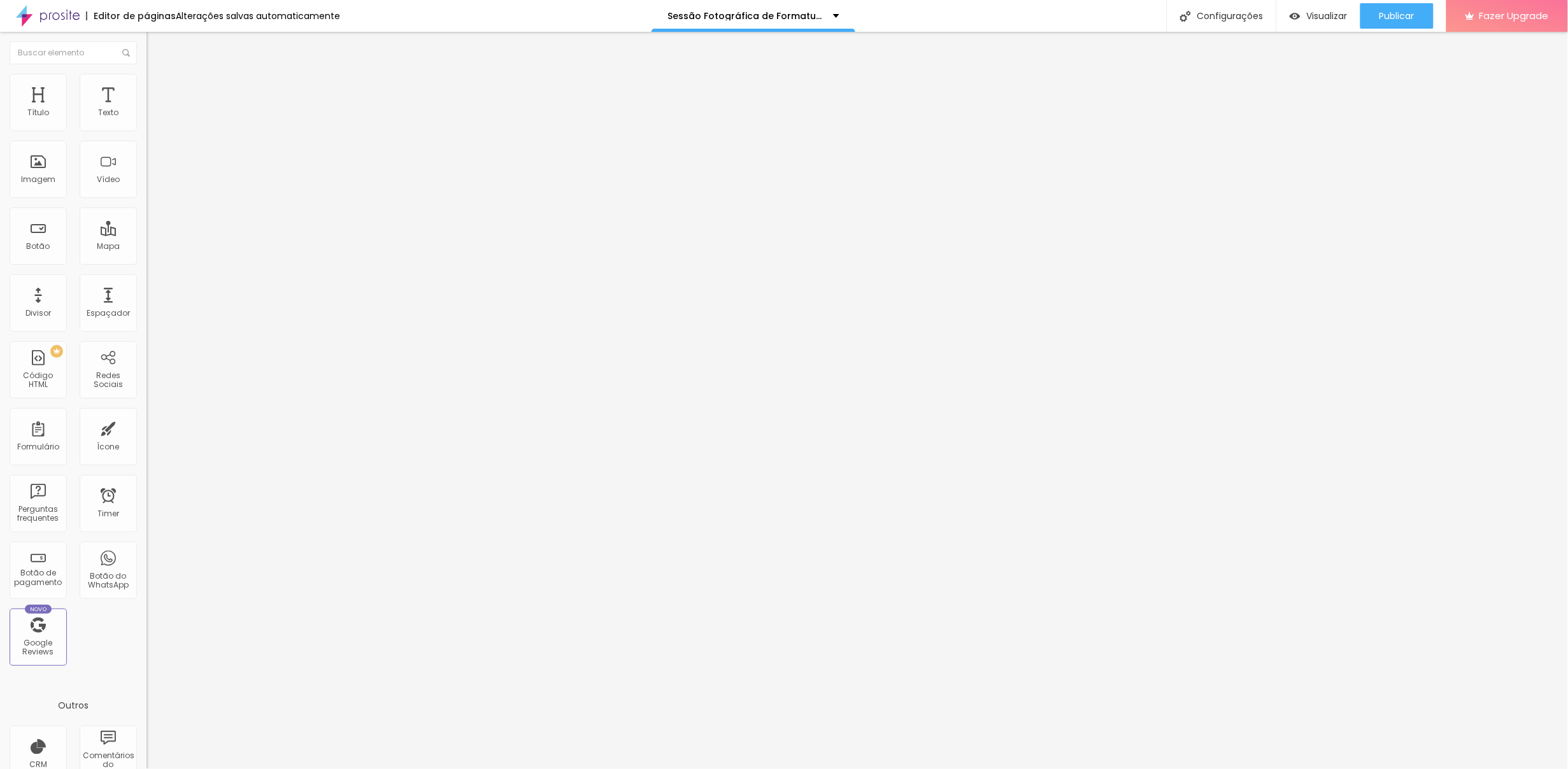
scroll to position [110, 0]
click at [1001, 592] on div at bounding box center [784, 782] width 1568 height 12
click at [146, 74] on img at bounding box center [152, 80] width 12 height 12
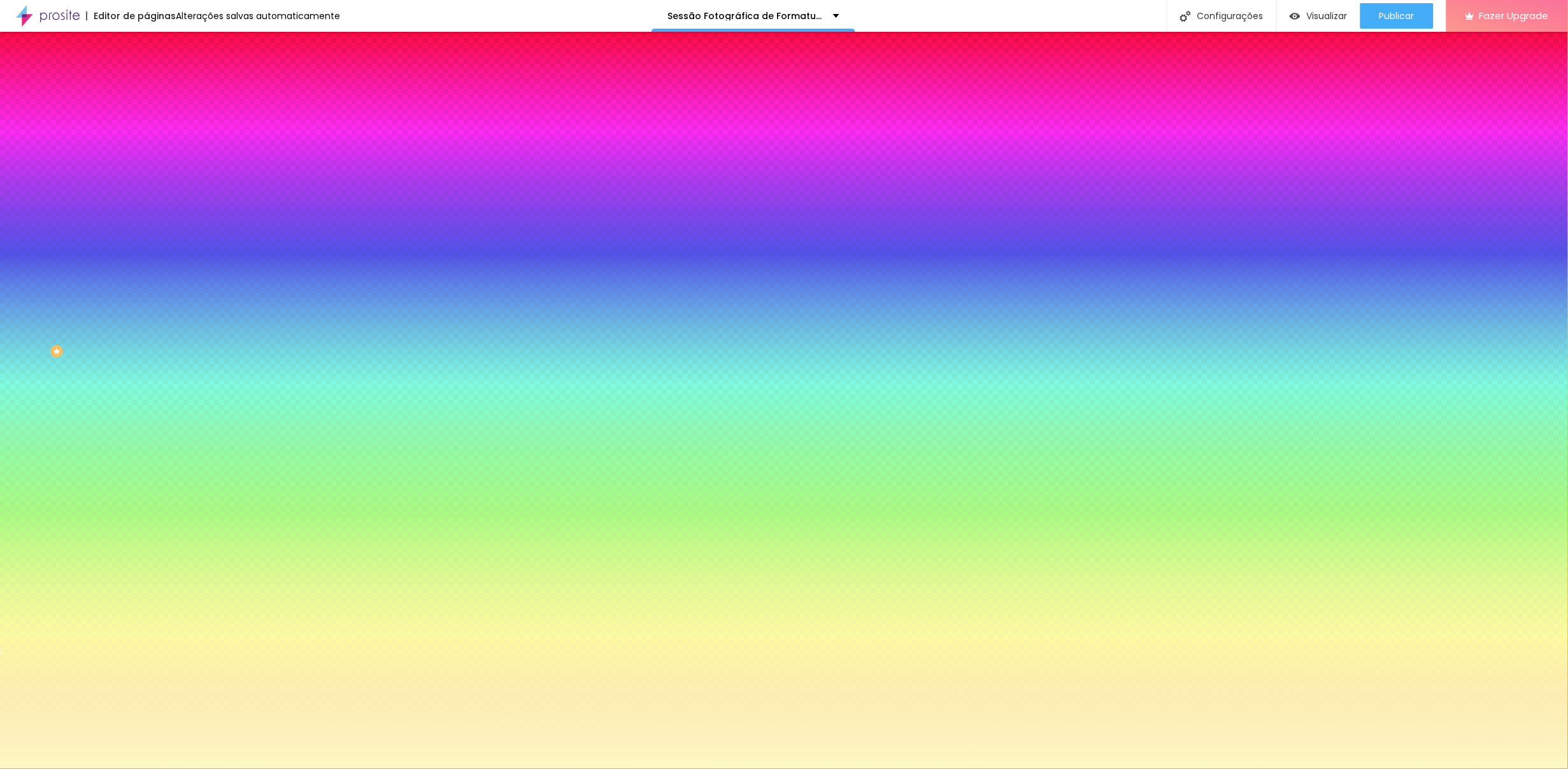
click at [146, 127] on input "#FDF9C4" at bounding box center [222, 127] width 153 height 13
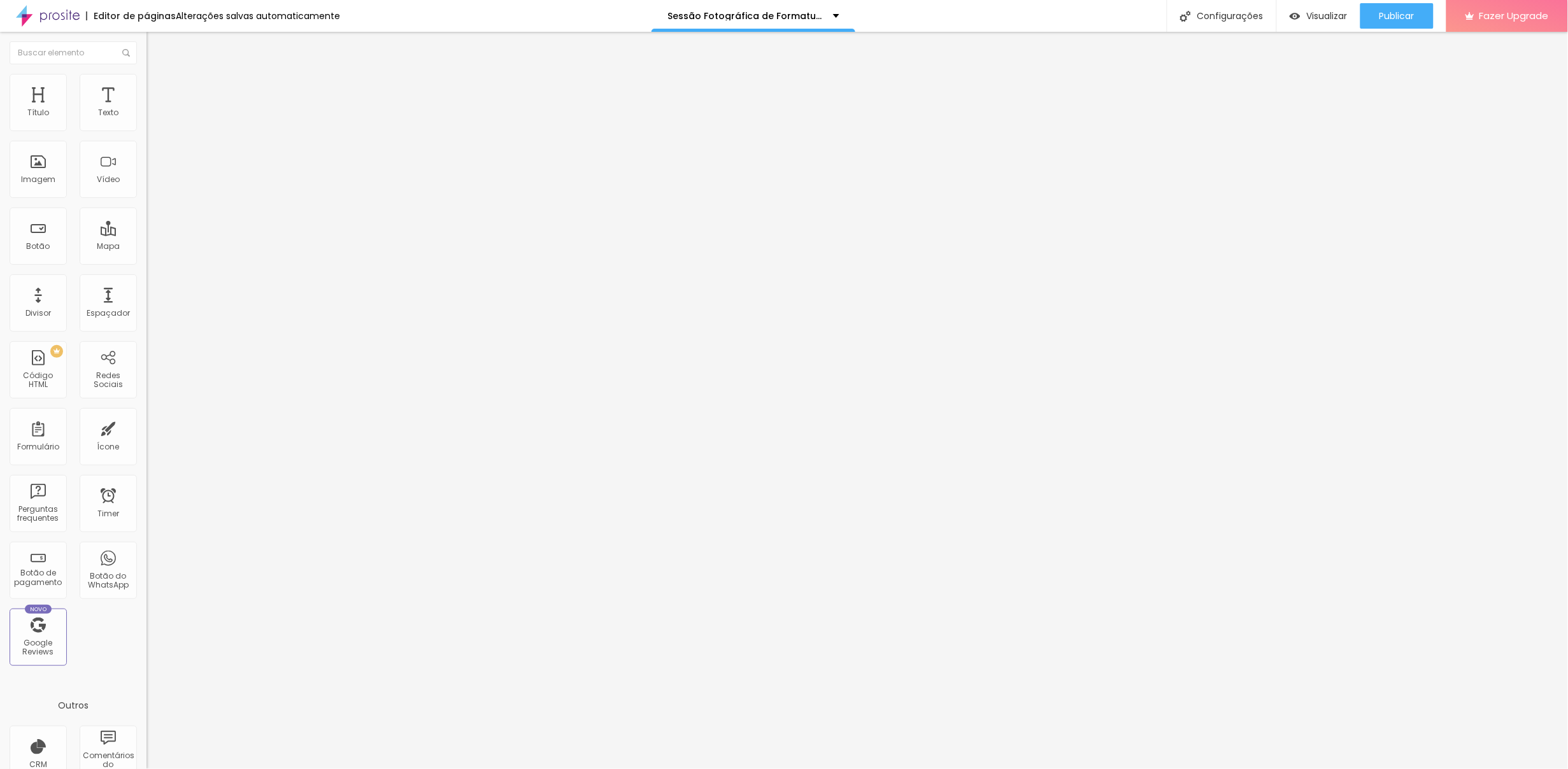
click at [158, 88] on span "Estilo" at bounding box center [167, 82] width 20 height 11
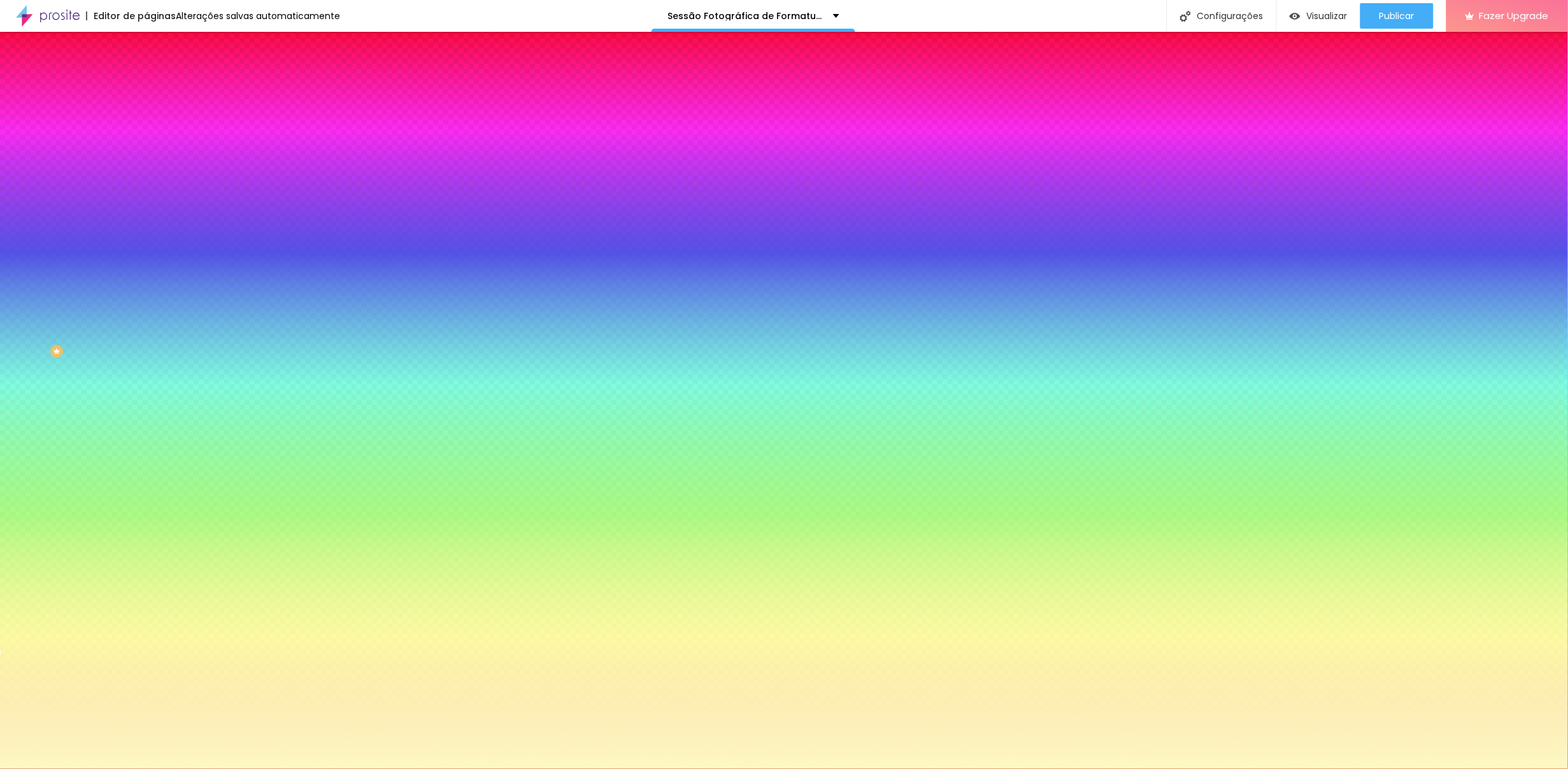
click at [146, 127] on input "#FDF9C4" at bounding box center [222, 127] width 153 height 13
click at [146, 126] on input "#FDF9C4" at bounding box center [222, 127] width 153 height 13
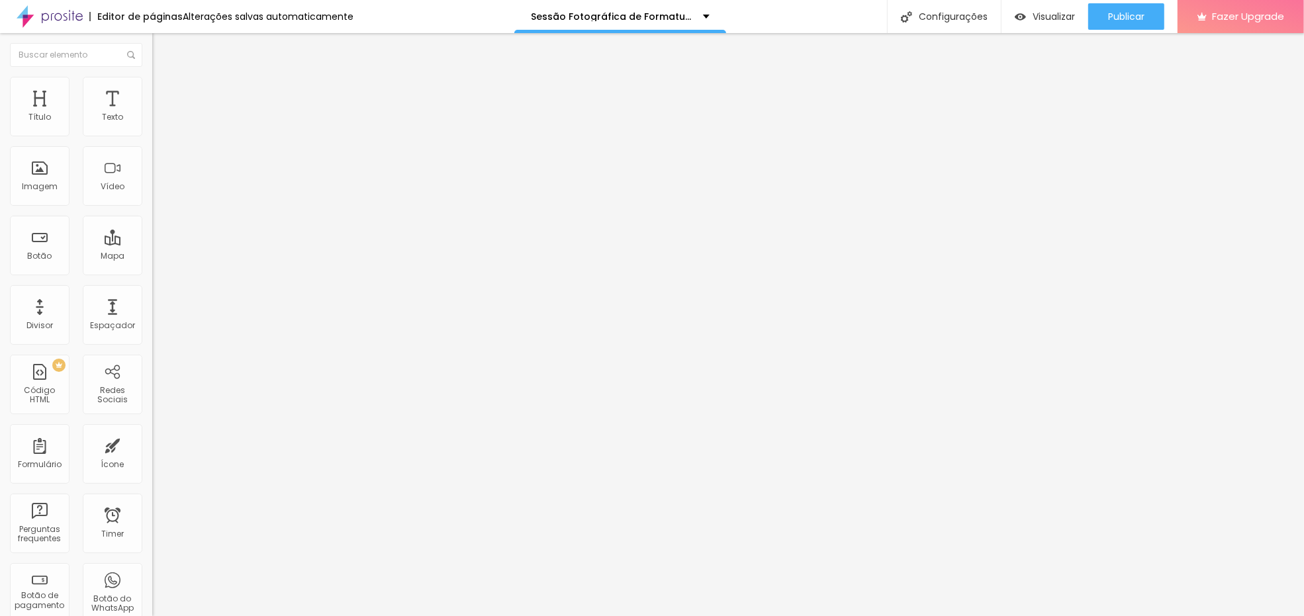
click at [152, 133] on span at bounding box center [156, 138] width 8 height 11
drag, startPoint x: 756, startPoint y: 289, endPoint x: 756, endPoint y: 302, distance: 13.9
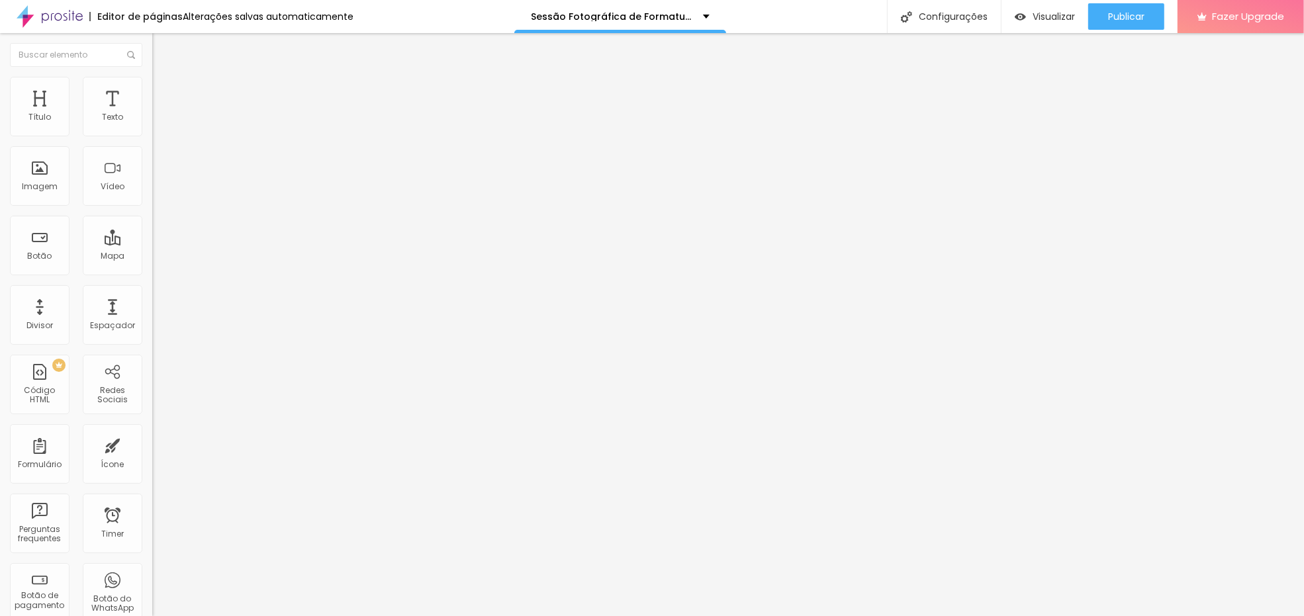
drag, startPoint x: 690, startPoint y: 365, endPoint x: 688, endPoint y: 275, distance: 89.4
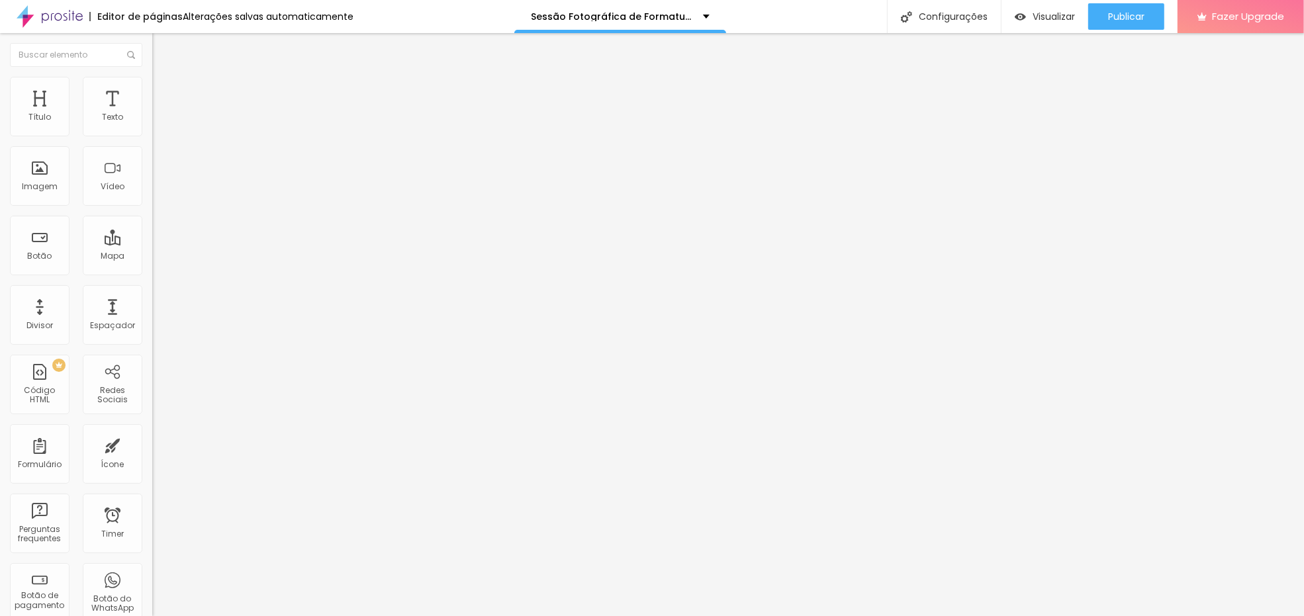
scroll to position [486, 0]
drag, startPoint x: 471, startPoint y: 224, endPoint x: 486, endPoint y: 232, distance: 17.2
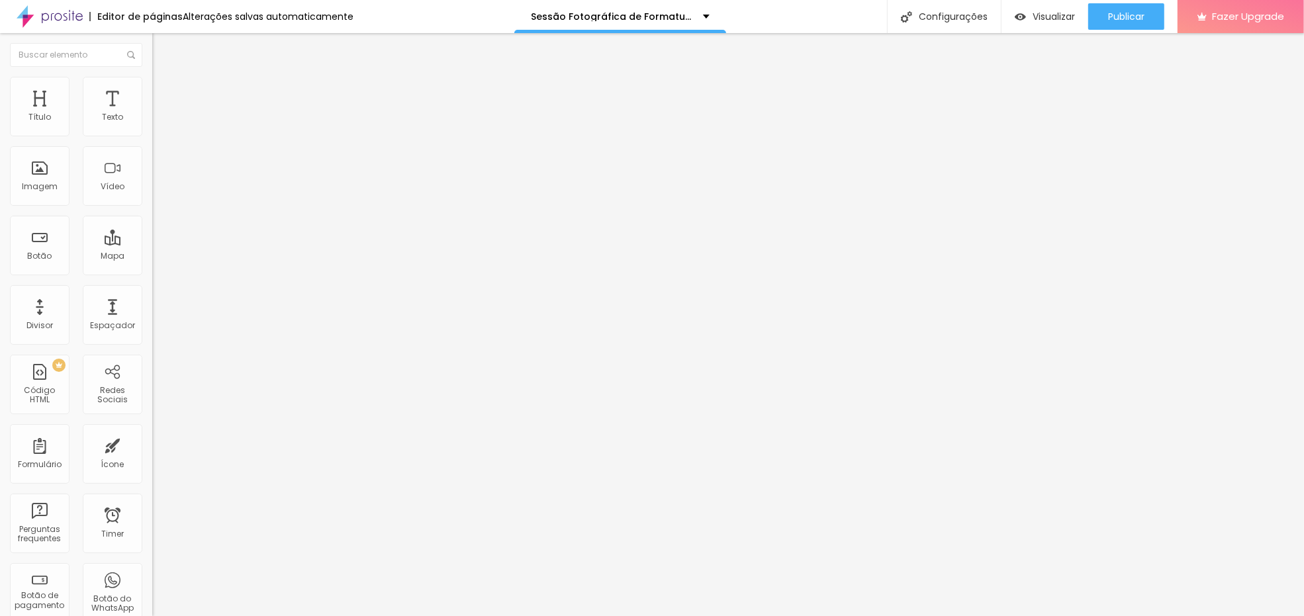
click at [638, 13] on span "Publicar" at bounding box center [1126, 16] width 36 height 11
